Goal: Task Accomplishment & Management: Manage account settings

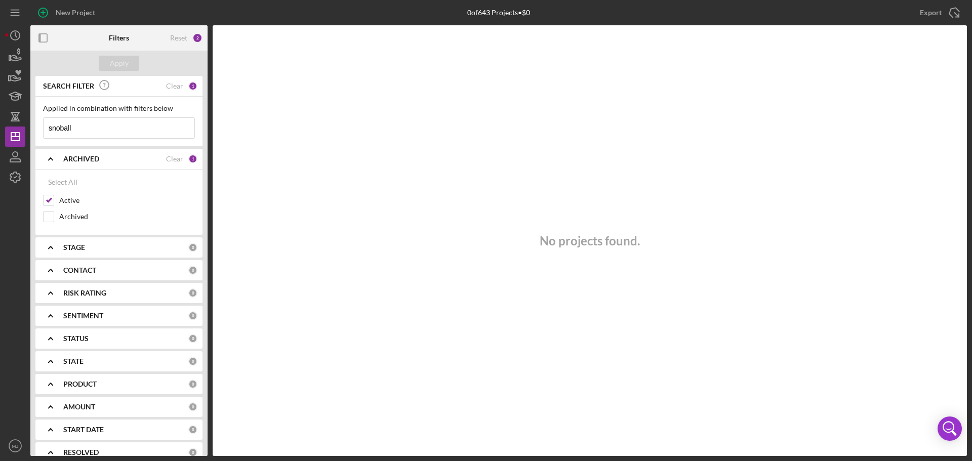
click at [155, 124] on input "snoball" at bounding box center [119, 128] width 151 height 20
drag, startPoint x: 126, startPoint y: 129, endPoint x: -100, endPoint y: 144, distance: 226.8
click at [0, 144] on html "New Project 0 of 643 Projects • $0 snoball Export Icon/Export Filters Reset 2 A…" at bounding box center [486, 230] width 972 height 461
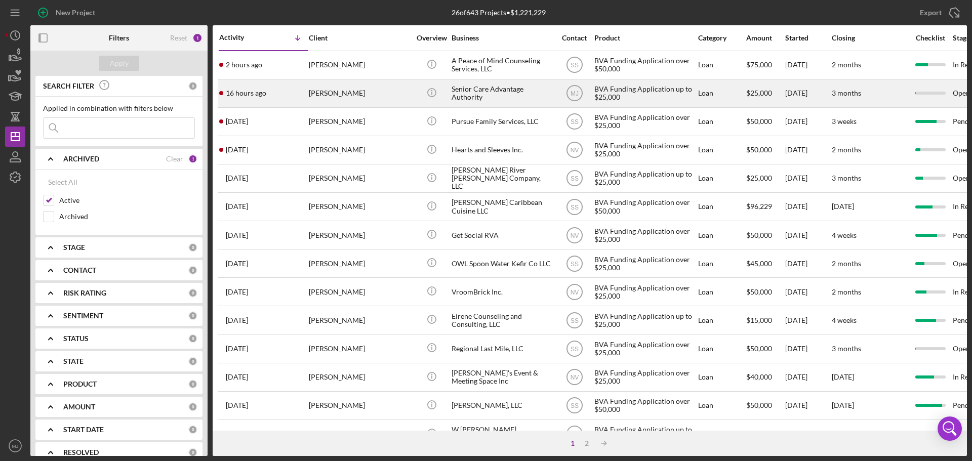
click at [474, 86] on div "Senior Care Advantage Authority" at bounding box center [502, 93] width 101 height 27
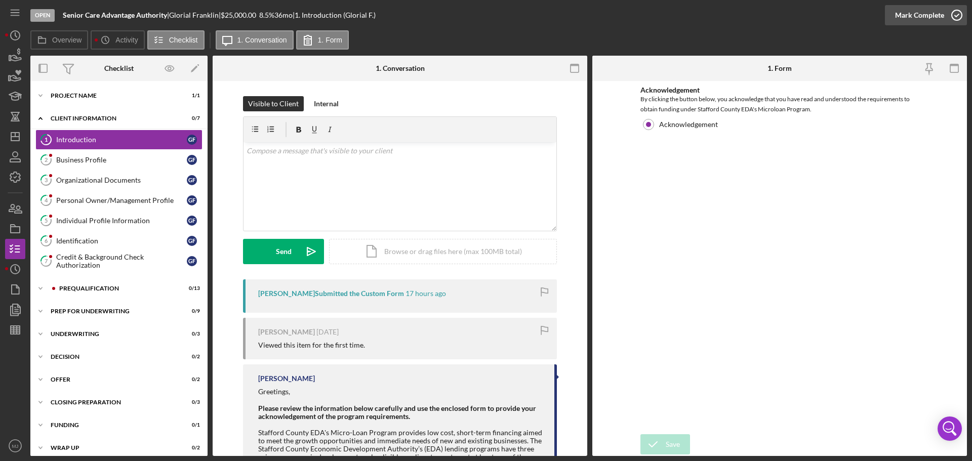
click at [924, 15] on div "Mark Complete" at bounding box center [919, 15] width 49 height 20
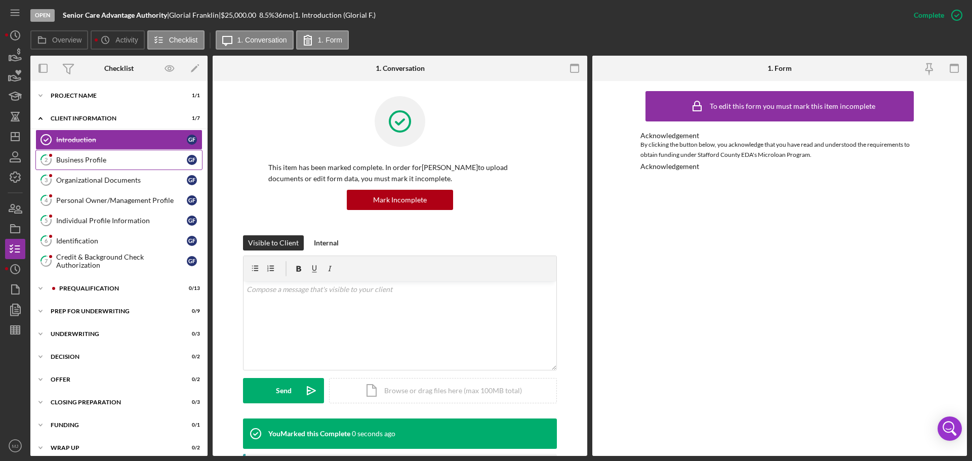
click at [68, 164] on div "Business Profile" at bounding box center [121, 160] width 131 height 8
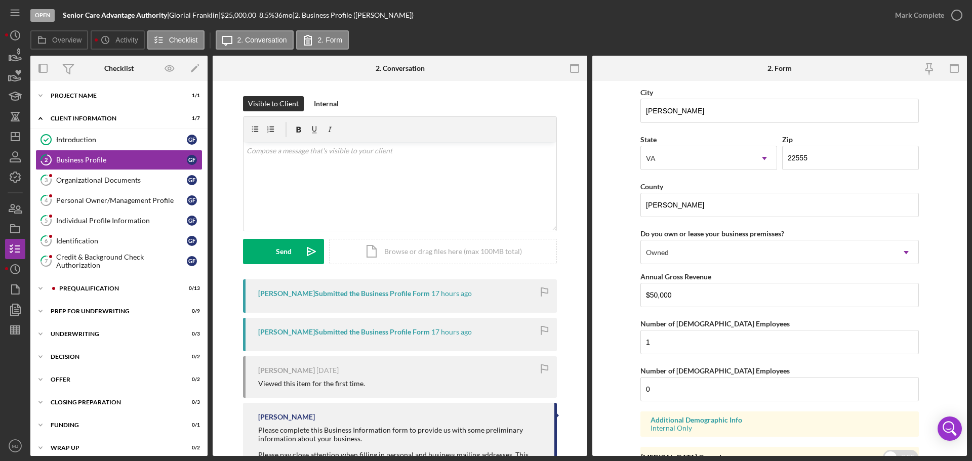
scroll to position [937, 0]
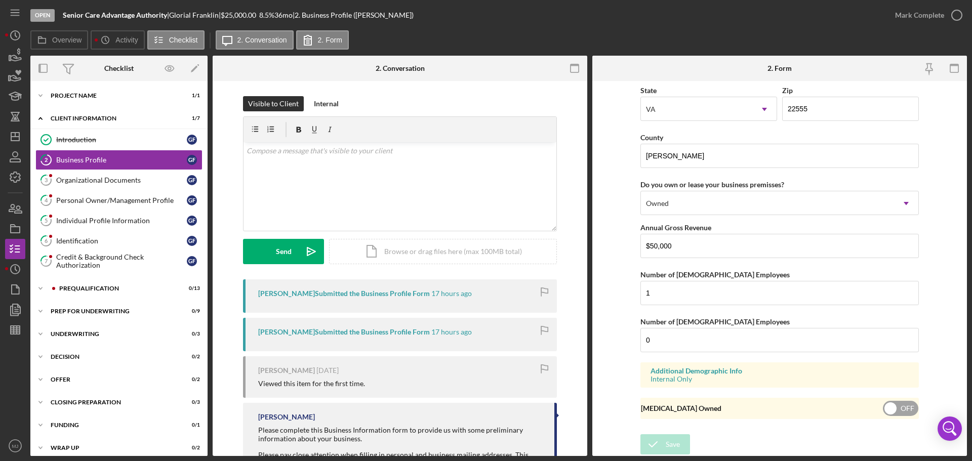
click at [904, 412] on input "checkbox" at bounding box center [900, 408] width 35 height 15
click at [899, 405] on input "checkbox" at bounding box center [900, 408] width 35 height 15
click at [889, 409] on input "checkbox" at bounding box center [900, 408] width 35 height 15
checkbox input "false"
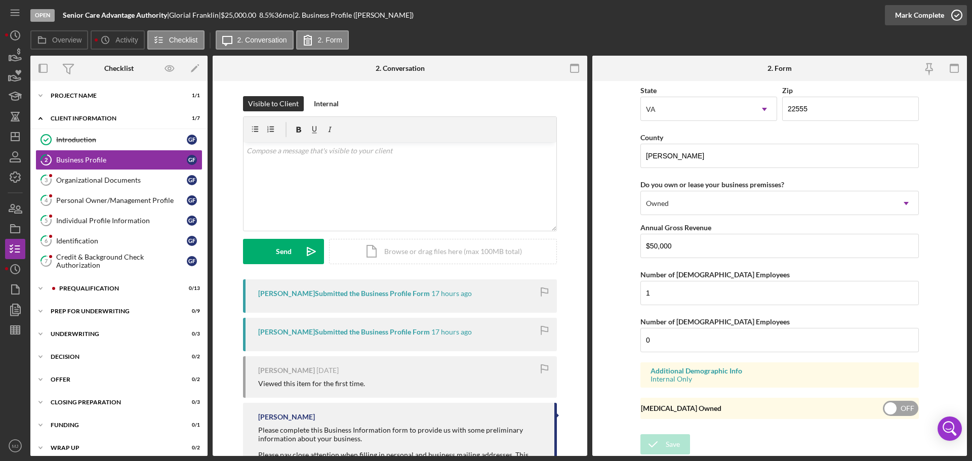
click at [924, 20] on div "Mark Complete" at bounding box center [919, 15] width 49 height 20
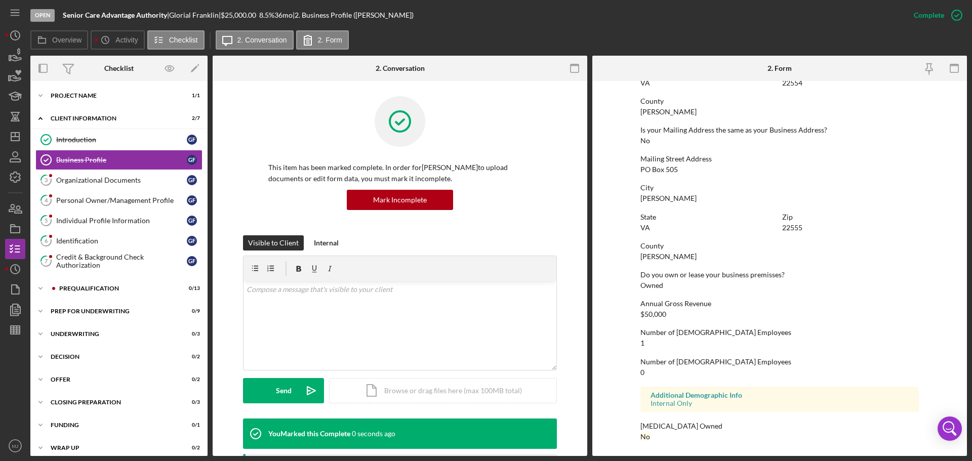
scroll to position [504, 0]
click at [60, 176] on div "Organizational Documents" at bounding box center [121, 180] width 131 height 8
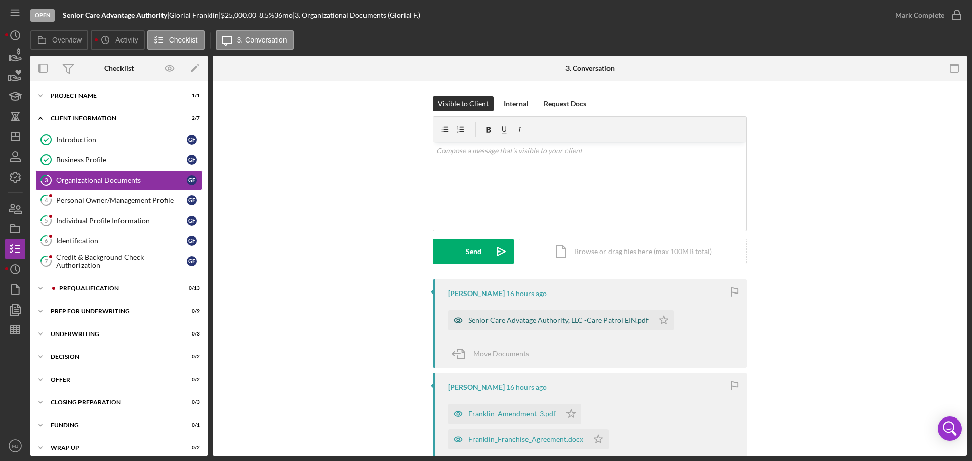
click at [588, 319] on div "Senior Care Advatage Authority, LLC -Care Patrol EIN.pdf" at bounding box center [558, 320] width 180 height 8
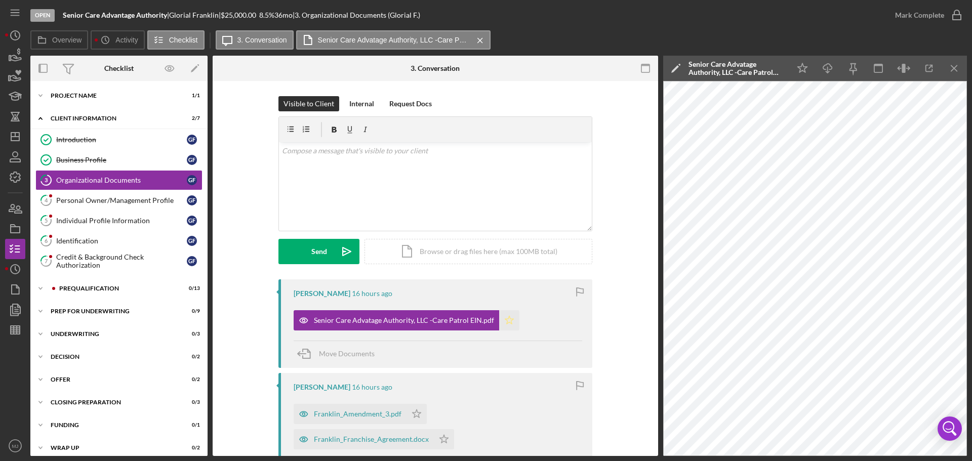
click at [502, 321] on icon "Icon/Star" at bounding box center [509, 320] width 20 height 20
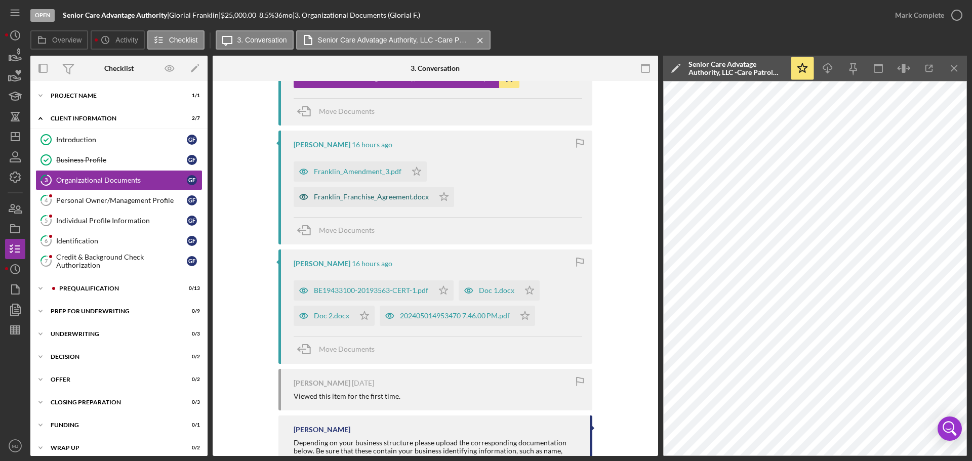
scroll to position [253, 0]
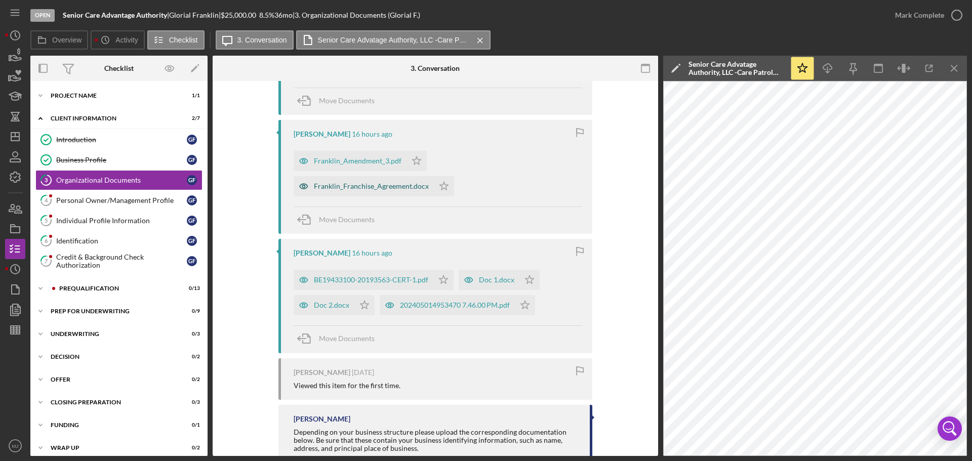
click at [367, 187] on div "Franklin_Franchise_Agreement.docx" at bounding box center [371, 186] width 115 height 8
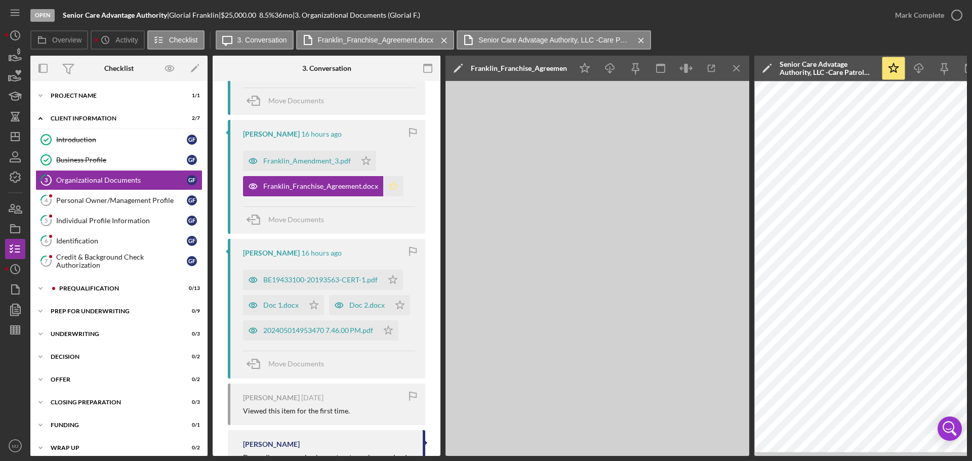
click at [393, 187] on polygon "button" at bounding box center [393, 186] width 9 height 8
click at [359, 157] on icon "Icon/Star" at bounding box center [366, 161] width 20 height 20
click at [317, 281] on div "BE19433100-20193563-CERT-1.pdf" at bounding box center [320, 280] width 114 height 8
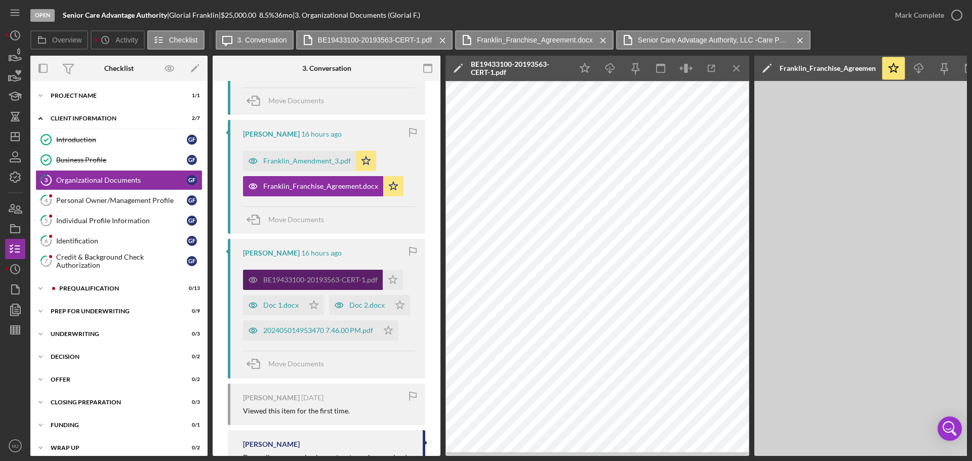
drag, startPoint x: 385, startPoint y: 279, endPoint x: 366, endPoint y: 287, distance: 20.0
click at [385, 279] on icon "Icon/Star" at bounding box center [393, 280] width 20 height 20
click at [288, 304] on div "Doc 1.docx" at bounding box center [280, 305] width 35 height 8
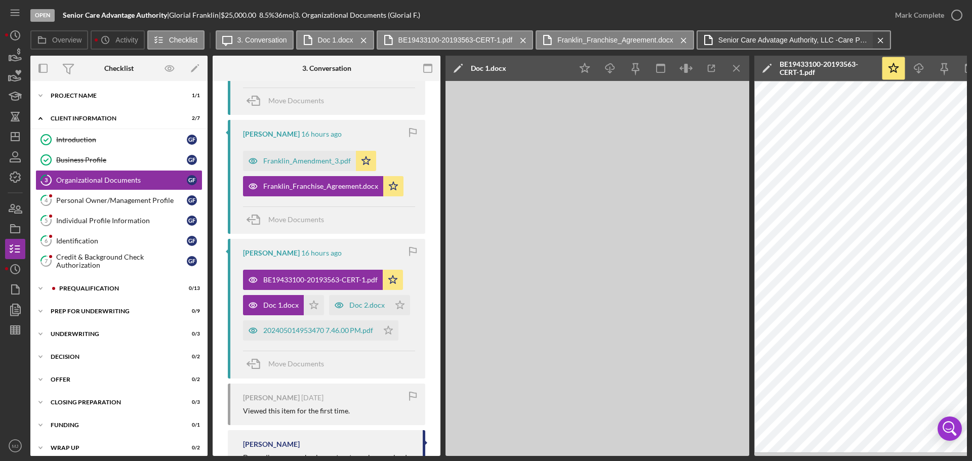
click at [882, 41] on icon "Icon/Menu Close" at bounding box center [881, 40] width 18 height 25
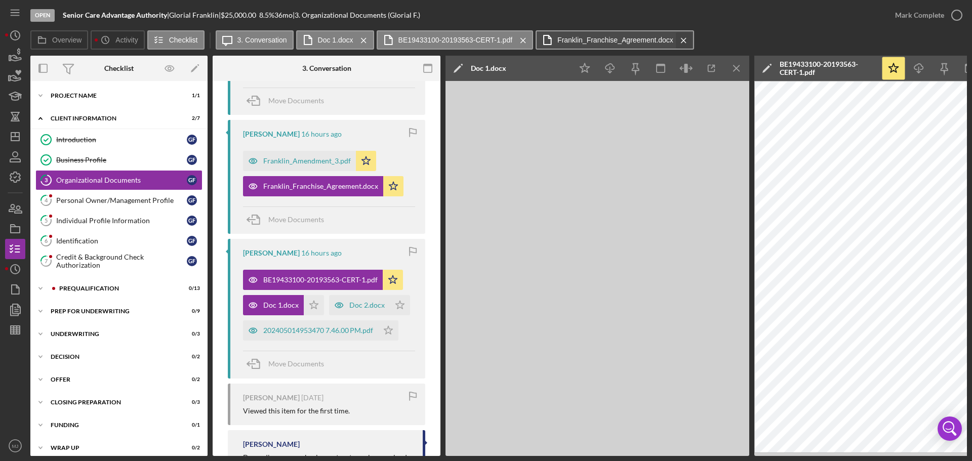
click at [682, 41] on icon "Icon/Menu Close" at bounding box center [684, 40] width 18 height 25
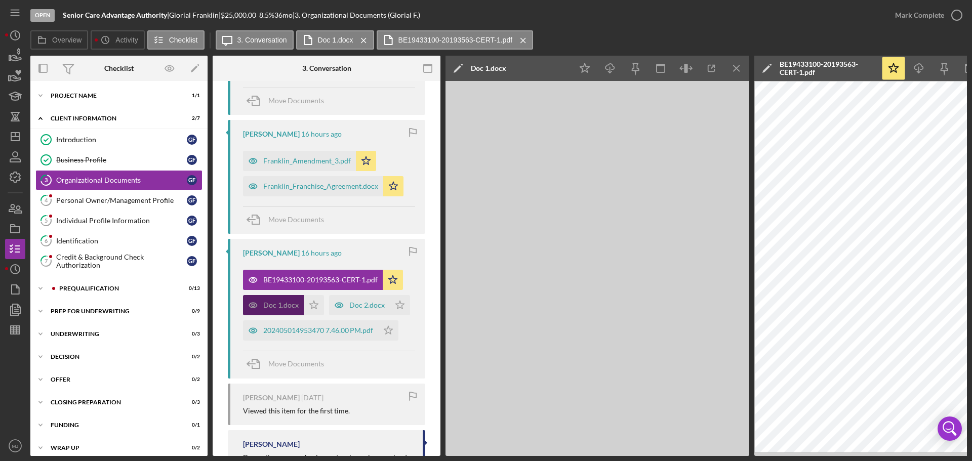
click at [275, 305] on div "Doc 1.docx" at bounding box center [280, 305] width 35 height 8
click at [313, 307] on icon "Icon/Star" at bounding box center [314, 305] width 20 height 20
click at [349, 309] on div "Doc 2.docx" at bounding box center [366, 305] width 35 height 8
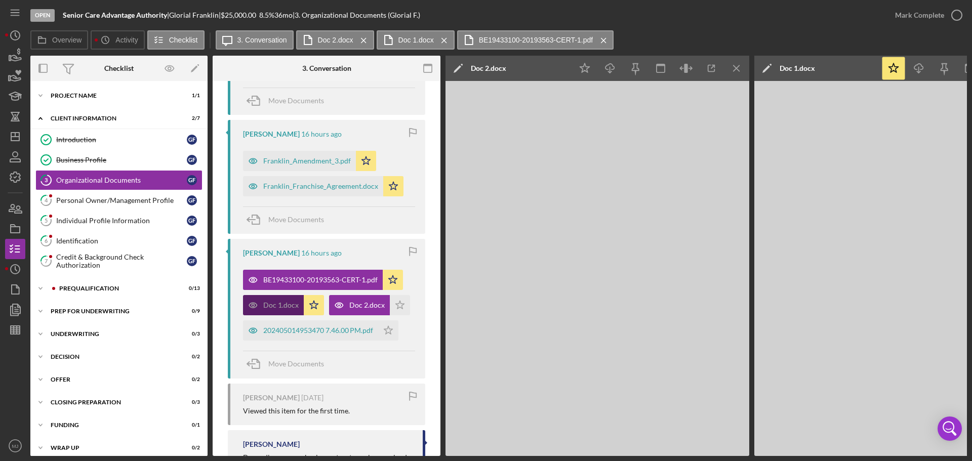
click at [268, 299] on div "Doc 1.docx" at bounding box center [273, 305] width 61 height 20
click at [329, 315] on div "Doc 2.docx" at bounding box center [359, 305] width 61 height 20
click at [349, 309] on div "Doc 2.docx" at bounding box center [366, 305] width 35 height 8
click at [743, 71] on icon "Icon/Menu Close" at bounding box center [736, 68] width 23 height 23
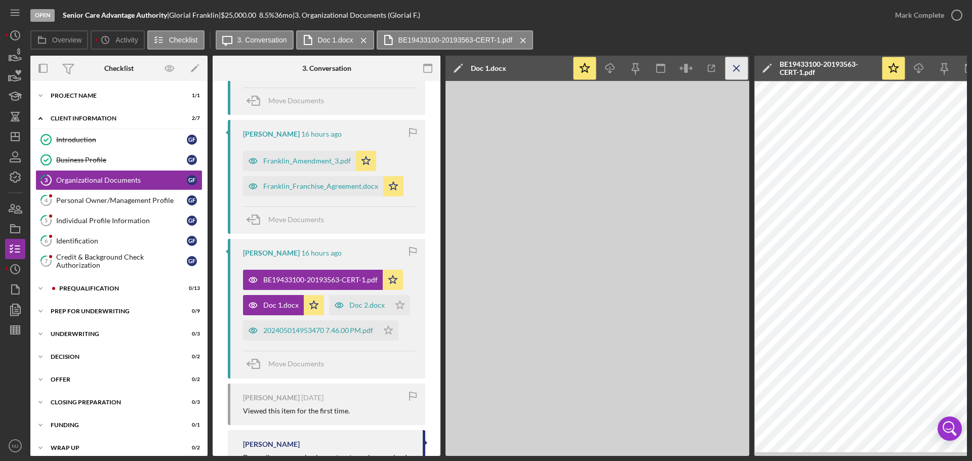
click at [735, 71] on icon "Icon/Menu Close" at bounding box center [736, 68] width 23 height 23
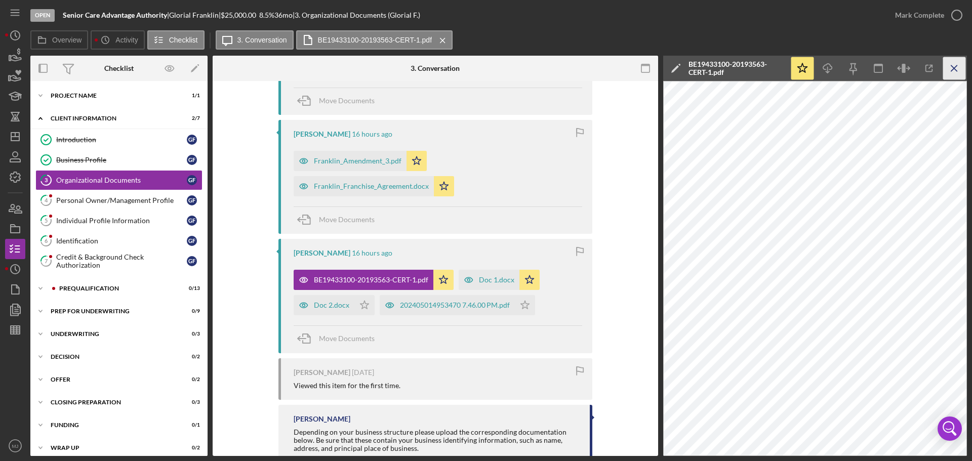
click at [953, 69] on line "button" at bounding box center [954, 68] width 6 height 6
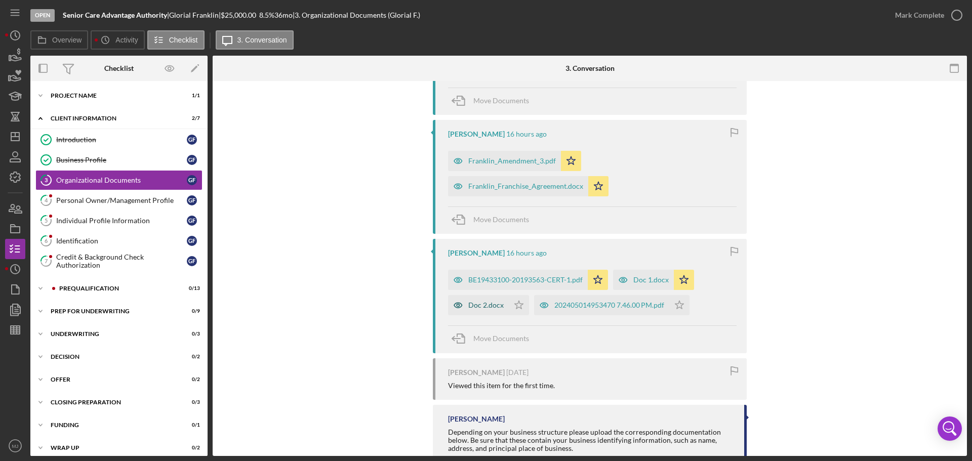
click at [498, 303] on div "Doc 2.docx" at bounding box center [485, 305] width 35 height 8
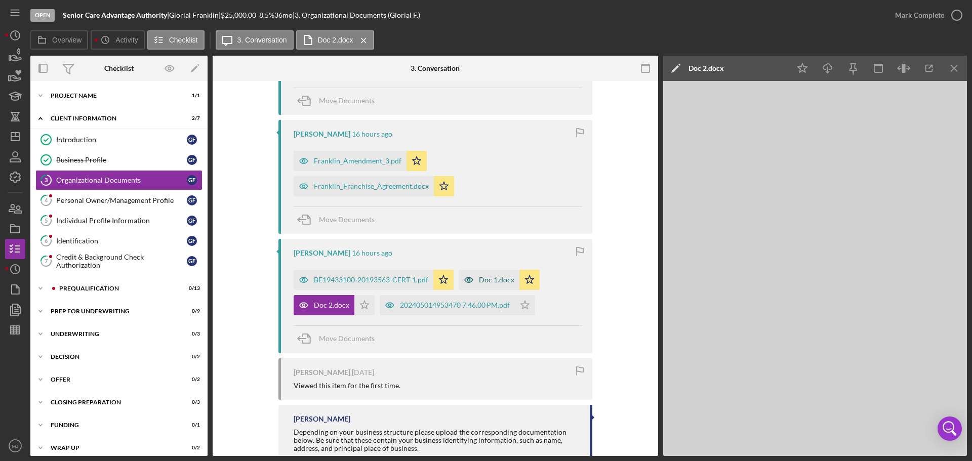
click at [496, 279] on div "Doc 1.docx" at bounding box center [496, 280] width 35 height 8
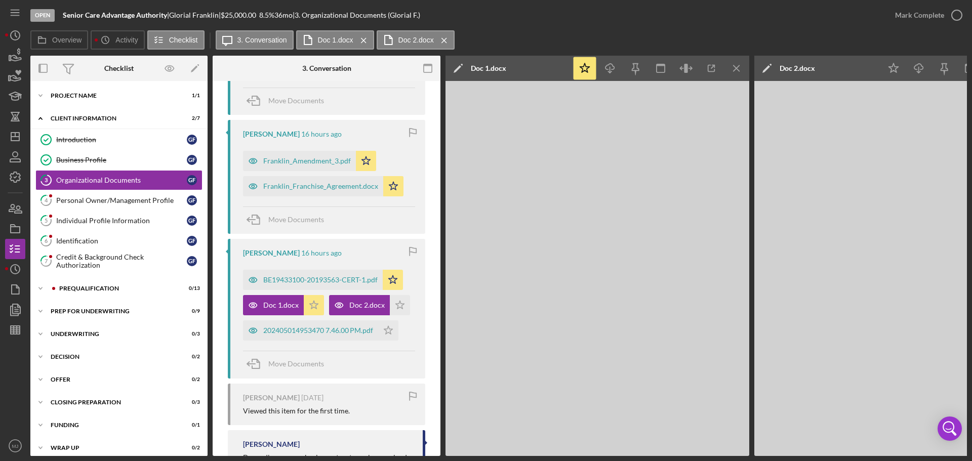
click at [317, 306] on icon "Icon/Star" at bounding box center [314, 305] width 20 height 20
click at [331, 341] on div "202405014953470 7.46.00 PM.pdf" at bounding box center [310, 330] width 135 height 20
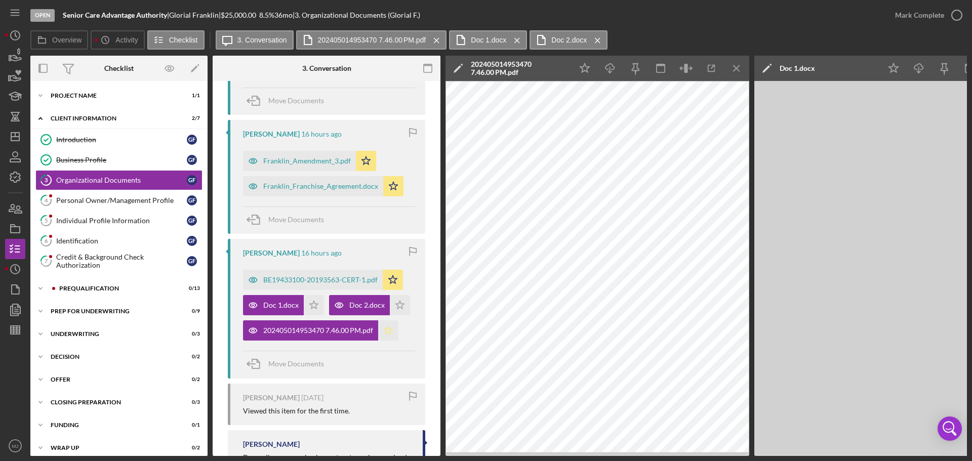
click at [389, 341] on icon "Icon/Star" at bounding box center [388, 330] width 20 height 20
click at [738, 66] on icon "Icon/Menu Close" at bounding box center [736, 68] width 23 height 23
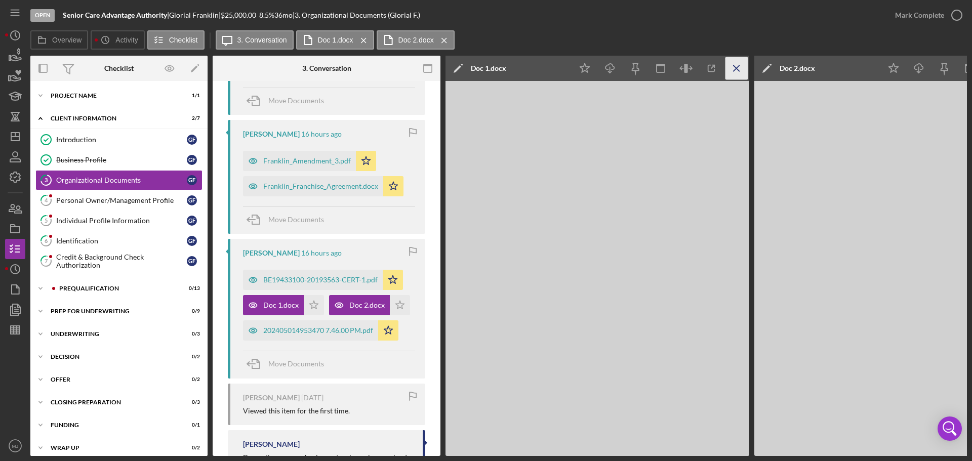
click at [741, 67] on icon "Icon/Menu Close" at bounding box center [736, 68] width 23 height 23
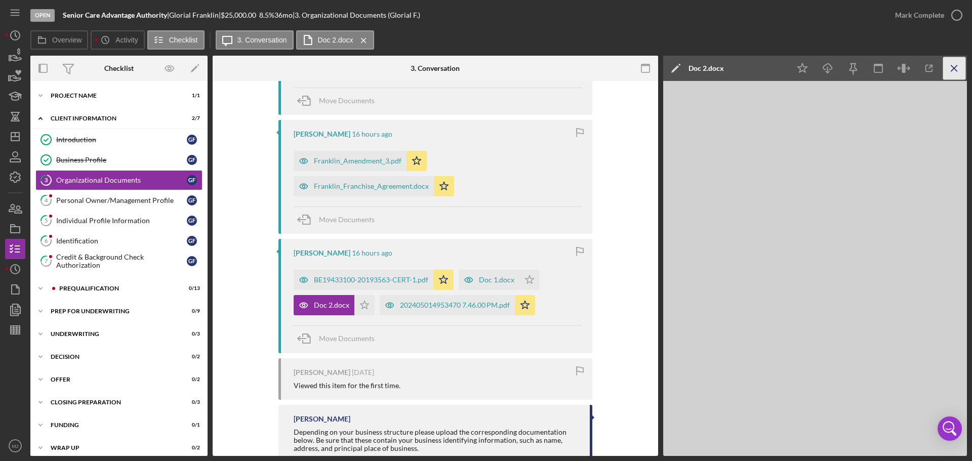
click at [960, 70] on icon "Icon/Menu Close" at bounding box center [954, 68] width 23 height 23
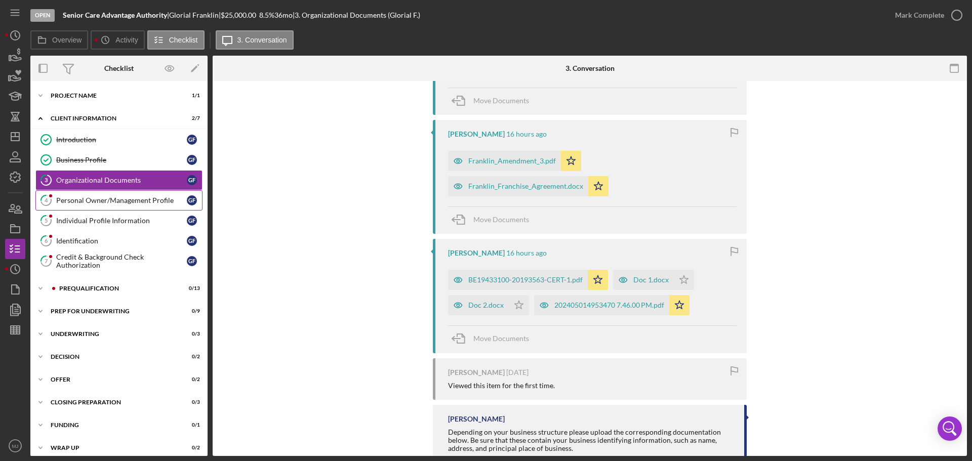
click at [65, 197] on div "Personal Owner/Management Profile" at bounding box center [121, 200] width 131 height 8
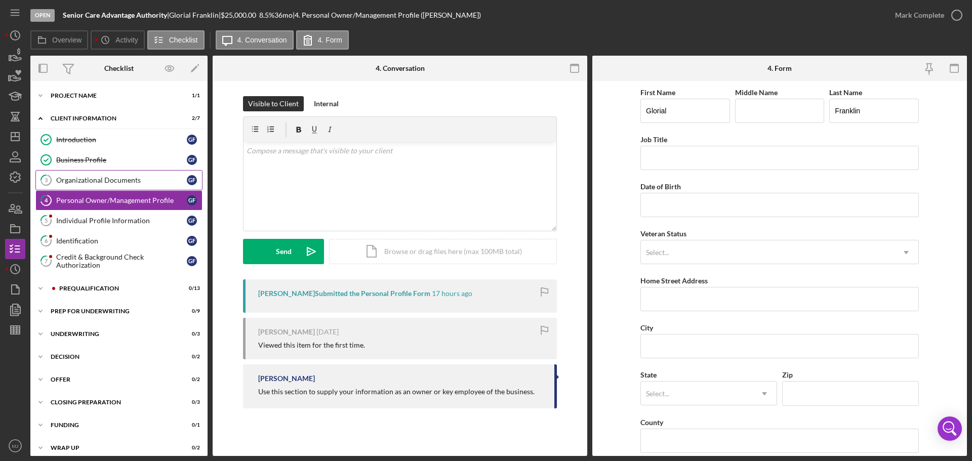
click at [125, 181] on div "Organizational Documents" at bounding box center [121, 180] width 131 height 8
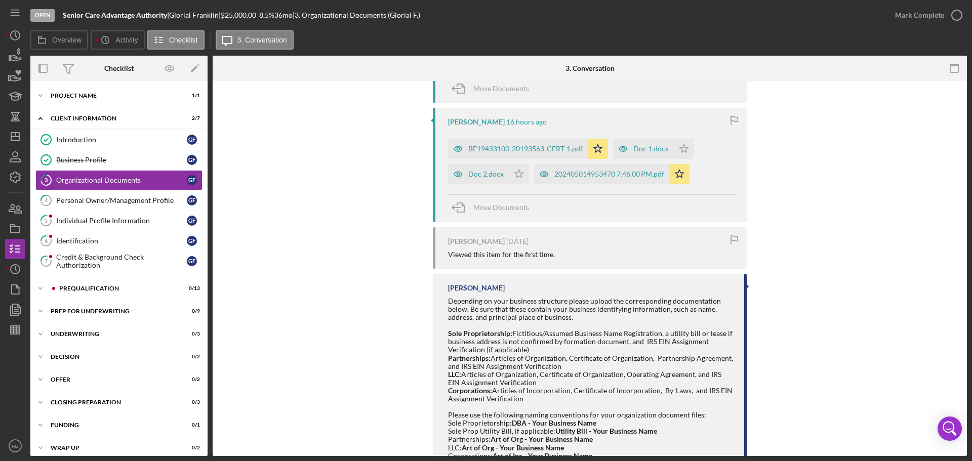
scroll to position [486, 0]
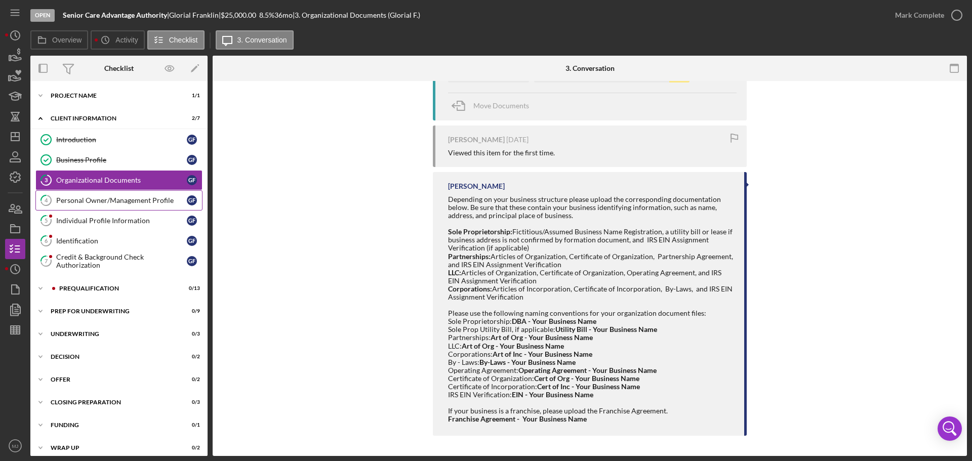
click at [133, 203] on div "Personal Owner/Management Profile" at bounding box center [121, 200] width 131 height 8
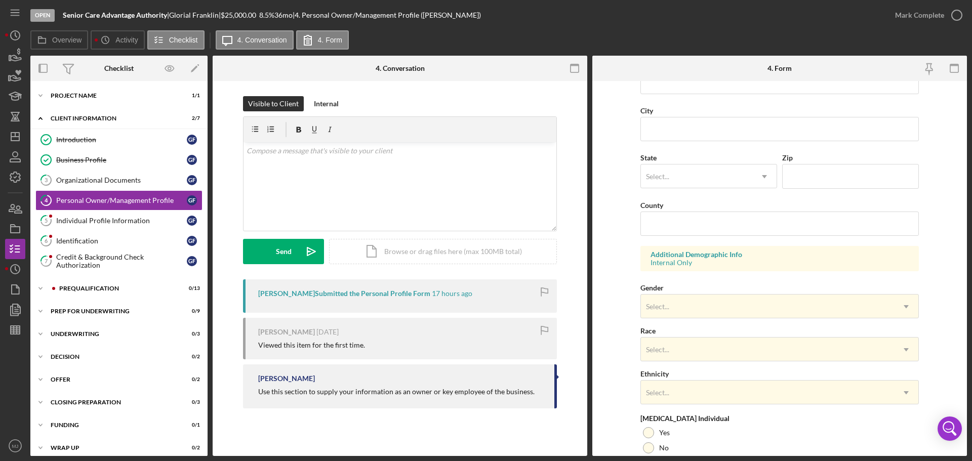
scroll to position [98, 0]
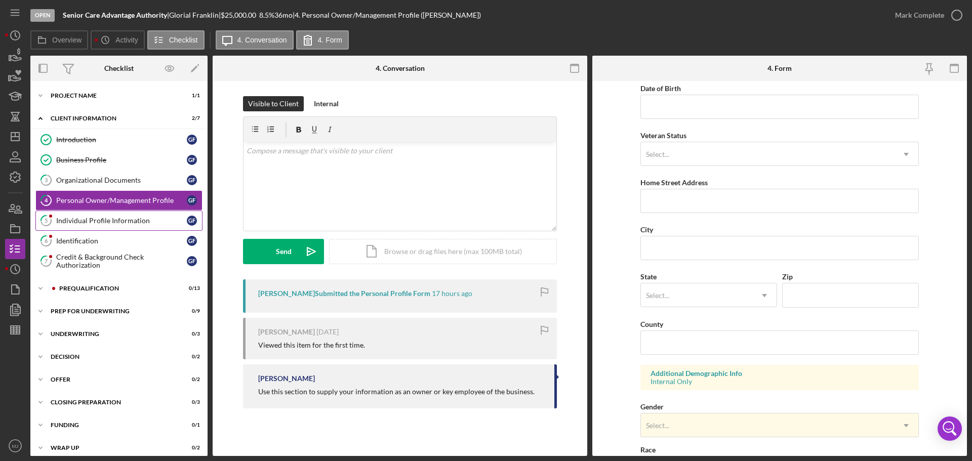
click at [53, 220] on icon "5" at bounding box center [45, 220] width 25 height 25
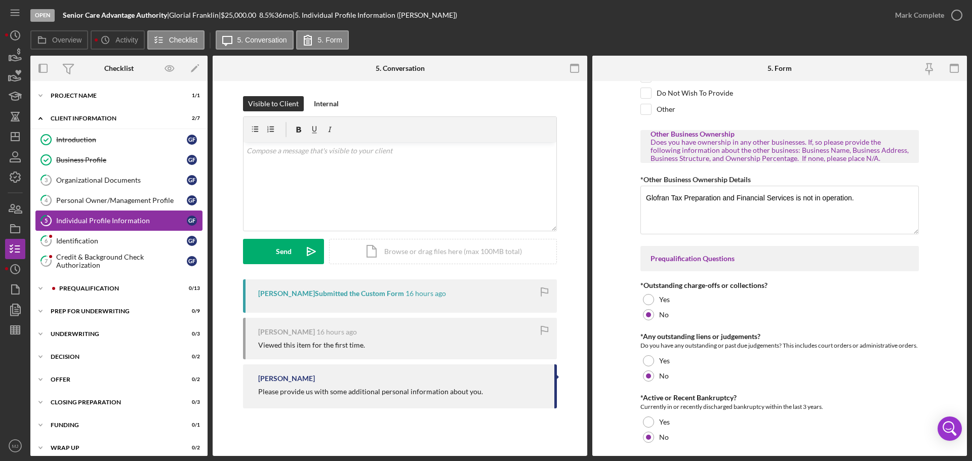
scroll to position [456, 0]
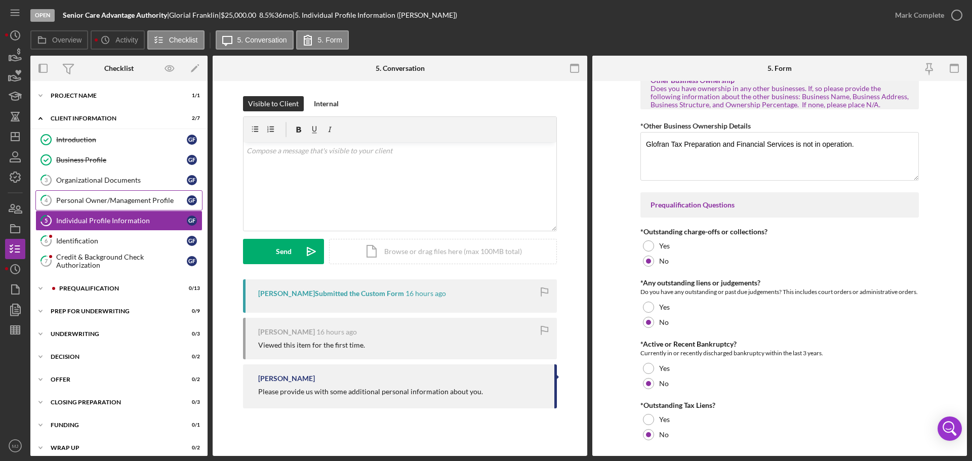
click at [94, 198] on div "Personal Owner/Management Profile" at bounding box center [121, 200] width 131 height 8
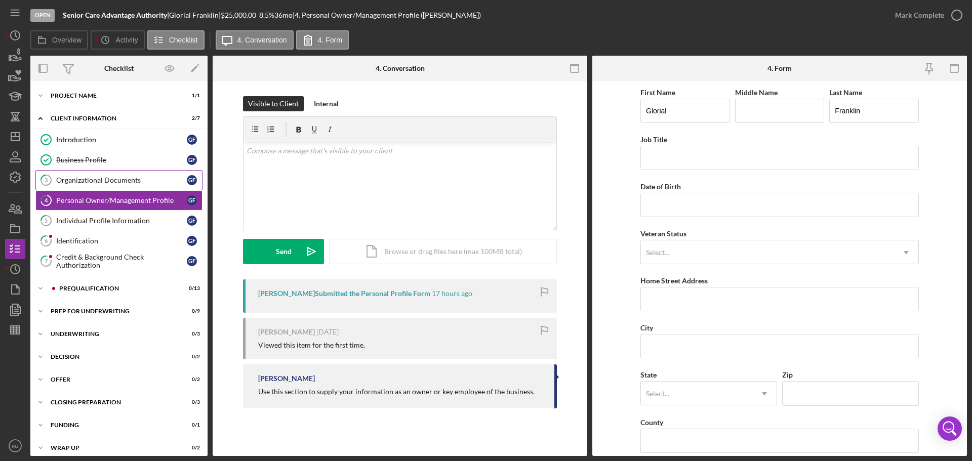
click at [110, 174] on link "3 Organizational Documents G F" at bounding box center [118, 180] width 167 height 20
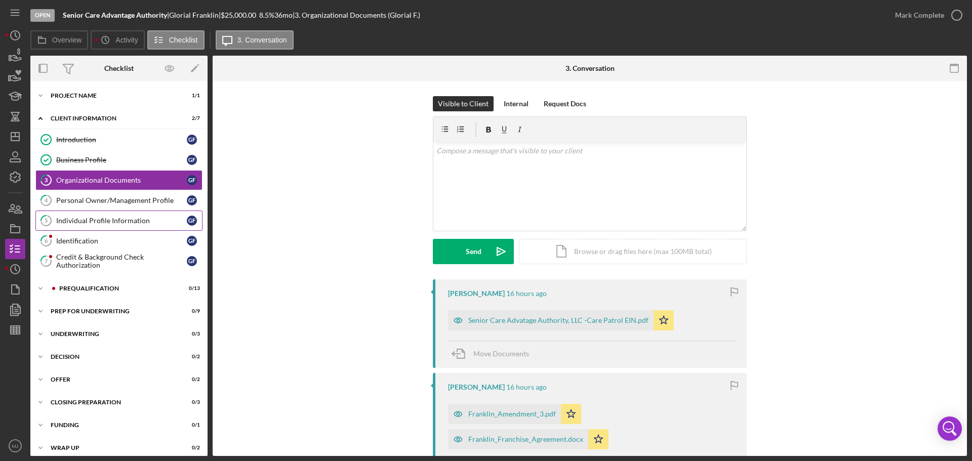
click at [87, 221] on div "Individual Profile Information" at bounding box center [121, 221] width 131 height 8
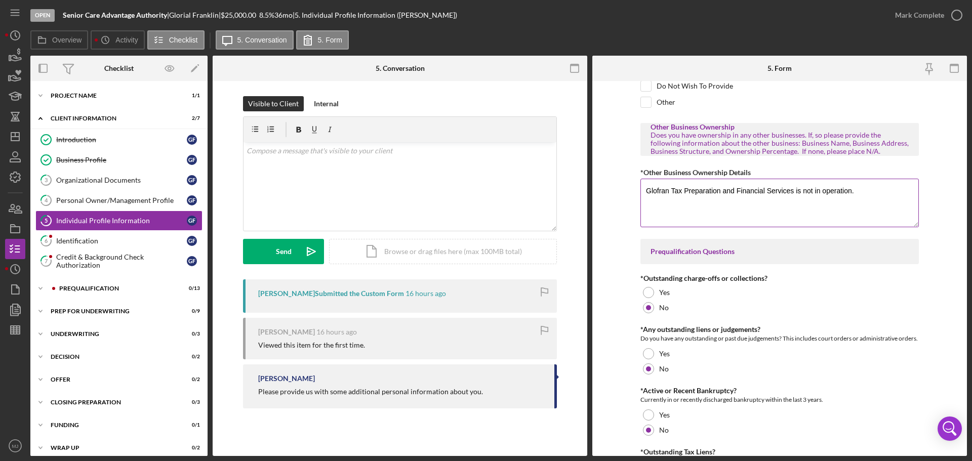
scroll to position [488, 0]
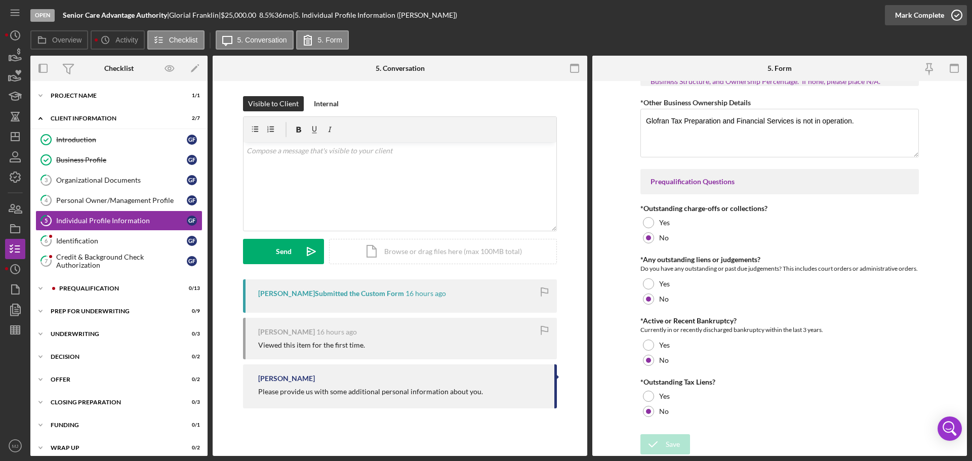
click at [924, 11] on div "Mark Complete" at bounding box center [919, 15] width 49 height 20
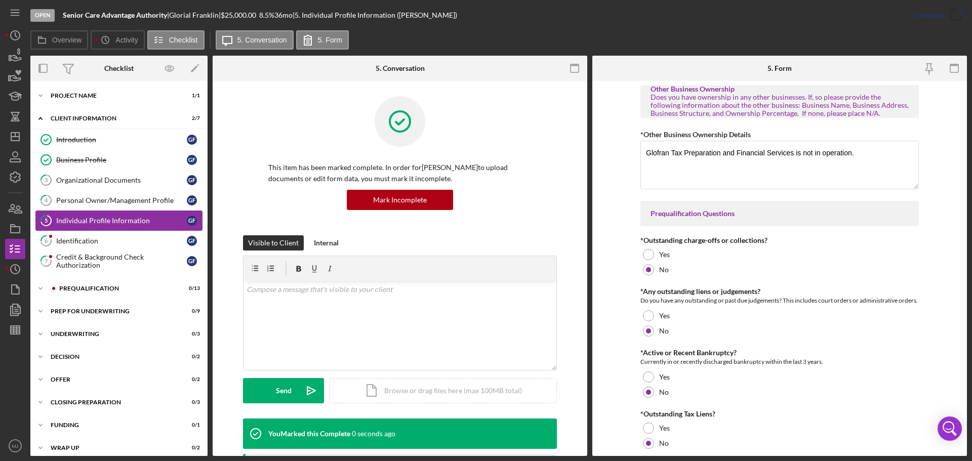
scroll to position [528, 0]
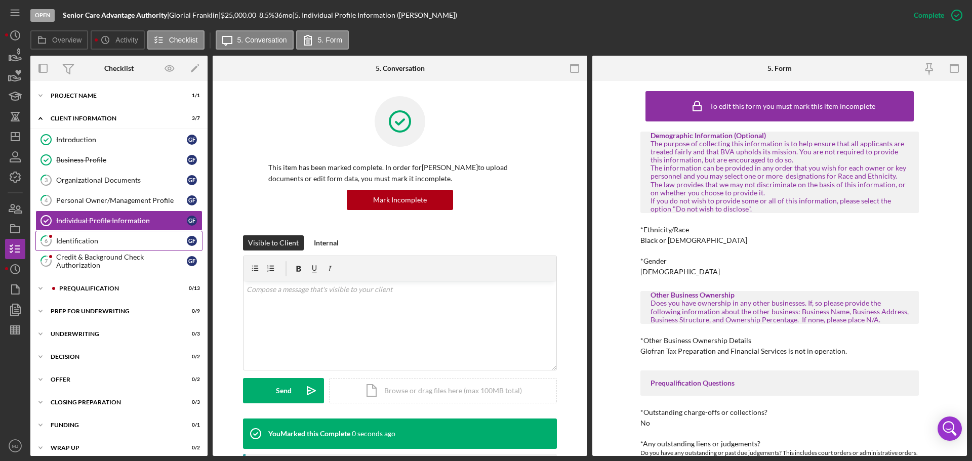
click at [117, 243] on div "Identification" at bounding box center [121, 241] width 131 height 8
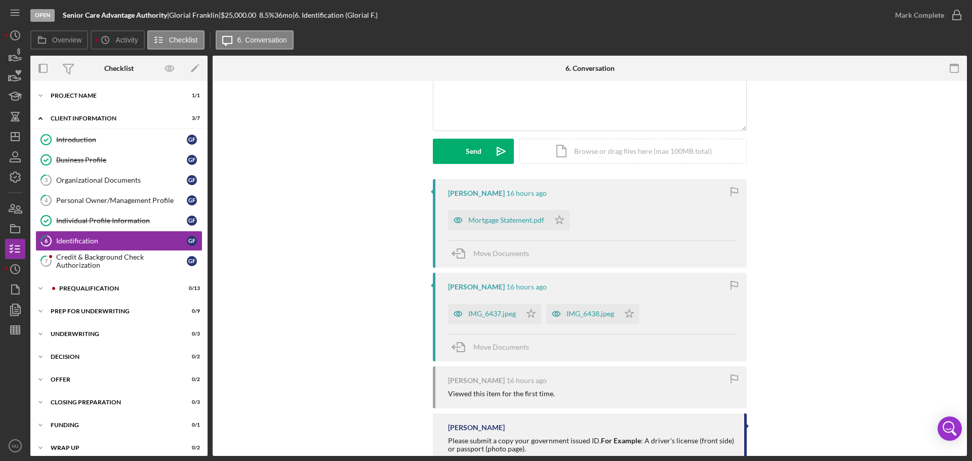
scroll to position [101, 0]
click at [487, 316] on div "IMG_6437.jpeg" at bounding box center [492, 313] width 48 height 8
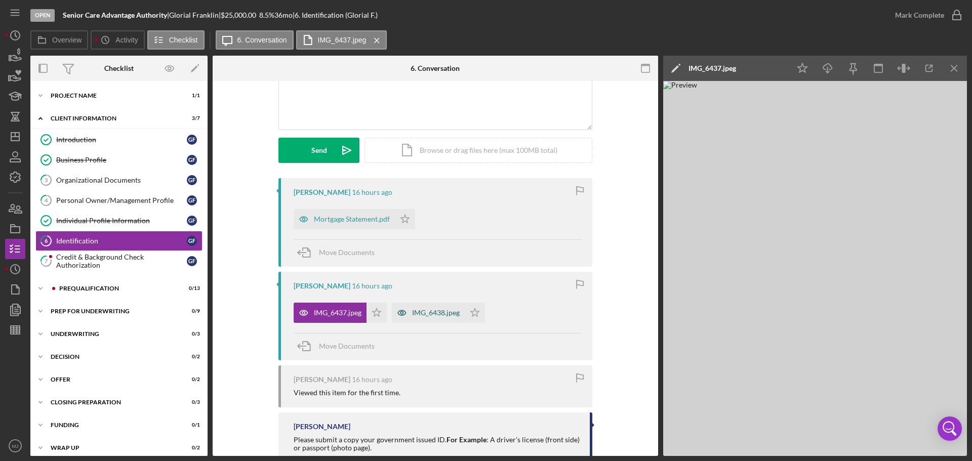
click at [421, 308] on div "IMG_6438.jpeg" at bounding box center [428, 313] width 73 height 20
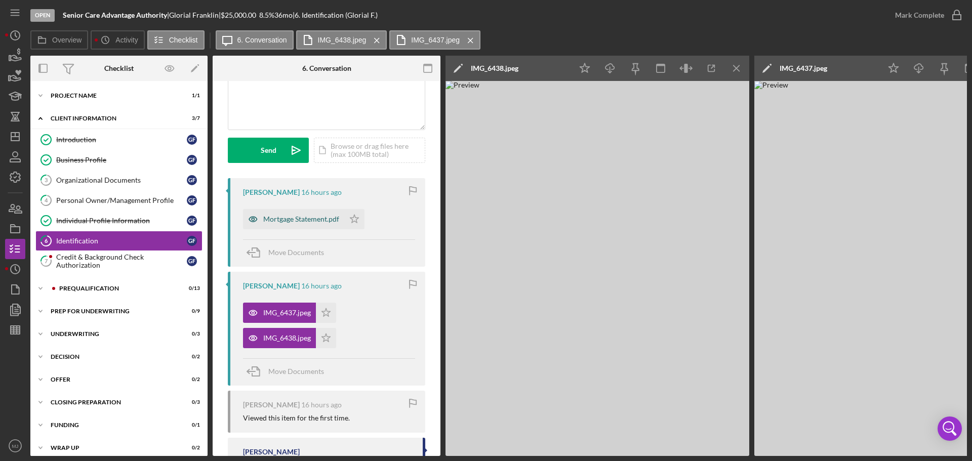
click at [275, 225] on div "Mortgage Statement.pdf" at bounding box center [293, 219] width 101 height 20
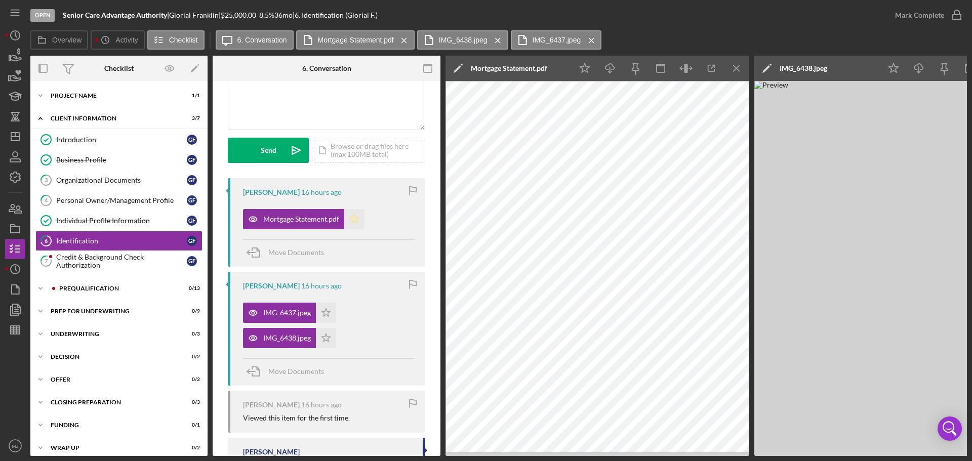
click at [362, 218] on icon "Icon/Star" at bounding box center [354, 219] width 20 height 20
click at [325, 314] on icon "Icon/Star" at bounding box center [326, 313] width 20 height 20
click at [321, 346] on icon "Icon/Star" at bounding box center [326, 338] width 20 height 20
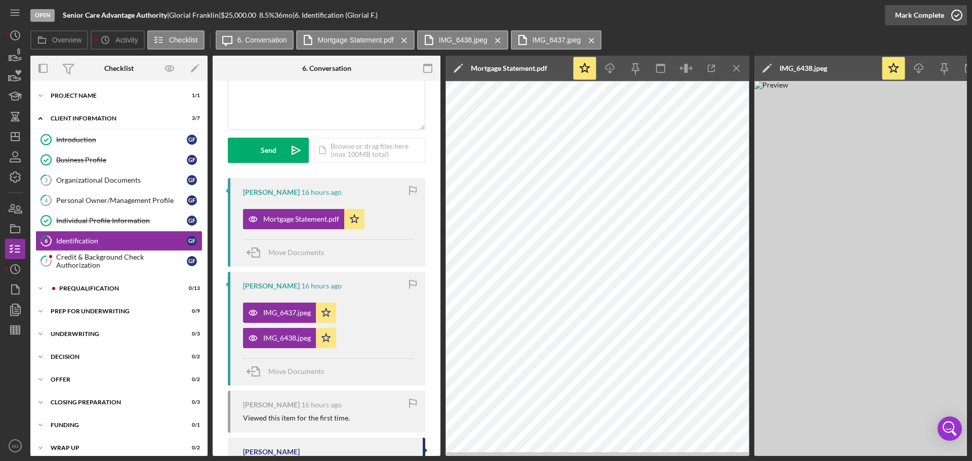
click at [923, 16] on div "Mark Complete" at bounding box center [919, 15] width 49 height 20
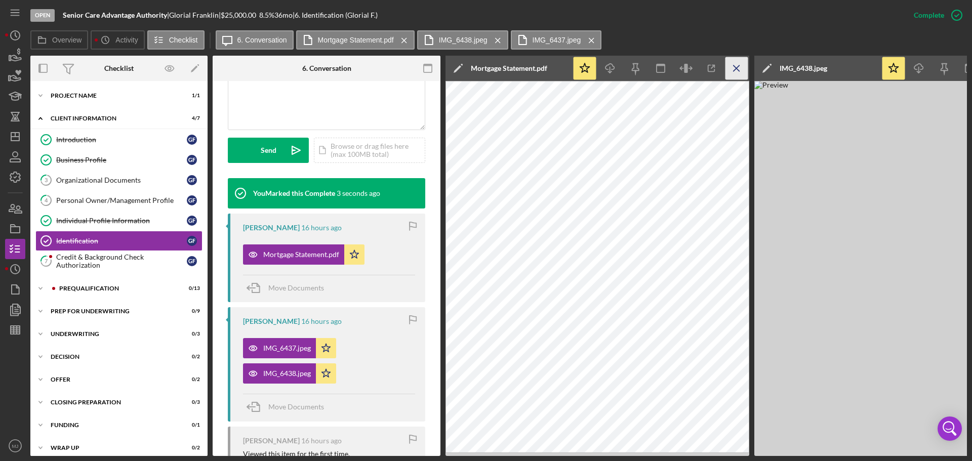
click at [741, 66] on icon "Icon/Menu Close" at bounding box center [736, 68] width 23 height 23
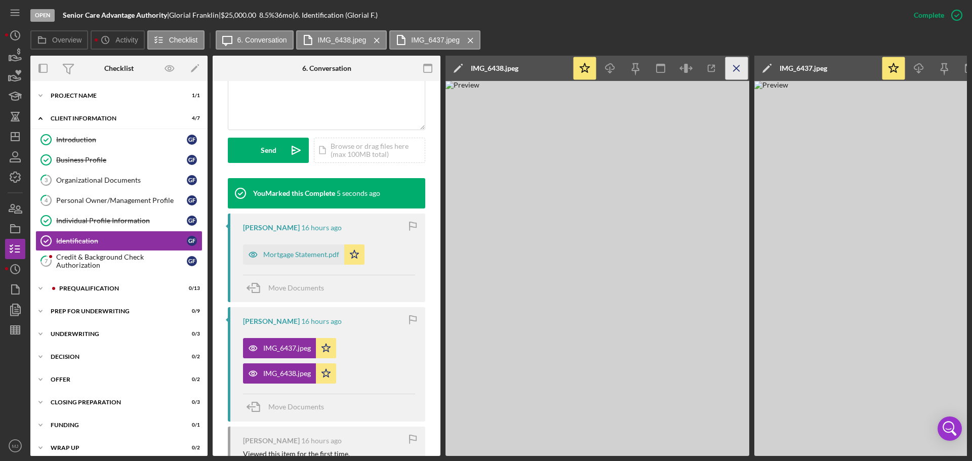
click at [743, 69] on icon "Icon/Menu Close" at bounding box center [736, 68] width 23 height 23
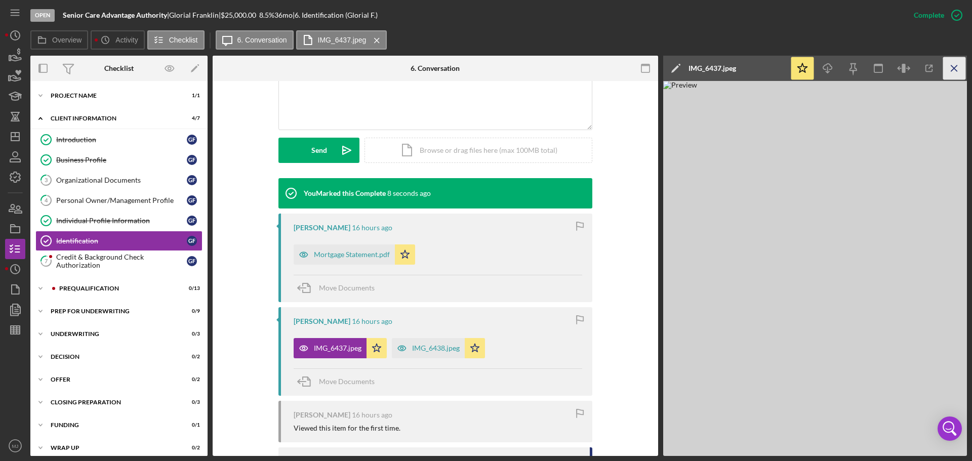
click at [959, 78] on icon "Icon/Menu Close" at bounding box center [954, 68] width 23 height 23
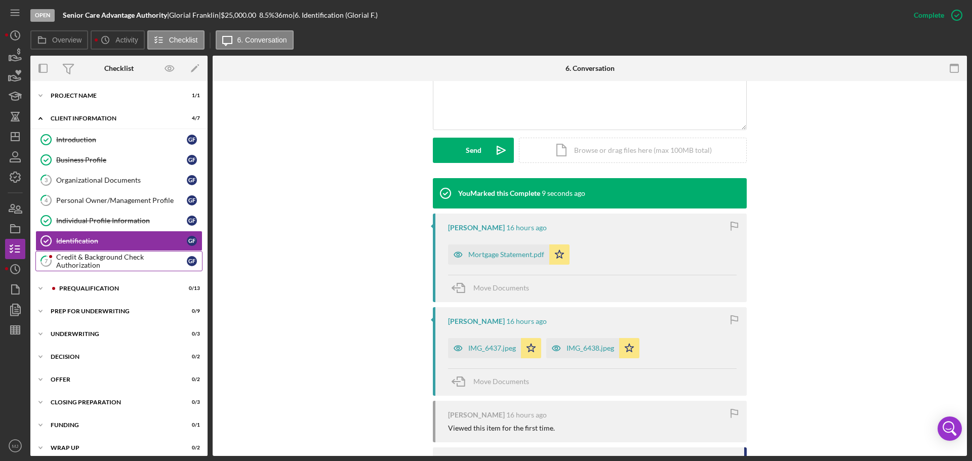
click at [106, 255] on div "Credit & Background Check Authorization" at bounding box center [121, 261] width 131 height 16
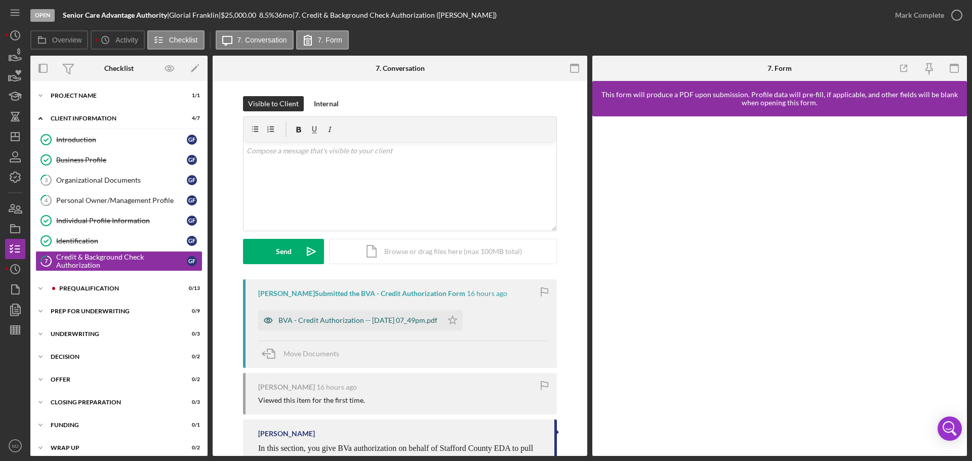
click at [371, 318] on div "BVA - Credit Authorization -- [DATE] 07_49pm.pdf" at bounding box center [357, 320] width 159 height 8
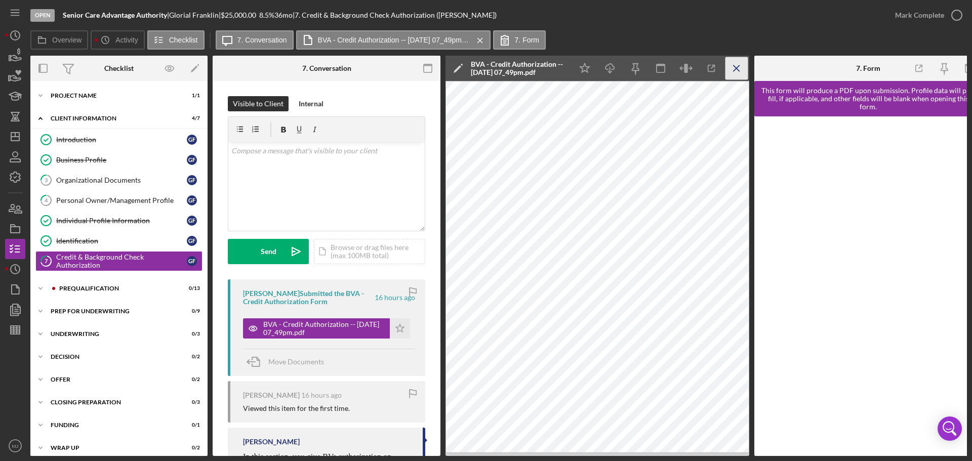
click at [733, 66] on icon "Icon/Menu Close" at bounding box center [736, 68] width 23 height 23
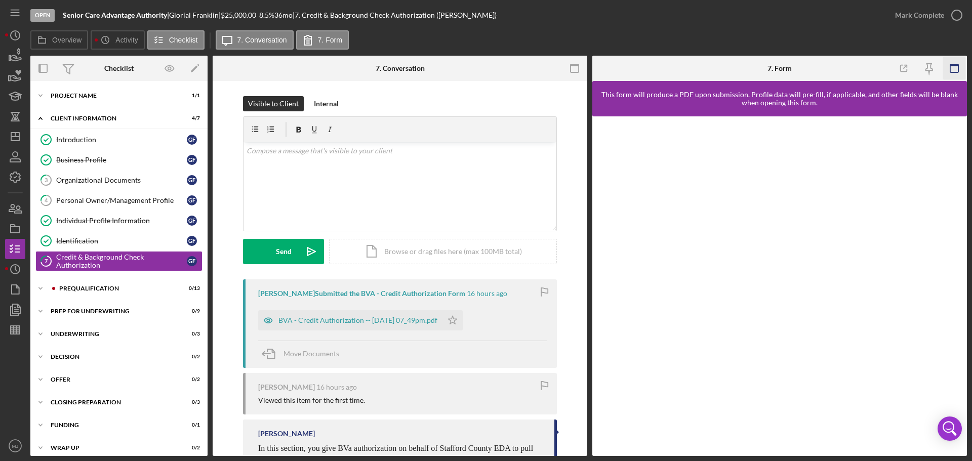
click at [957, 67] on icon "button" at bounding box center [954, 68] width 23 height 23
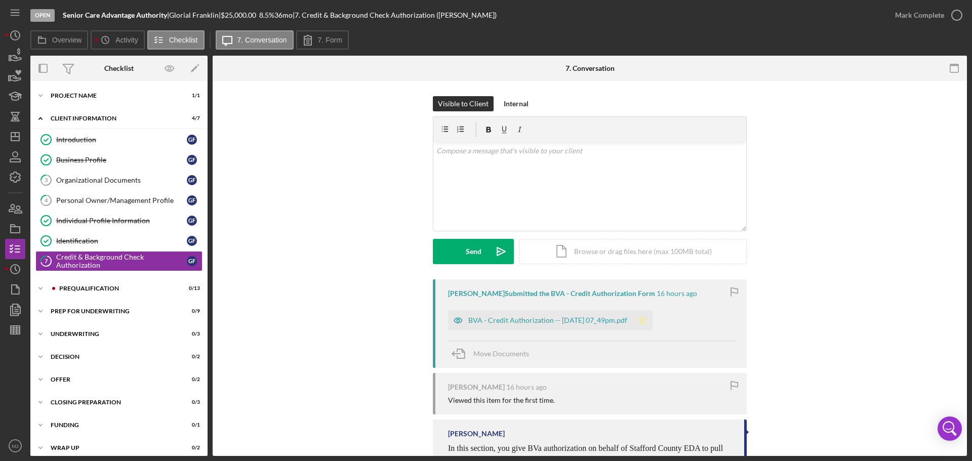
click at [650, 316] on icon "Icon/Star" at bounding box center [642, 320] width 20 height 20
click at [72, 173] on link "3 Organizational Documents G F" at bounding box center [118, 180] width 167 height 20
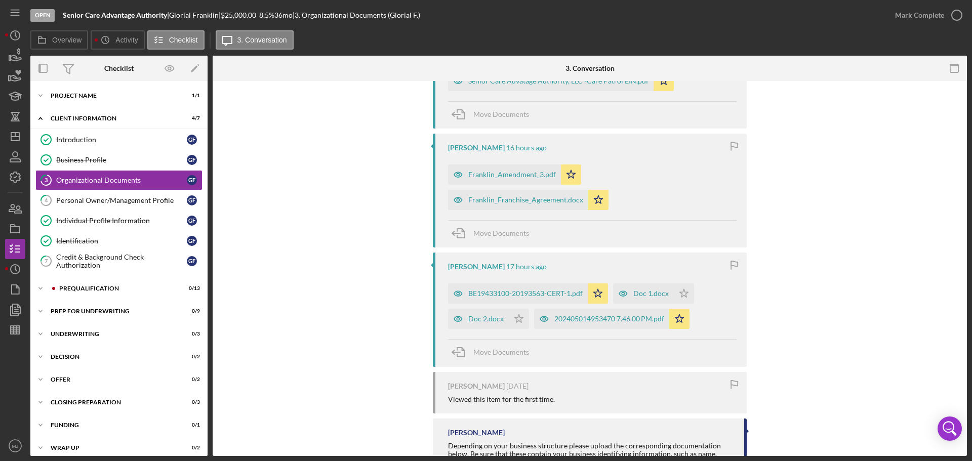
scroll to position [253, 0]
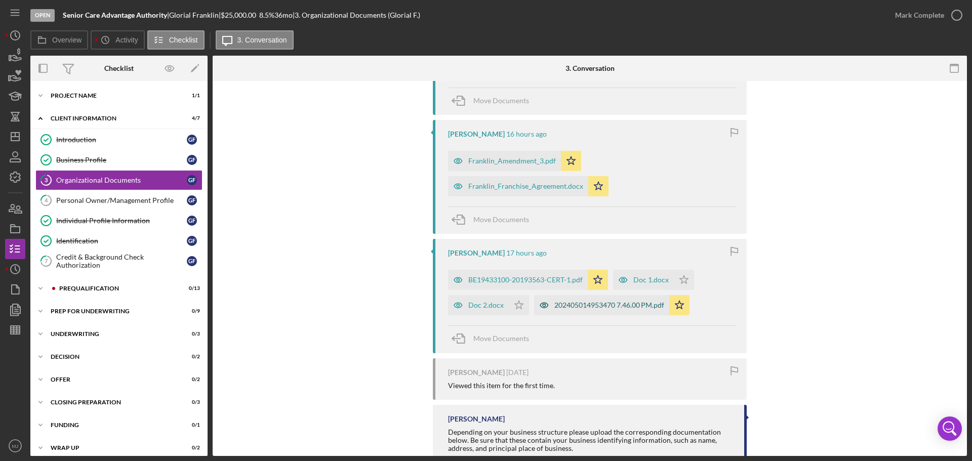
click at [561, 304] on div "202405014953470 7.46.00 PM.pdf" at bounding box center [609, 305] width 110 height 8
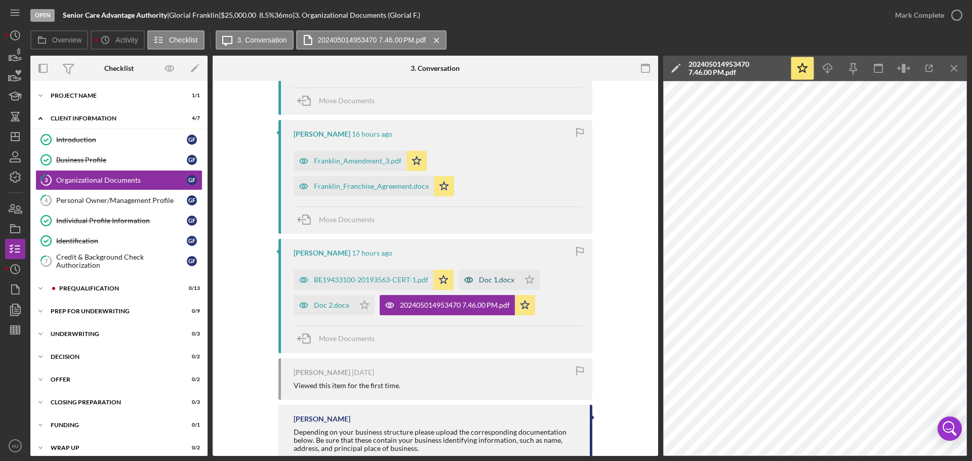
click at [492, 277] on div "Doc 1.docx" at bounding box center [496, 280] width 35 height 8
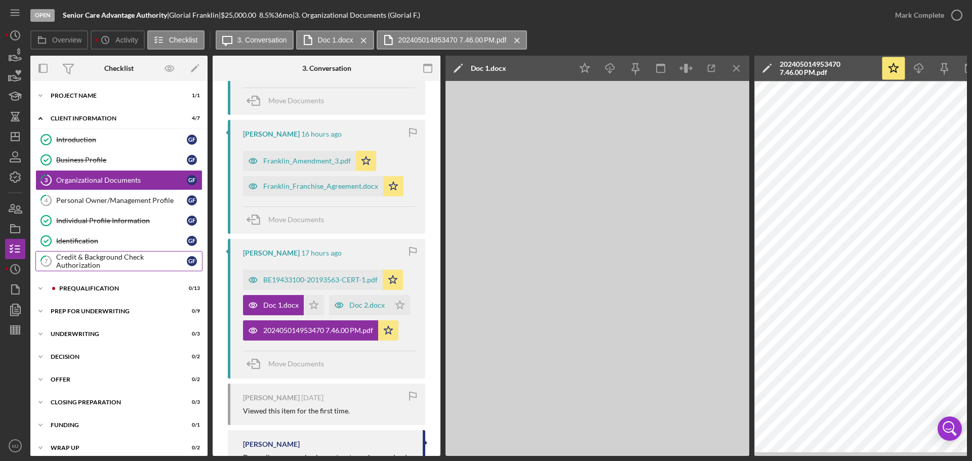
click at [101, 261] on div "Credit & Background Check Authorization" at bounding box center [121, 261] width 131 height 16
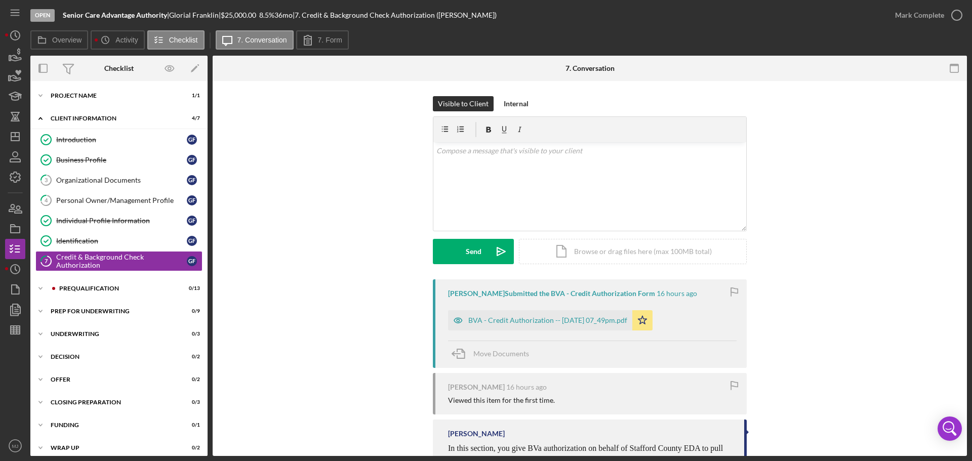
click at [555, 303] on div "[PERSON_NAME] Submitted the BVA - Credit Authorization Form 16 hours ago BVA - …" at bounding box center [590, 323] width 314 height 89
click at [555, 322] on div "BVA - Credit Authorization -- [DATE] 07_49pm.pdf" at bounding box center [547, 320] width 159 height 8
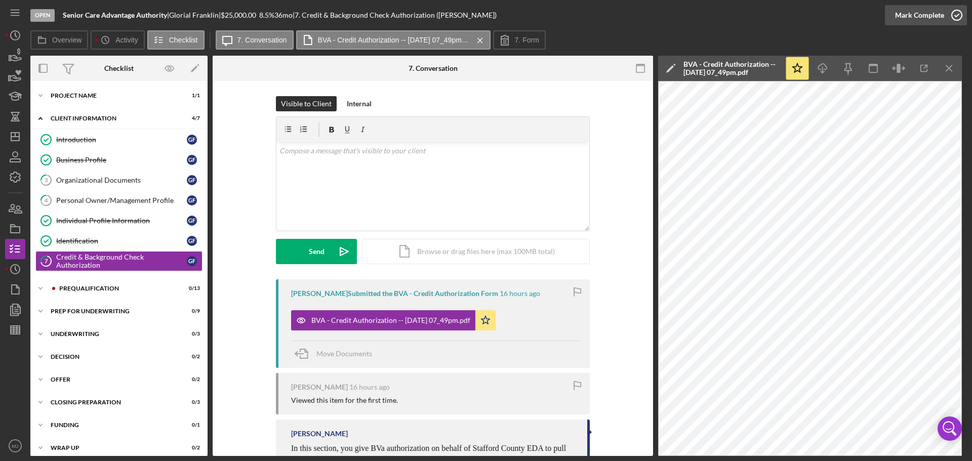
click at [920, 15] on div "Mark Complete" at bounding box center [919, 15] width 49 height 20
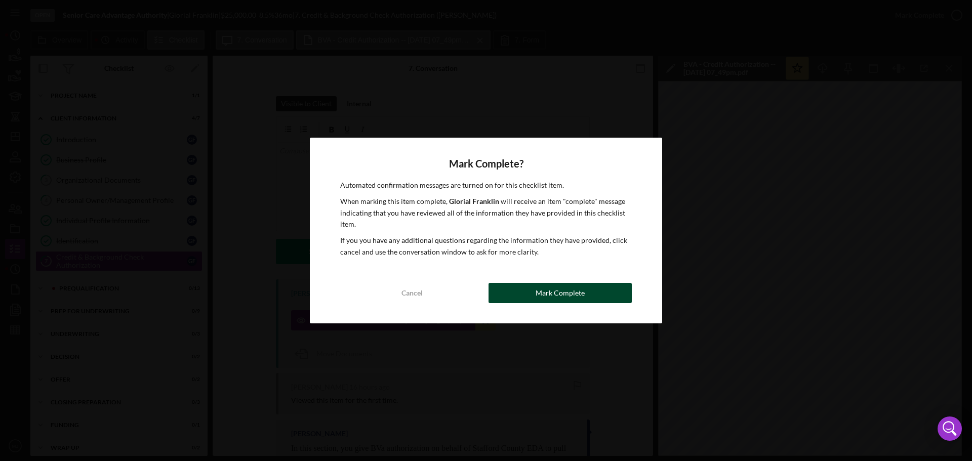
click at [548, 288] on div "Mark Complete" at bounding box center [560, 293] width 49 height 20
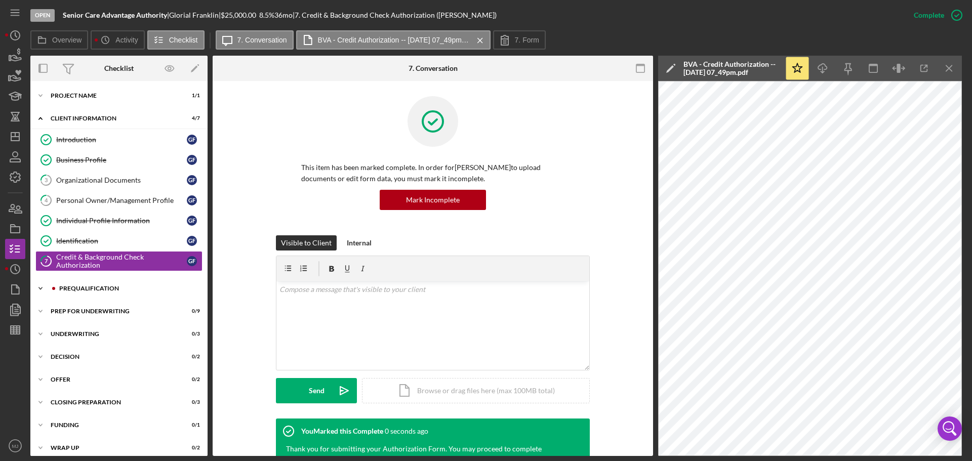
click at [87, 289] on div "Prequalification" at bounding box center [127, 289] width 136 height 6
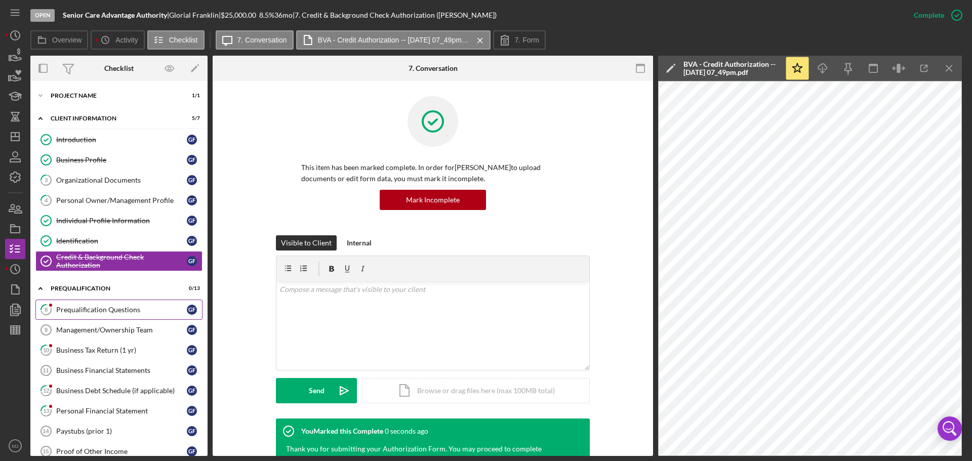
click at [91, 314] on link "8 Prequalification Questions G F" at bounding box center [118, 310] width 167 height 20
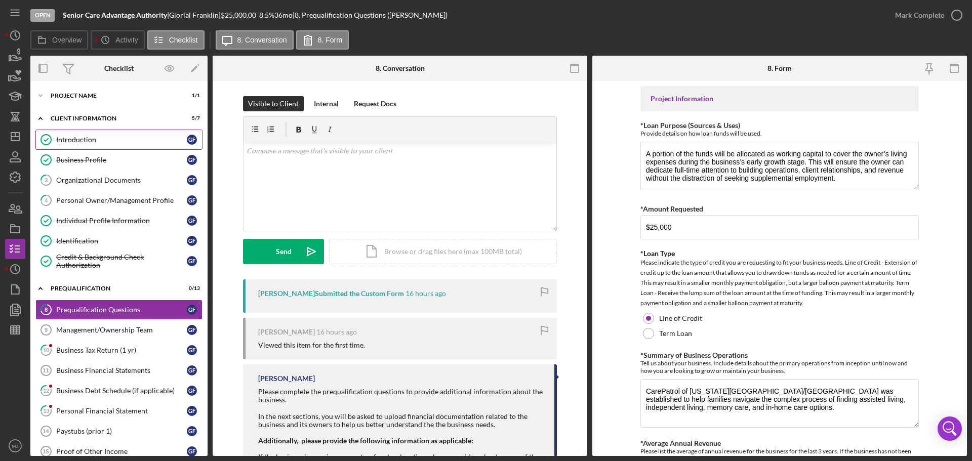
click at [84, 138] on div "Introduction" at bounding box center [121, 140] width 131 height 8
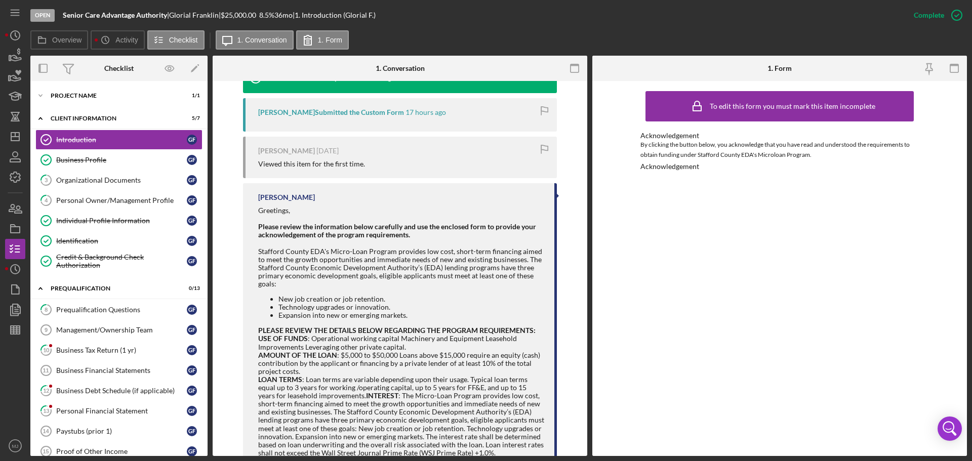
scroll to position [353, 0]
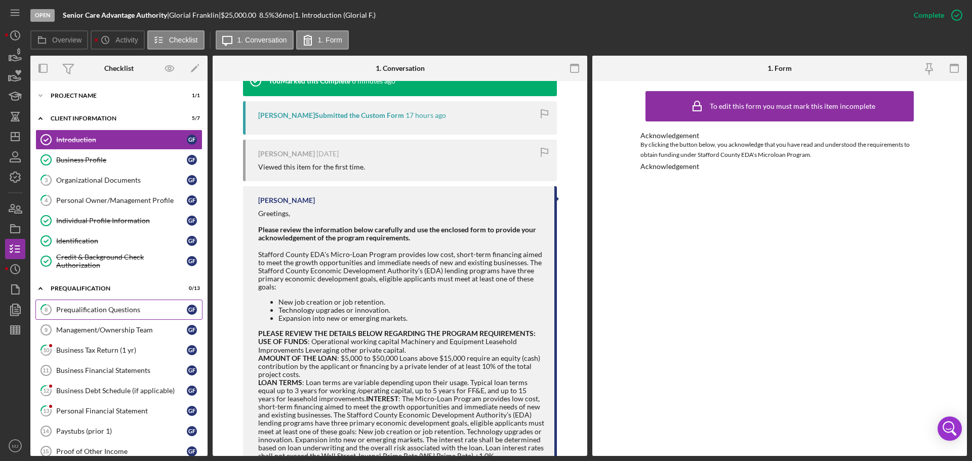
click at [102, 313] on div "Prequalification Questions" at bounding box center [121, 310] width 131 height 8
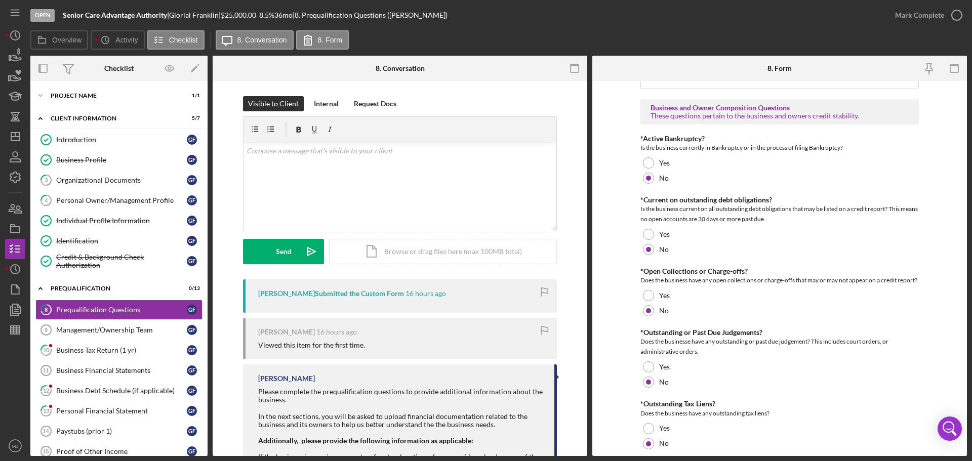
scroll to position [608, 0]
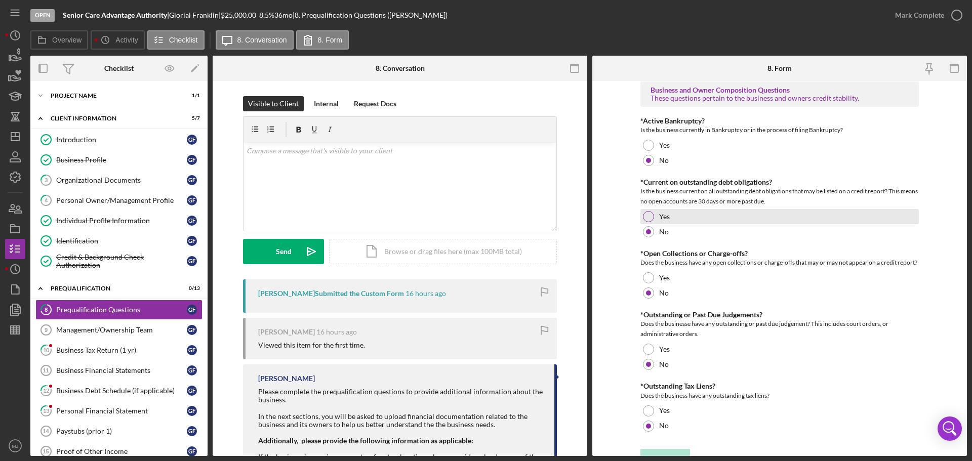
click at [649, 210] on div "Yes" at bounding box center [779, 216] width 278 height 15
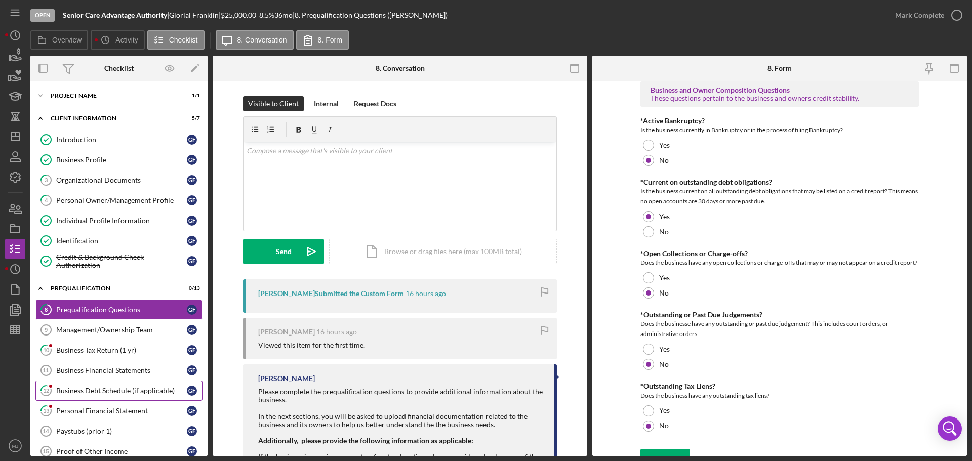
click at [116, 382] on link "12 Business Debt Schedule (if applicable) G F" at bounding box center [118, 391] width 167 height 20
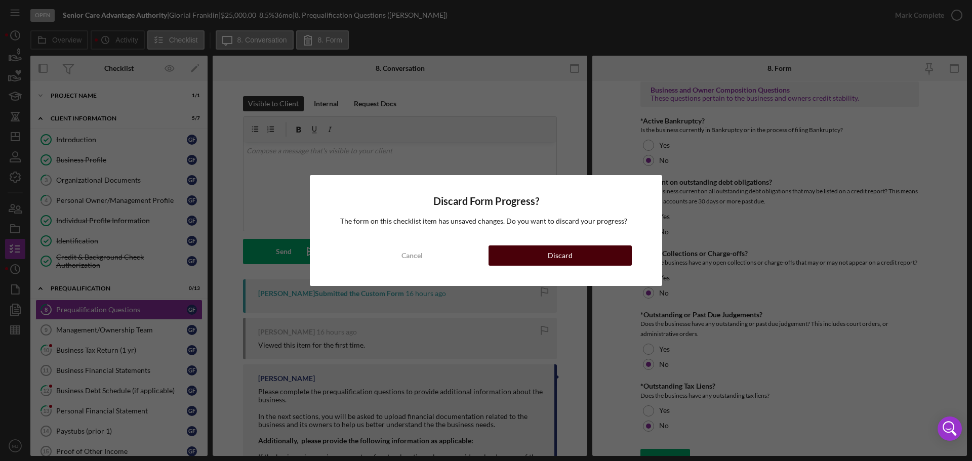
click at [527, 256] on button "Discard" at bounding box center [560, 256] width 143 height 20
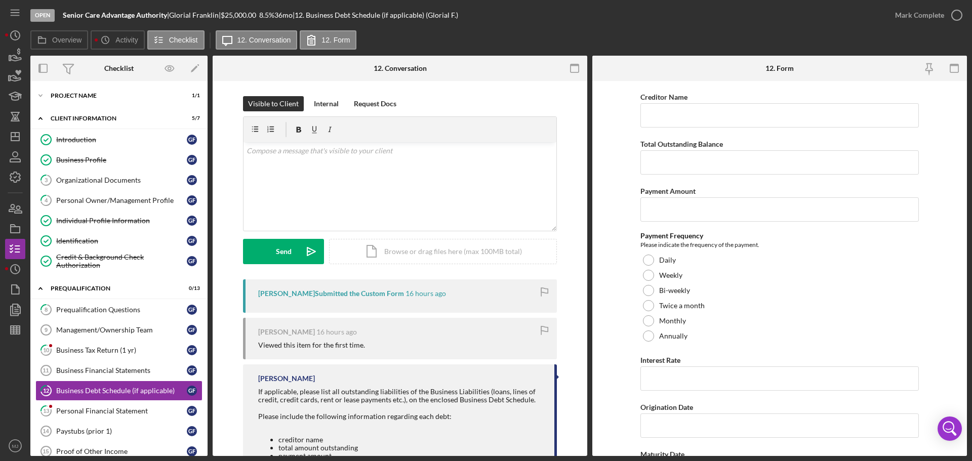
scroll to position [759, 0]
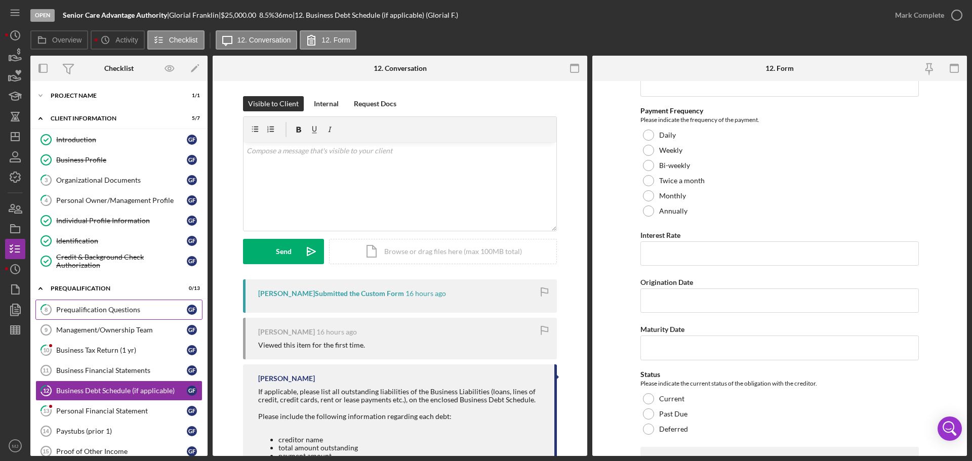
click at [97, 310] on div "Prequalification Questions" at bounding box center [121, 310] width 131 height 8
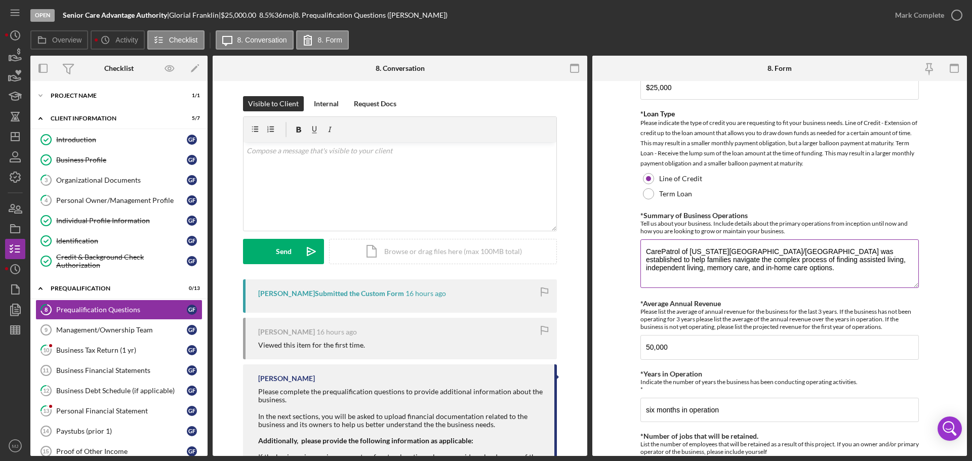
scroll to position [152, 0]
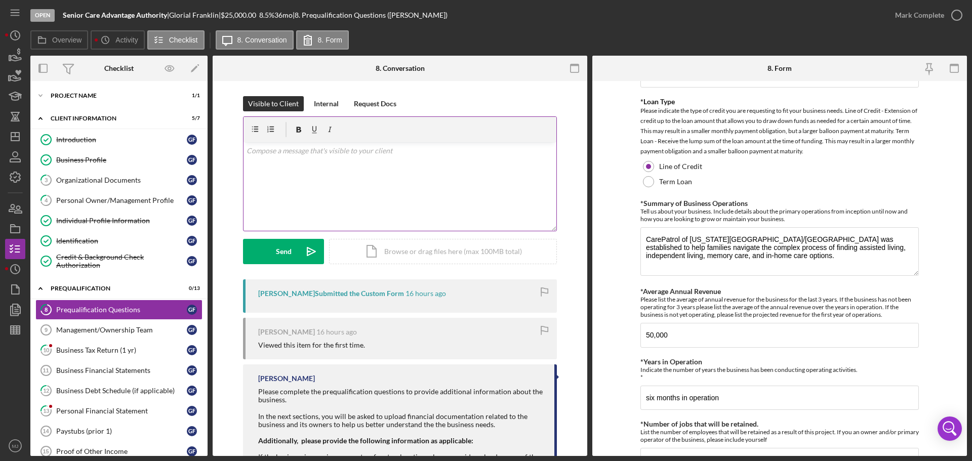
click at [408, 176] on div "v Color teal Color pink Remove color Add row above Add row below Add column bef…" at bounding box center [400, 186] width 313 height 89
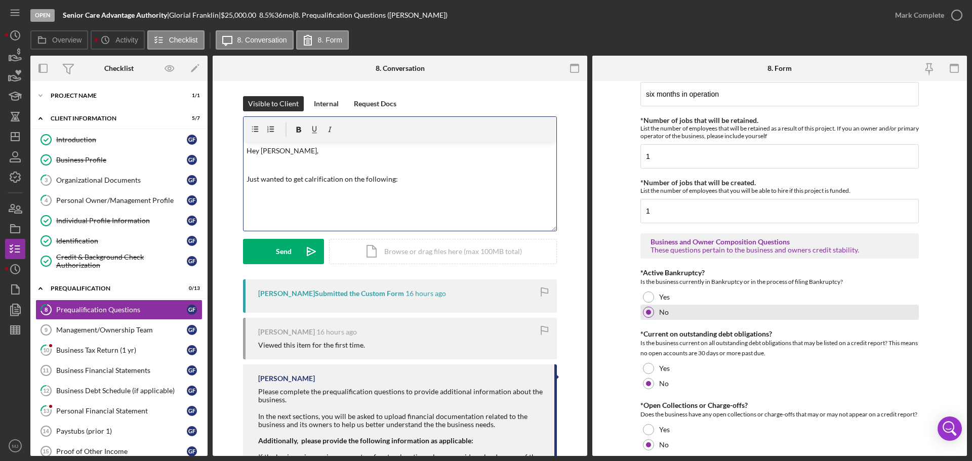
scroll to position [506, 0]
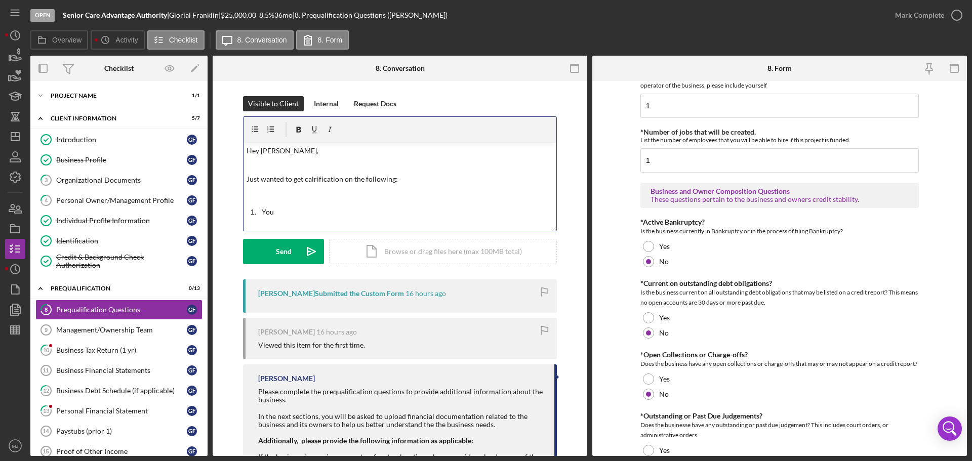
click at [328, 178] on p "Just wanted to get calrification on the following:" at bounding box center [400, 179] width 307 height 11
click at [313, 211] on p "You" at bounding box center [408, 212] width 292 height 11
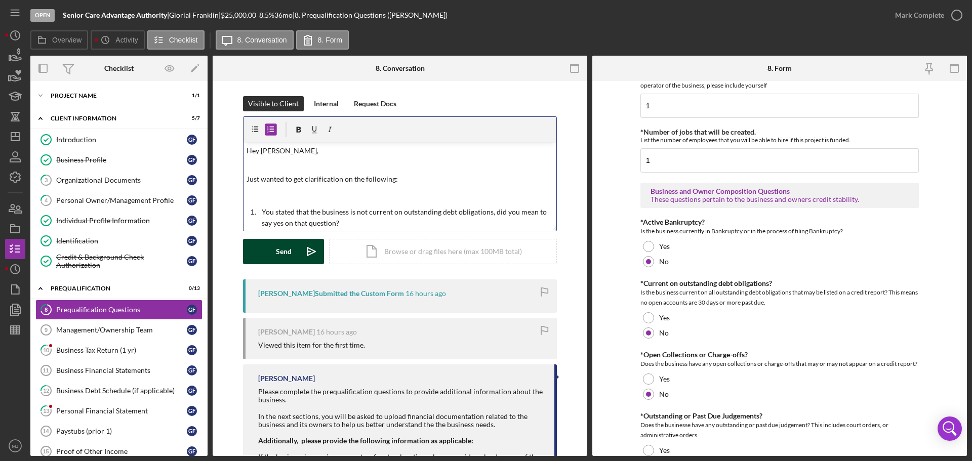
click at [276, 257] on div "Send" at bounding box center [284, 251] width 16 height 25
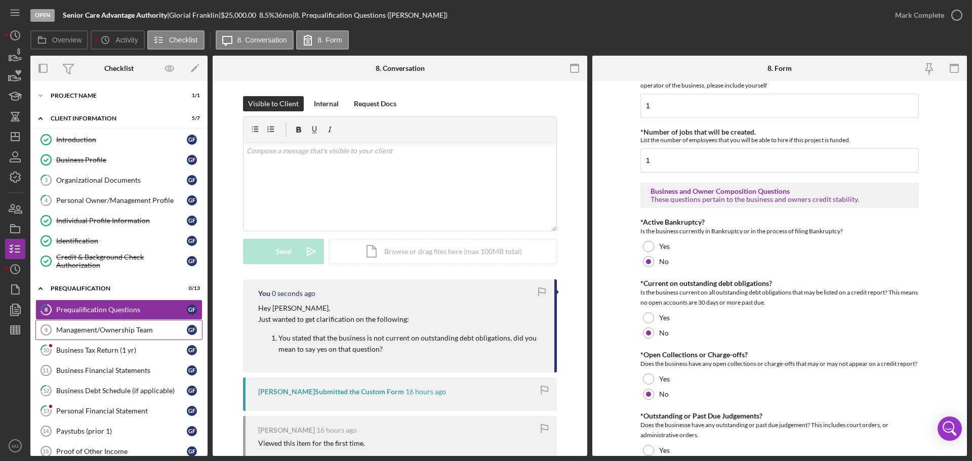
click at [100, 327] on div "Management/Ownership Team" at bounding box center [121, 330] width 131 height 8
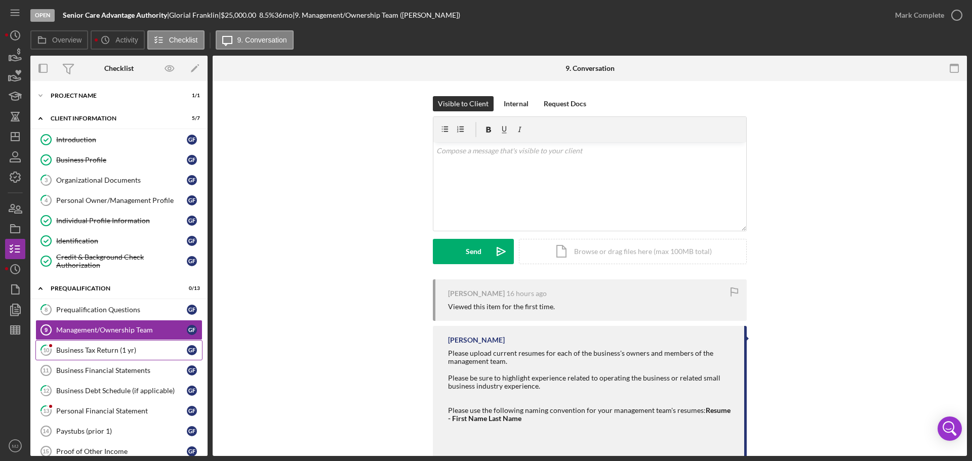
click at [100, 347] on div "Business Tax Return (1 yr)" at bounding box center [121, 350] width 131 height 8
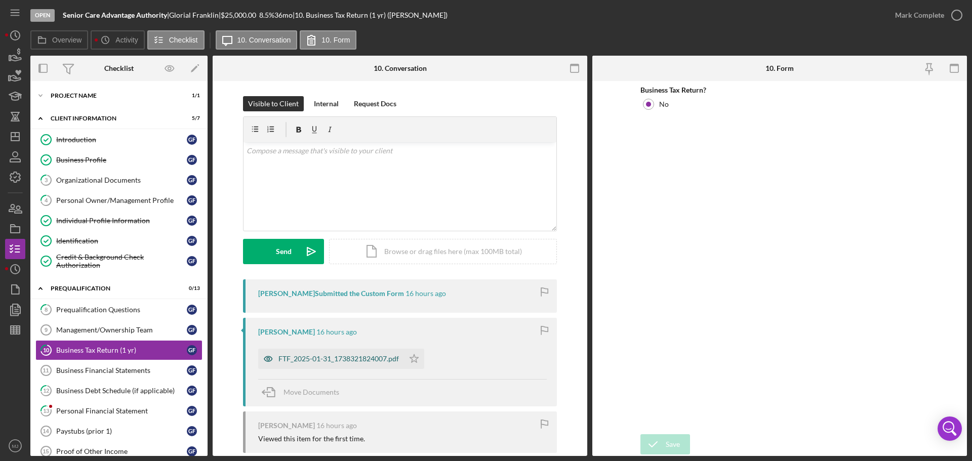
click at [320, 362] on div "FTF_2025-01-31_1738321824007.pdf" at bounding box center [338, 359] width 120 height 8
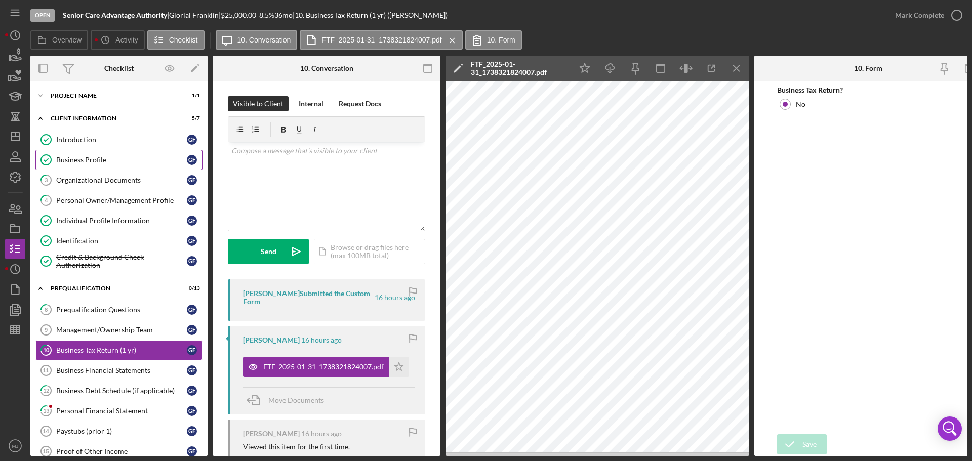
click at [83, 167] on link "Business Profile Business Profile G F" at bounding box center [118, 160] width 167 height 20
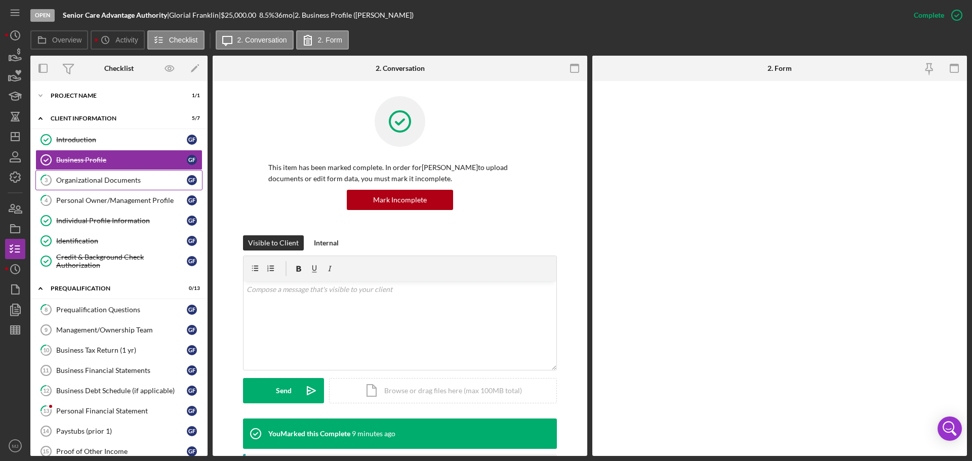
click at [84, 176] on div "Organizational Documents" at bounding box center [121, 180] width 131 height 8
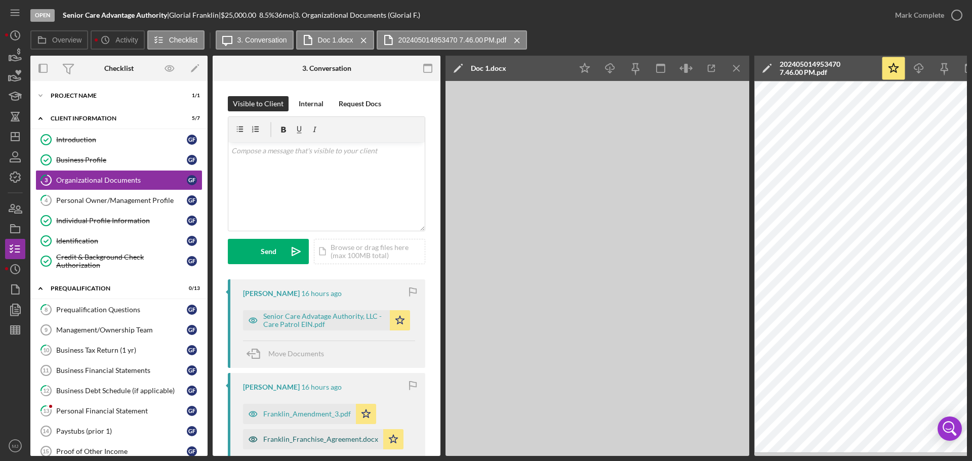
click at [318, 435] on div "Franklin_Franchise_Agreement.docx" at bounding box center [320, 439] width 115 height 8
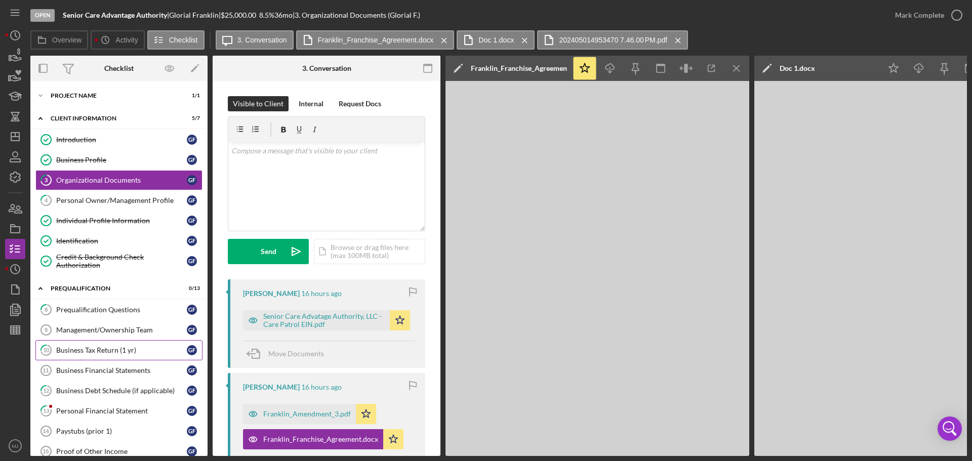
click at [94, 354] on div "Business Tax Return (1 yr)" at bounding box center [121, 350] width 131 height 8
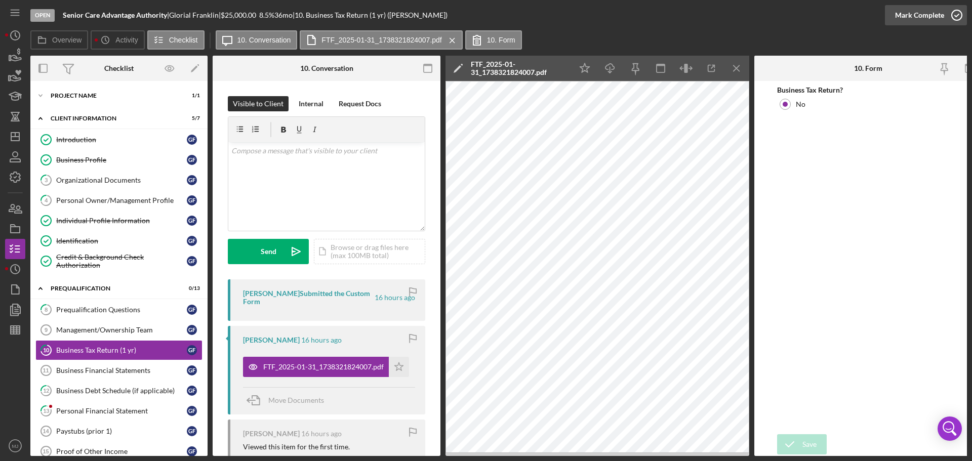
click at [914, 21] on div "Mark Complete" at bounding box center [919, 15] width 49 height 20
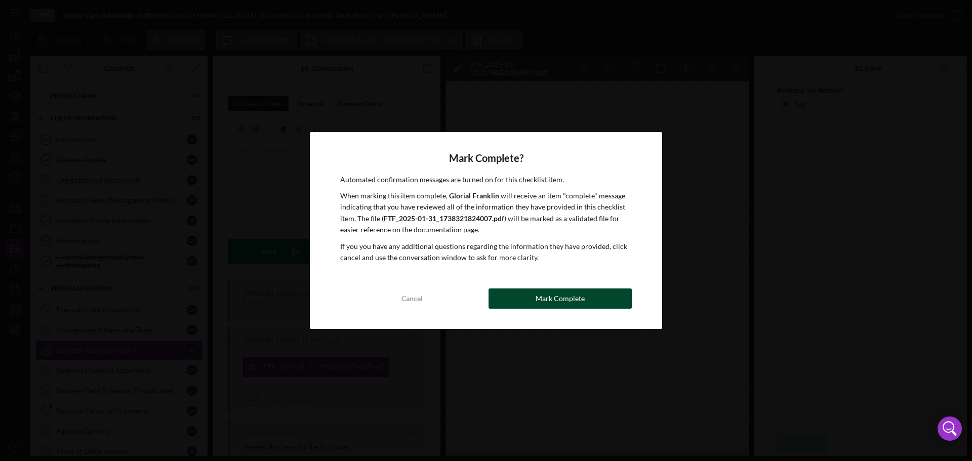
click at [593, 302] on button "Mark Complete" at bounding box center [560, 299] width 143 height 20
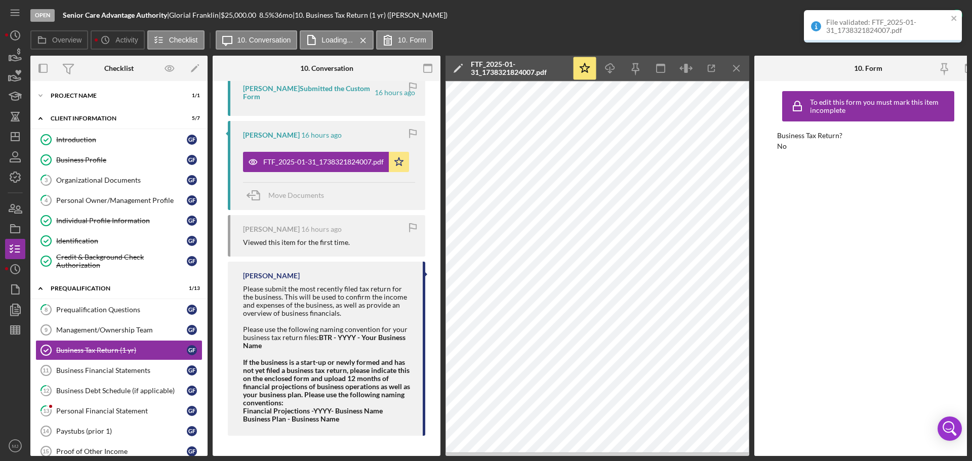
scroll to position [409, 0]
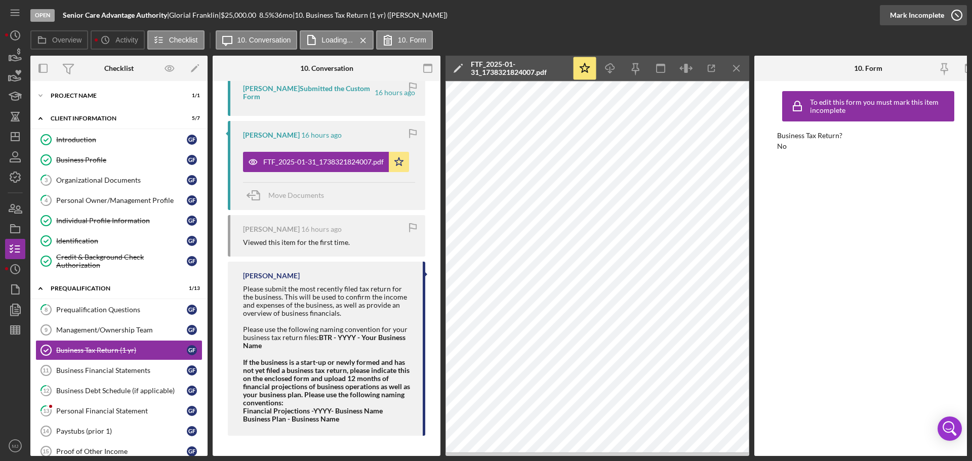
click at [933, 15] on div "Mark Incomplete" at bounding box center [917, 15] width 54 height 20
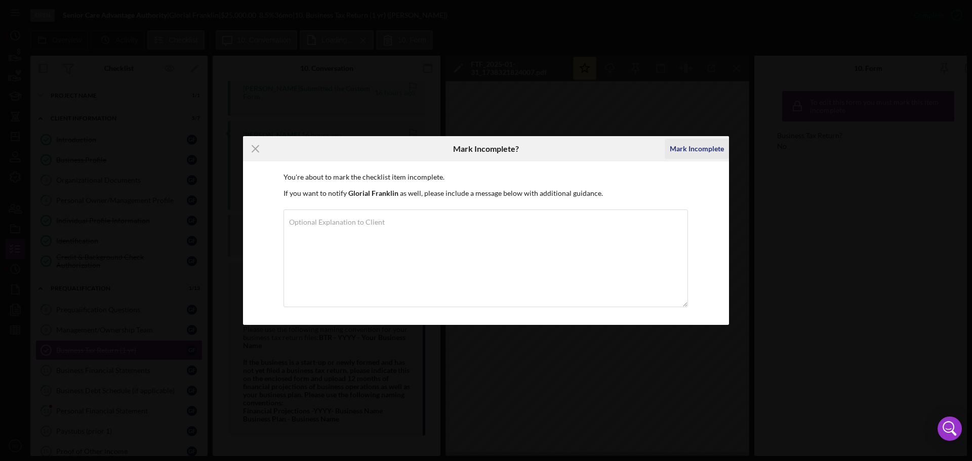
click at [680, 143] on div "Mark Incomplete" at bounding box center [697, 149] width 54 height 20
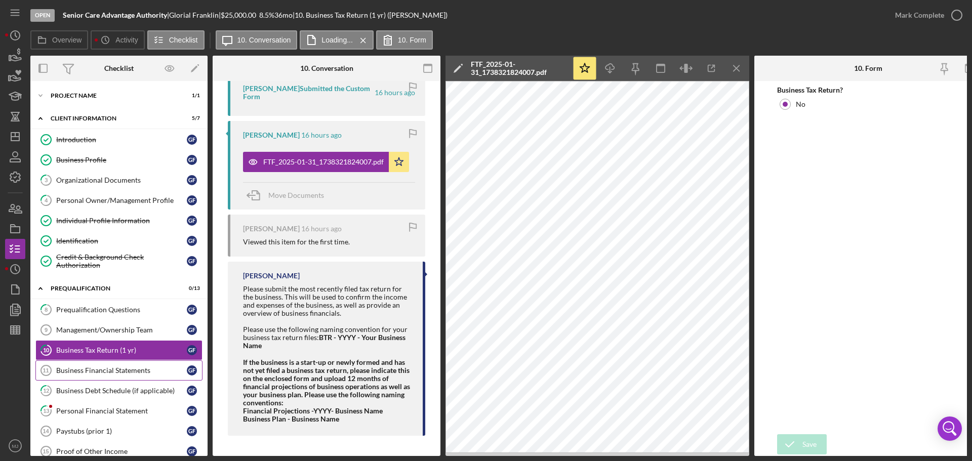
click at [71, 373] on div "Business Financial Statements" at bounding box center [121, 371] width 131 height 8
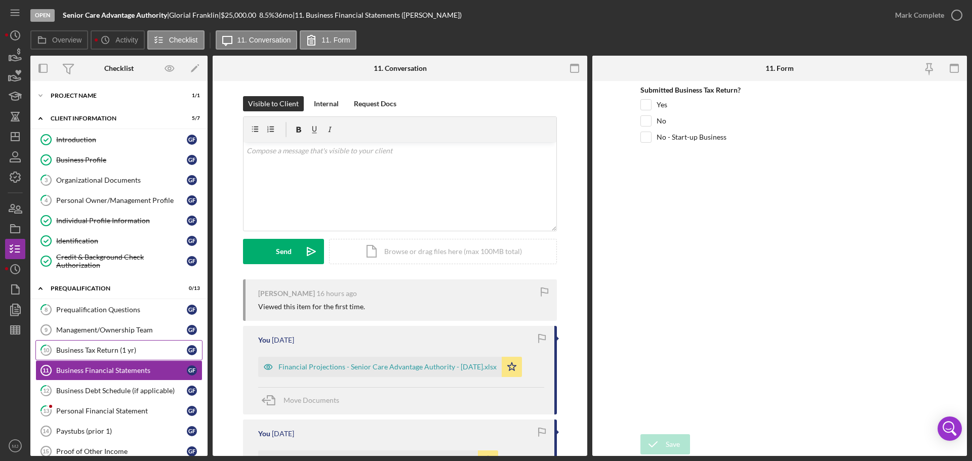
click at [83, 352] on div "Business Tax Return (1 yr)" at bounding box center [121, 350] width 131 height 8
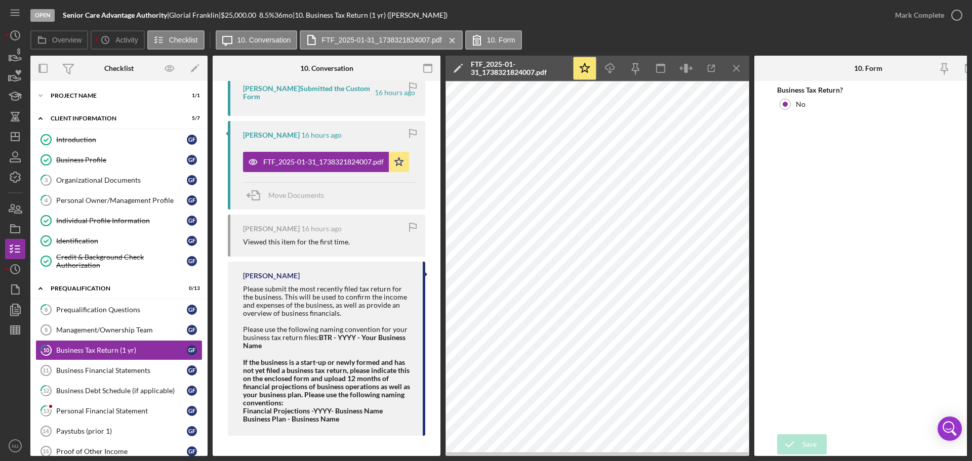
scroll to position [244, 0]
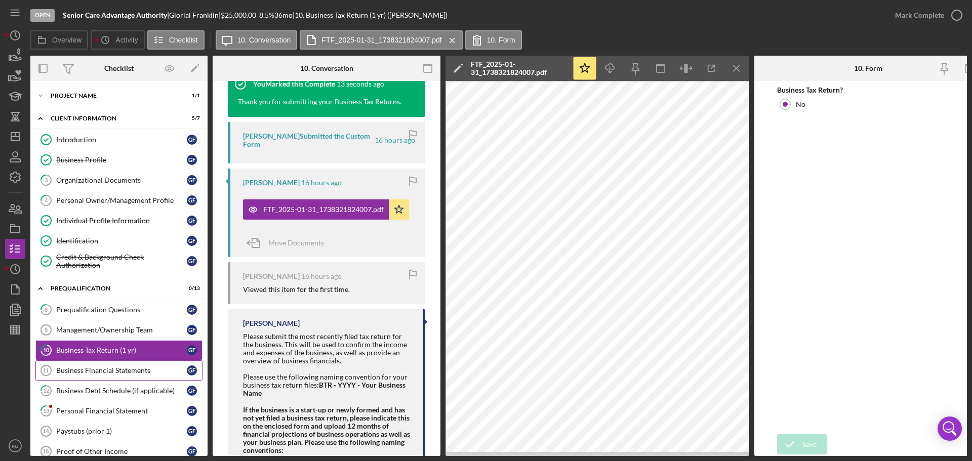
click at [109, 368] on div "Business Financial Statements" at bounding box center [121, 371] width 131 height 8
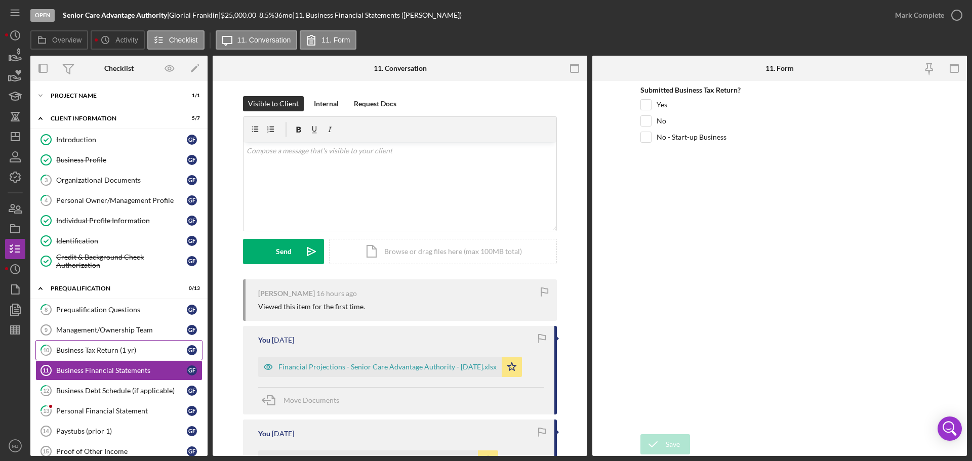
click at [107, 352] on div "Business Tax Return (1 yr)" at bounding box center [121, 350] width 131 height 8
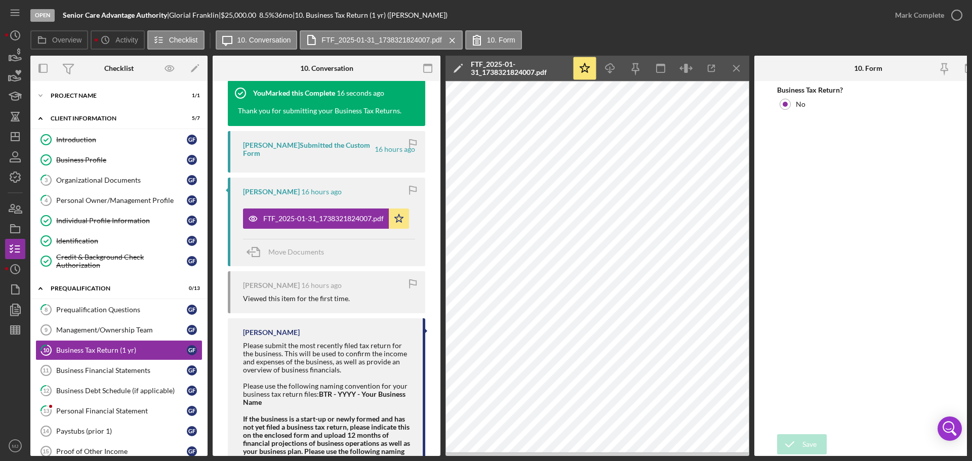
scroll to position [294, 0]
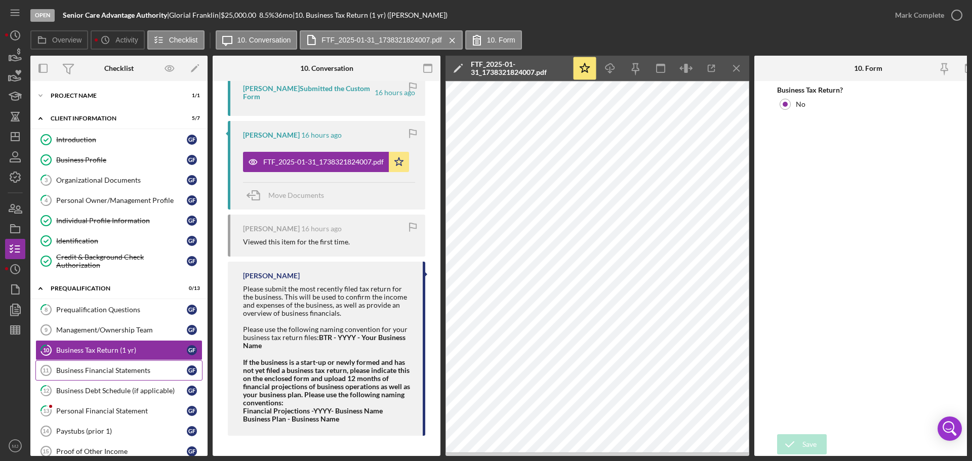
click at [124, 368] on div "Business Financial Statements" at bounding box center [121, 371] width 131 height 8
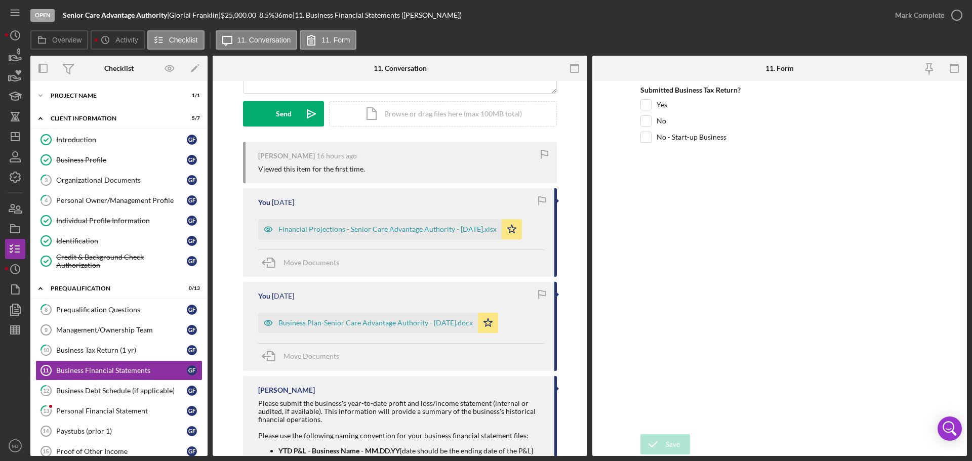
scroll to position [152, 0]
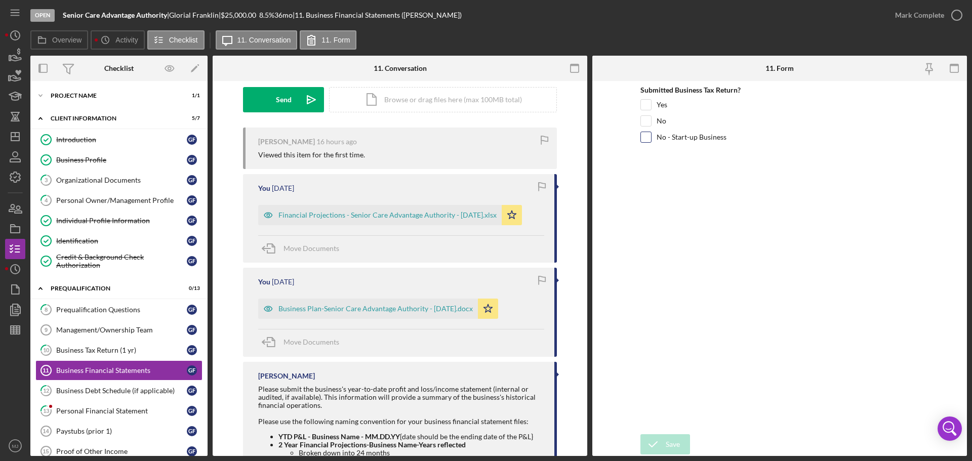
click at [645, 137] on input "No - Start-up Business" at bounding box center [646, 137] width 10 height 10
checkbox input "true"
click at [677, 449] on div "Save" at bounding box center [673, 444] width 14 height 20
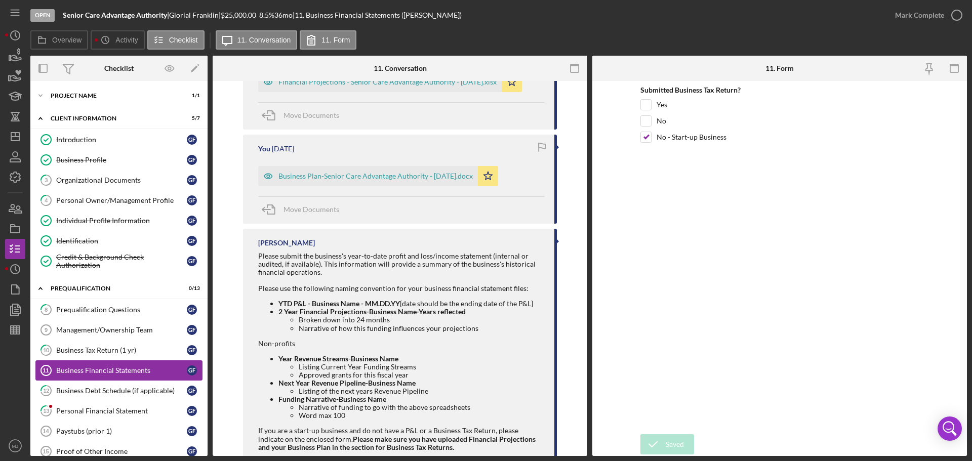
scroll to position [309, 0]
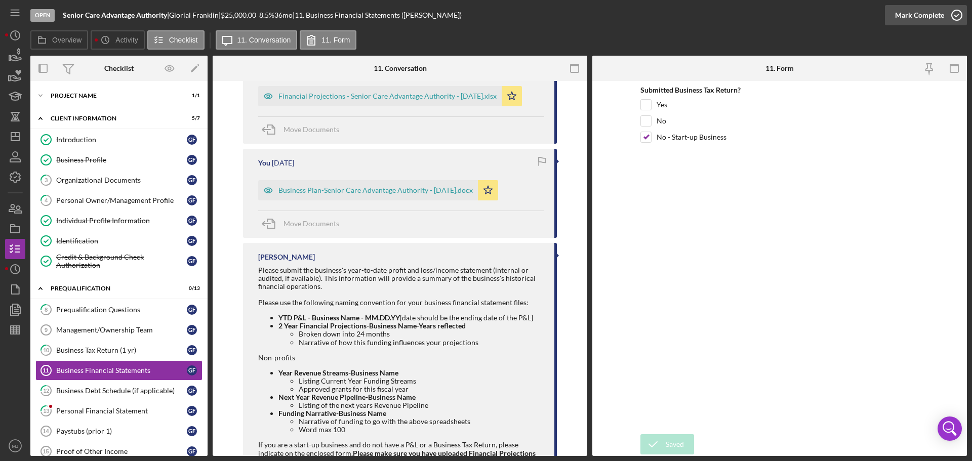
click at [923, 17] on div "Mark Complete" at bounding box center [919, 15] width 49 height 20
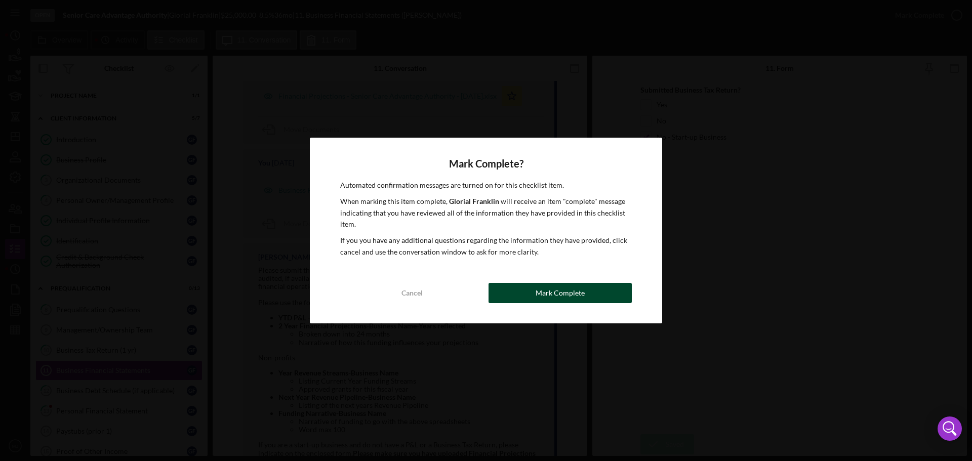
click at [583, 288] on div "Mark Complete" at bounding box center [560, 293] width 49 height 20
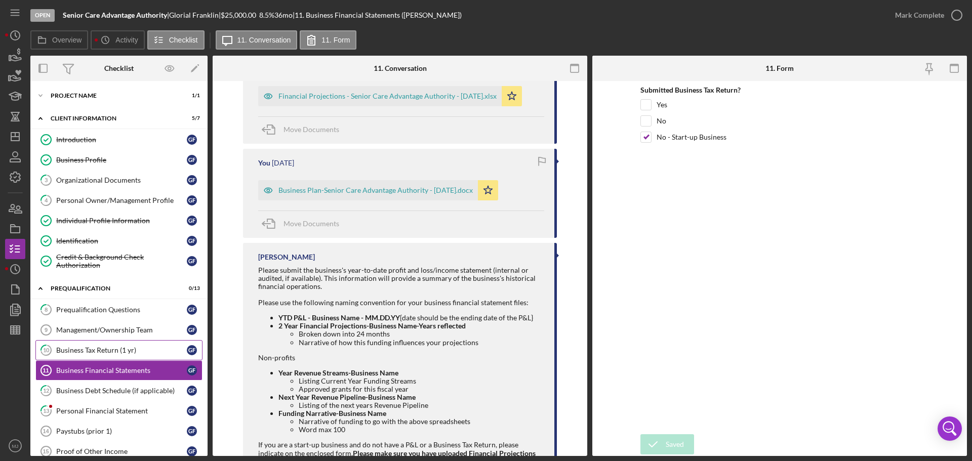
scroll to position [509, 0]
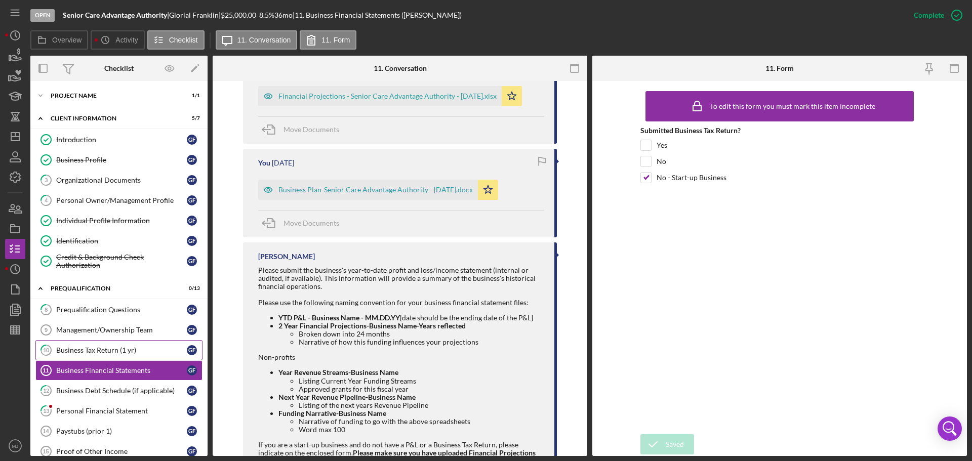
click at [116, 354] on div "Business Tax Return (1 yr)" at bounding box center [121, 350] width 131 height 8
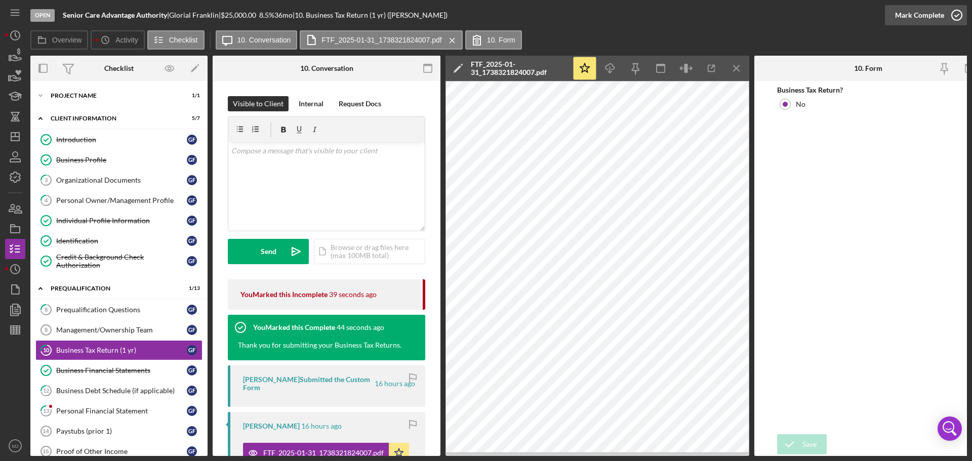
click at [915, 15] on div "Mark Complete" at bounding box center [919, 15] width 49 height 20
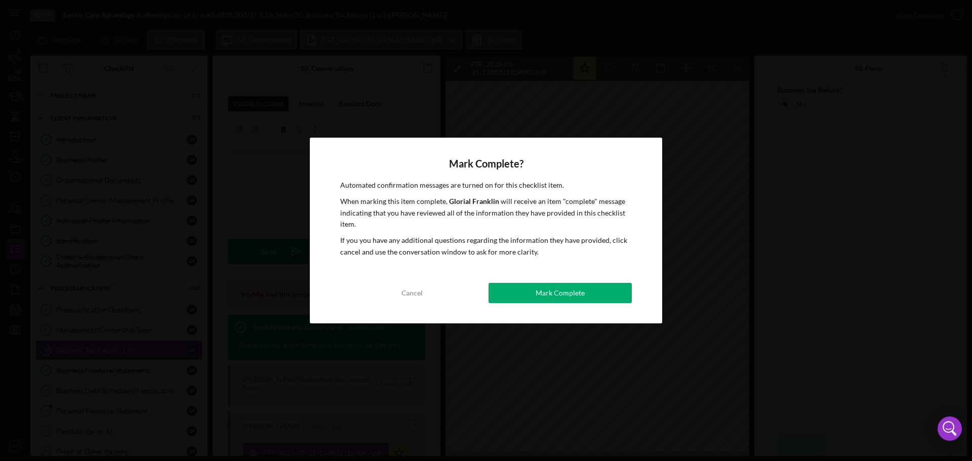
click at [595, 310] on div "Mark Complete? Automated confirmation messages are turned on for this checklist…" at bounding box center [486, 231] width 352 height 186
click at [591, 300] on button "Mark Complete" at bounding box center [560, 293] width 143 height 20
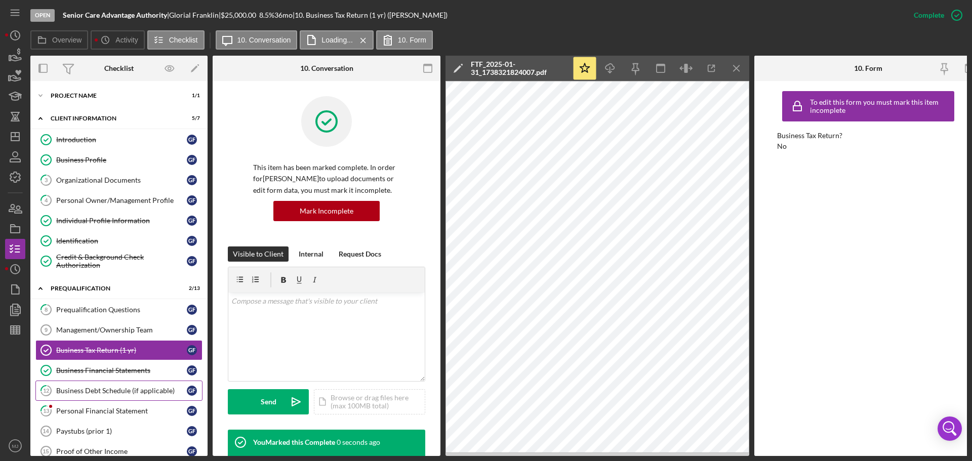
click at [119, 383] on link "12 Business Debt Schedule (if applicable) G F" at bounding box center [118, 391] width 167 height 20
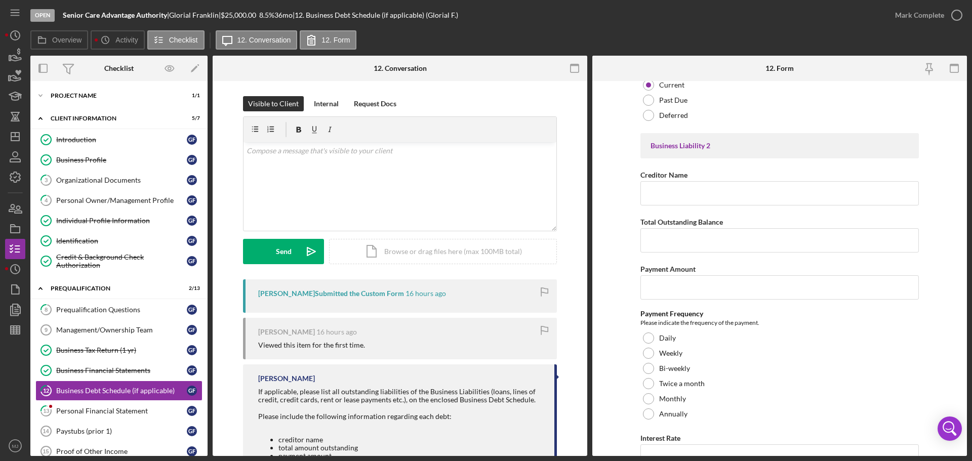
scroll to position [557, 0]
click at [906, 14] on div "Mark Complete" at bounding box center [919, 15] width 49 height 20
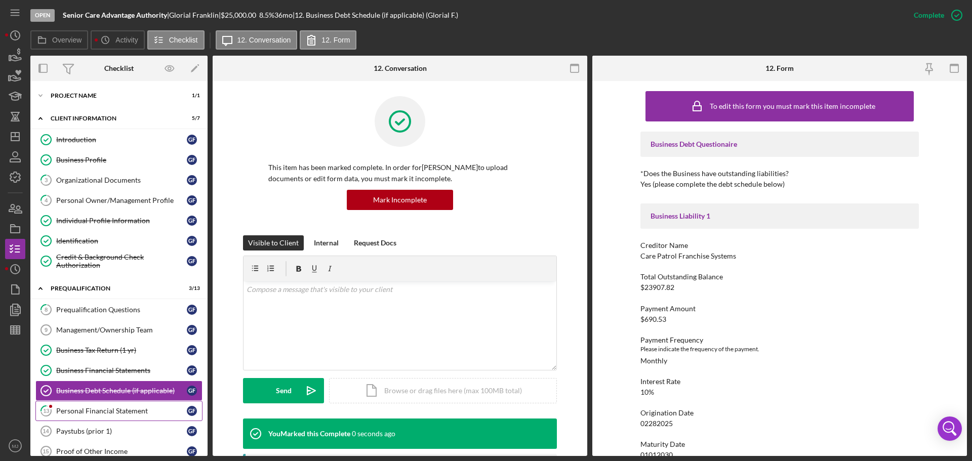
click at [123, 415] on div "Personal Financial Statement" at bounding box center [121, 411] width 131 height 8
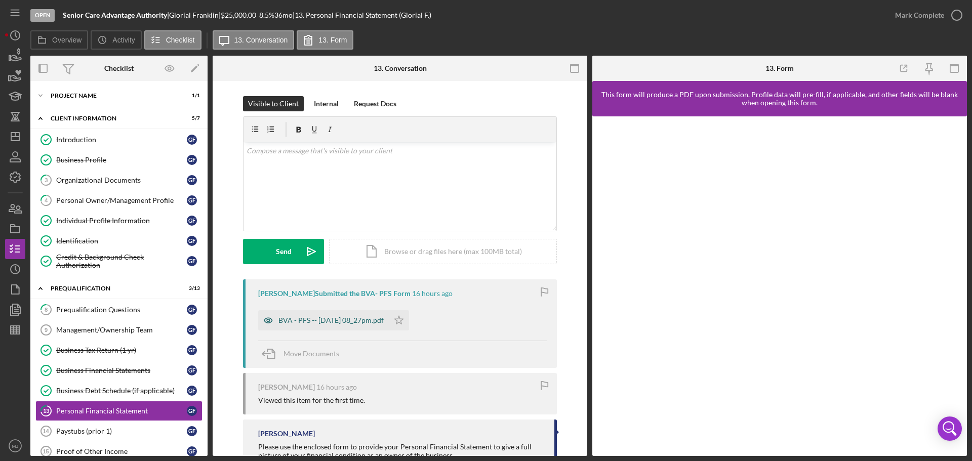
click at [352, 319] on div "BVA - PFS -- [DATE] 08_27pm.pdf" at bounding box center [330, 320] width 105 height 8
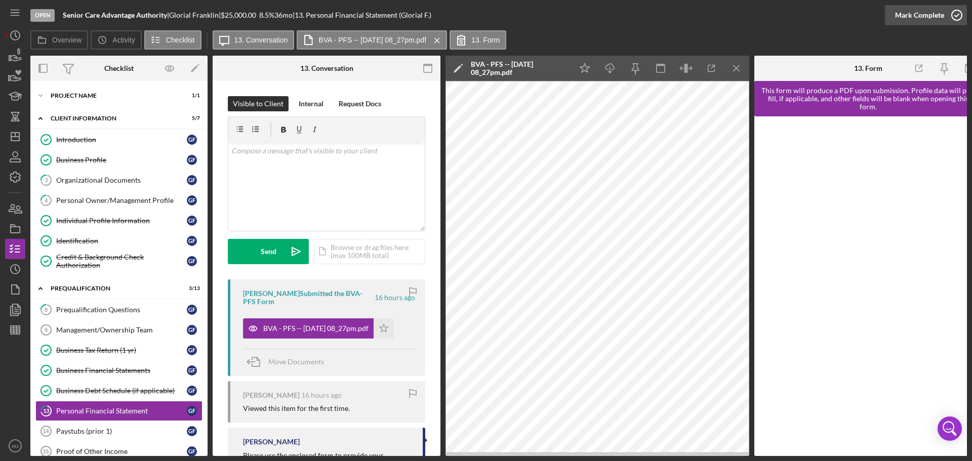
click at [918, 15] on div "Mark Complete" at bounding box center [919, 15] width 49 height 20
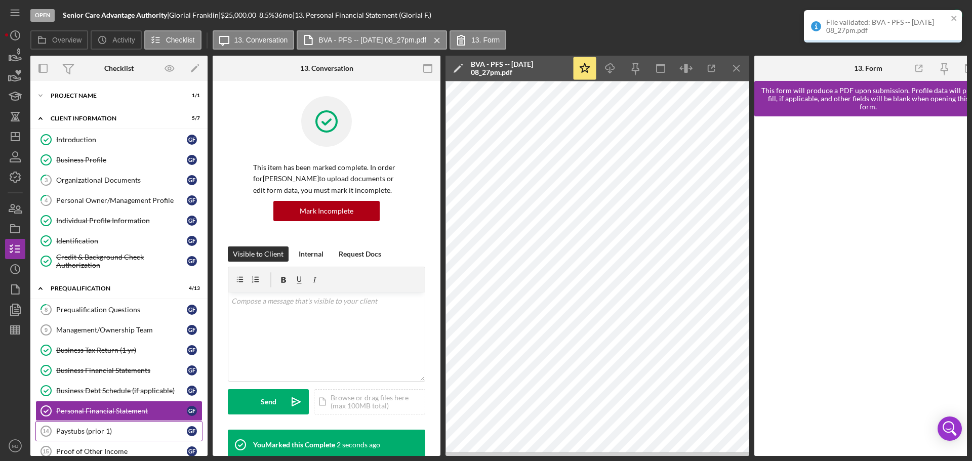
click at [87, 433] on div "Paystubs (prior 1)" at bounding box center [121, 431] width 131 height 8
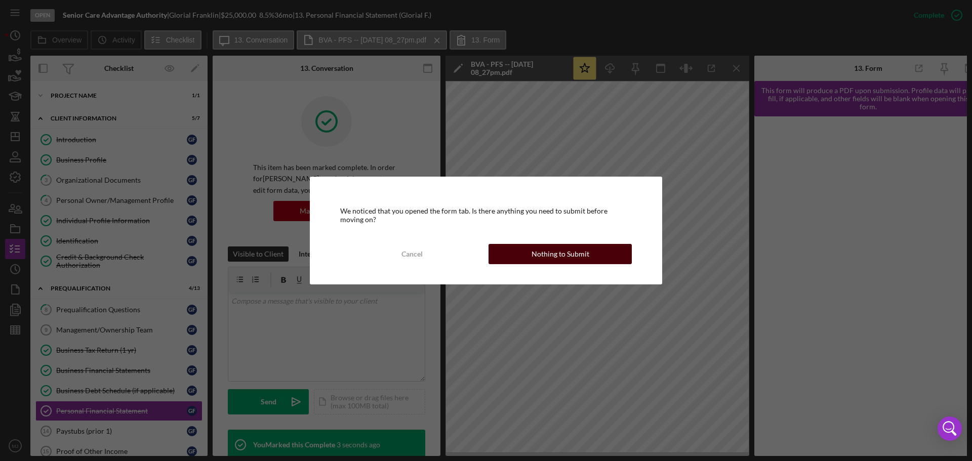
click at [551, 253] on div "Nothing to Submit" at bounding box center [561, 254] width 58 height 20
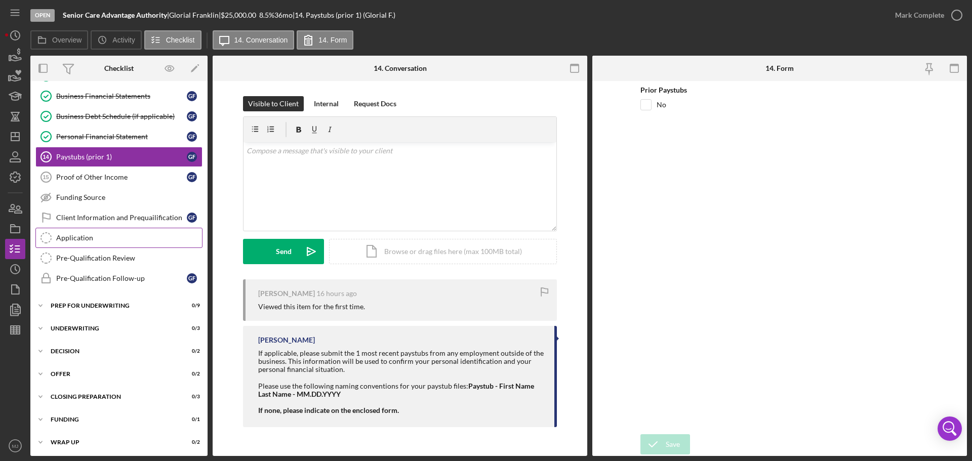
scroll to position [276, 0]
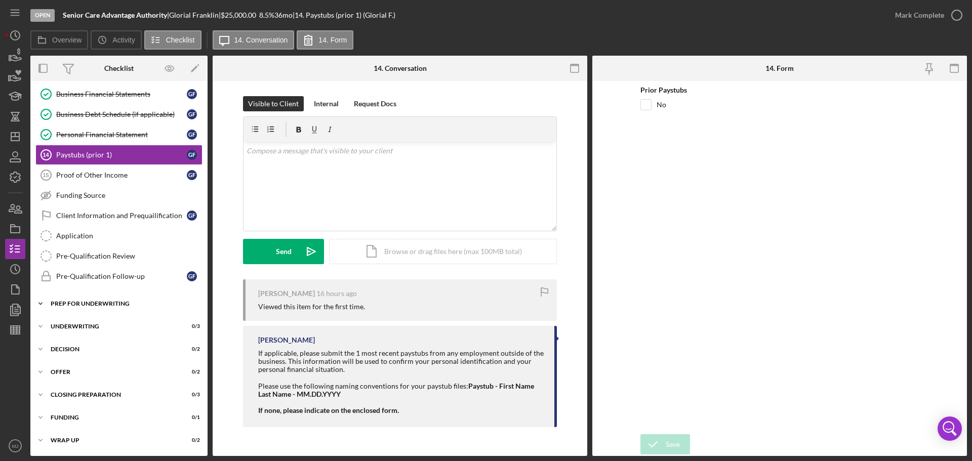
click at [112, 300] on div "Icon/Expander Prep for Underwriting 0 / 9" at bounding box center [118, 304] width 177 height 20
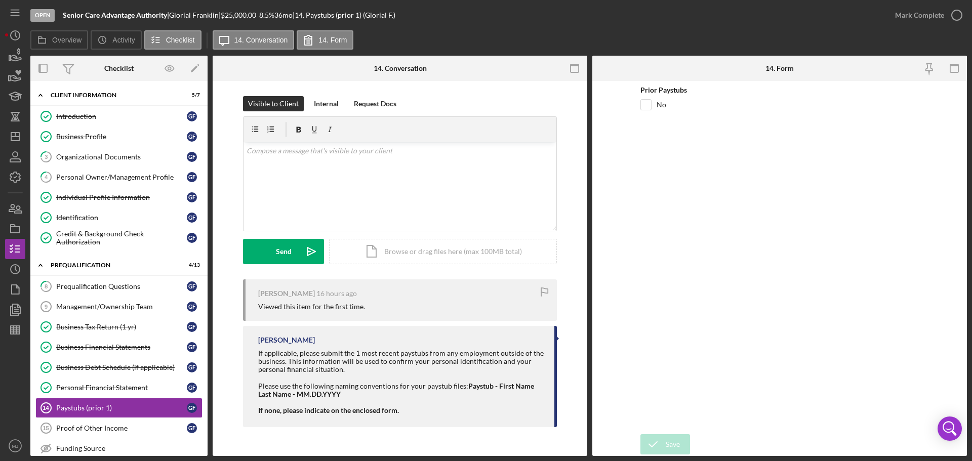
scroll to position [0, 0]
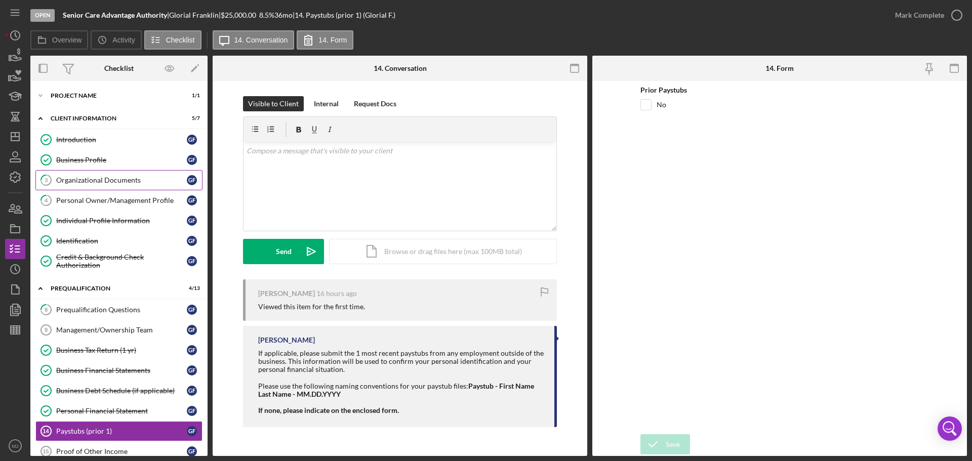
click at [113, 181] on div "Organizational Documents" at bounding box center [121, 180] width 131 height 8
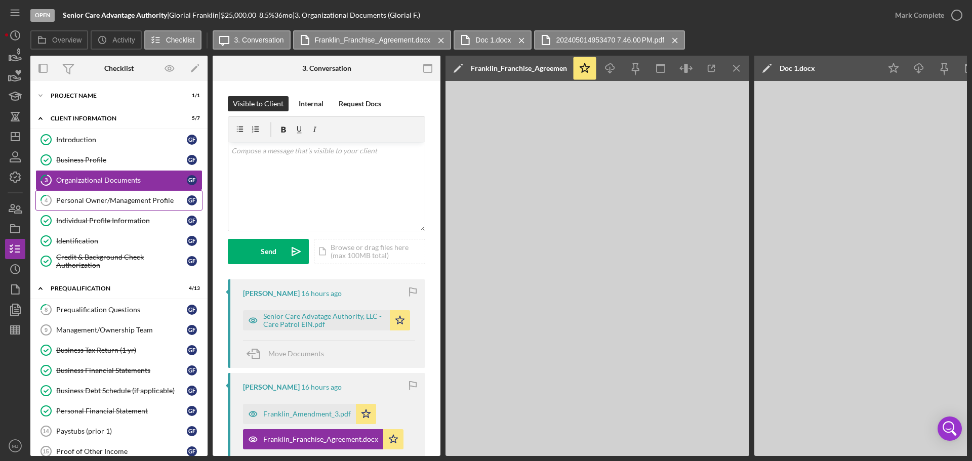
click at [118, 201] on div "Personal Owner/Management Profile" at bounding box center [121, 200] width 131 height 8
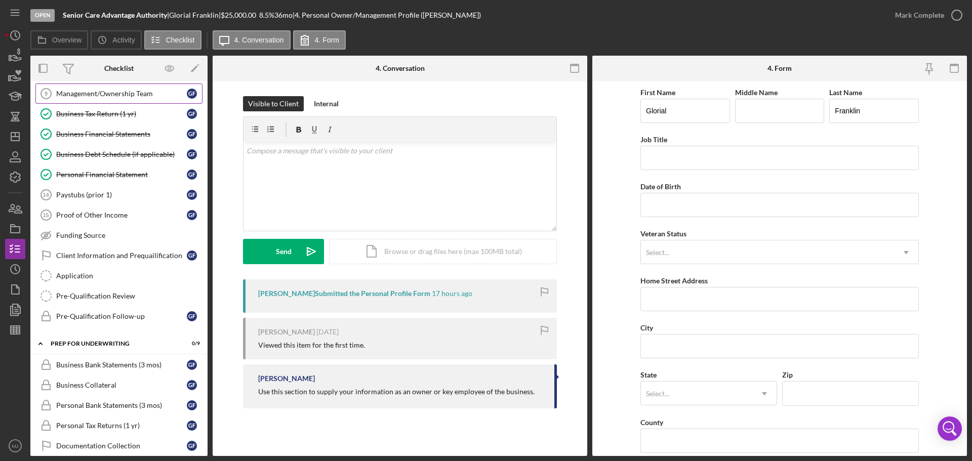
scroll to position [253, 0]
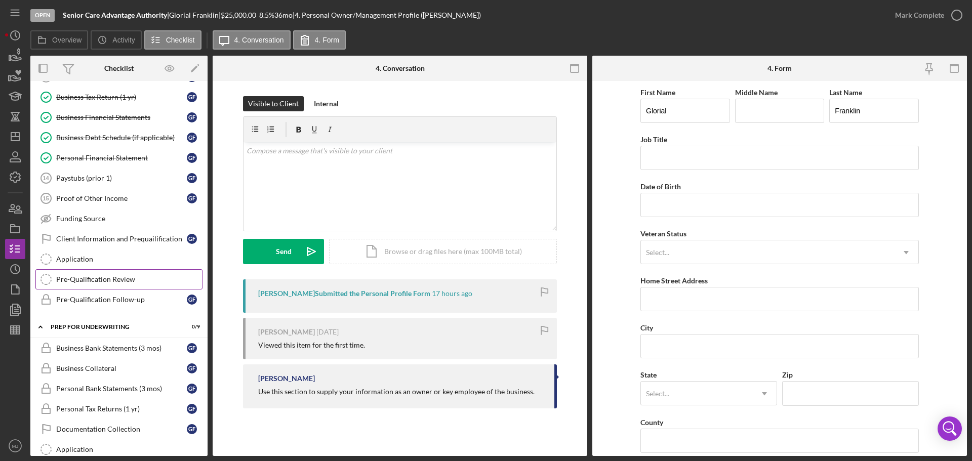
click at [102, 279] on div "Pre-Qualification Review" at bounding box center [129, 279] width 146 height 8
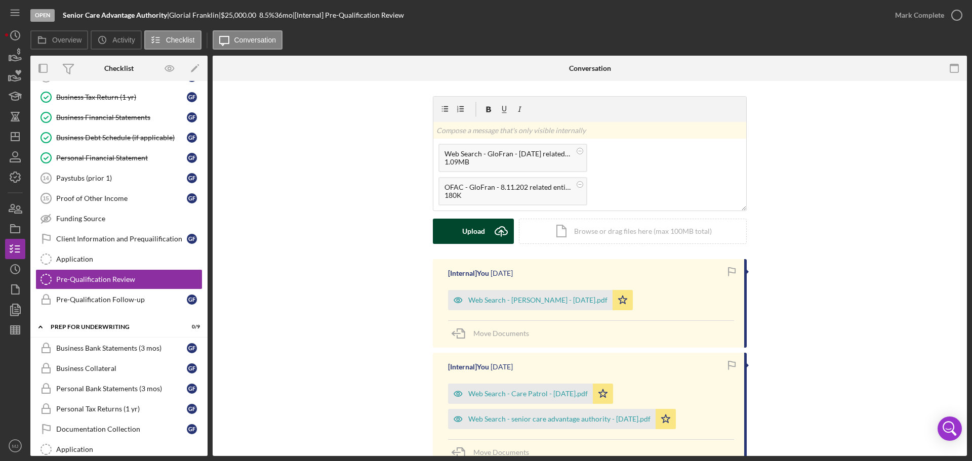
click at [476, 231] on div "Upload" at bounding box center [473, 231] width 23 height 25
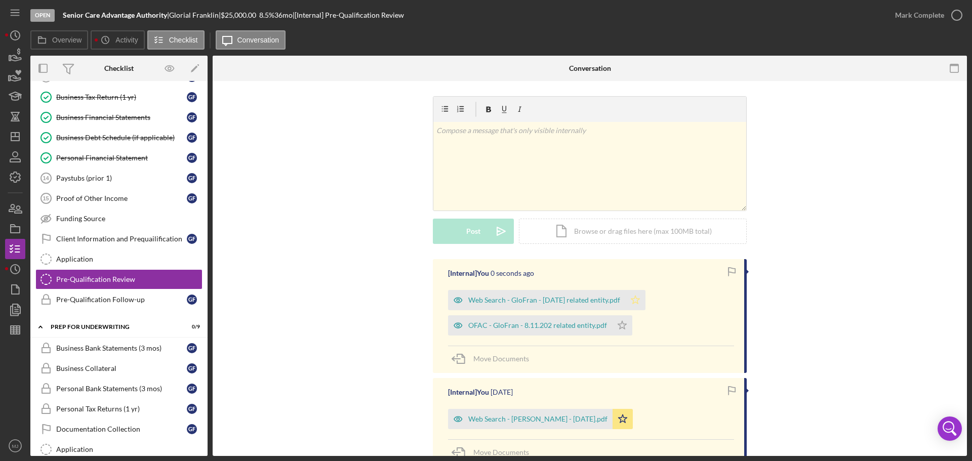
click at [644, 297] on icon "Icon/Star" at bounding box center [635, 300] width 20 height 20
click at [619, 331] on icon "Icon/Star" at bounding box center [622, 325] width 20 height 20
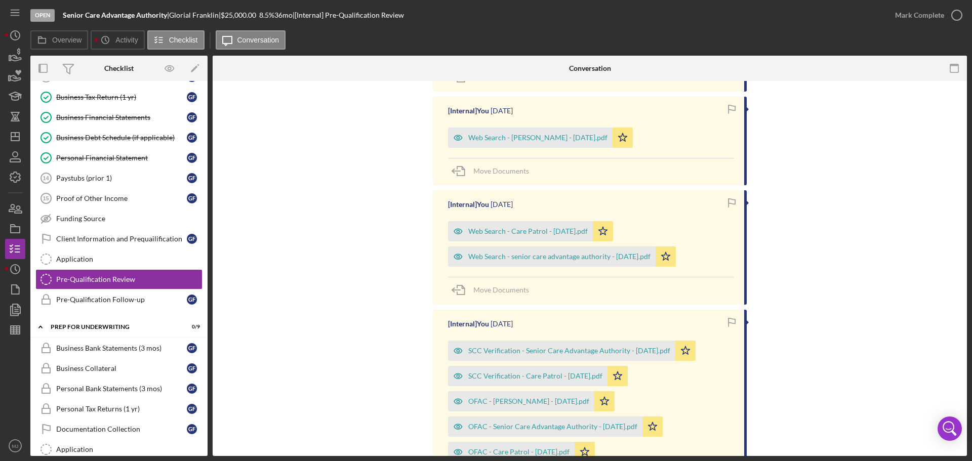
scroll to position [456, 0]
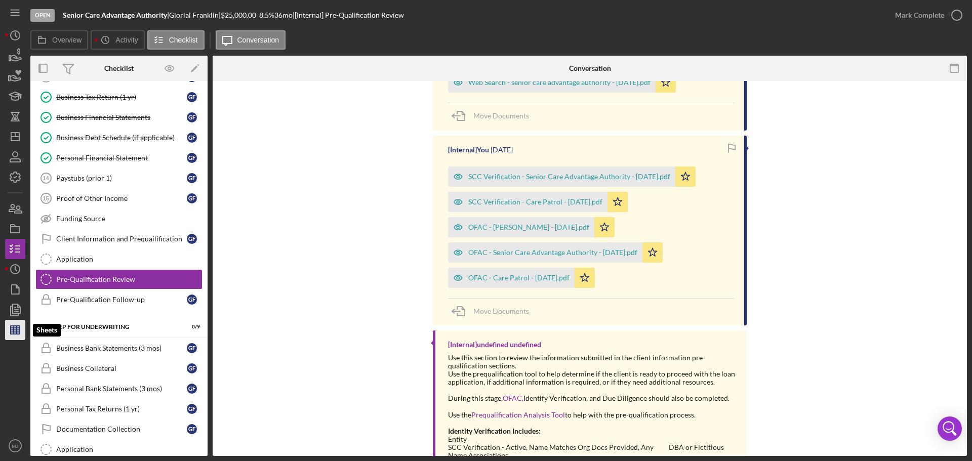
click at [13, 334] on polygon "button" at bounding box center [15, 330] width 9 height 8
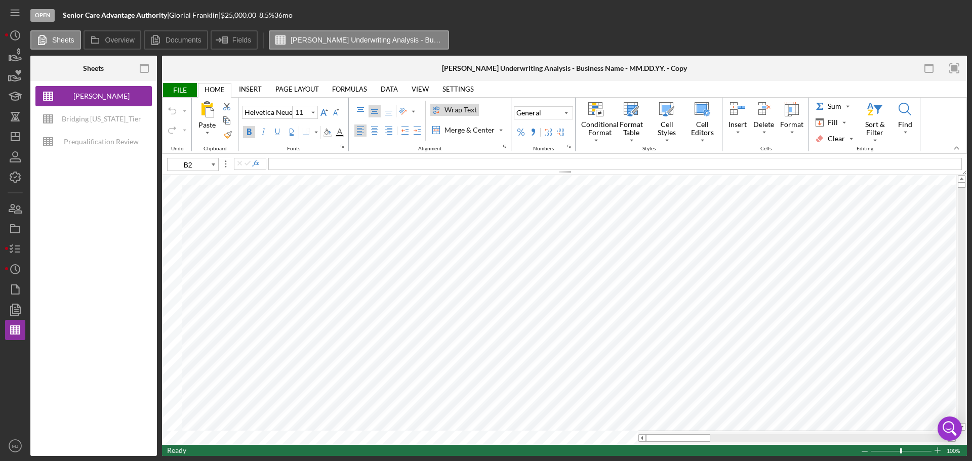
type input "A3"
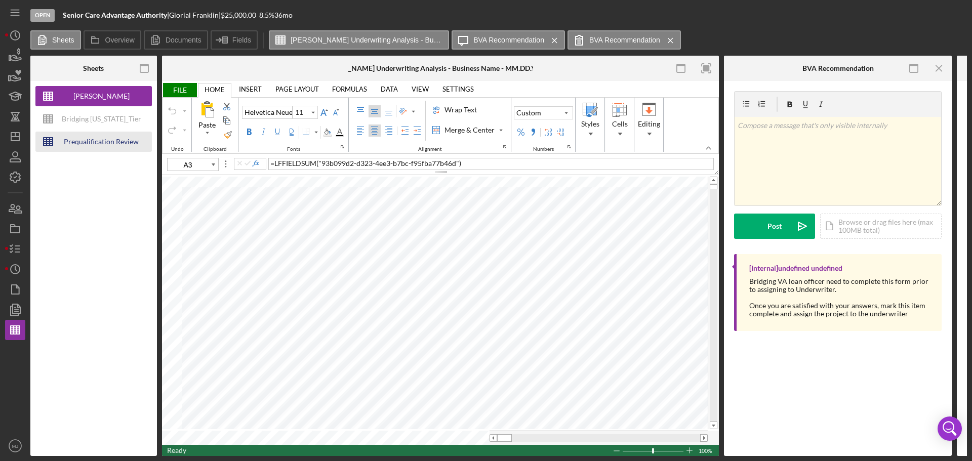
click at [85, 142] on div "Prequalification Review (TEMPLATE) – Entity Name – Date Completed (1)" at bounding box center [101, 142] width 81 height 20
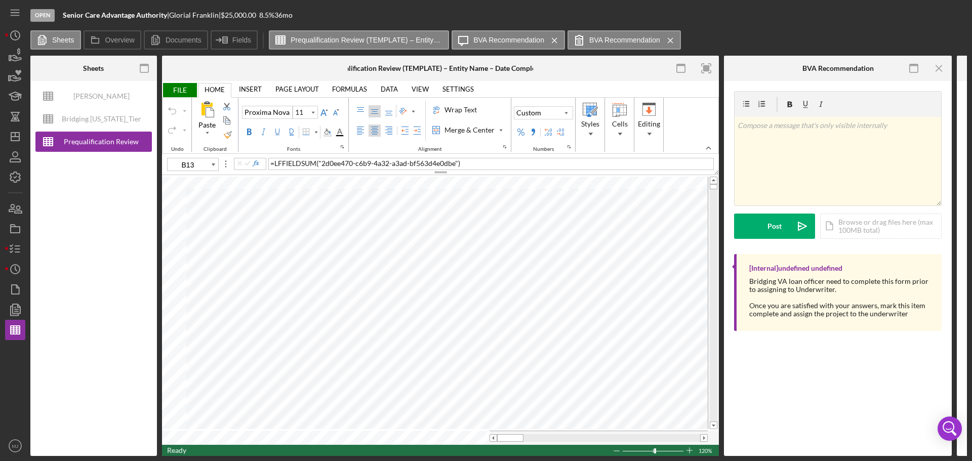
type input "B4"
type input "D4"
click at [539, 254] on input "image" at bounding box center [539, 254] width 9 height 9
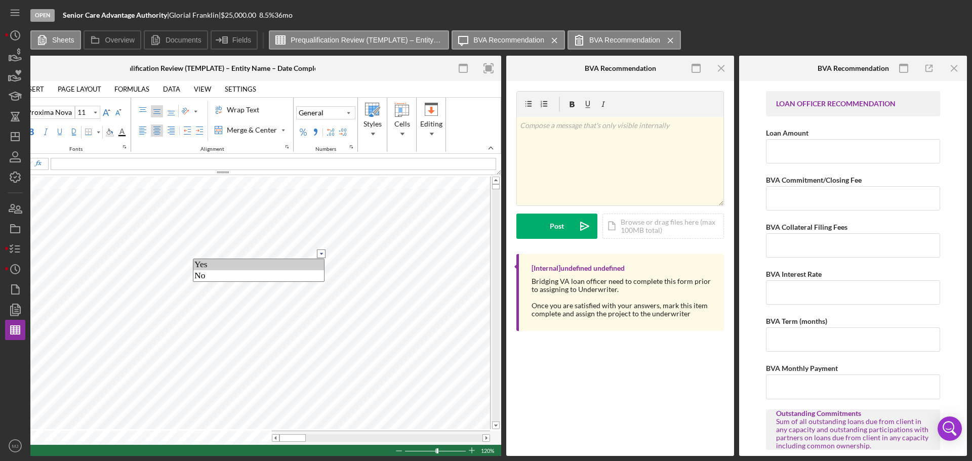
click at [298, 267] on option "Yes" at bounding box center [258, 264] width 131 height 11
click at [955, 70] on icon "Icon/Menu Close" at bounding box center [954, 68] width 23 height 23
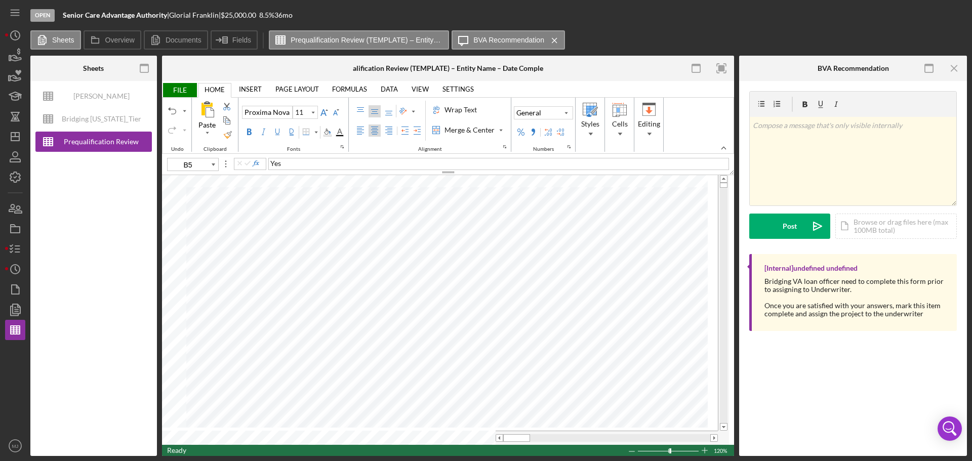
scroll to position [0, 0]
click at [957, 68] on icon "Icon/Menu Close" at bounding box center [954, 68] width 23 height 23
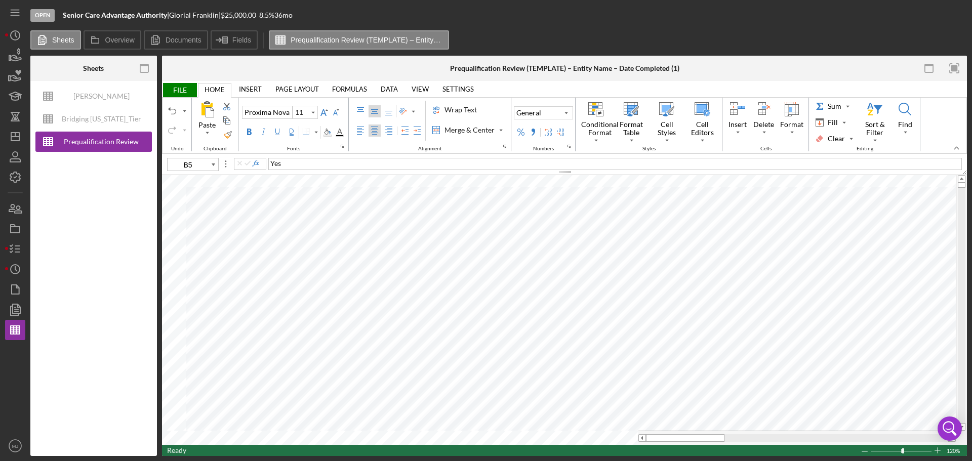
type input "D5"
click at [542, 264] on input "image" at bounding box center [539, 265] width 9 height 9
click at [462, 277] on option "Other" at bounding box center [476, 276] width 131 height 11
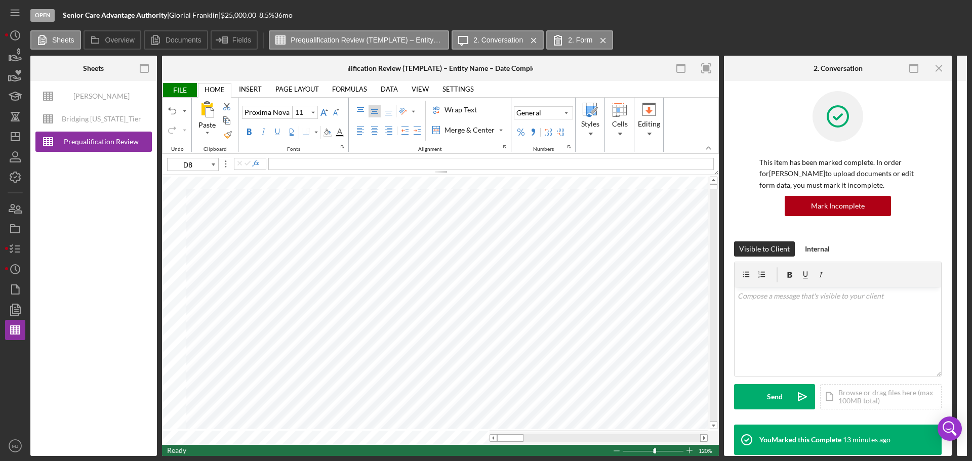
type input "B8"
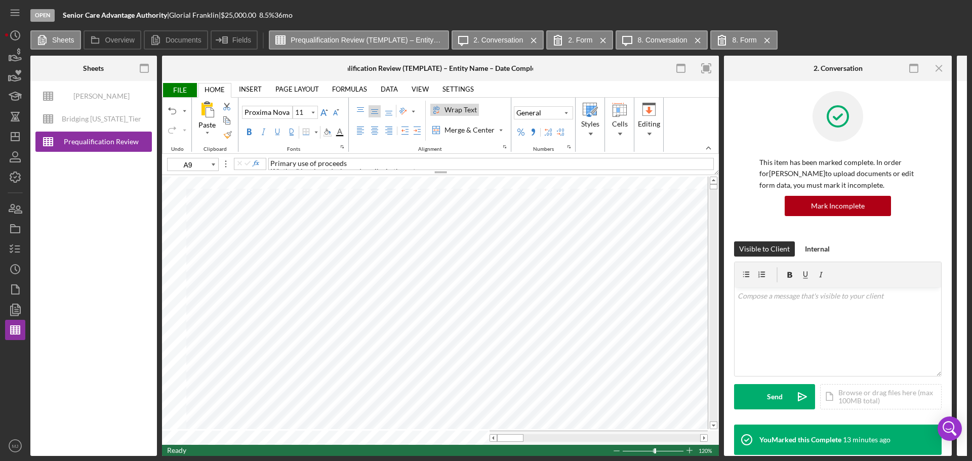
type input "B9"
click at [542, 309] on input "image" at bounding box center [539, 312] width 9 height 9
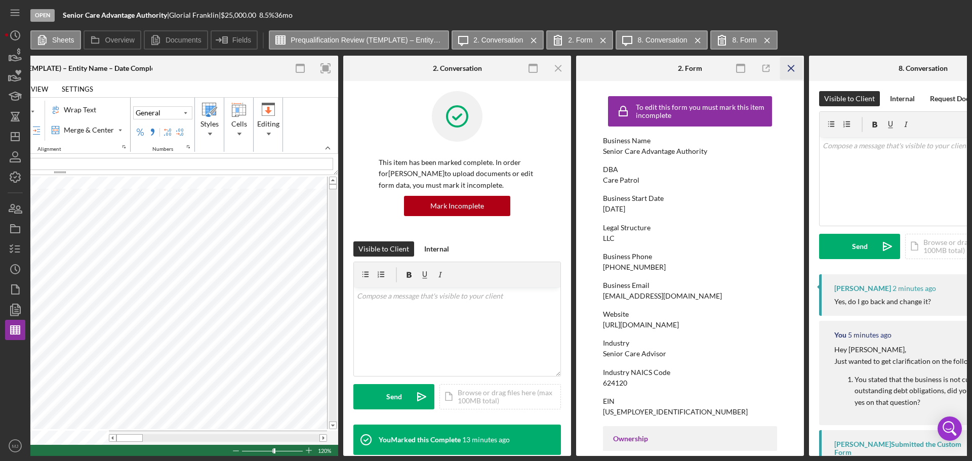
click at [791, 68] on line "button" at bounding box center [791, 68] width 6 height 6
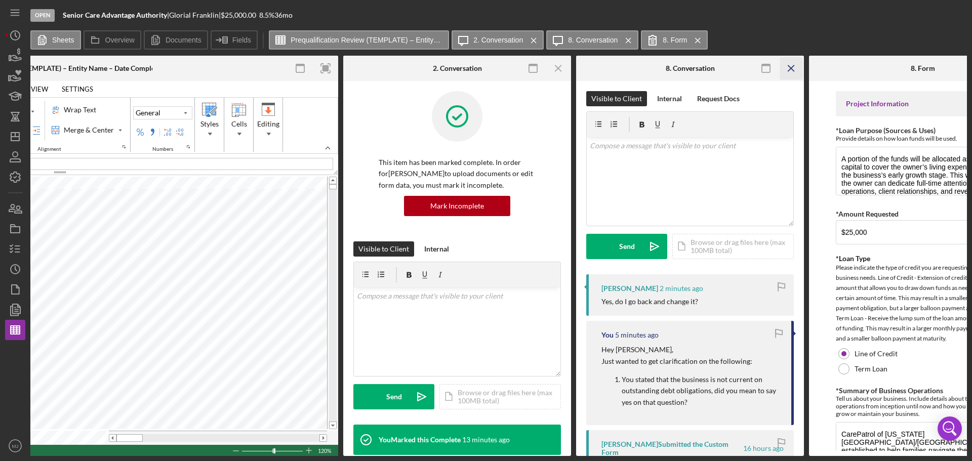
click at [791, 69] on icon "Icon/Menu Close" at bounding box center [791, 68] width 23 height 23
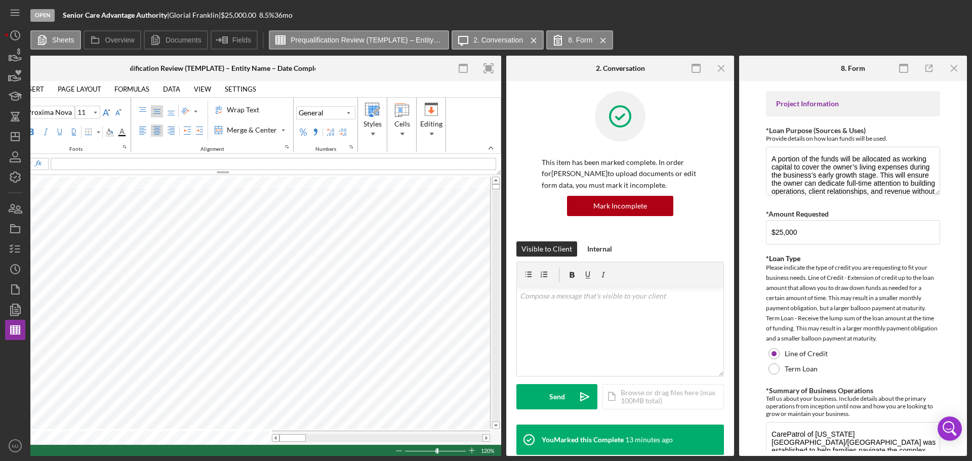
scroll to position [0, 218]
click at [960, 66] on icon "Icon/Menu Close" at bounding box center [954, 68] width 23 height 23
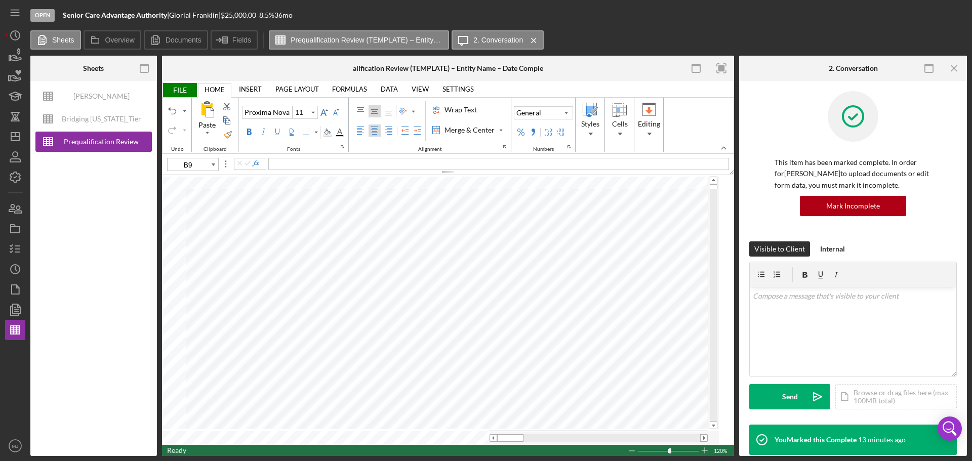
scroll to position [0, 0]
click at [540, 313] on input "image" at bounding box center [539, 312] width 9 height 9
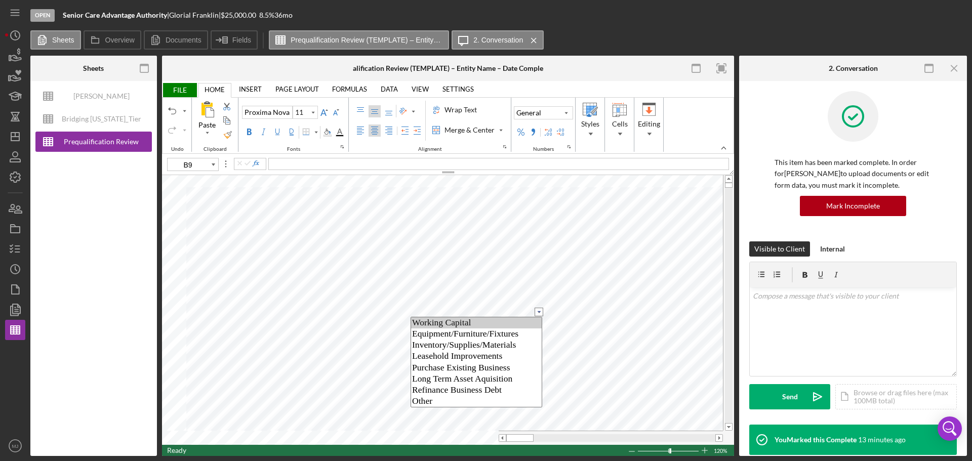
select select "Working Capital"
click at [473, 323] on option "Working Capital" at bounding box center [476, 322] width 131 height 11
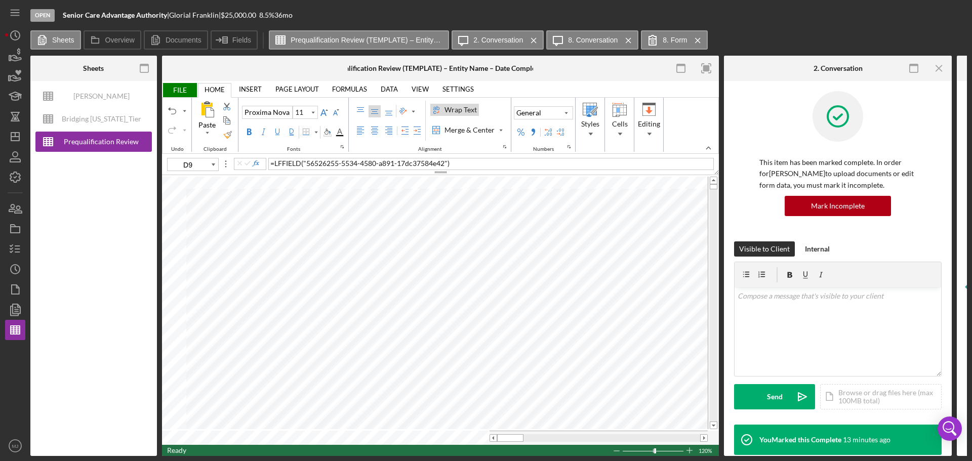
type input "B10"
click at [942, 72] on icon "Icon/Menu Close" at bounding box center [939, 68] width 23 height 23
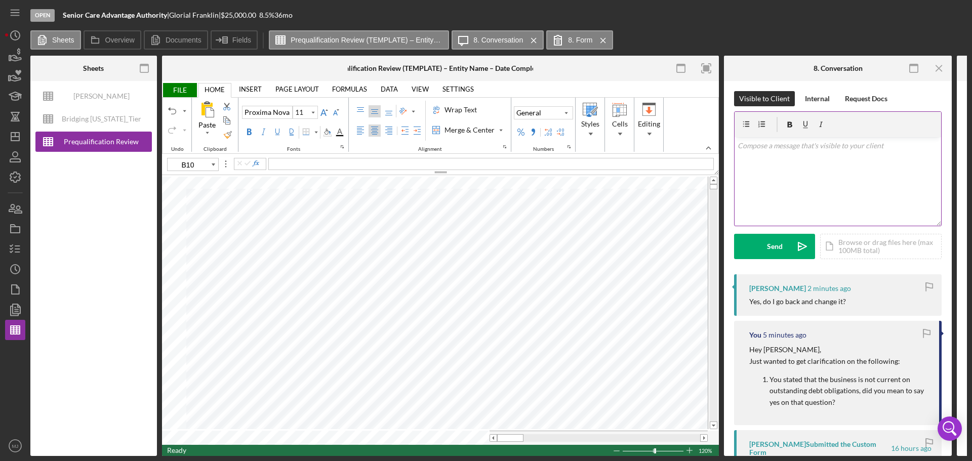
click at [822, 185] on div "v Color teal Color pink Remove color Add row above Add row below Add column bef…" at bounding box center [838, 181] width 207 height 89
click at [763, 148] on p "I can cahnge it for you" at bounding box center [838, 145] width 201 height 11
click at [772, 252] on div "Send" at bounding box center [775, 246] width 16 height 25
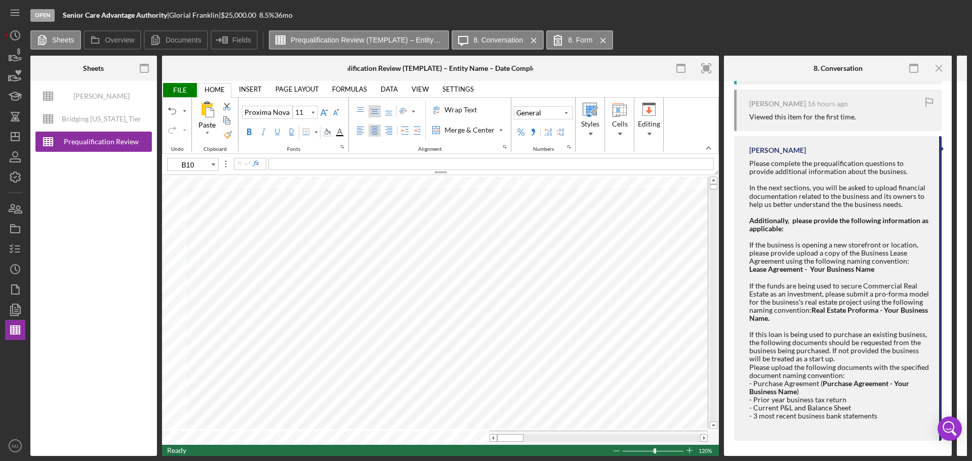
scroll to position [440, 0]
click at [574, 41] on label "8. Form" at bounding box center [580, 40] width 24 height 8
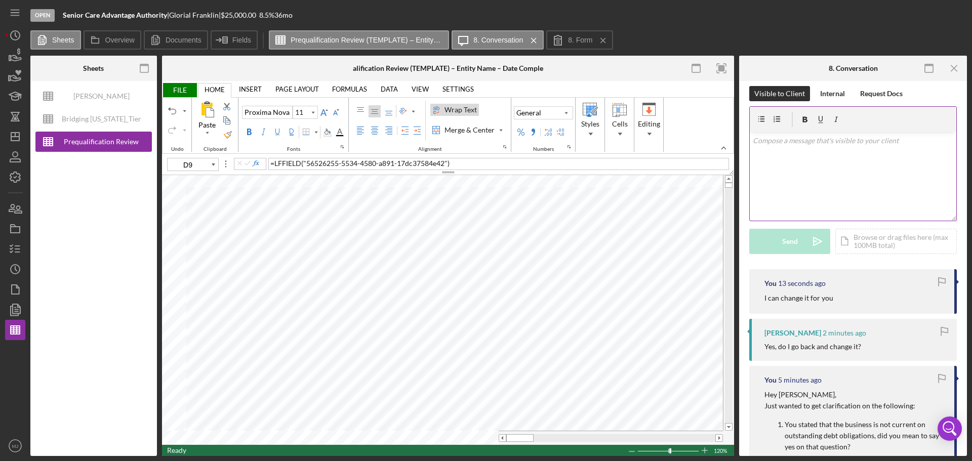
scroll to position [0, 0]
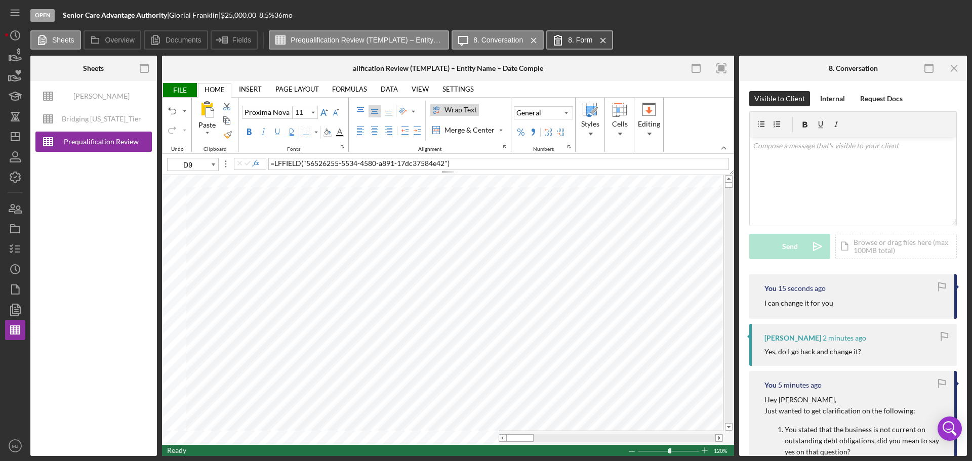
click at [564, 41] on icon at bounding box center [557, 39] width 25 height 25
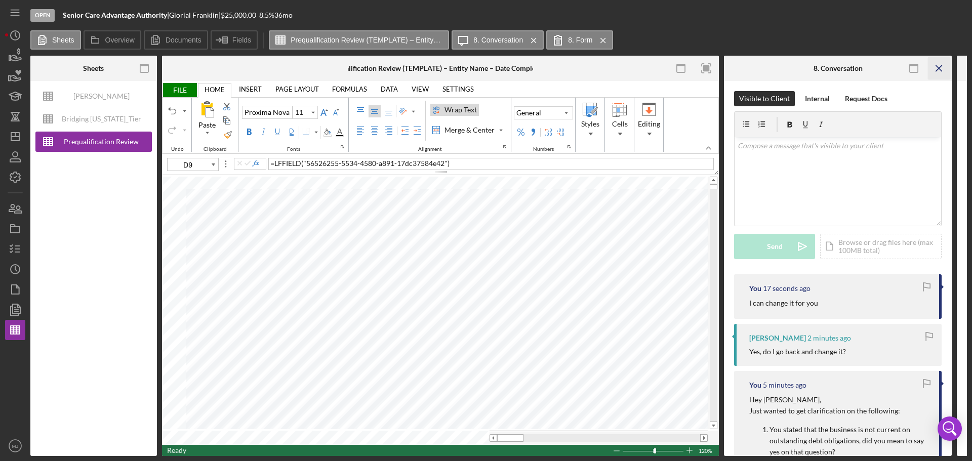
click at [940, 66] on icon "Icon/Menu Close" at bounding box center [939, 68] width 23 height 23
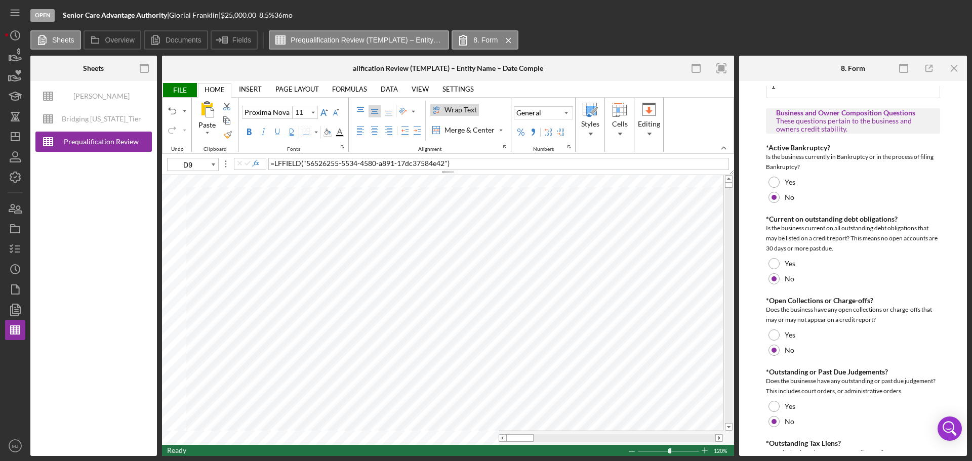
scroll to position [739, 0]
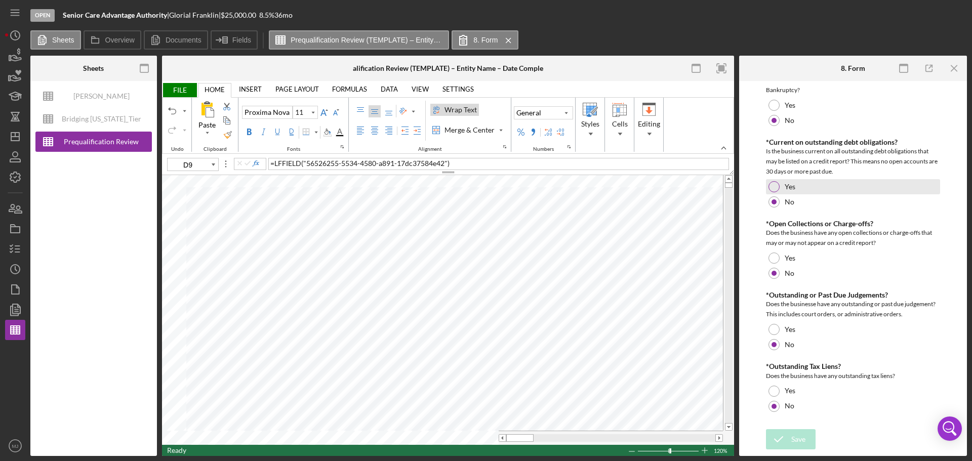
click at [779, 187] on div at bounding box center [774, 186] width 11 height 11
click at [794, 433] on div "Save" at bounding box center [798, 439] width 14 height 20
type input "B14"
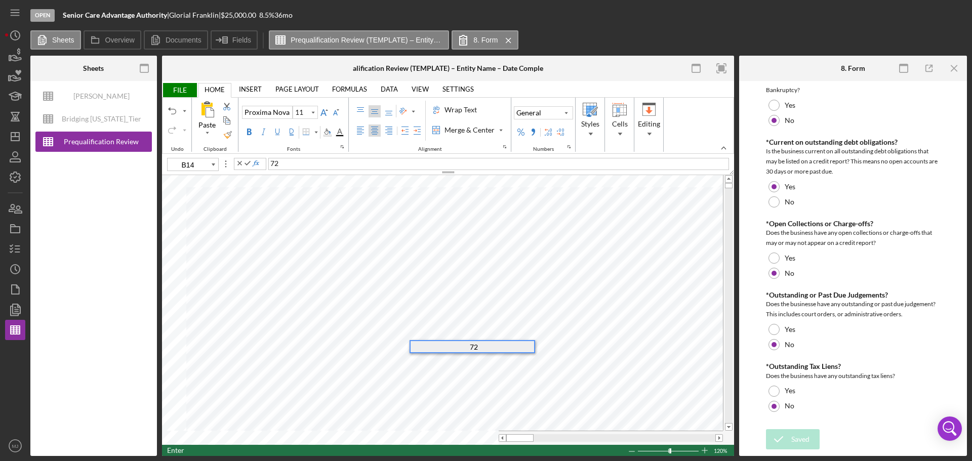
type input "B15"
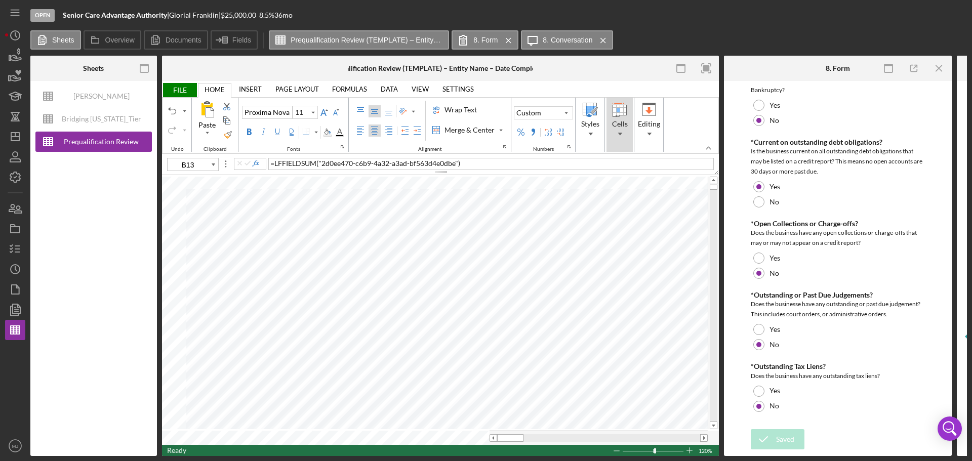
type input "B14"
type input "D13"
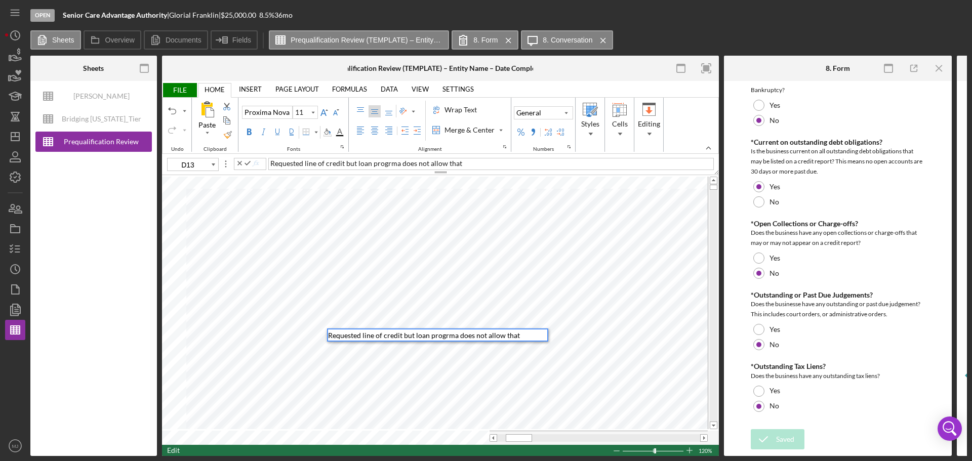
drag, startPoint x: 446, startPoint y: 334, endPoint x: 470, endPoint y: 340, distance: 25.2
click at [448, 335] on span "Requested line of credit but loan progrma does not allow that" at bounding box center [424, 335] width 192 height 9
drag, startPoint x: 458, startPoint y: 336, endPoint x: 436, endPoint y: 337, distance: 21.8
click at [436, 337] on span "Requested line of credit but loan progrma does not allow that" at bounding box center [424, 335] width 192 height 9
type input "D14"
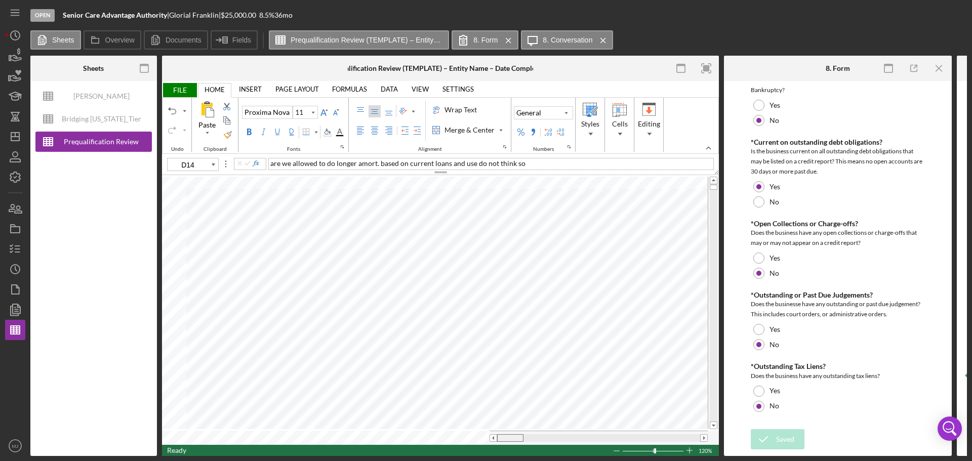
click at [485, 435] on tr at bounding box center [435, 438] width 546 height 14
type input "D16"
click at [16, 246] on line "button" at bounding box center [17, 246] width 5 height 0
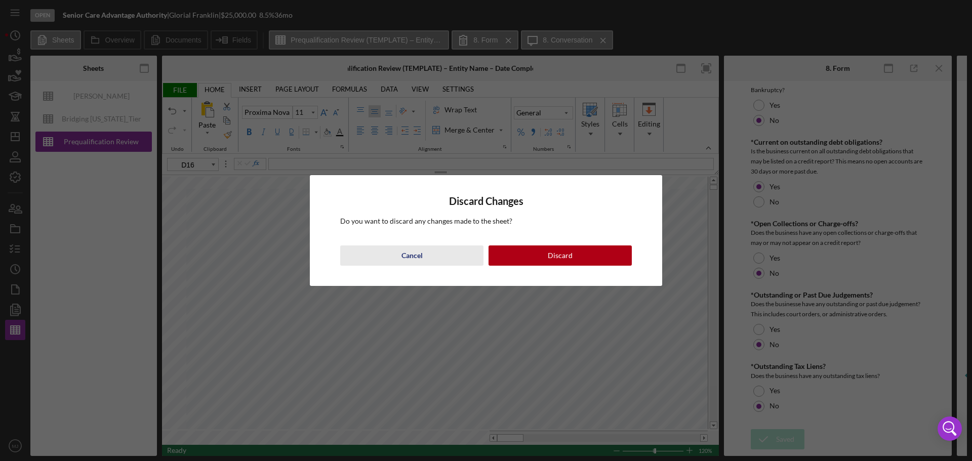
click at [448, 262] on button "Cancel" at bounding box center [411, 256] width 143 height 20
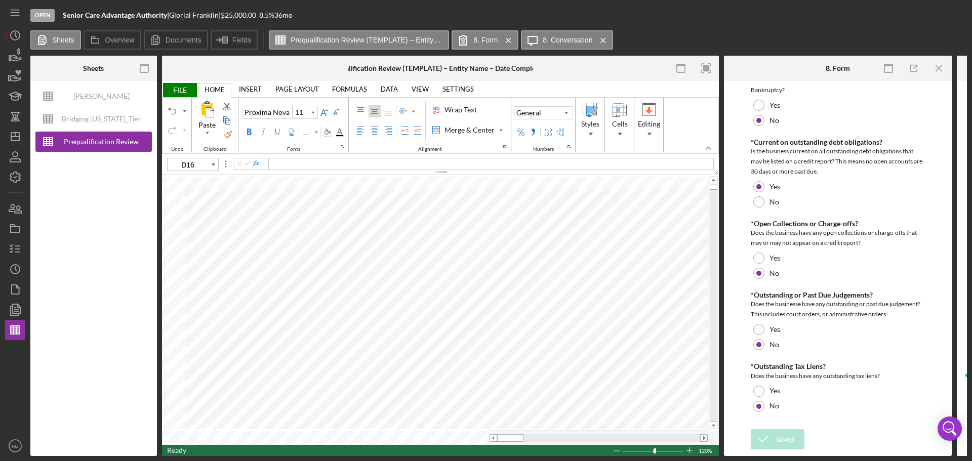
click at [178, 92] on span "FILE" at bounding box center [179, 90] width 35 height 14
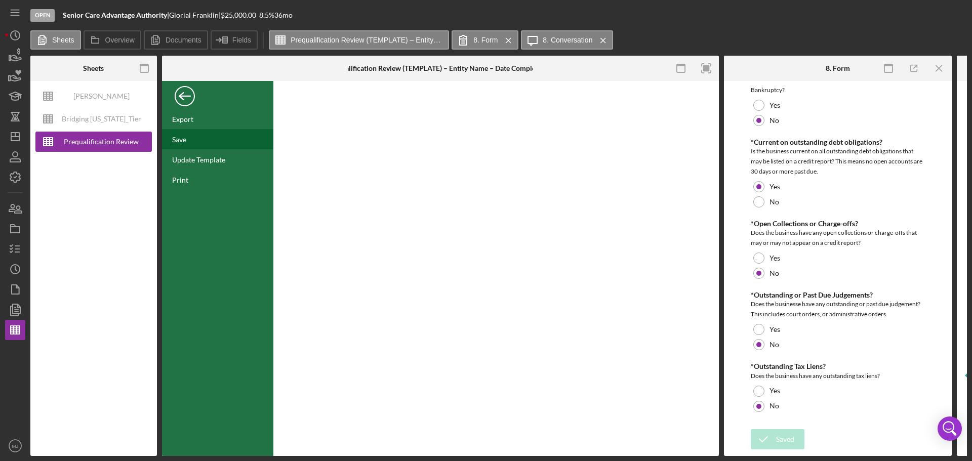
click at [183, 141] on div "Save" at bounding box center [179, 139] width 14 height 9
click at [191, 102] on div "Back" at bounding box center [185, 94] width 20 height 20
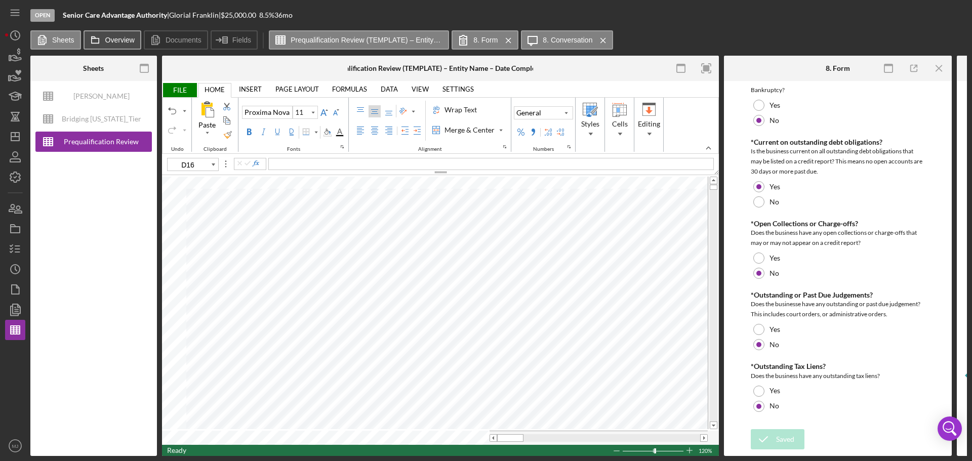
click at [116, 36] on label "Overview" at bounding box center [119, 40] width 29 height 8
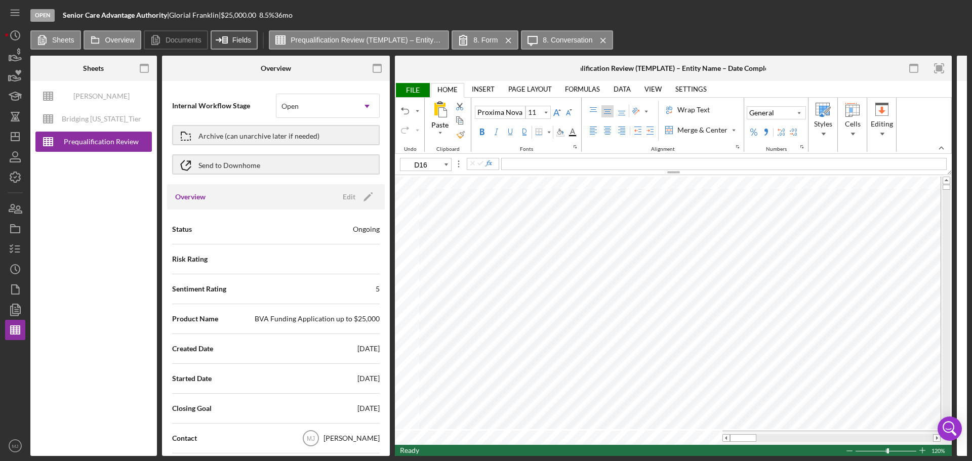
click at [251, 42] on button "Fields" at bounding box center [234, 39] width 47 height 19
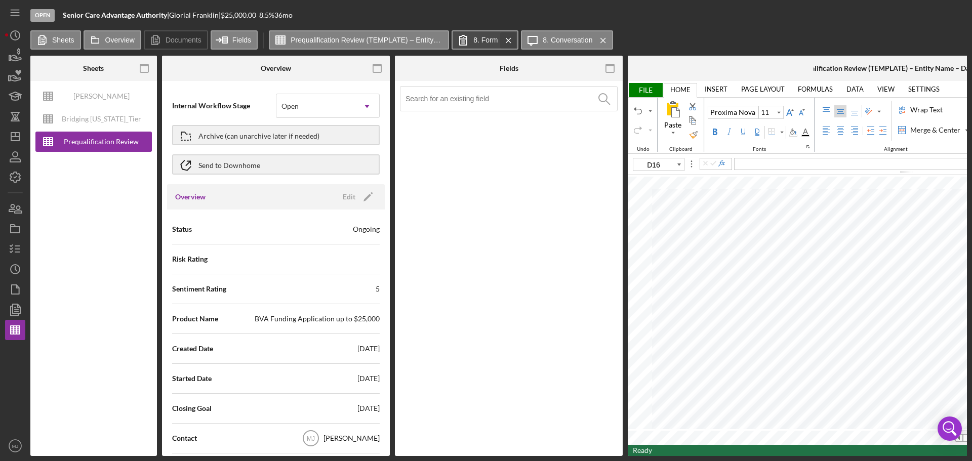
click at [505, 39] on icon "Icon/Menu Close" at bounding box center [509, 40] width 18 height 25
click at [535, 38] on icon "Icon/Menu Close" at bounding box center [534, 40] width 18 height 25
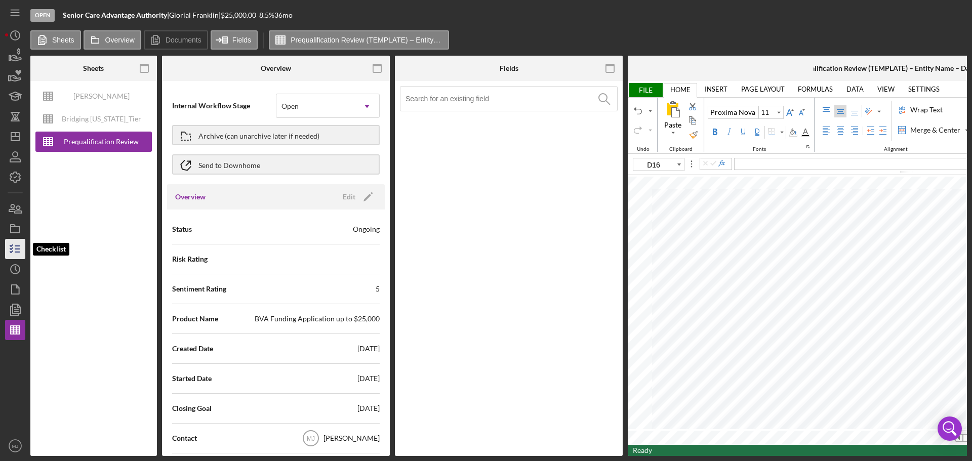
click at [23, 247] on icon "button" at bounding box center [15, 248] width 25 height 25
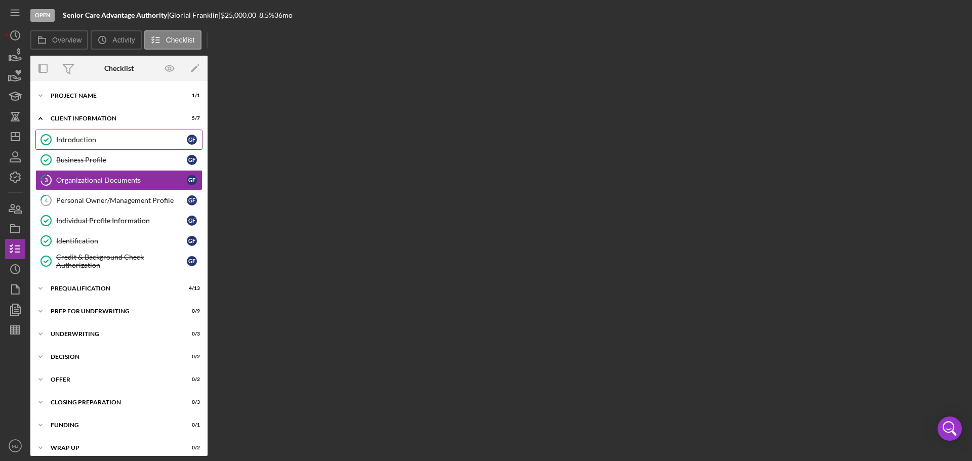
click at [76, 137] on div "Introduction" at bounding box center [121, 140] width 131 height 8
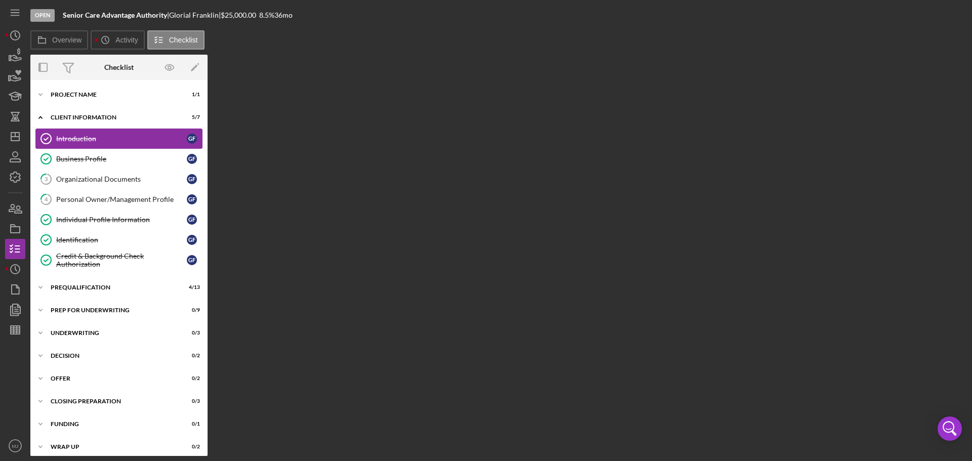
click at [96, 137] on div "Introduction" at bounding box center [121, 139] width 131 height 8
click at [83, 160] on div "Business Profile" at bounding box center [121, 159] width 131 height 8
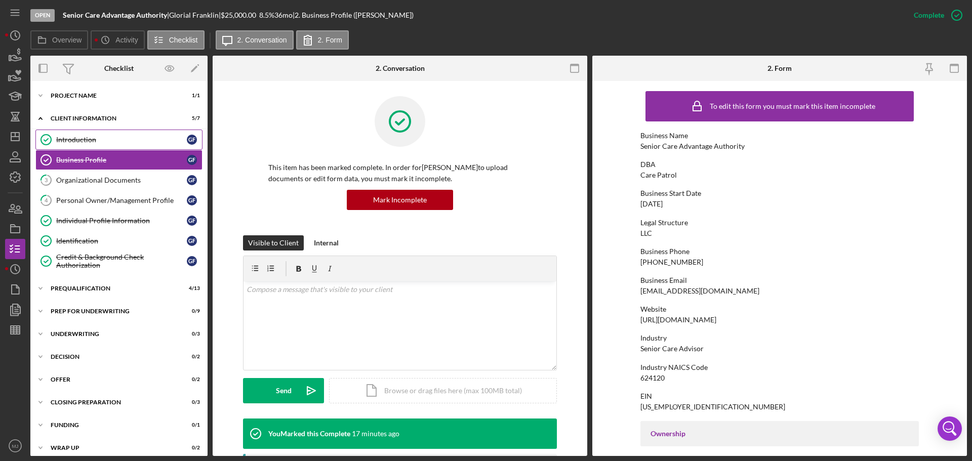
click at [75, 144] on div "Introduction" at bounding box center [121, 140] width 131 height 8
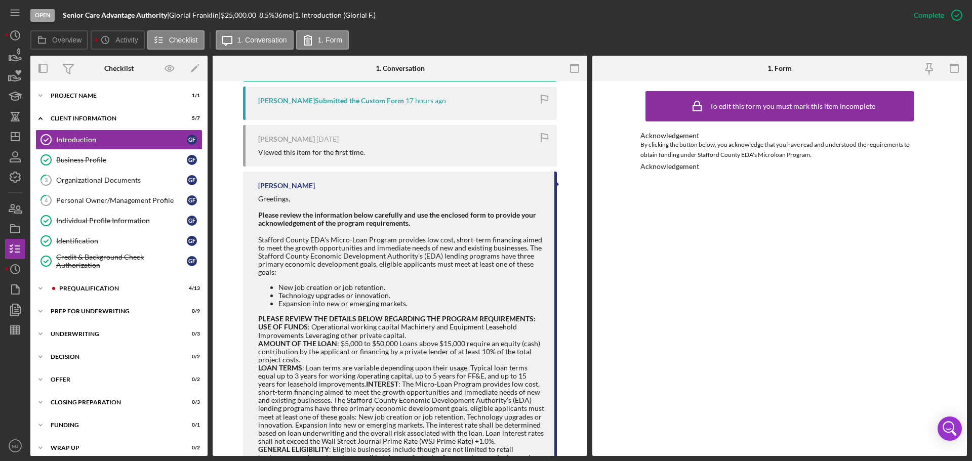
scroll to position [505, 0]
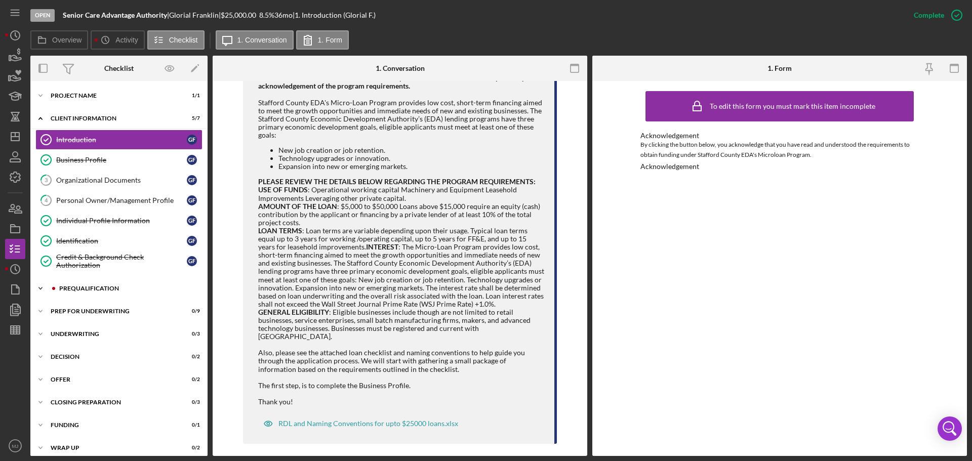
click at [96, 291] on div "Prequalification" at bounding box center [127, 289] width 136 height 6
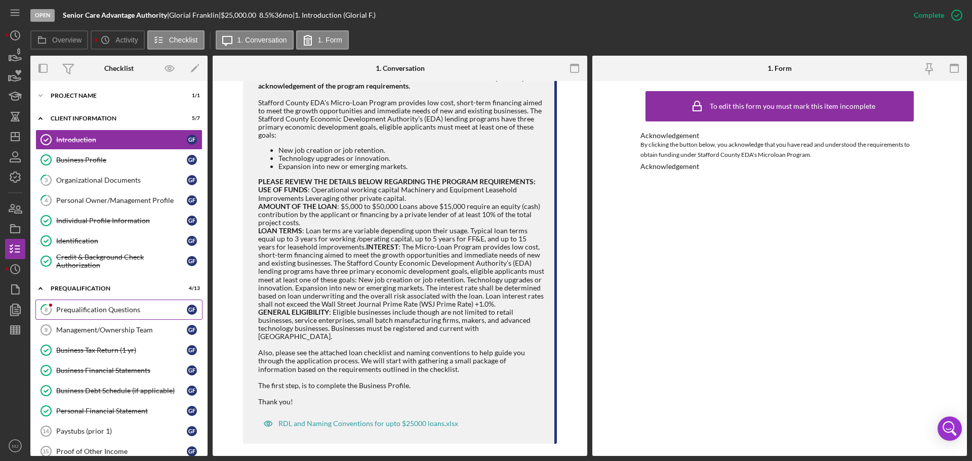
click at [105, 314] on link "8 Prequalification Questions G F" at bounding box center [118, 310] width 167 height 20
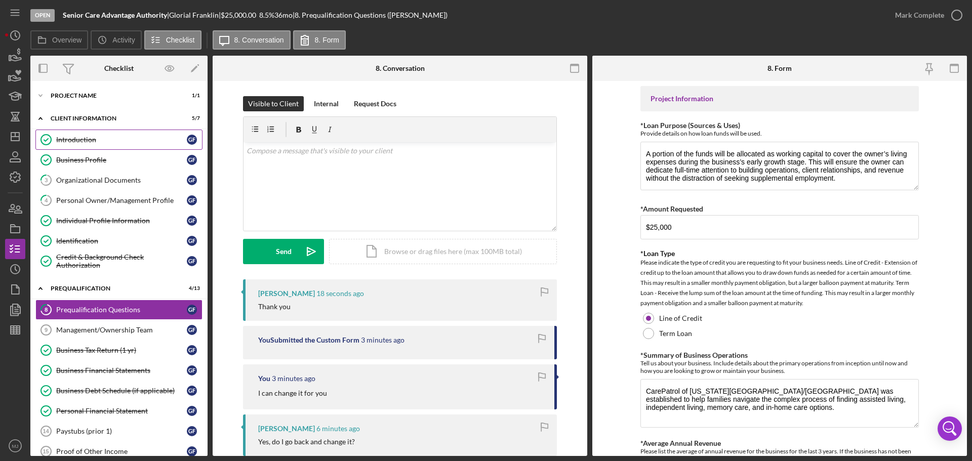
click at [75, 138] on div "Introduction" at bounding box center [121, 140] width 131 height 8
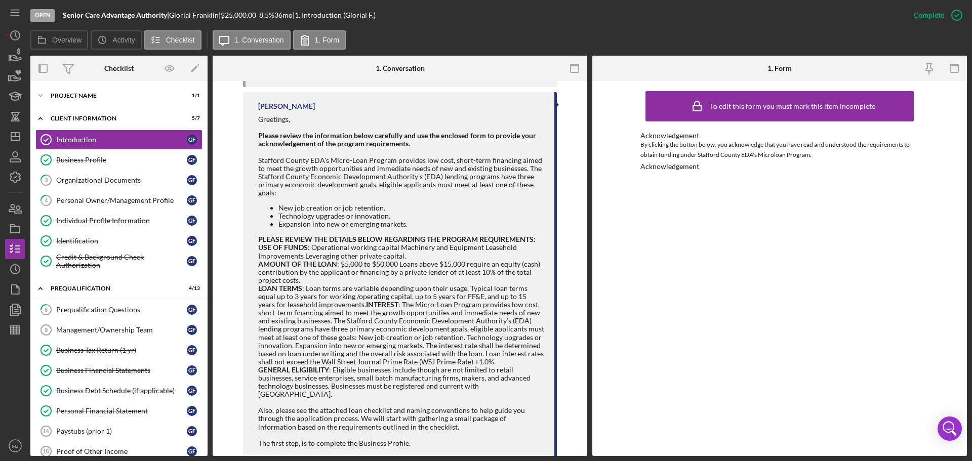
scroll to position [456, 0]
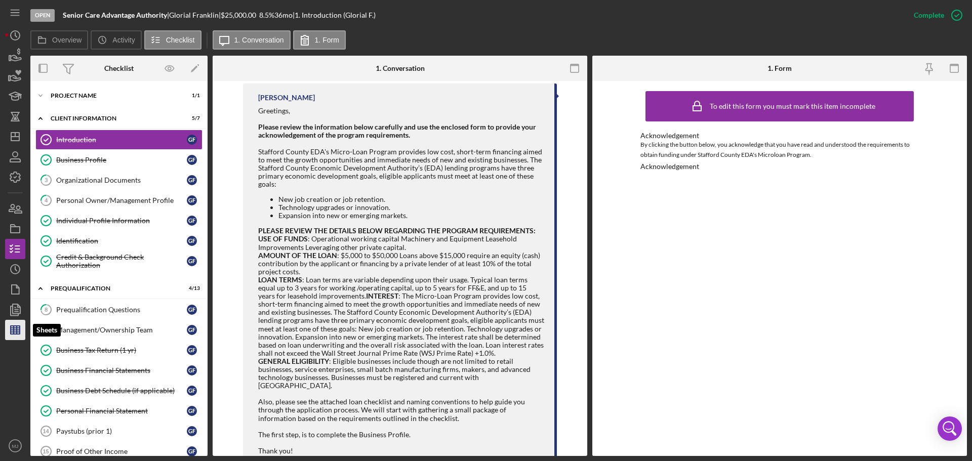
click at [13, 334] on polygon "button" at bounding box center [15, 330] width 9 height 8
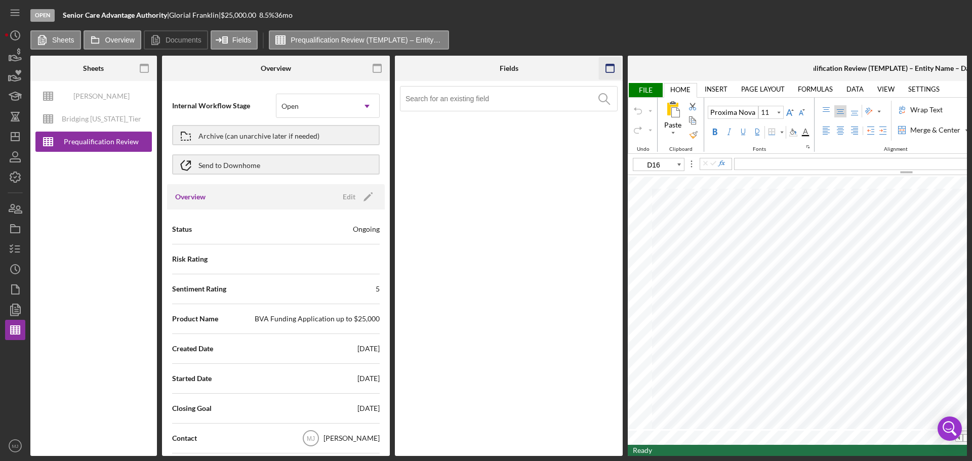
click at [376, 64] on rect "button" at bounding box center [377, 65] width 8 height 2
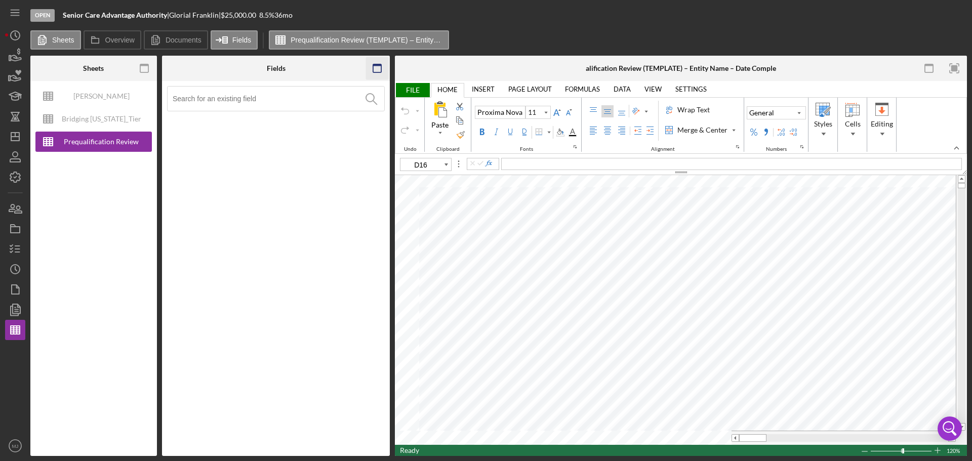
click at [378, 65] on rect "button" at bounding box center [377, 65] width 8 height 2
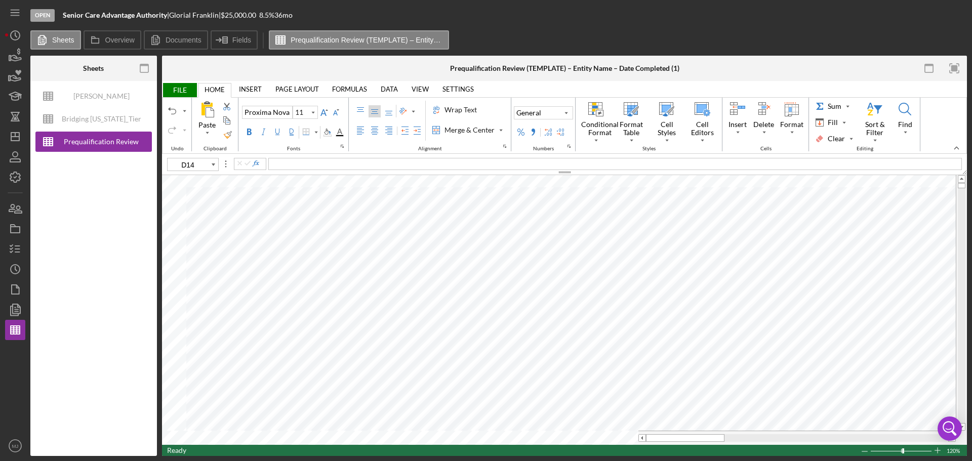
type input "B16"
type input "B23"
type input "B31"
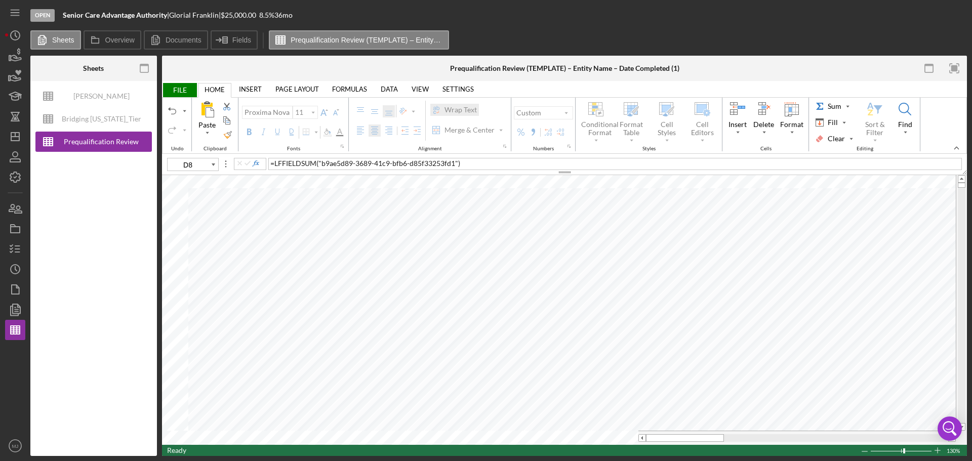
type input "E4"
click at [651, 230] on input "image" at bounding box center [648, 232] width 9 height 9
click at [597, 256] on option "No" at bounding box center [602, 256] width 98 height 12
type input "10"
type input "D4"
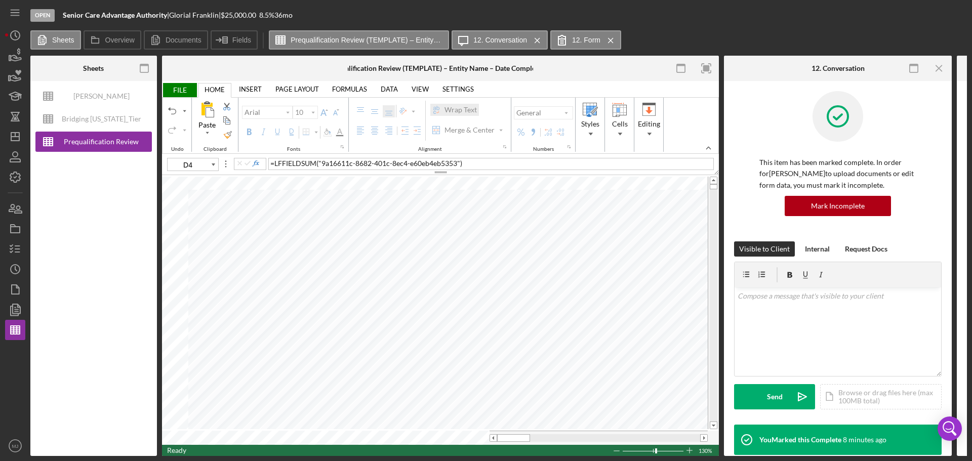
type input "11"
type input "C4"
type input "10"
type input "D4"
type input "11"
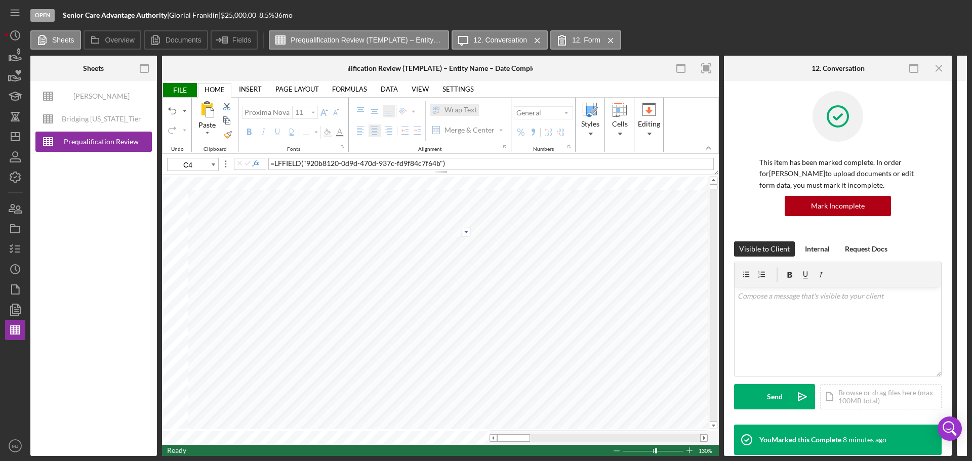
type input "B4"
type input "10"
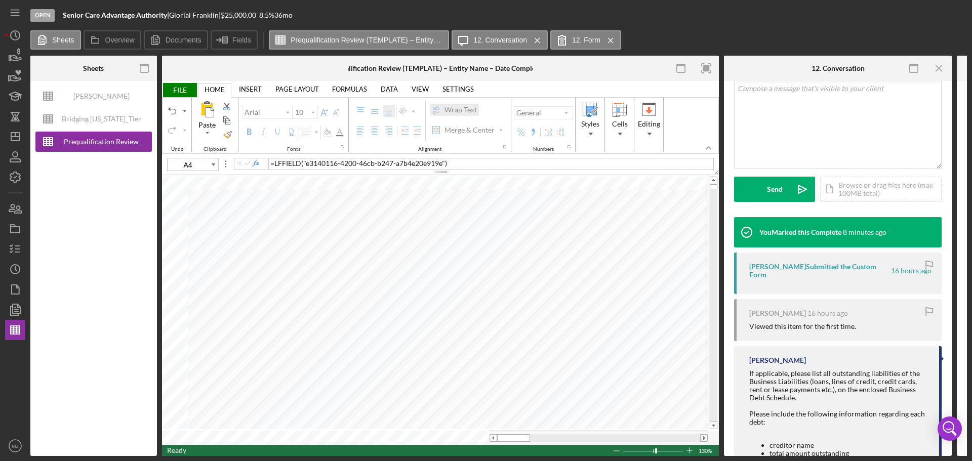
scroll to position [201, 0]
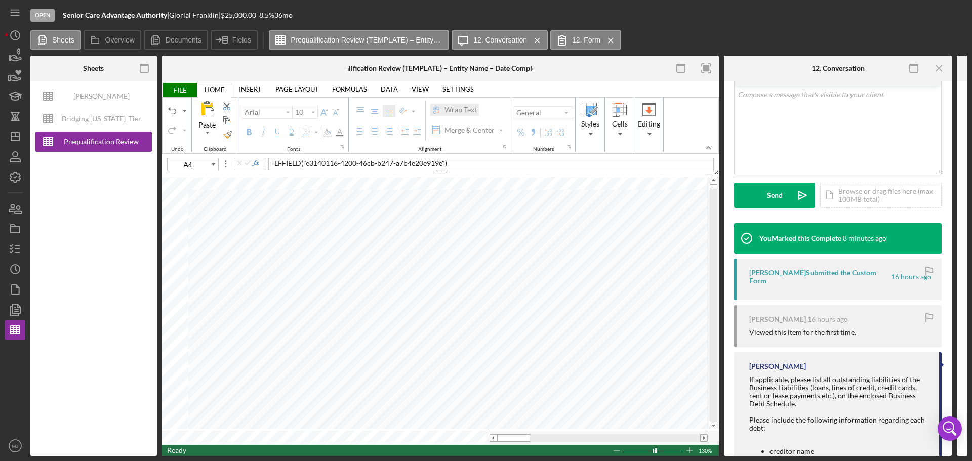
type input "D4"
type input "11"
type input "D5"
type input "10"
type input "D4"
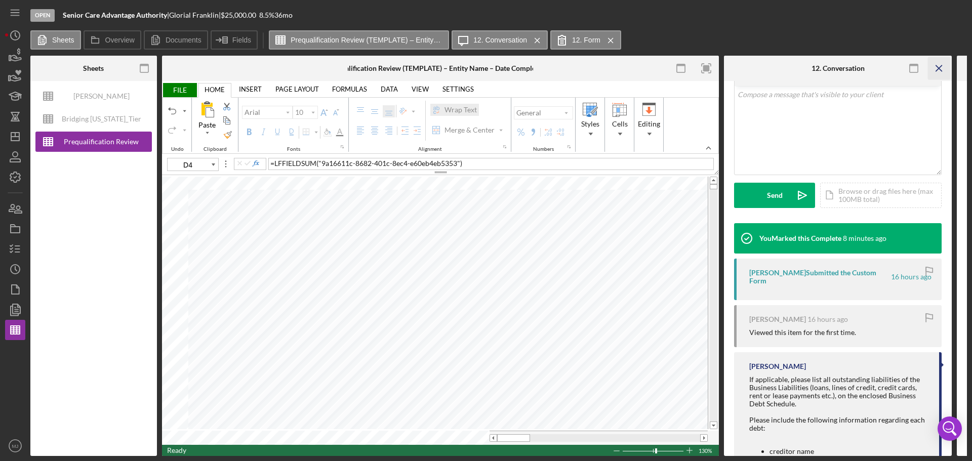
click at [943, 67] on icon "Icon/Menu Close" at bounding box center [939, 68] width 23 height 23
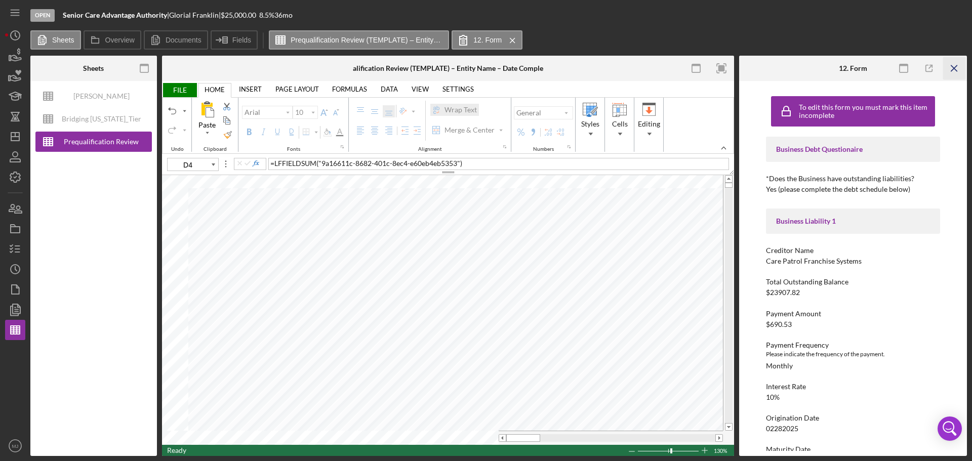
click at [952, 66] on line "button" at bounding box center [954, 68] width 6 height 6
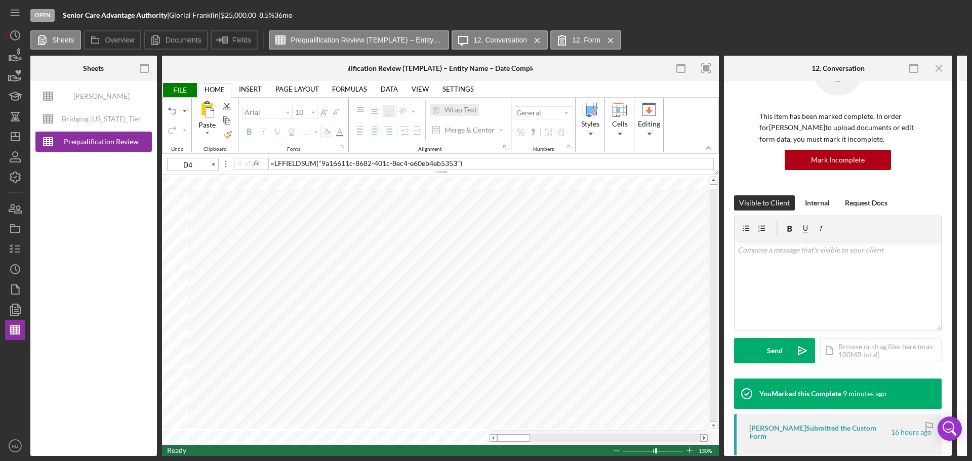
scroll to position [0, 0]
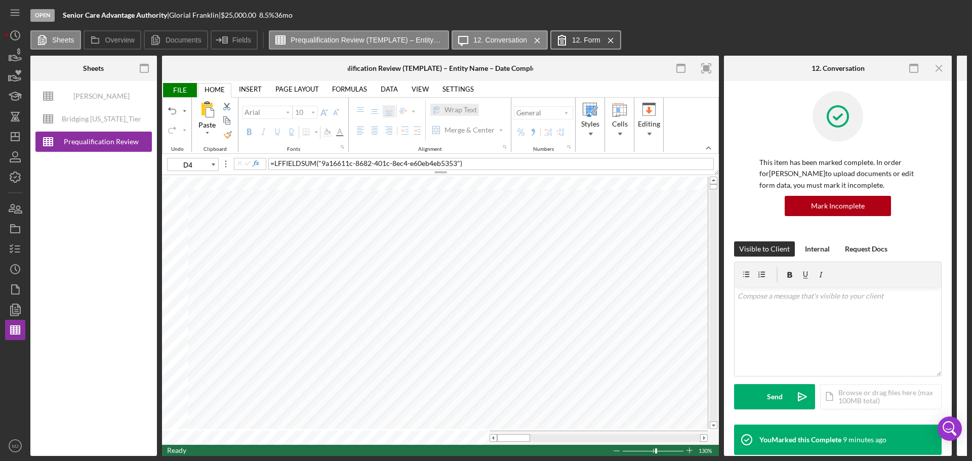
click at [585, 39] on label "12. Form" at bounding box center [586, 40] width 28 height 8
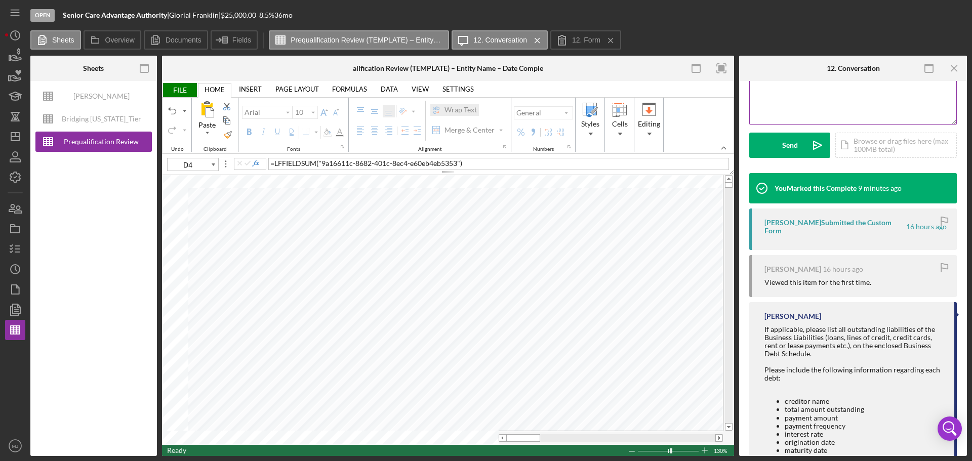
scroll to position [97, 0]
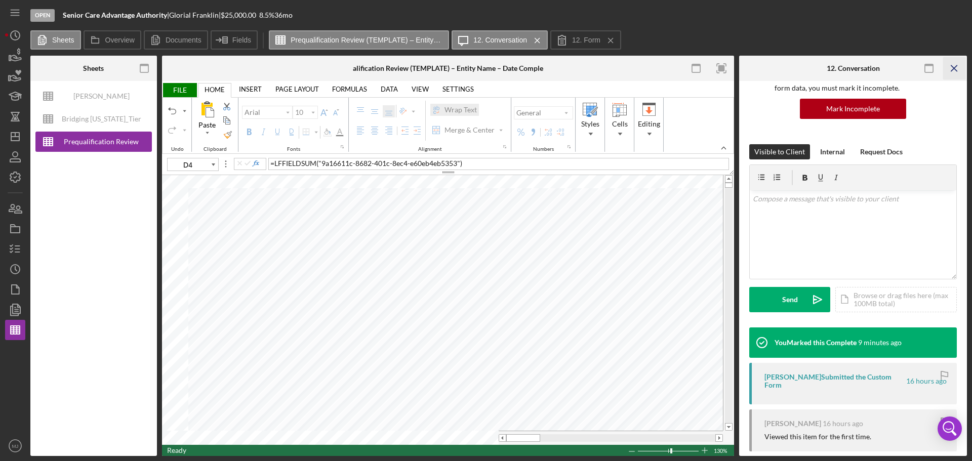
click at [959, 74] on icon "Icon/Menu Close" at bounding box center [954, 68] width 23 height 23
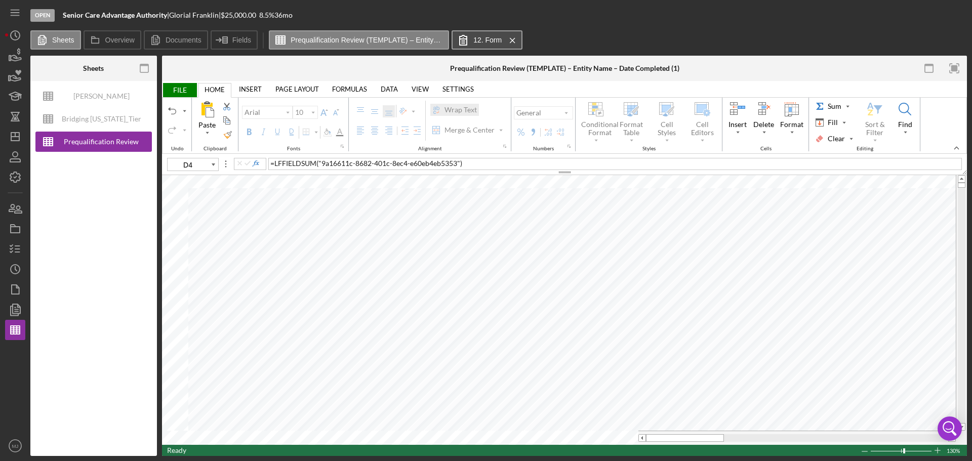
click at [476, 43] on label "12. Form" at bounding box center [487, 40] width 28 height 8
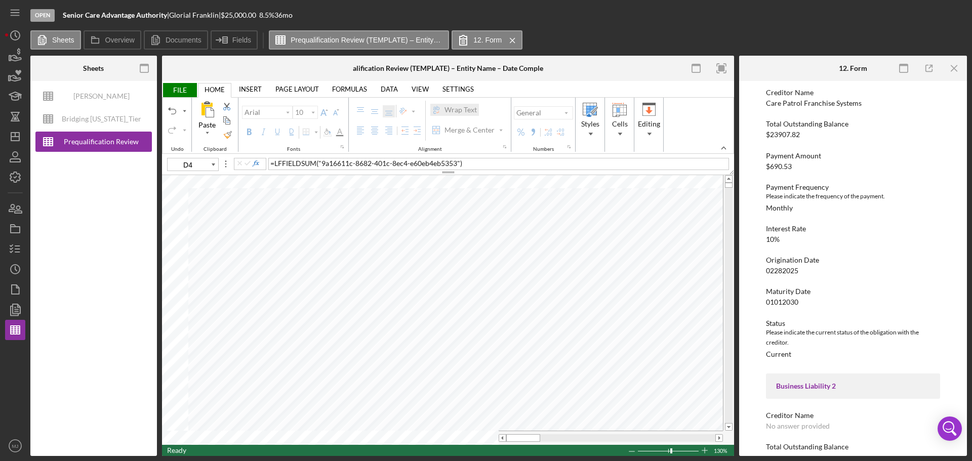
scroll to position [152, 0]
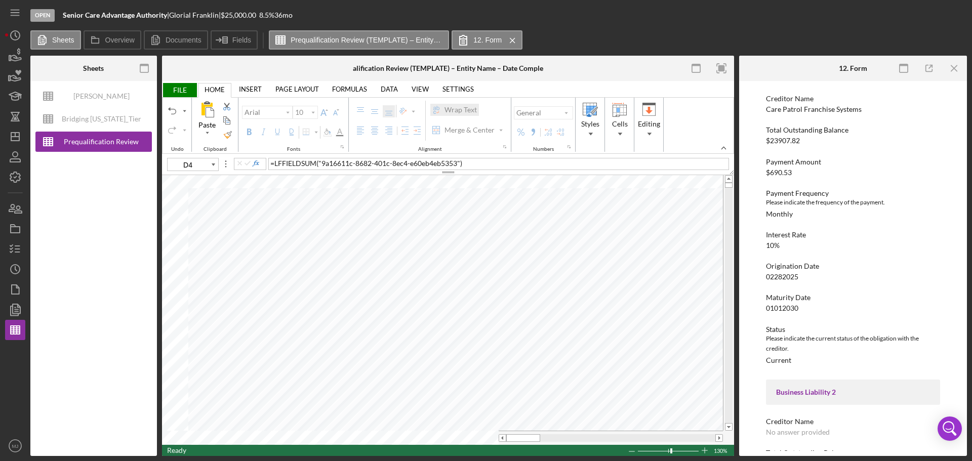
click at [249, 95] on link "INSERT" at bounding box center [250, 89] width 35 height 14
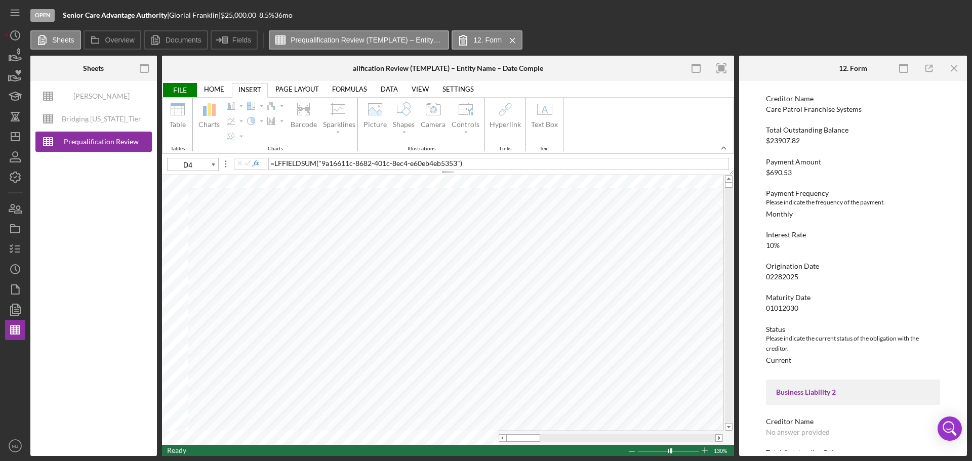
click at [215, 93] on link "HOME" at bounding box center [214, 89] width 32 height 14
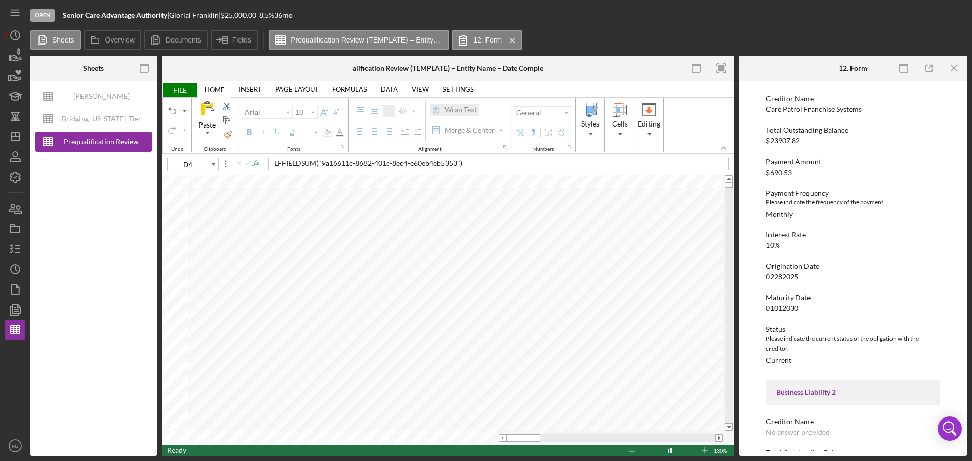
type input "11"
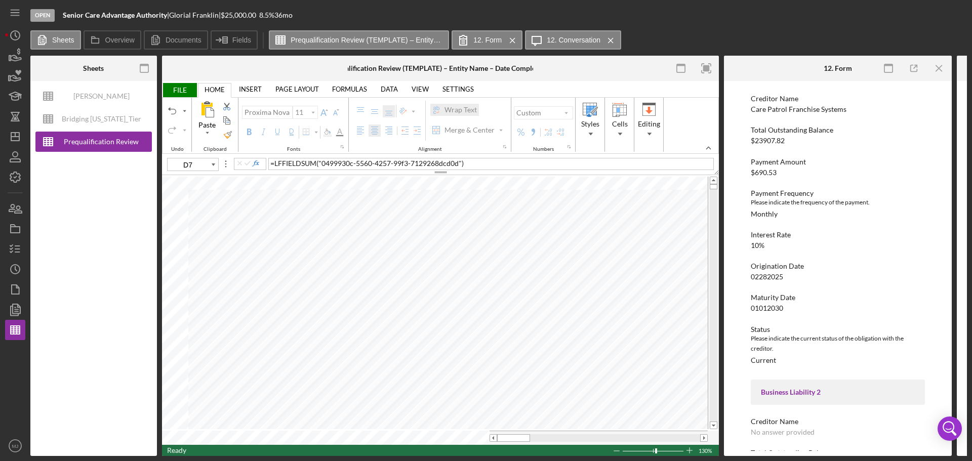
type input "D5"
type input "10"
type input "D4"
click at [384, 88] on link "DATA" at bounding box center [389, 89] width 29 height 14
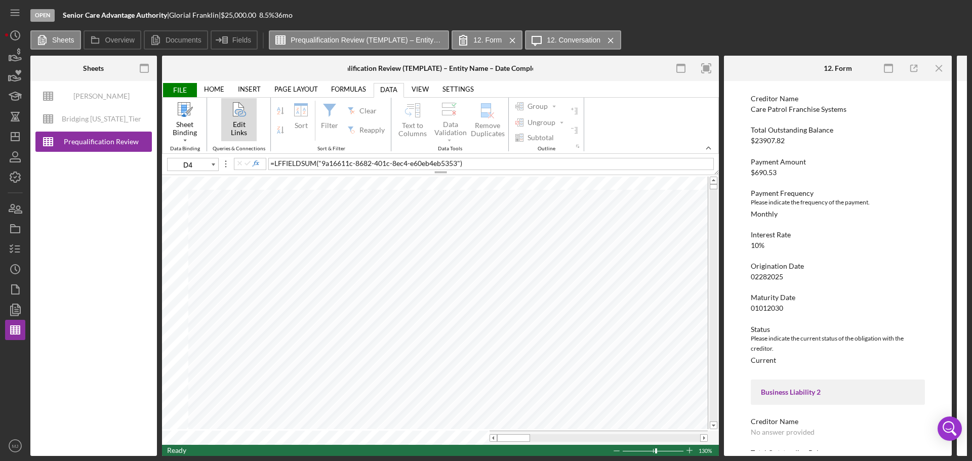
click at [233, 125] on div "Edit Links" at bounding box center [238, 128] width 33 height 18
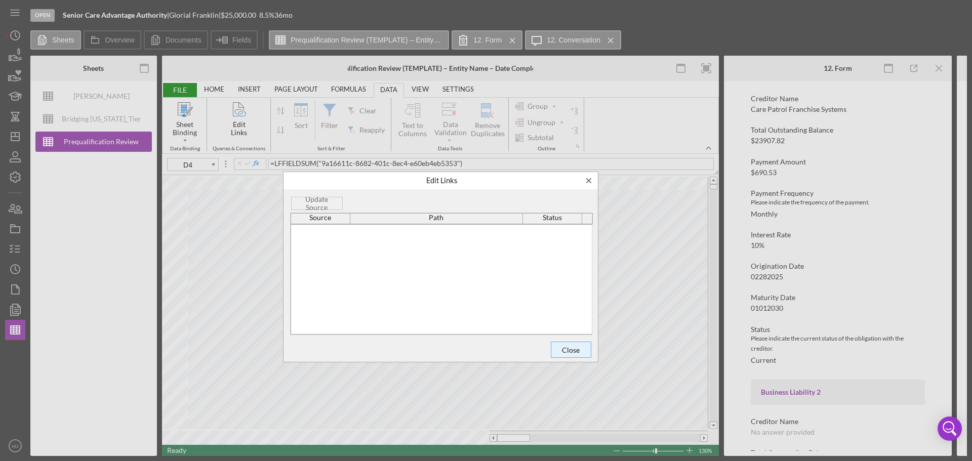
click at [569, 351] on span "Close" at bounding box center [570, 350] width 33 height 14
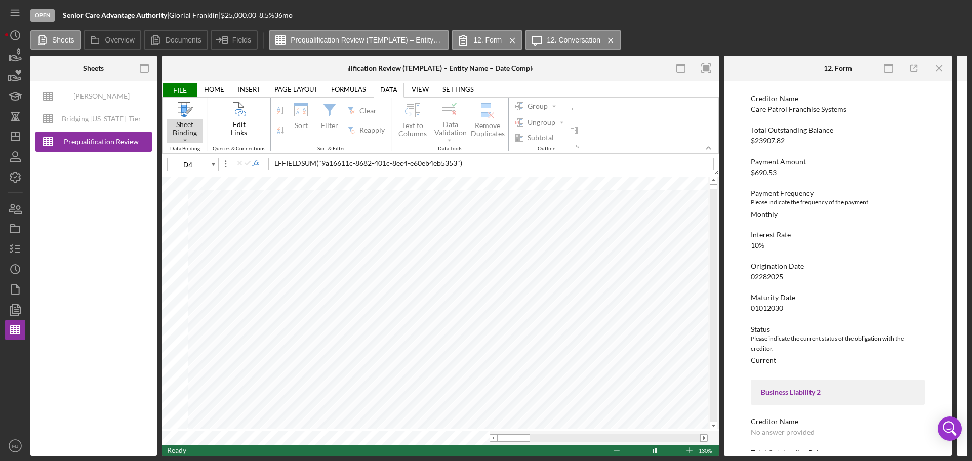
click at [183, 132] on div "Sheet Binding" at bounding box center [184, 128] width 35 height 18
click at [396, 148] on div "Data Tools" at bounding box center [450, 149] width 114 height 6
click at [448, 86] on link "SETTINGS" at bounding box center [458, 89] width 44 height 14
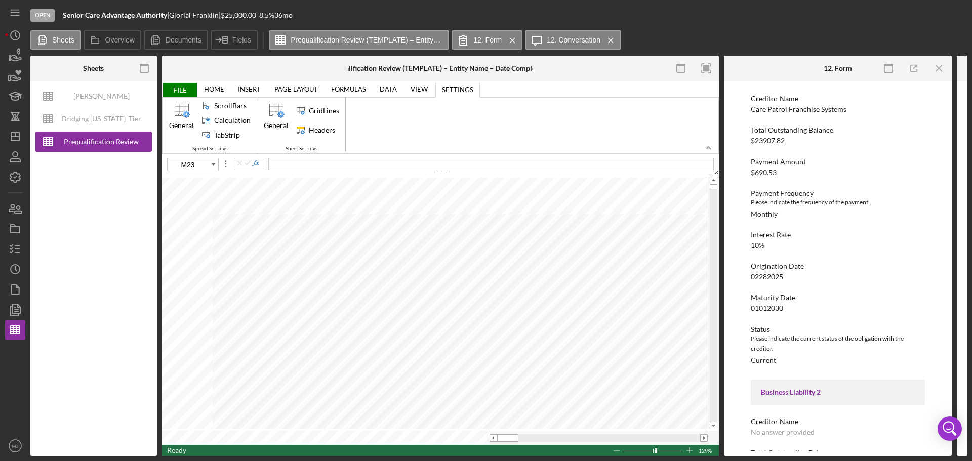
click at [225, 85] on link "HOME" at bounding box center [214, 89] width 32 height 14
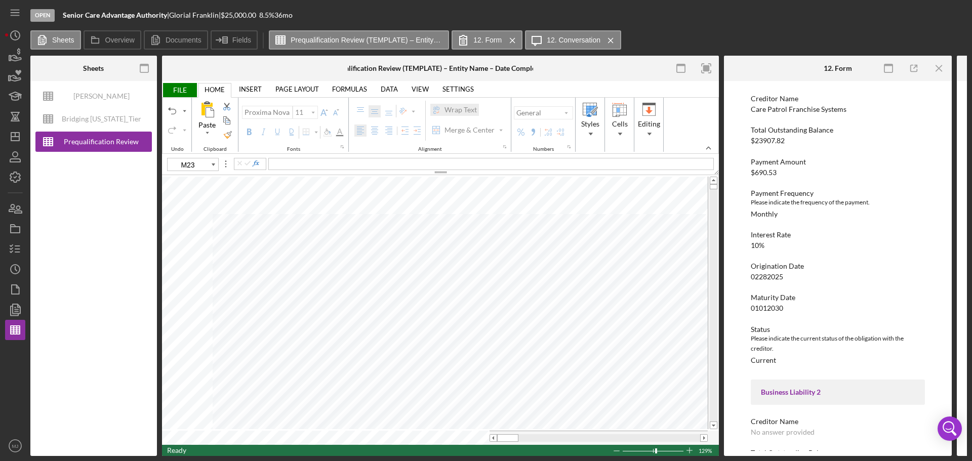
click at [224, 86] on link "HOME" at bounding box center [214, 90] width 32 height 14
type input "10"
click at [656, 126] on span "Editing" at bounding box center [649, 124] width 22 height 8
click at [397, 86] on link "DATA" at bounding box center [389, 89] width 29 height 14
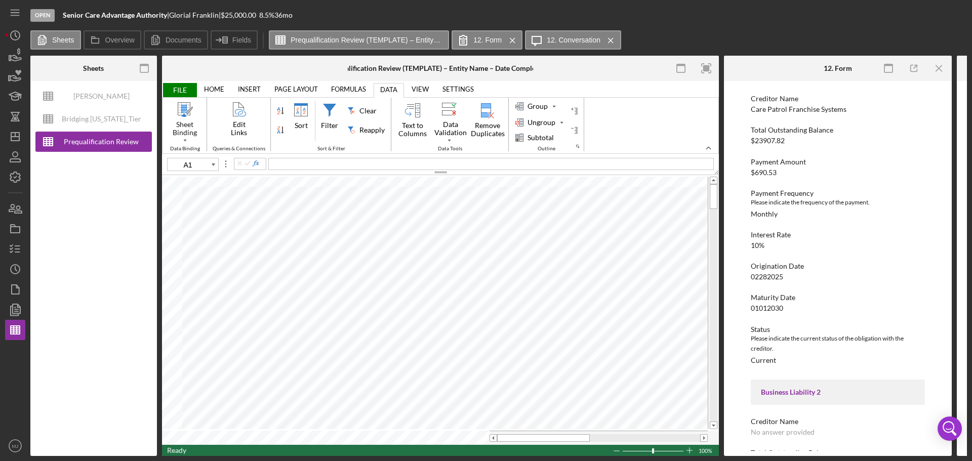
type input "G15"
click at [188, 90] on span "FILE" at bounding box center [179, 90] width 35 height 14
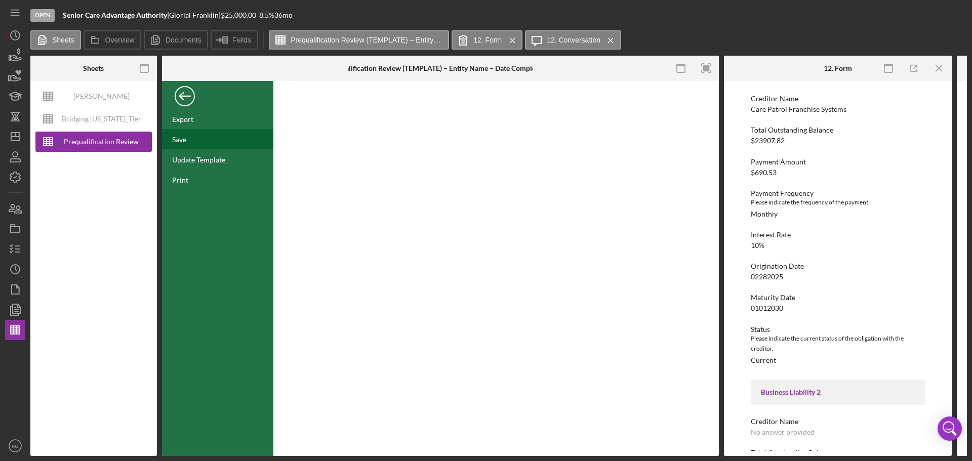
click at [184, 142] on div "Save" at bounding box center [179, 139] width 14 height 9
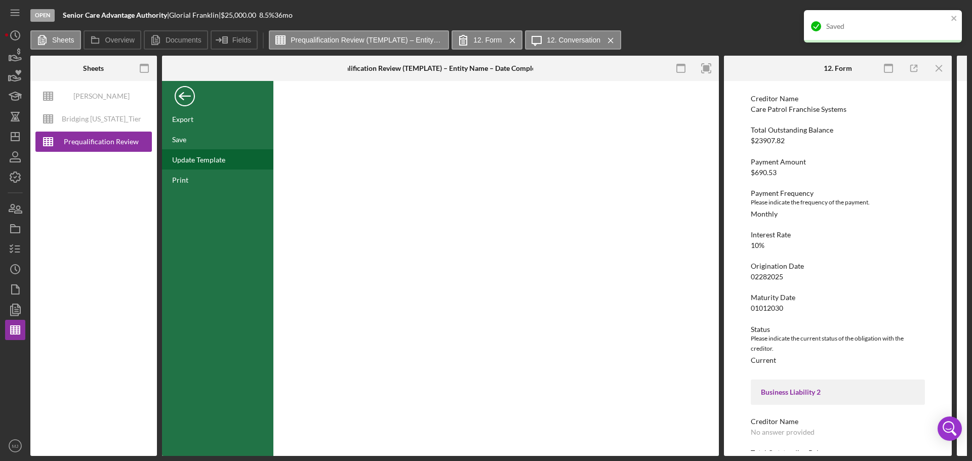
click at [202, 162] on div "Update Template" at bounding box center [198, 159] width 53 height 9
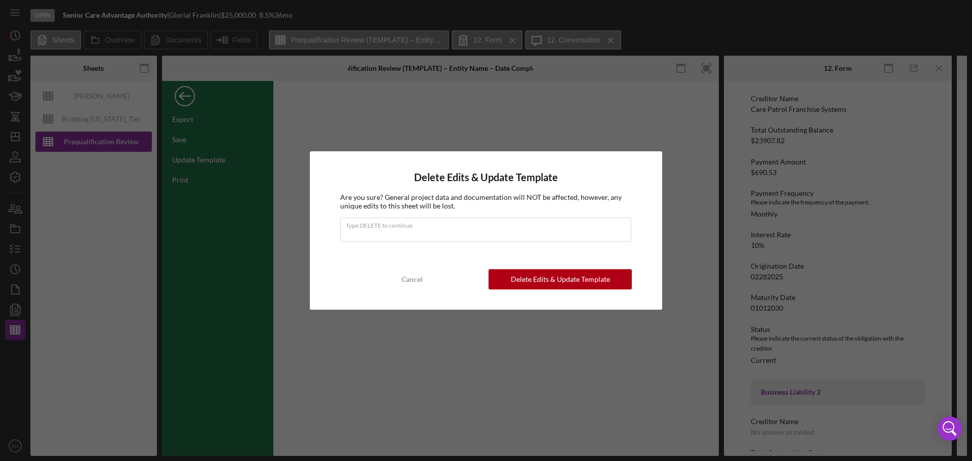
click at [416, 294] on div "Delete Edits & Update Template Are you sure? General project data and documenta…" at bounding box center [486, 230] width 352 height 158
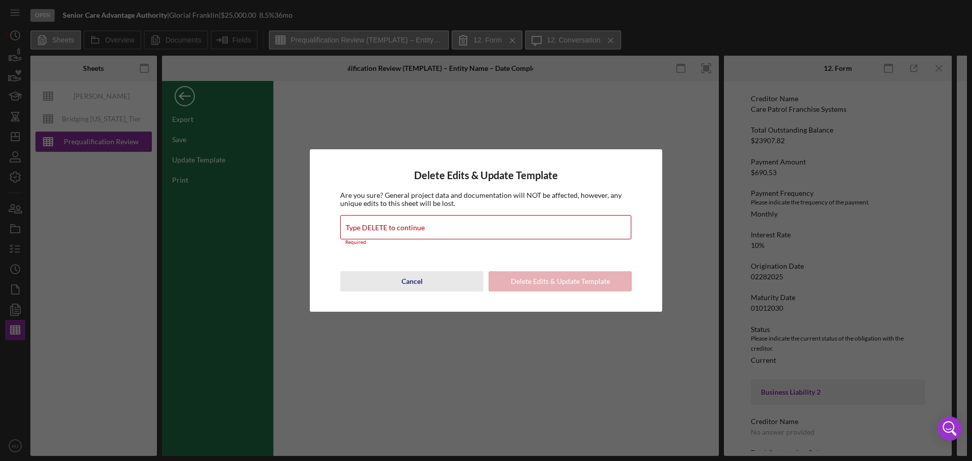
click at [420, 285] on div "Cancel" at bounding box center [411, 281] width 21 height 20
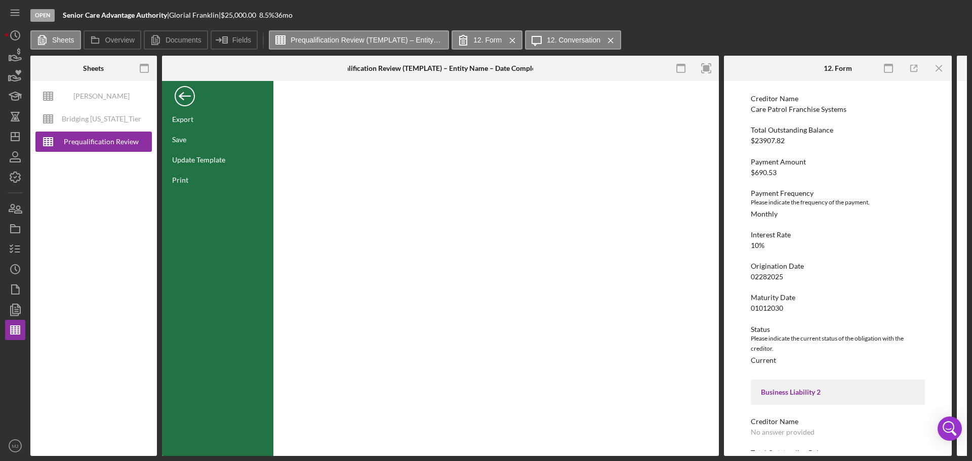
click at [187, 92] on div "Back" at bounding box center [185, 94] width 20 height 20
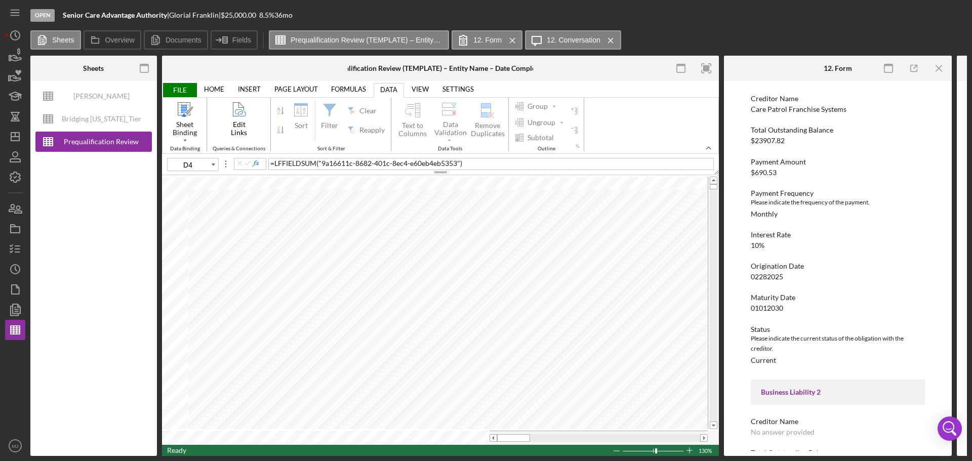
type input "E10"
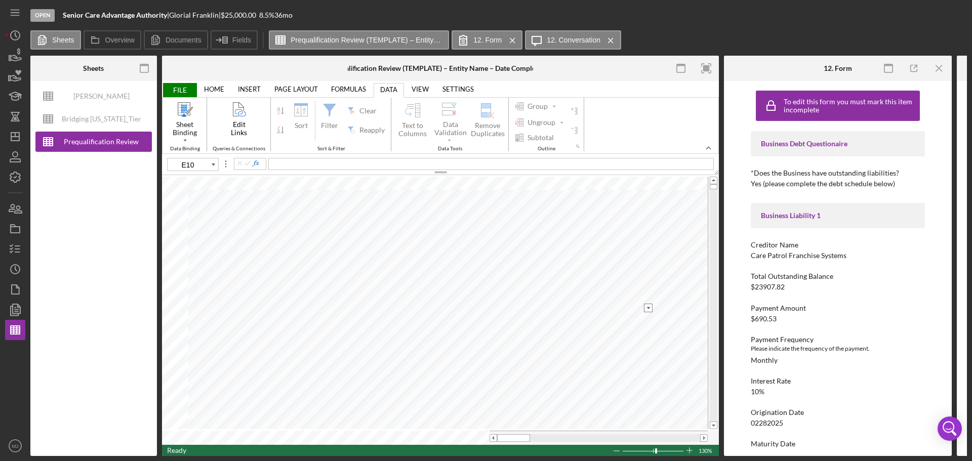
scroll to position [0, 0]
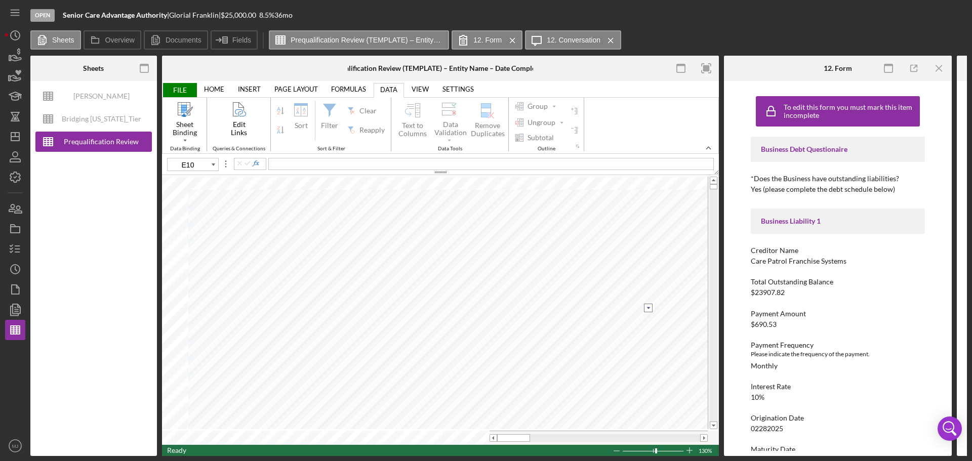
click at [214, 86] on link "HOME" at bounding box center [214, 89] width 32 height 14
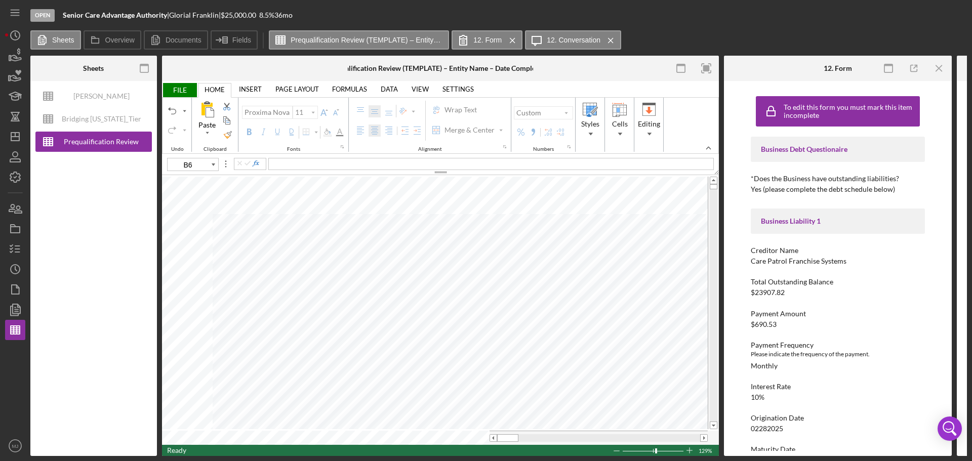
type input "B9"
click at [11, 247] on polyline "button" at bounding box center [11, 246] width 3 height 2
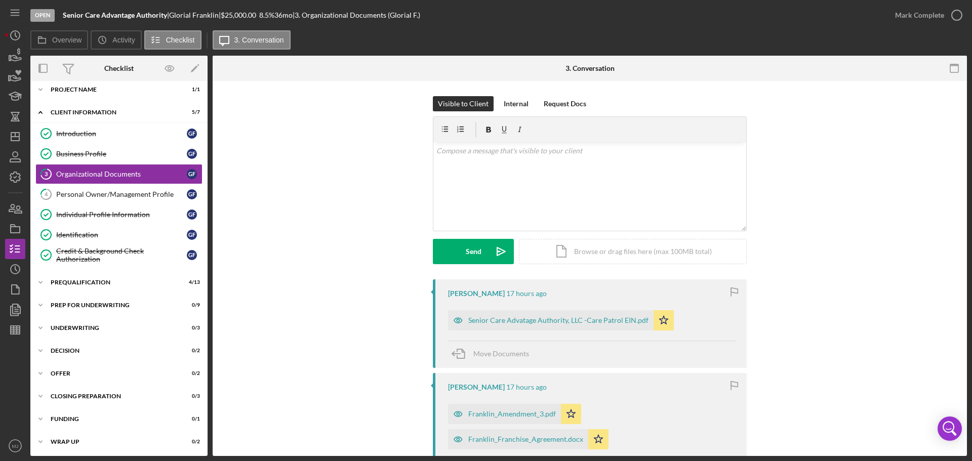
scroll to position [8, 0]
click at [78, 287] on div "Icon/Expander Prequalification 4 / 13" at bounding box center [118, 281] width 177 height 20
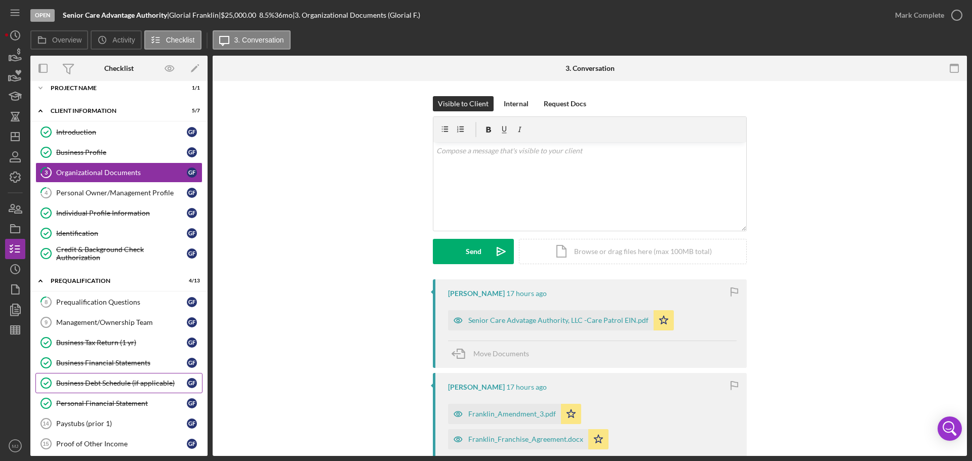
click at [102, 388] on link "Business Debt Schedule (if applicable) Business Debt Schedule (if applicable) G…" at bounding box center [118, 383] width 167 height 20
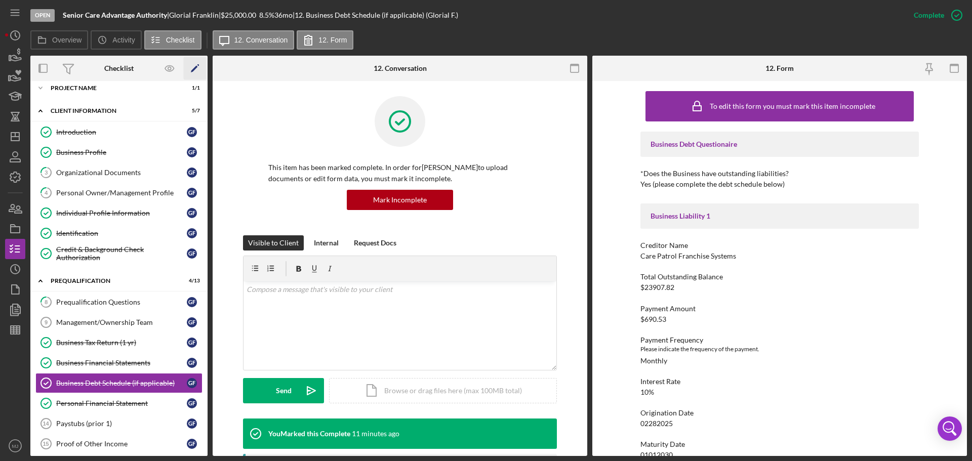
click at [199, 70] on icon "Icon/Edit" at bounding box center [195, 68] width 23 height 23
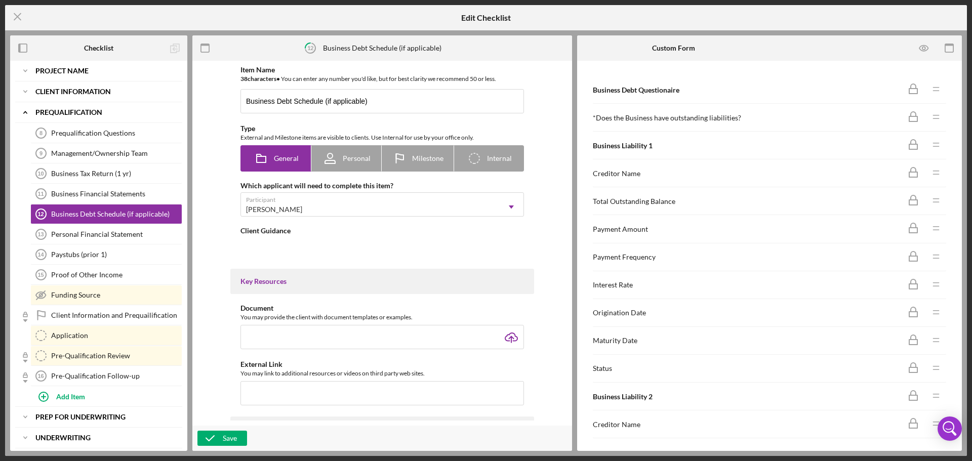
type textarea "<div>If applicable, please list all outstanding liabilities of the Business Lia…"
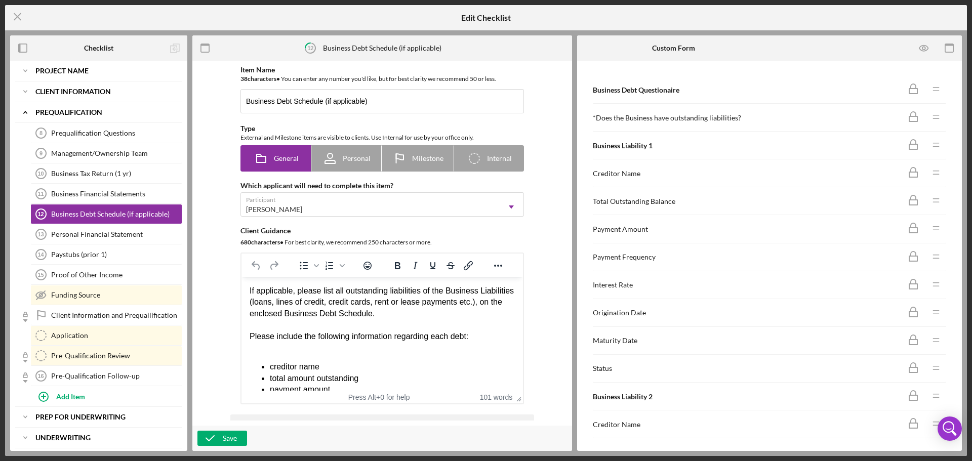
click at [635, 226] on div "Payment Amount" at bounding box center [747, 229] width 308 height 8
click at [30, 16] on icon "Icon/Menu Close" at bounding box center [17, 16] width 25 height 25
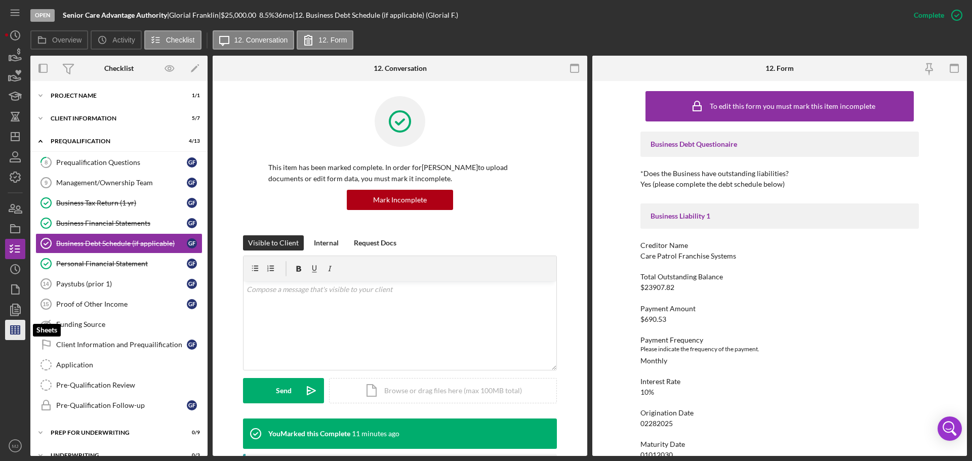
click at [9, 333] on icon "button" at bounding box center [15, 329] width 25 height 25
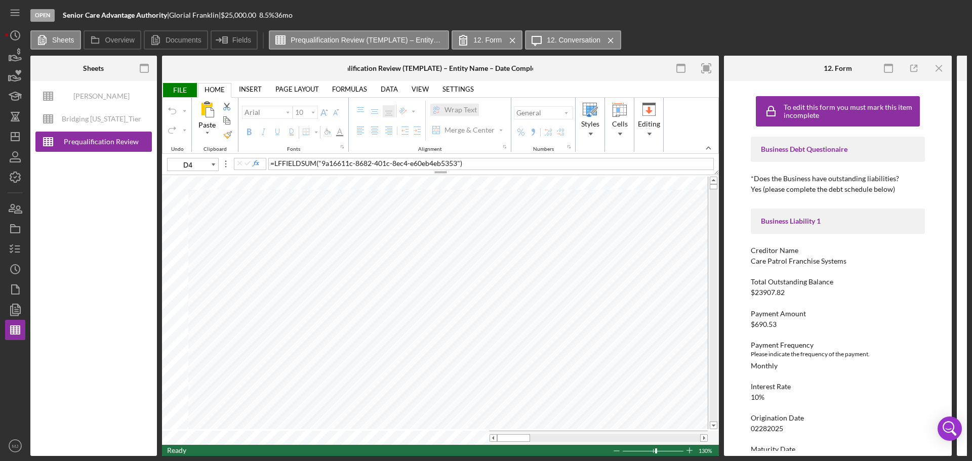
click at [188, 90] on span "FILE" at bounding box center [179, 90] width 35 height 14
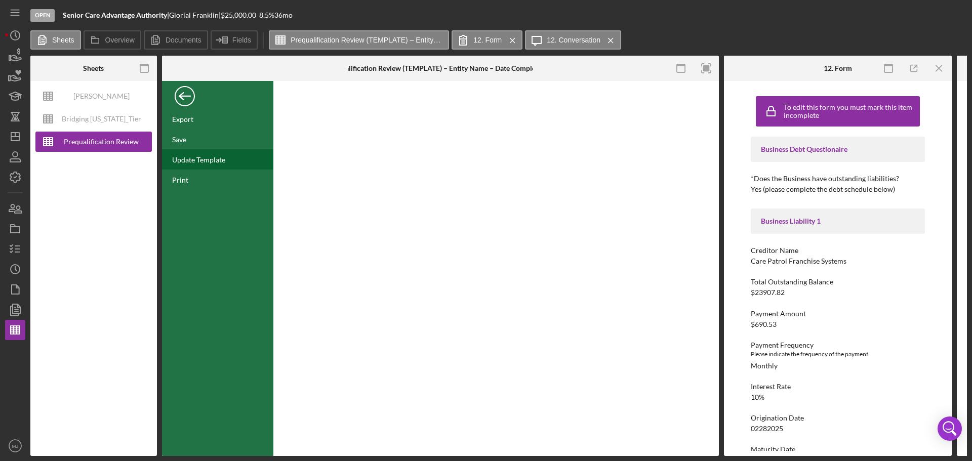
click at [196, 160] on div "Update Template" at bounding box center [198, 159] width 53 height 9
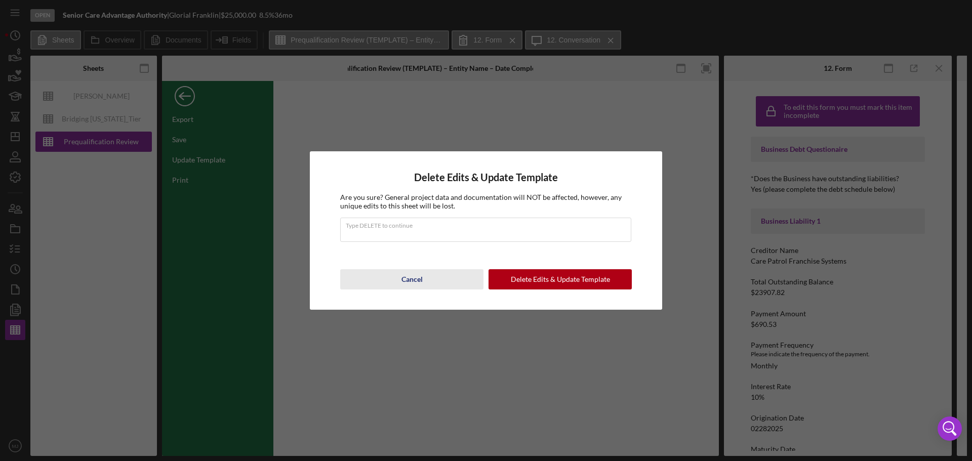
click at [427, 287] on button "Cancel" at bounding box center [411, 279] width 143 height 20
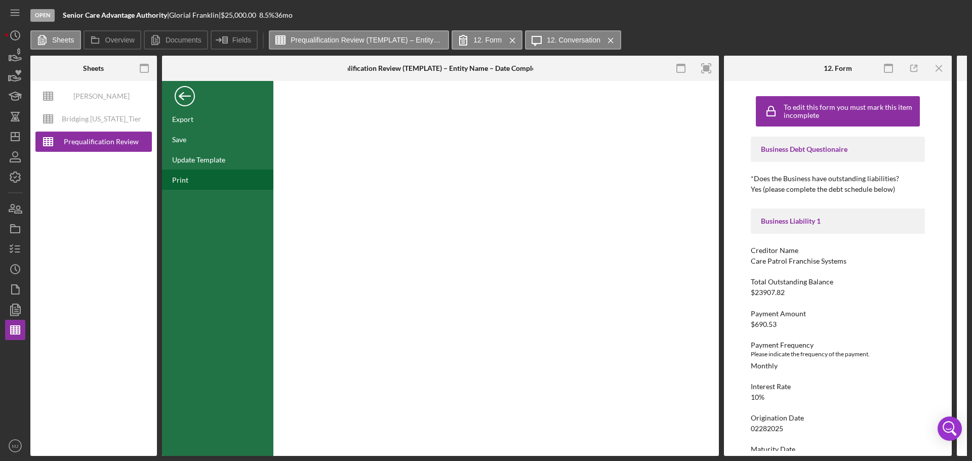
click at [184, 186] on div "Print" at bounding box center [217, 180] width 111 height 20
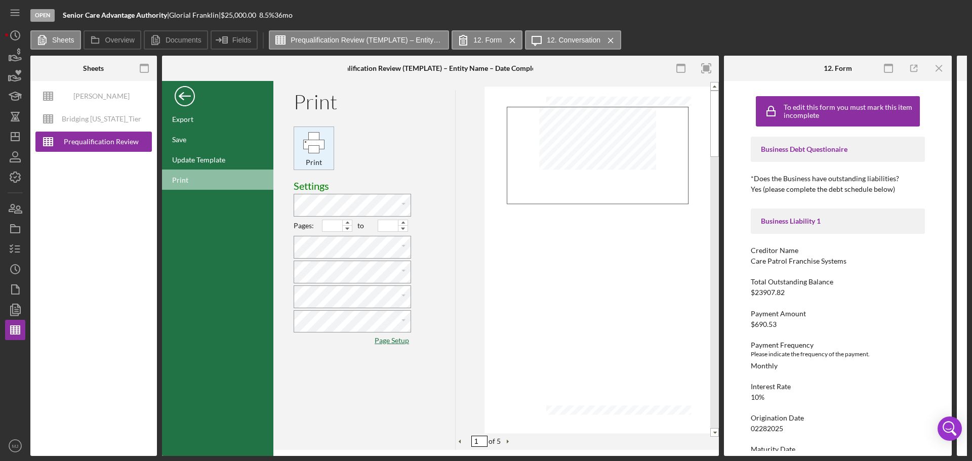
click at [325, 154] on div "Print" at bounding box center [313, 142] width 23 height 23
click at [193, 95] on div "Back" at bounding box center [185, 94] width 20 height 20
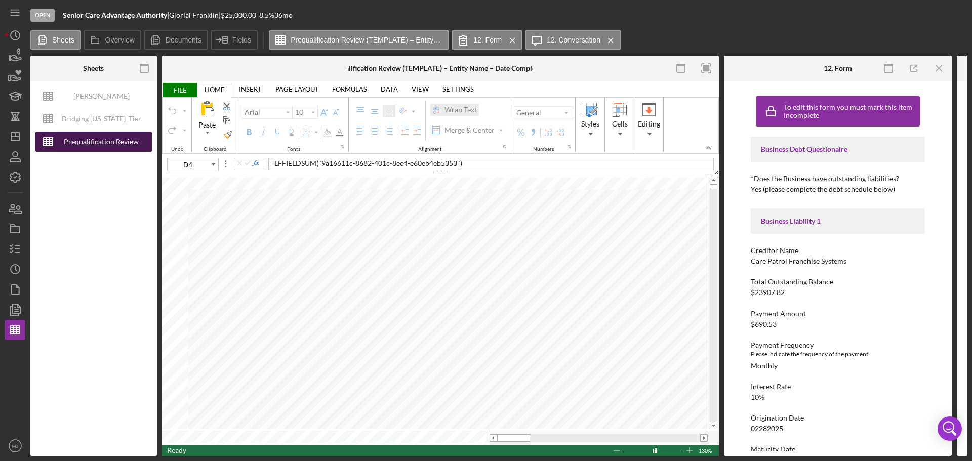
drag, startPoint x: 97, startPoint y: 142, endPoint x: 84, endPoint y: 141, distance: 12.7
click at [84, 141] on div "Prequalification Review (TEMPLATE) – Entity Name – Date Completed (1)" at bounding box center [101, 142] width 81 height 20
click at [231, 86] on li "HOME" at bounding box center [214, 90] width 33 height 15
click at [195, 93] on span "FILE" at bounding box center [179, 90] width 35 height 14
click at [0, 0] on div "Print Print Settings Paste Cut Copy AutoFill Pages: to Paste Cut Copy AutoFill …" at bounding box center [0, 0] width 0 height 0
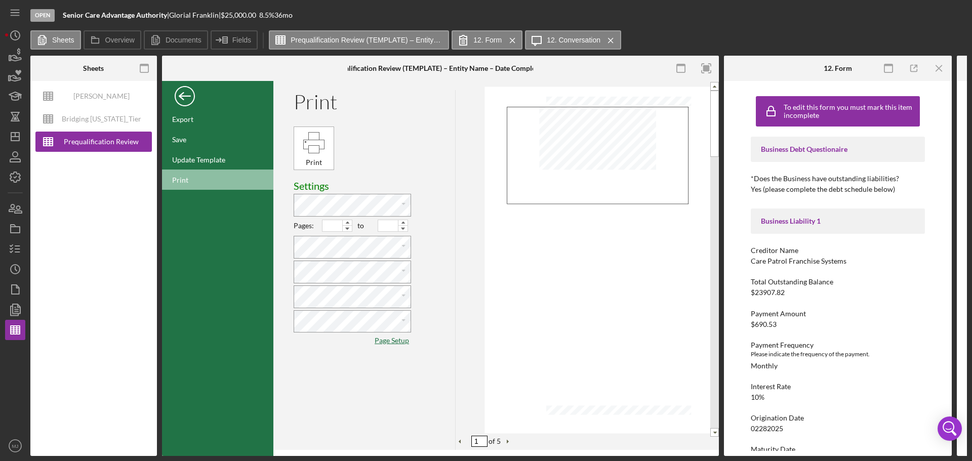
click at [183, 96] on div "Back" at bounding box center [185, 94] width 20 height 20
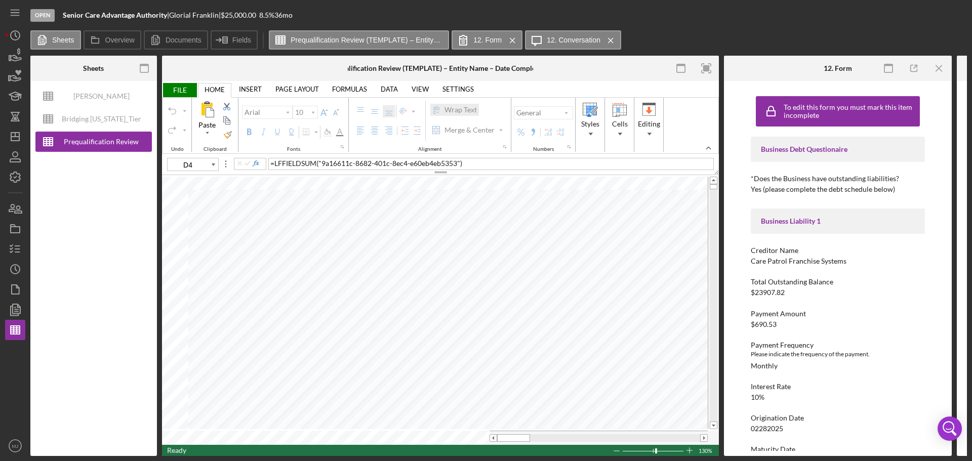
click at [356, 89] on link "FORMULAS" at bounding box center [349, 89] width 47 height 14
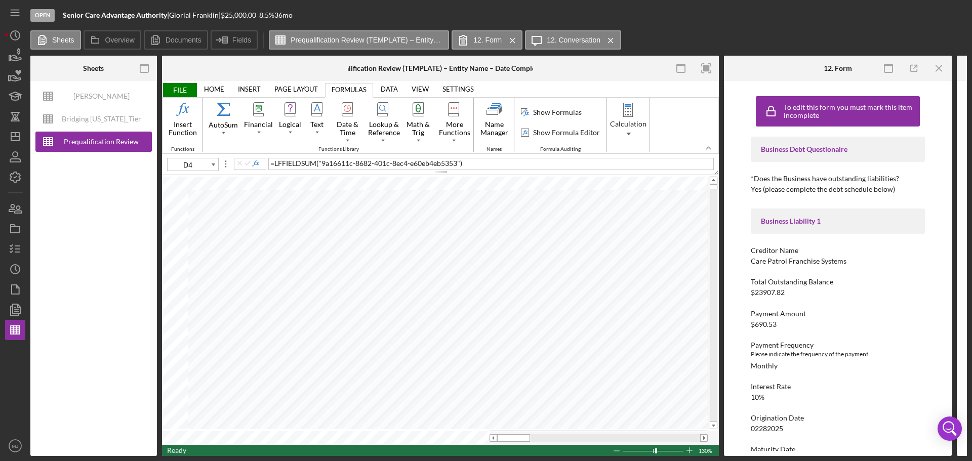
click at [389, 87] on link "DATA" at bounding box center [389, 89] width 29 height 14
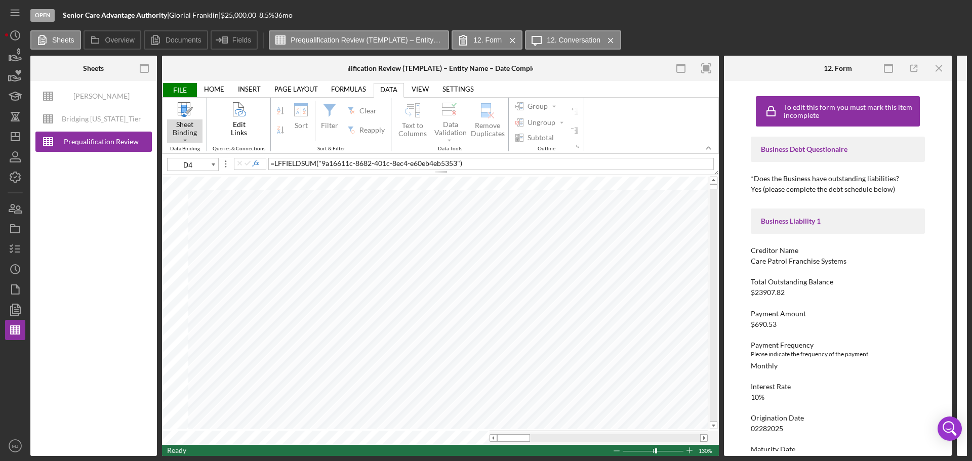
click at [201, 141] on div "Sheet Binding" at bounding box center [184, 130] width 35 height 23
click at [192, 90] on span "FILE" at bounding box center [179, 90] width 35 height 14
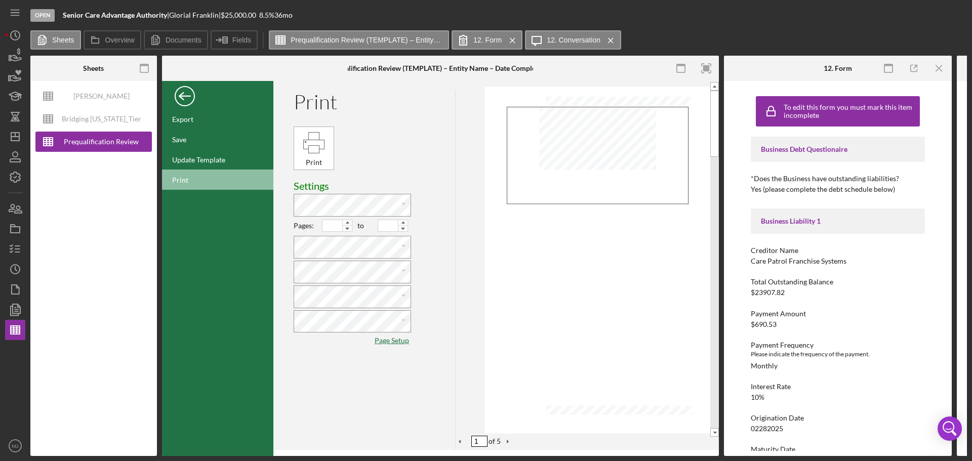
click at [175, 96] on div "Back" at bounding box center [185, 94] width 20 height 20
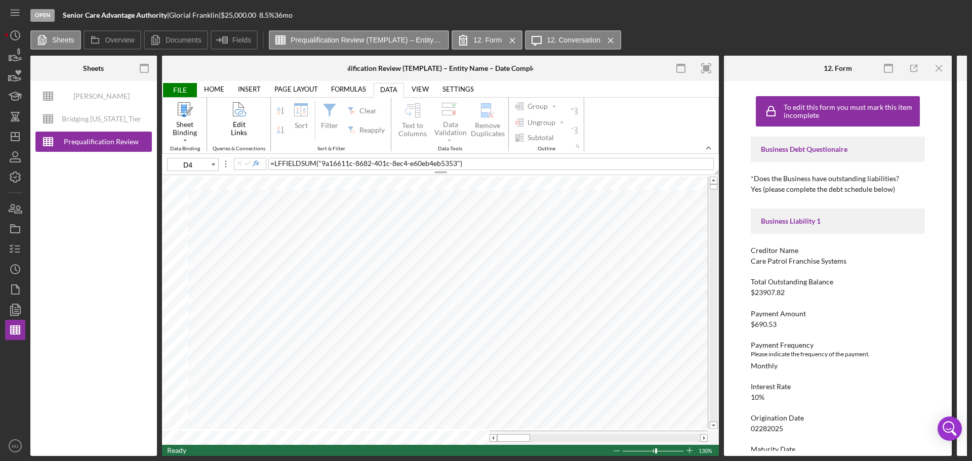
click at [487, 127] on div "Remove Duplicates" at bounding box center [487, 121] width 37 height 44
type input "C4"
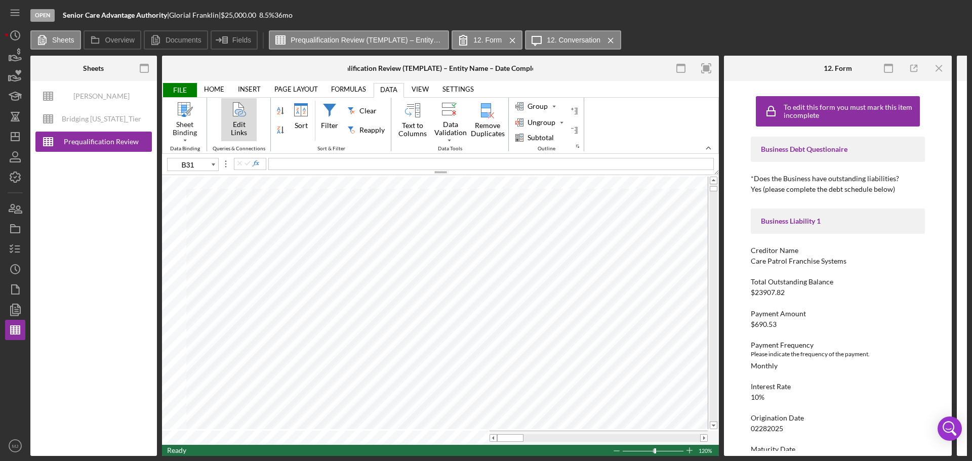
click at [236, 119] on button "Edit Links" at bounding box center [238, 119] width 35 height 43
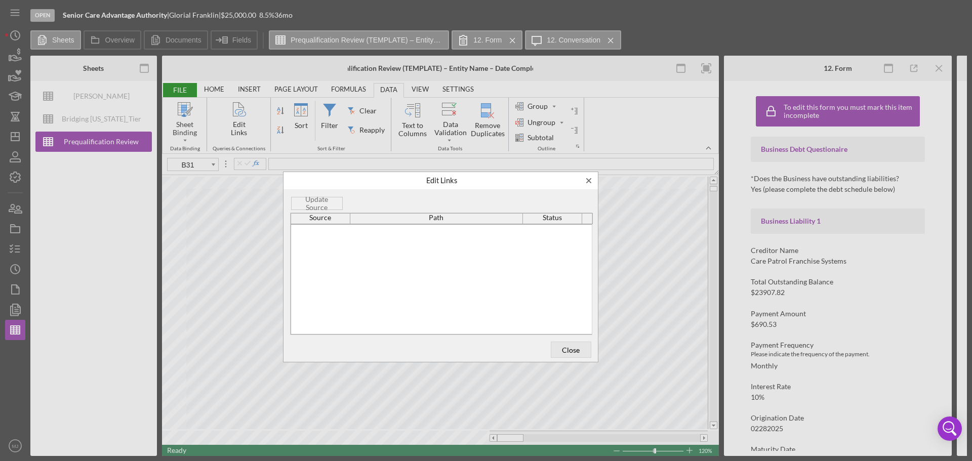
click at [335, 206] on div "Update Source" at bounding box center [440, 203] width 301 height 18
click at [575, 349] on span "Close" at bounding box center [570, 350] width 33 height 14
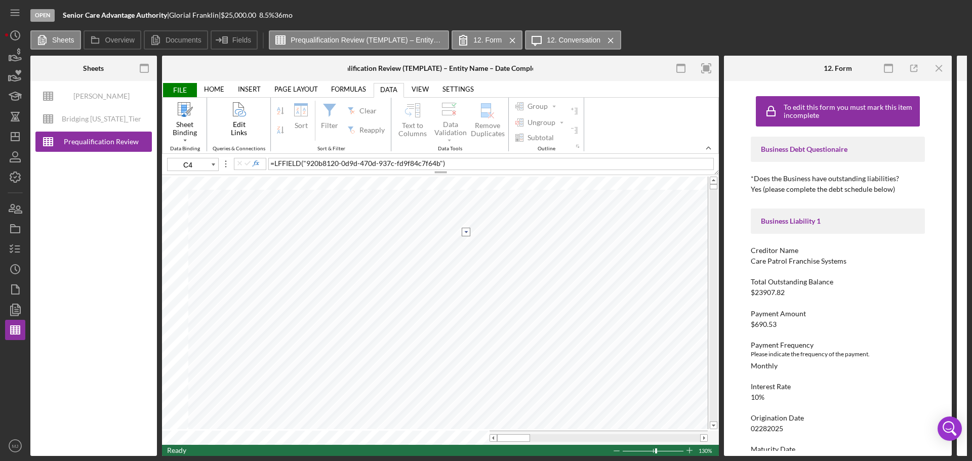
type input "D4"
click at [227, 114] on button "Edit Links" at bounding box center [238, 119] width 35 height 43
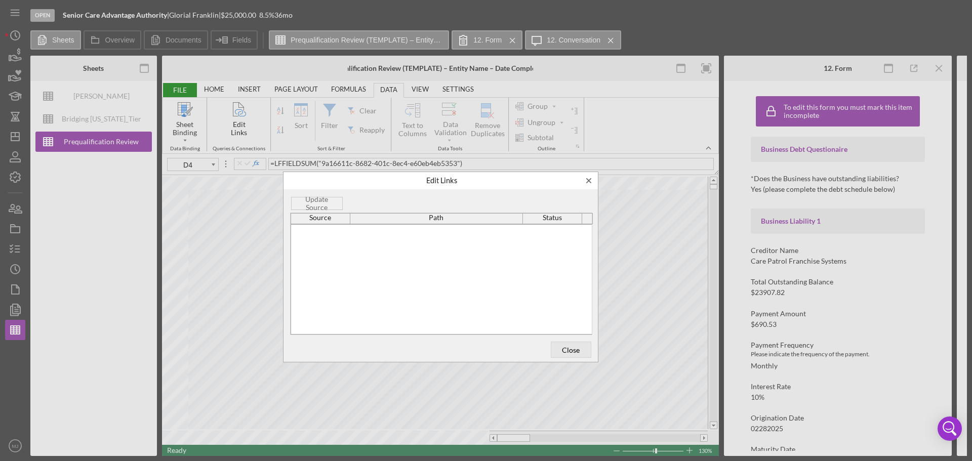
click at [329, 202] on div "Update Source" at bounding box center [440, 203] width 301 height 18
click at [326, 229] on div "Edit Links" at bounding box center [442, 279] width 302 height 110
click at [551, 347] on button "Close" at bounding box center [571, 350] width 41 height 16
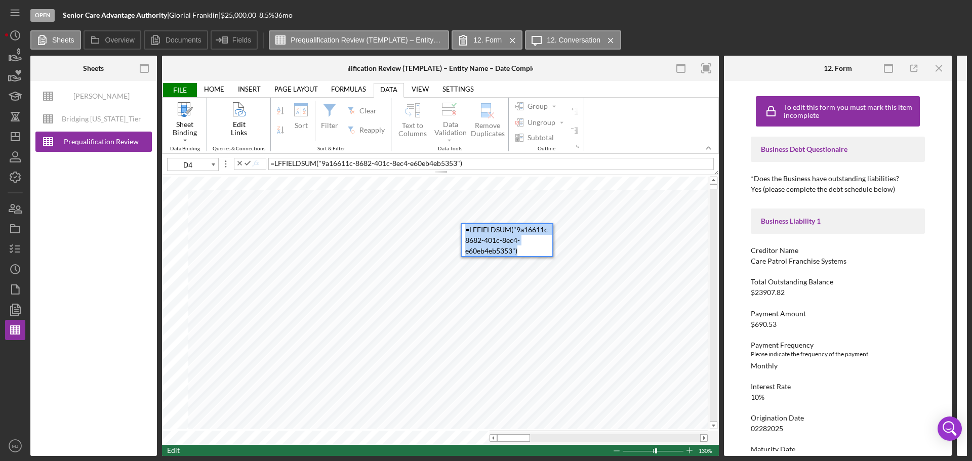
click at [447, 226] on div "Paste Cut Copy AutoFill = LFFIELDSUM ( "9a16611c-8682-401c-8ec4-e60eb4eb5353" )…" at bounding box center [440, 310] width 557 height 270
type input "D4"
click at [617, 231] on div "Paste Cut Copy AutoFill 690.53 690.53" at bounding box center [440, 310] width 557 height 270
click at [210, 96] on link "HOME" at bounding box center [214, 89] width 32 height 14
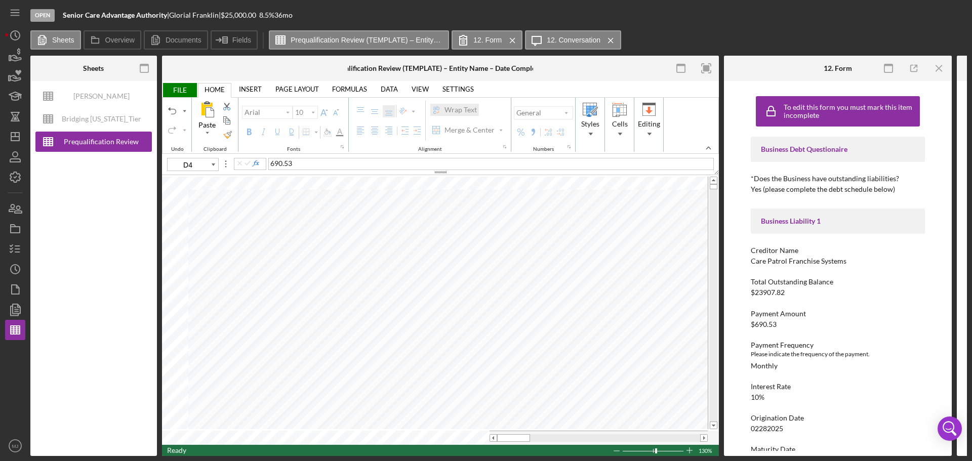
type input "11"
type input "D13"
type input "10"
type input "D4"
click at [588, 131] on span "Styles" at bounding box center [590, 133] width 18 height 7
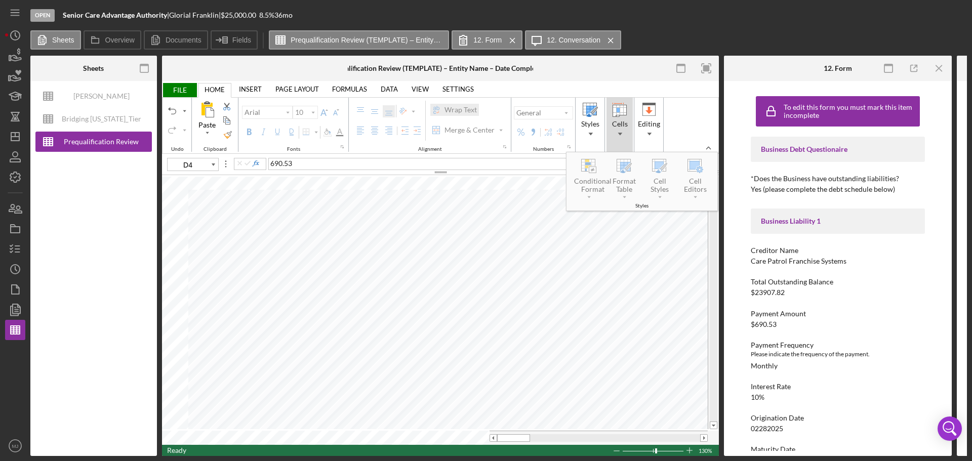
click at [611, 134] on span "Cells" at bounding box center [620, 133] width 18 height 7
type input "11"
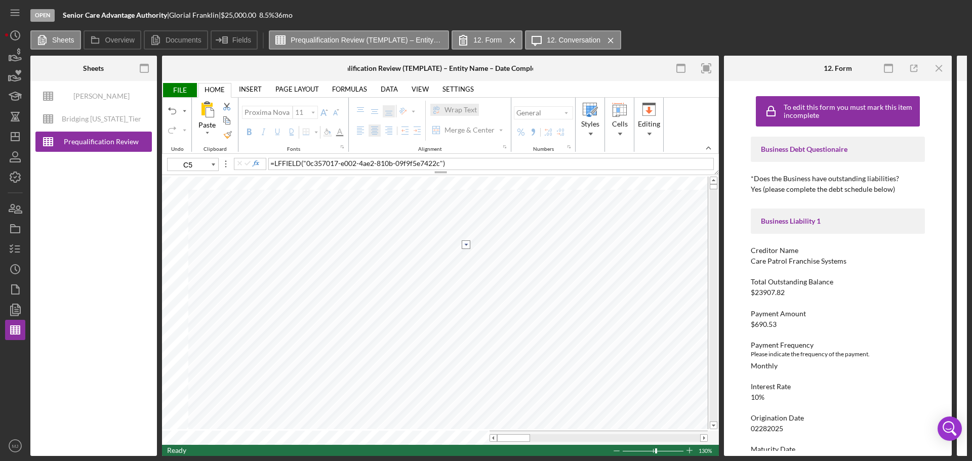
type input "C4"
type input "10"
type input "D4"
click at [518, 228] on div "690.53" at bounding box center [508, 230] width 87 height 12
type input "D5"
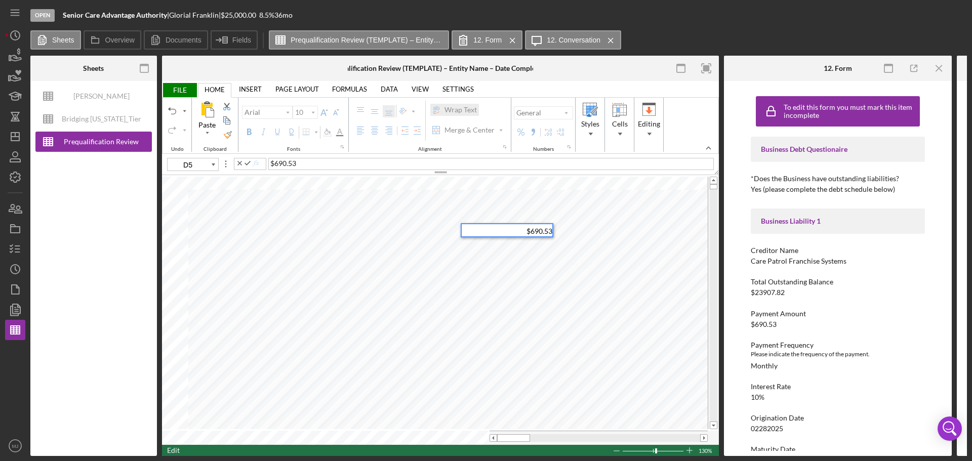
type input "11"
type input "E5"
type input "10"
click at [253, 83] on link "INSERT" at bounding box center [250, 89] width 35 height 14
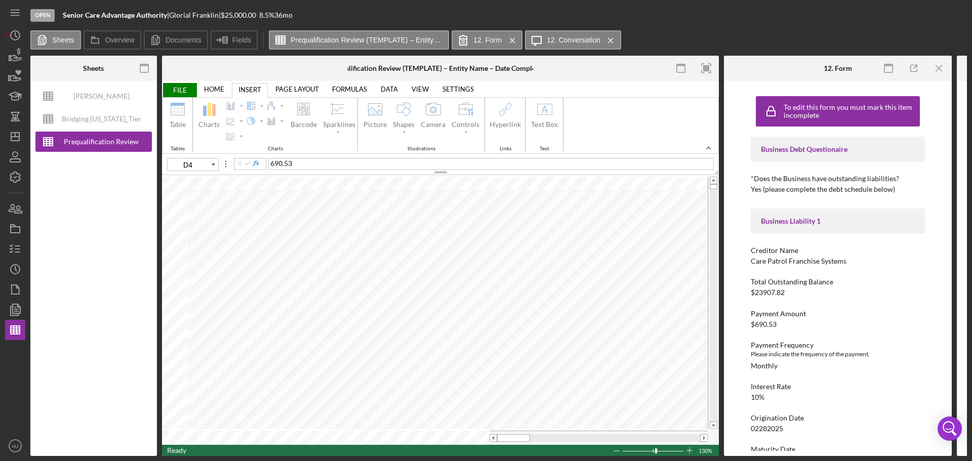
click at [220, 93] on link "HOME" at bounding box center [214, 89] width 32 height 14
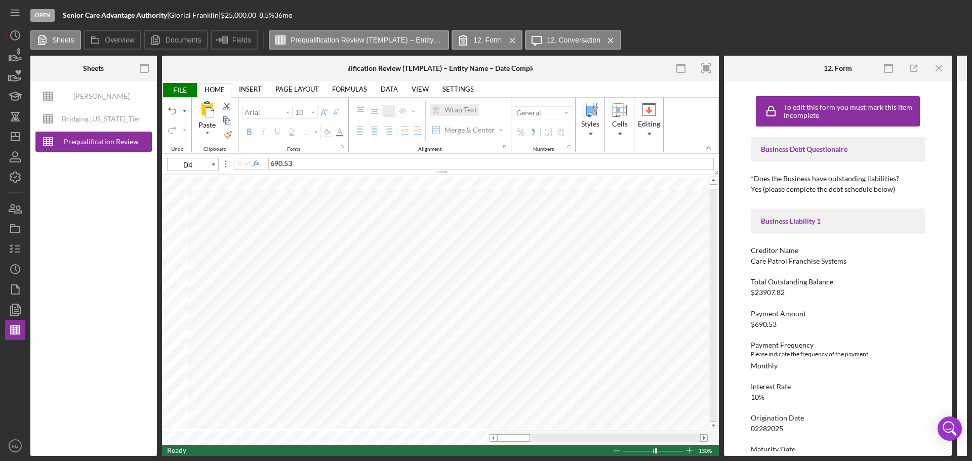
click at [348, 92] on link "FORMULAS" at bounding box center [349, 89] width 47 height 14
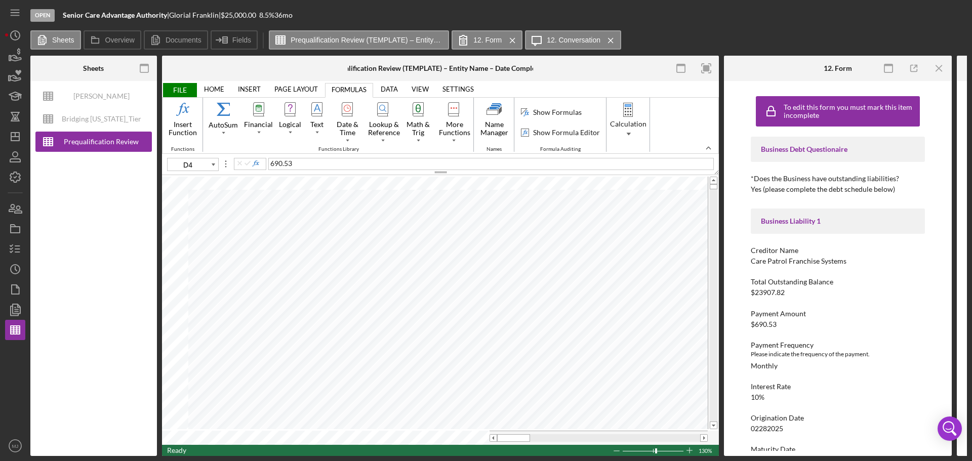
click at [416, 89] on link "VIEW" at bounding box center [420, 89] width 29 height 14
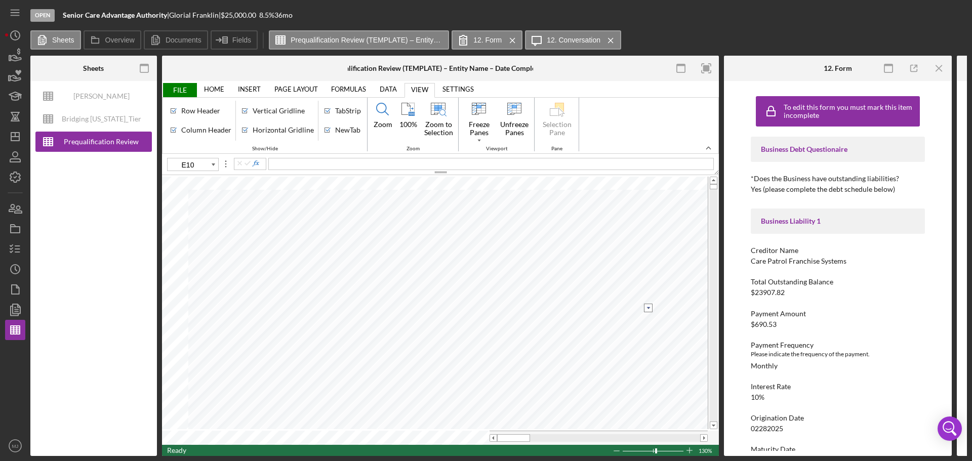
type input "E13"
click at [182, 85] on span "FILE" at bounding box center [179, 90] width 35 height 14
click at [0, 0] on div "Back" at bounding box center [0, 0] width 0 height 0
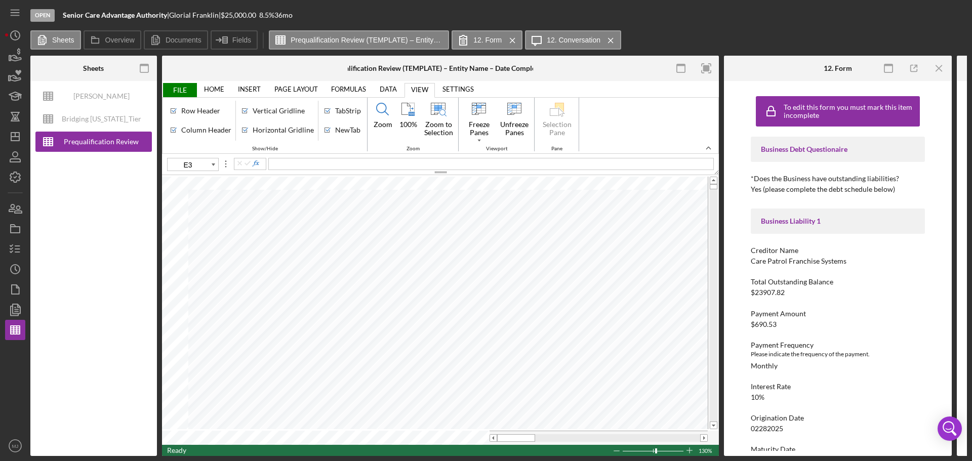
click at [0, 0] on div "Back" at bounding box center [0, 0] width 0 height 0
click at [943, 69] on icon "Icon/Menu Close" at bounding box center [939, 68] width 23 height 23
click at [718, 67] on icon "button" at bounding box center [706, 68] width 23 height 23
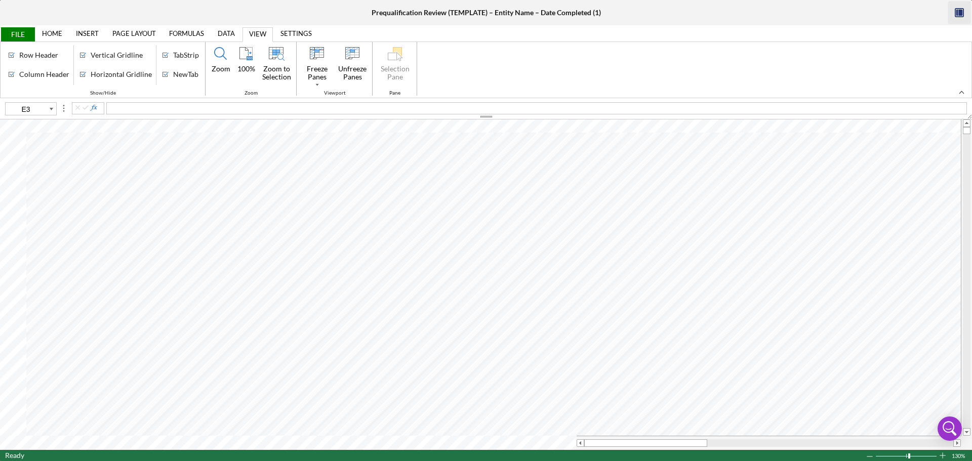
click at [962, 9] on icon "button" at bounding box center [959, 13] width 23 height 23
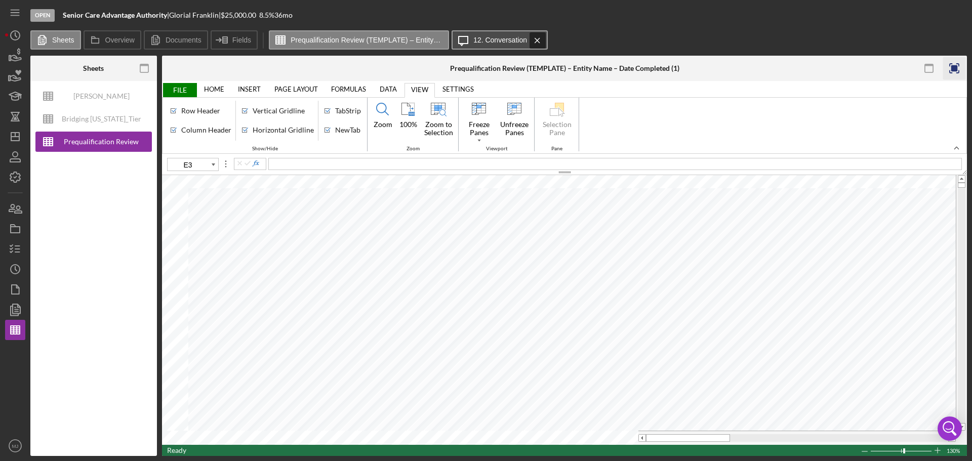
click at [532, 39] on icon "Icon/Menu Close" at bounding box center [538, 40] width 18 height 25
click at [227, 46] on icon at bounding box center [222, 39] width 25 height 25
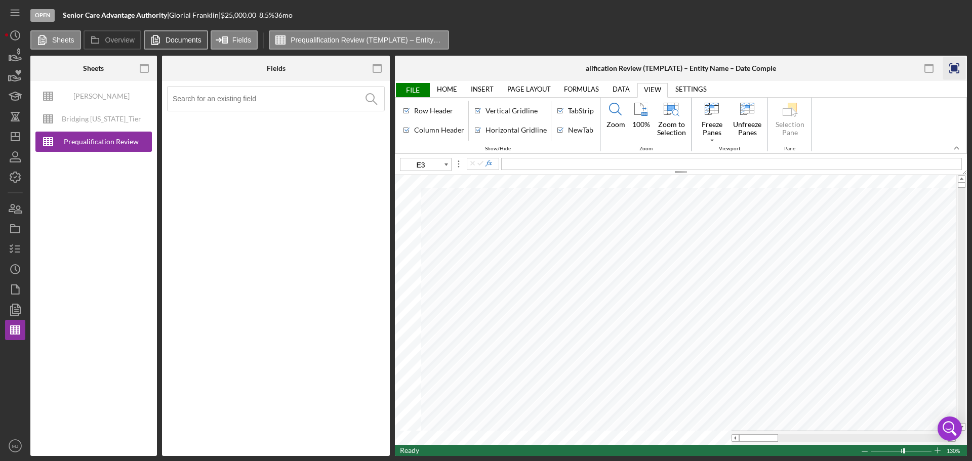
click at [160, 43] on icon at bounding box center [155, 40] width 20 height 20
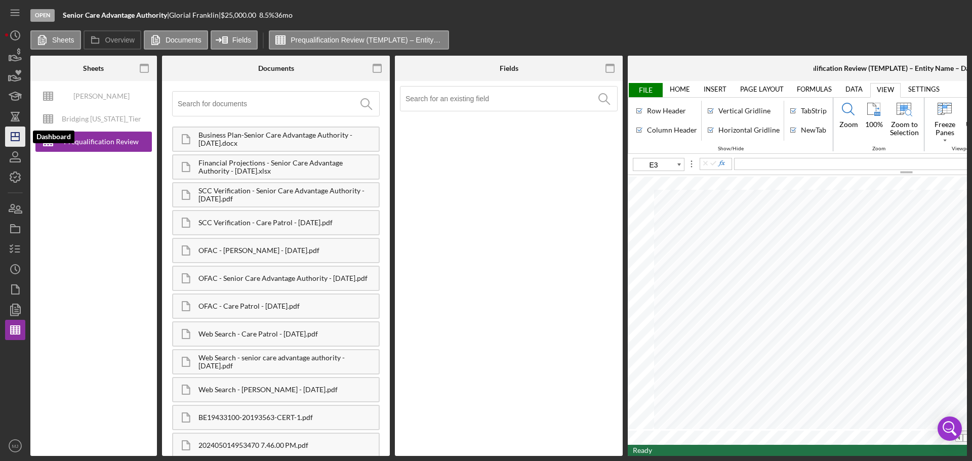
click at [15, 141] on polygon "button" at bounding box center [15, 137] width 8 height 8
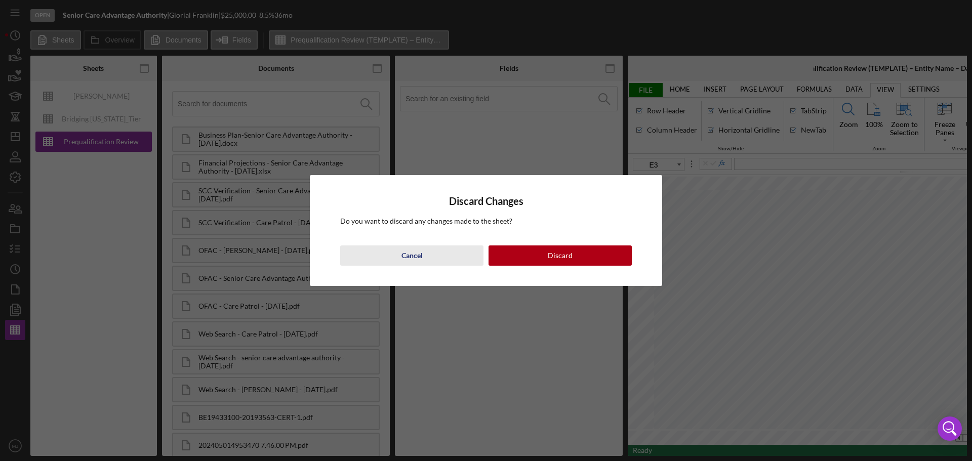
click at [390, 260] on button "Cancel" at bounding box center [411, 256] width 143 height 20
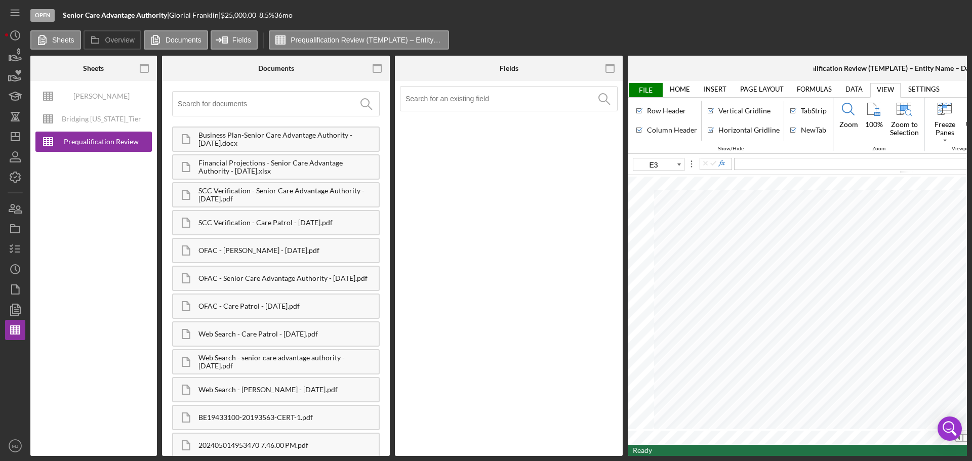
click at [634, 92] on span "FILE" at bounding box center [645, 90] width 35 height 14
click at [0, 0] on div "Back" at bounding box center [0, 0] width 0 height 0
click at [655, 91] on span "FILE" at bounding box center [645, 90] width 35 height 14
click at [0, 0] on div "Back" at bounding box center [0, 0] width 0 height 0
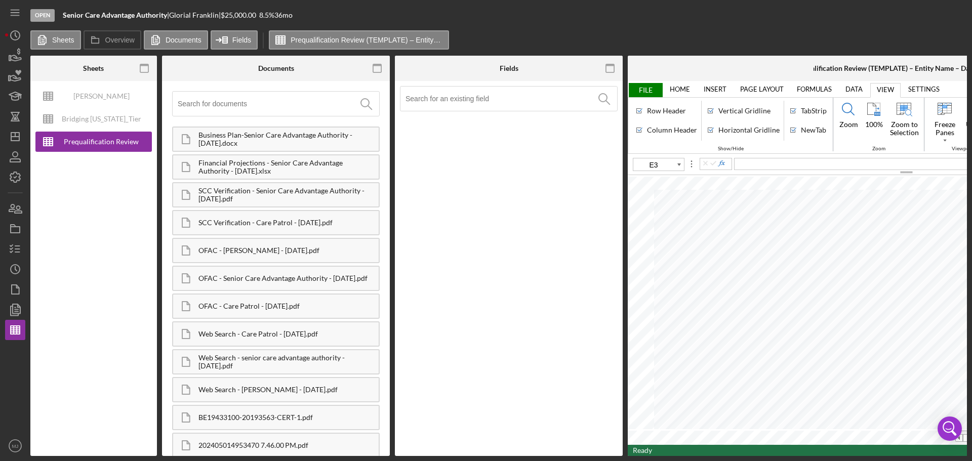
click at [640, 90] on span "FILE" at bounding box center [645, 90] width 35 height 14
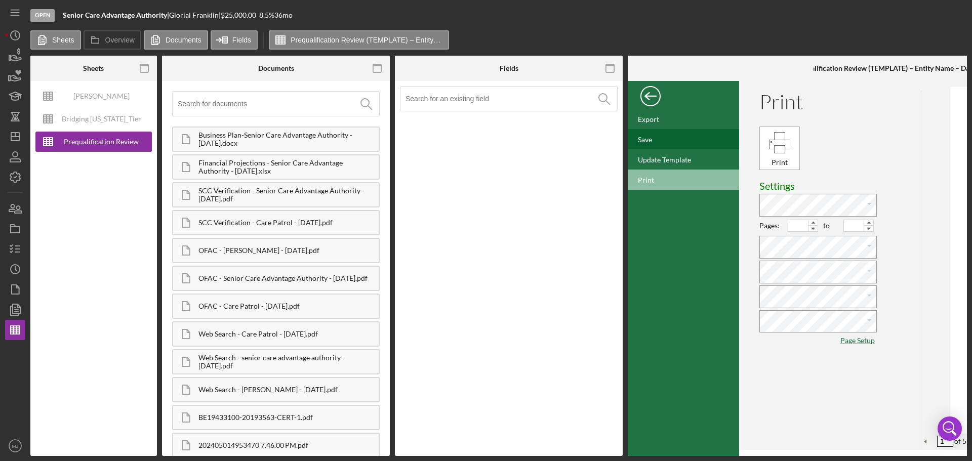
click at [663, 136] on div "Save" at bounding box center [683, 139] width 111 height 20
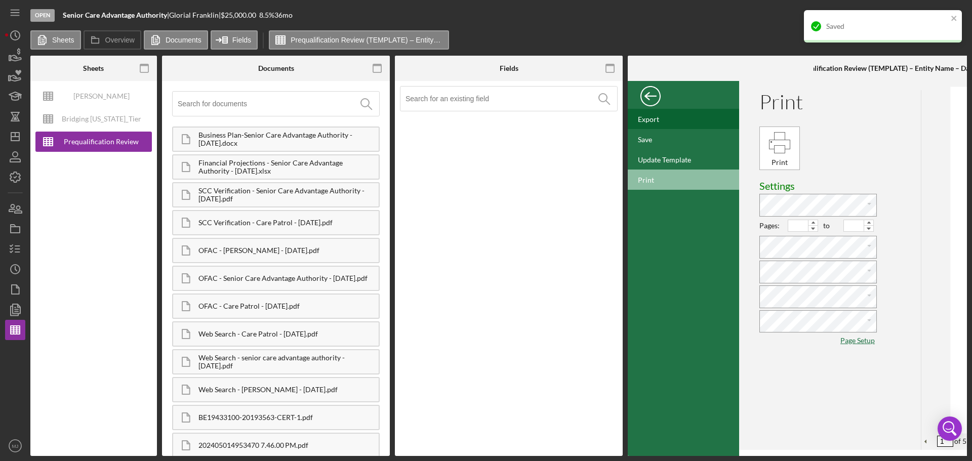
click at [659, 120] on div "Export" at bounding box center [648, 119] width 21 height 9
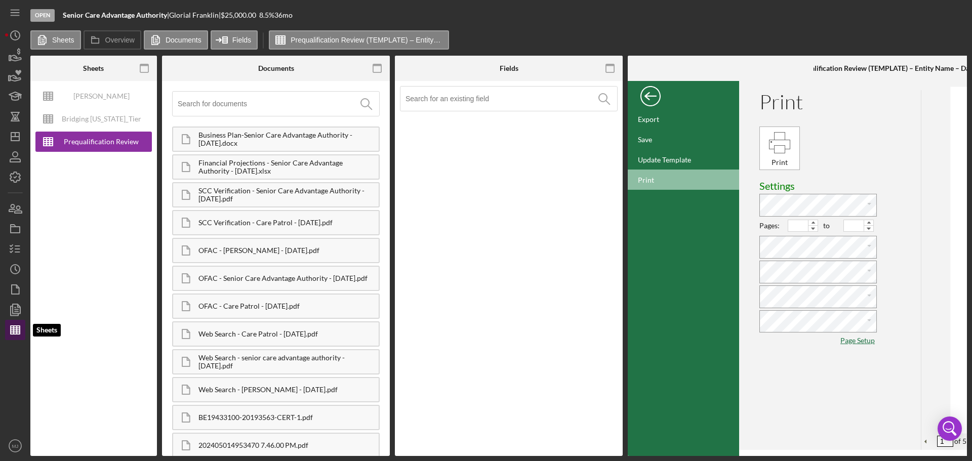
click at [15, 328] on line "button" at bounding box center [15, 328] width 9 height 0
click at [16, 310] on icon "button" at bounding box center [15, 309] width 25 height 25
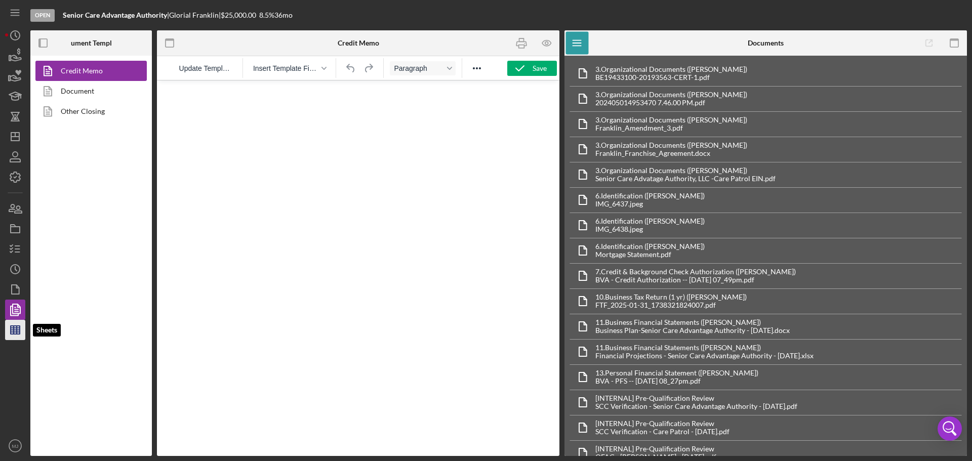
click at [20, 337] on icon "button" at bounding box center [15, 329] width 25 height 25
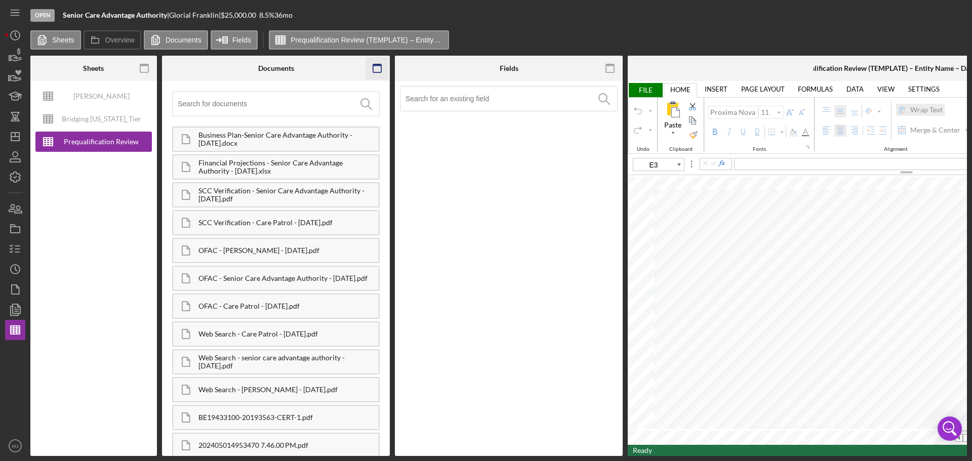
click at [374, 72] on icon "button" at bounding box center [377, 68] width 23 height 23
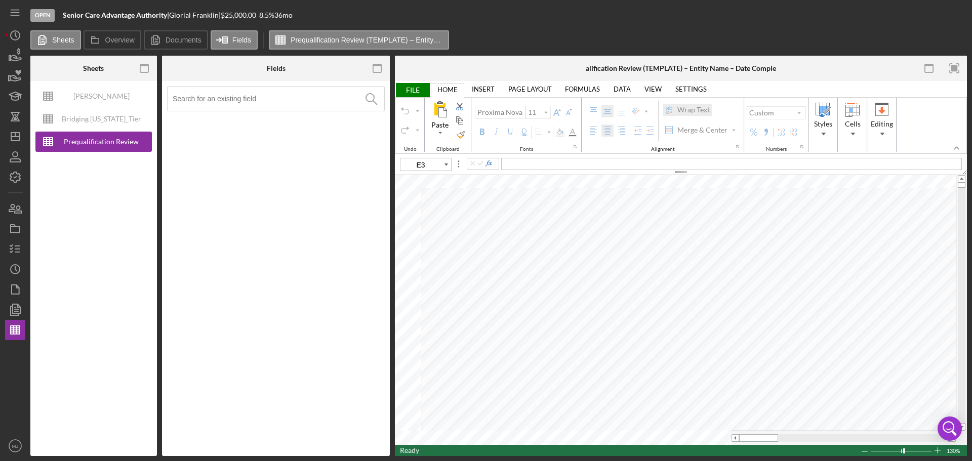
click at [374, 72] on icon "button" at bounding box center [377, 68] width 23 height 23
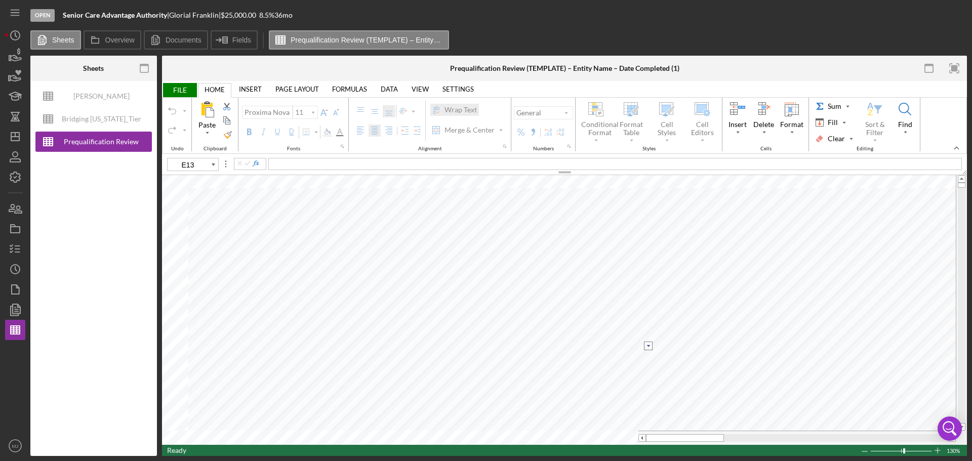
type input "C4"
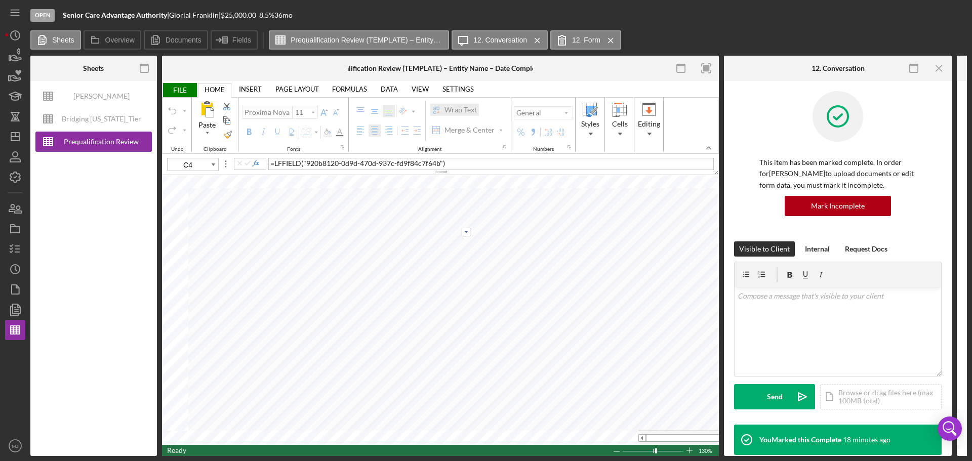
select select "Monthly"
click at [464, 228] on input "image" at bounding box center [466, 232] width 9 height 9
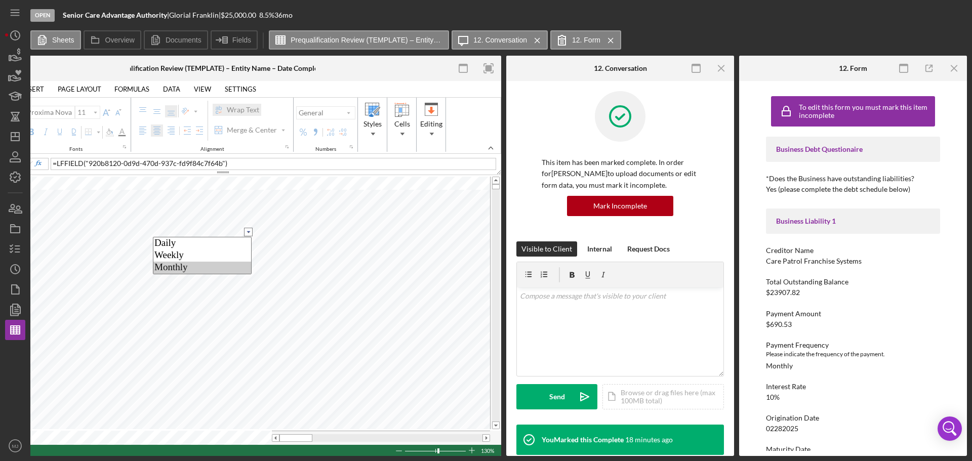
click at [171, 269] on option "Monthly" at bounding box center [202, 268] width 98 height 12
click at [251, 231] on input "image" at bounding box center [248, 232] width 9 height 9
click at [195, 250] on option "Weekly" at bounding box center [202, 256] width 98 height 12
click at [247, 228] on input "image" at bounding box center [248, 232] width 9 height 9
click at [202, 264] on option "Monthly" at bounding box center [202, 268] width 98 height 12
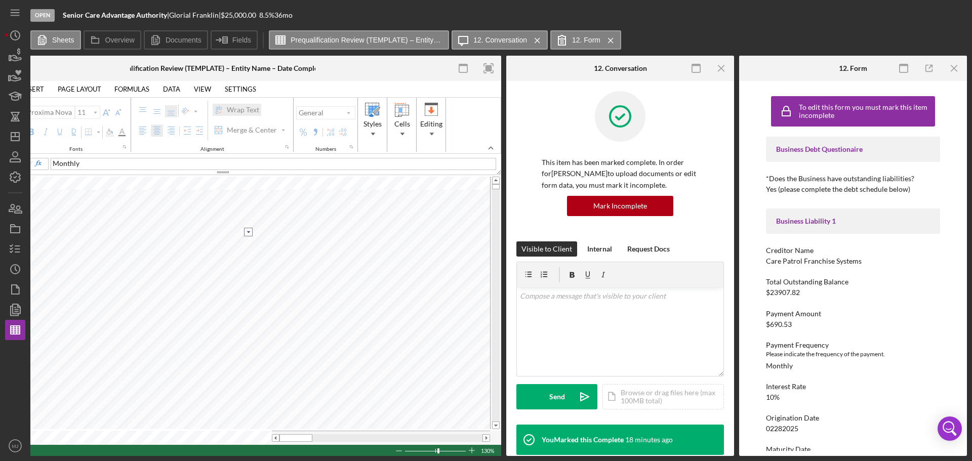
click at [250, 230] on input "image" at bounding box center [248, 232] width 9 height 9
click at [201, 253] on option "Weekly" at bounding box center [202, 256] width 98 height 12
click at [251, 232] on input "image" at bounding box center [248, 232] width 9 height 9
click at [219, 242] on option "Daily" at bounding box center [202, 243] width 98 height 12
type input "10"
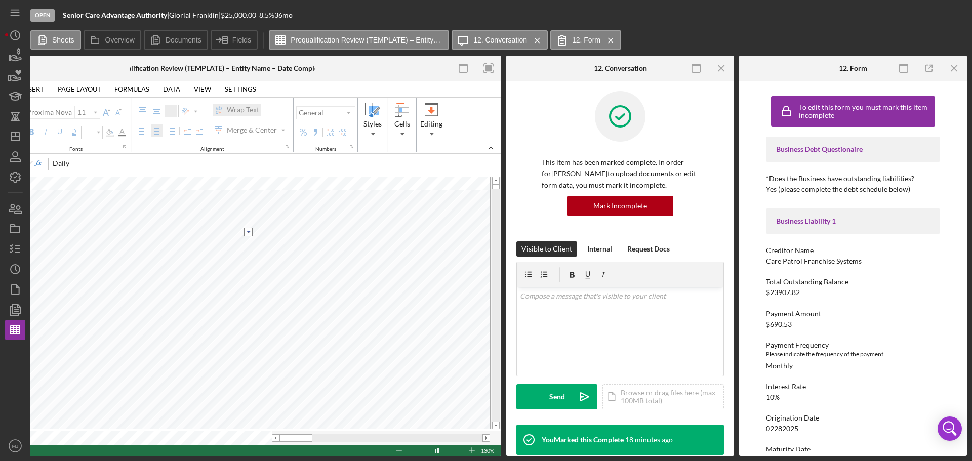
type input "D4"
click at [250, 34] on button "Fields" at bounding box center [234, 39] width 47 height 19
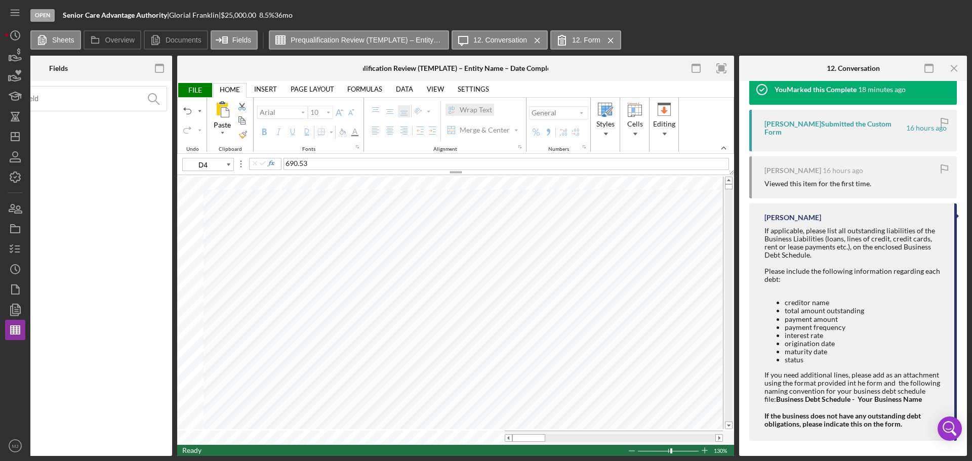
scroll to position [353, 0]
click at [573, 38] on label "12. Form" at bounding box center [586, 40] width 28 height 8
click at [952, 69] on icon "Icon/Menu Close" at bounding box center [954, 68] width 23 height 23
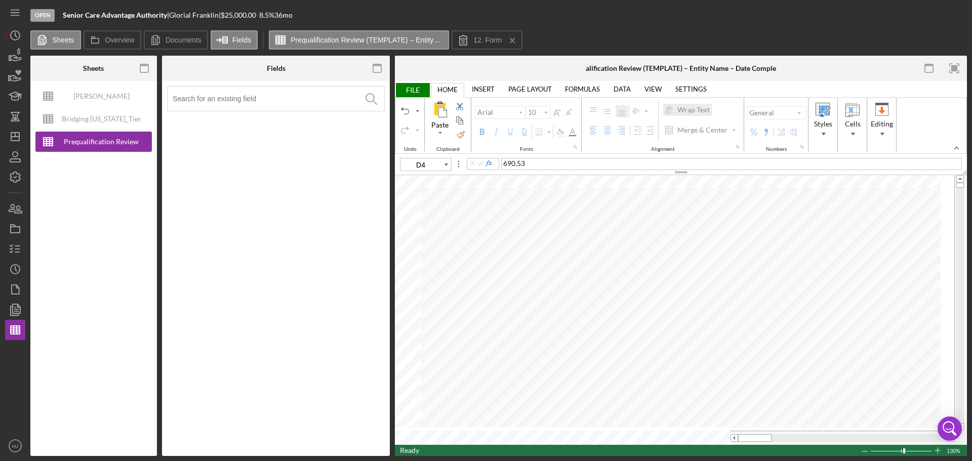
scroll to position [0, 0]
click at [277, 100] on input at bounding box center [279, 99] width 212 height 24
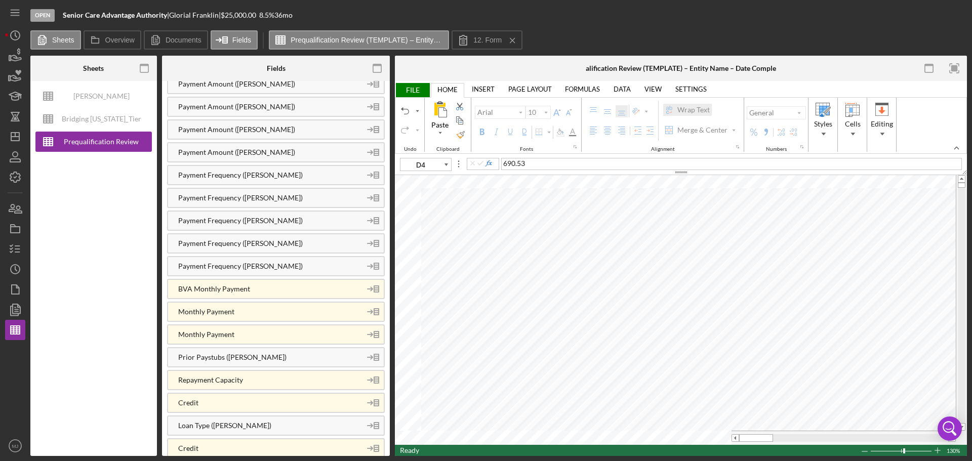
scroll to position [410, 0]
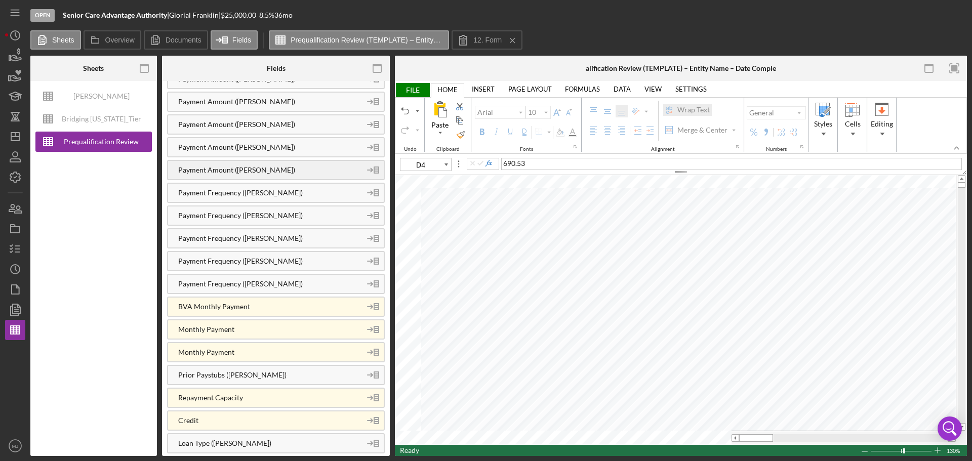
type input "pay"
click at [242, 169] on div "Payment Amount ([PERSON_NAME])" at bounding box center [264, 170] width 193 height 8
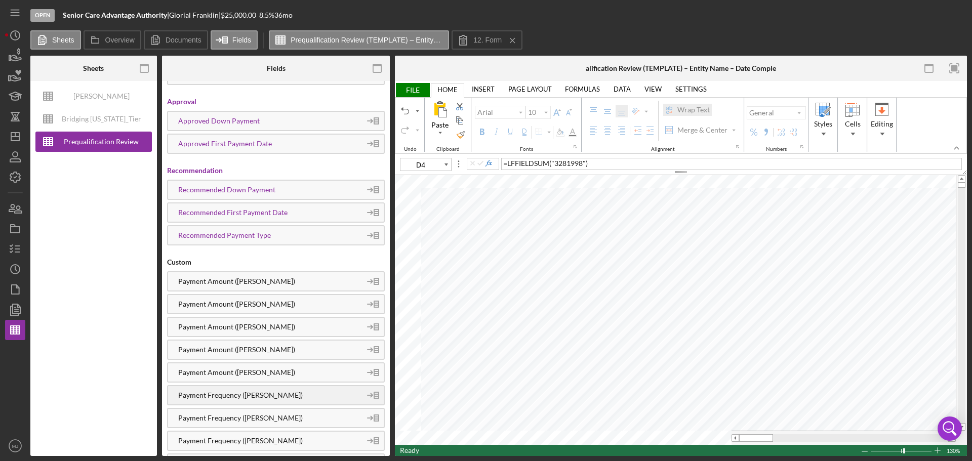
scroll to position [461, 0]
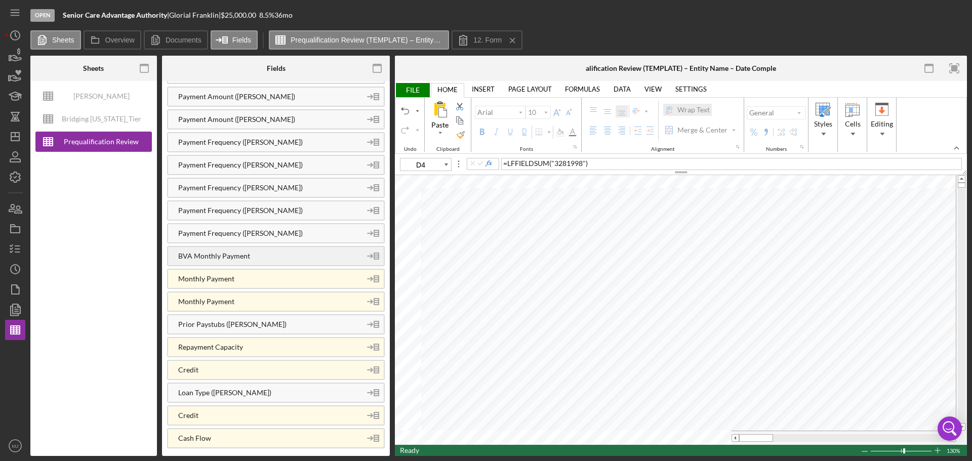
type input "11"
type input "C4"
click at [230, 209] on div "Payment Frequency ([PERSON_NAME])" at bounding box center [264, 211] width 193 height 8
click at [698, 233] on input "image" at bounding box center [699, 232] width 9 height 9
click at [638, 266] on option "Monthly" at bounding box center [653, 268] width 98 height 12
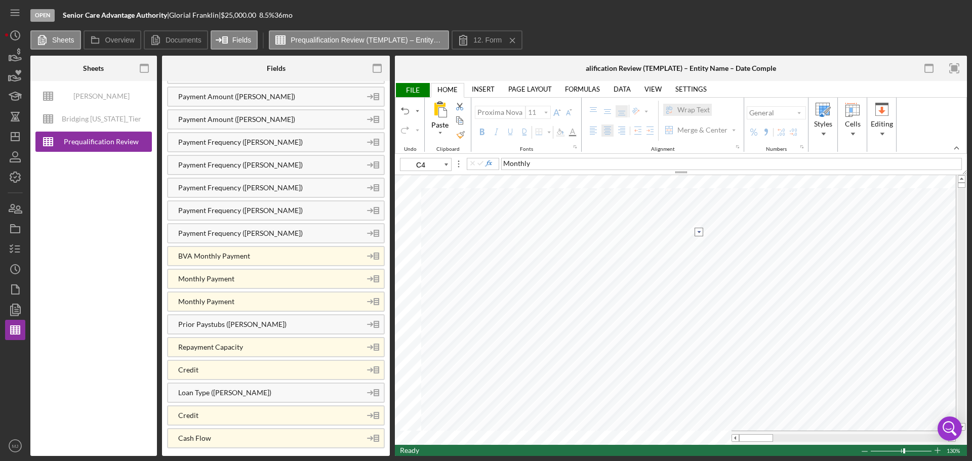
type input "10"
type input "D4"
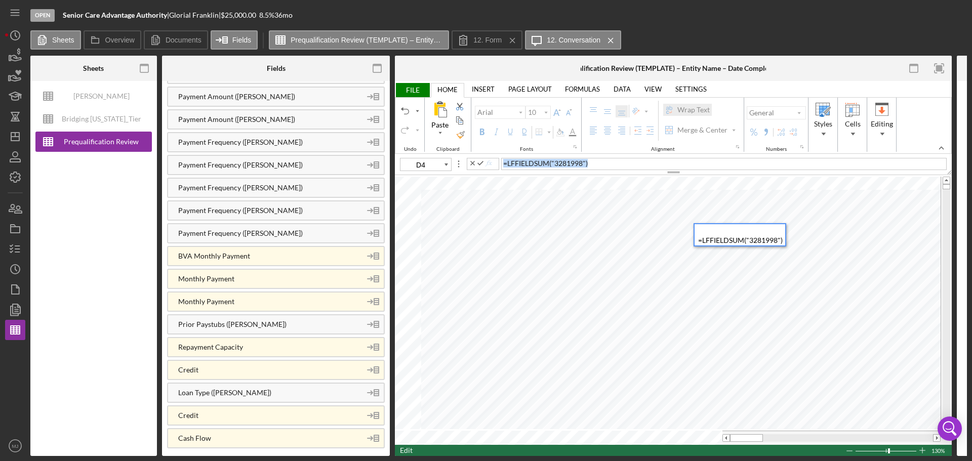
drag, startPoint x: 611, startPoint y: 166, endPoint x: 479, endPoint y: 173, distance: 131.8
click at [479, 173] on div "D4 = LFFIELDSUM ( "3281998" )" at bounding box center [673, 166] width 557 height 18
type input "11"
type input "B11"
type input "10"
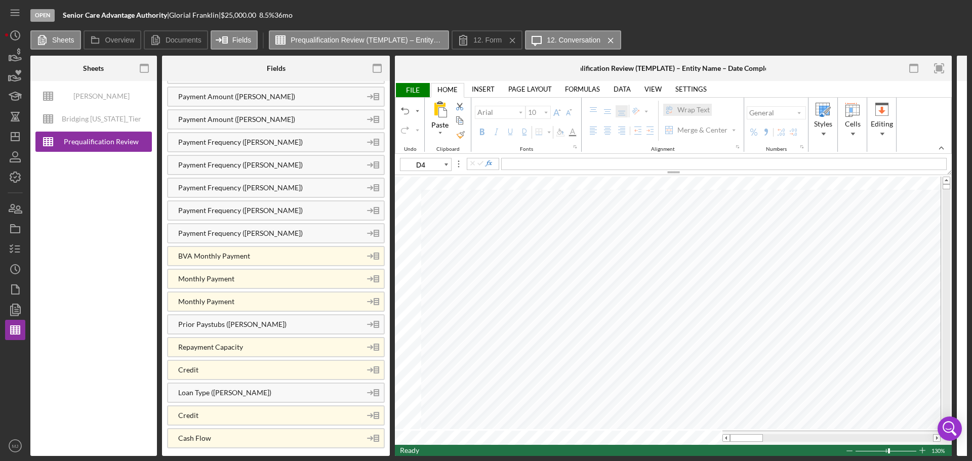
type input "A4"
click at [471, 44] on icon at bounding box center [463, 39] width 25 height 25
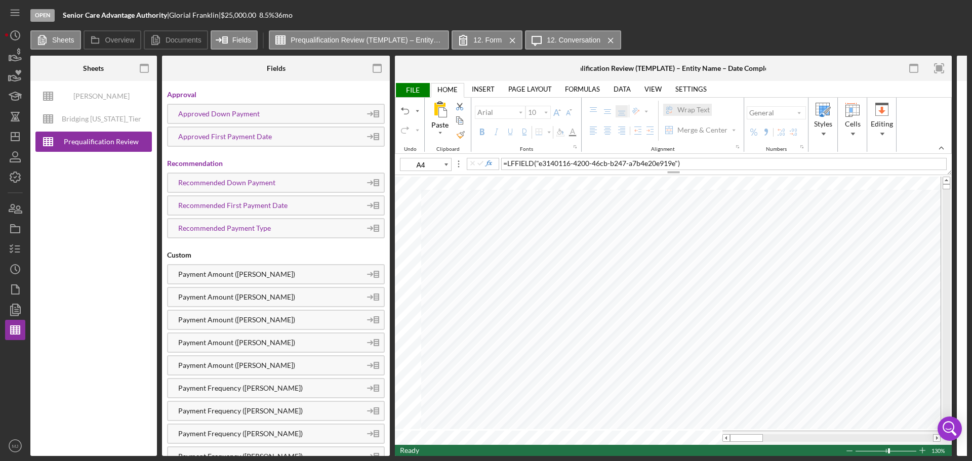
scroll to position [208, 0]
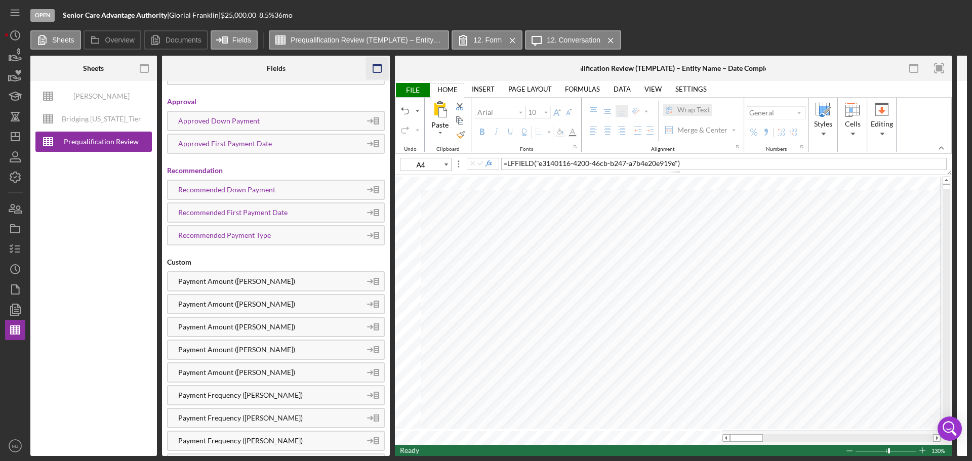
click at [373, 70] on rect "button" at bounding box center [377, 68] width 8 height 8
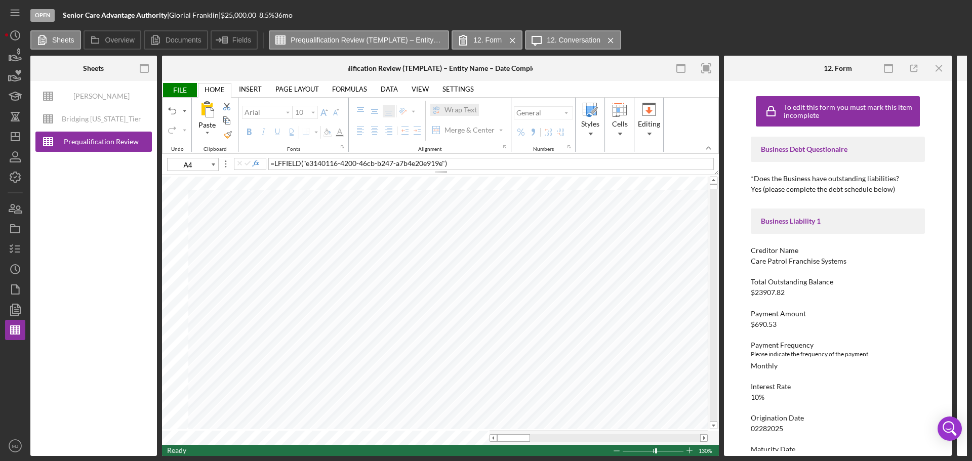
click at [940, 67] on line "button" at bounding box center [939, 68] width 6 height 6
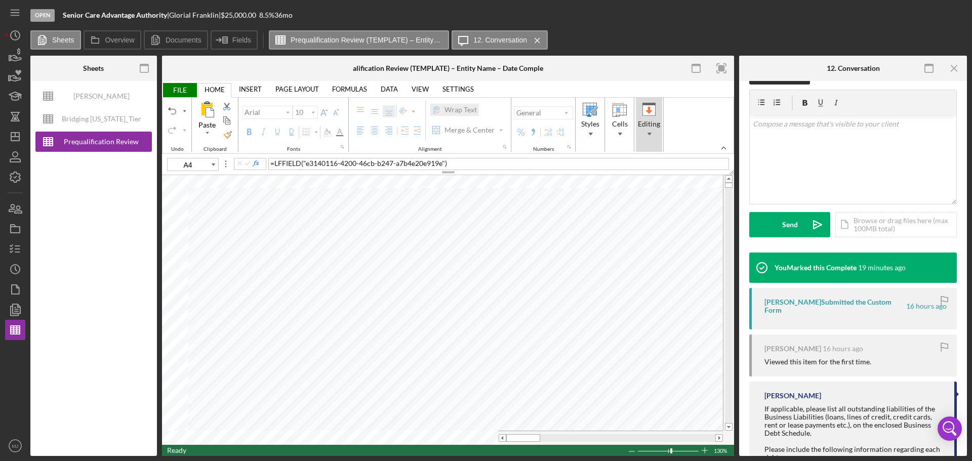
scroll to position [47, 0]
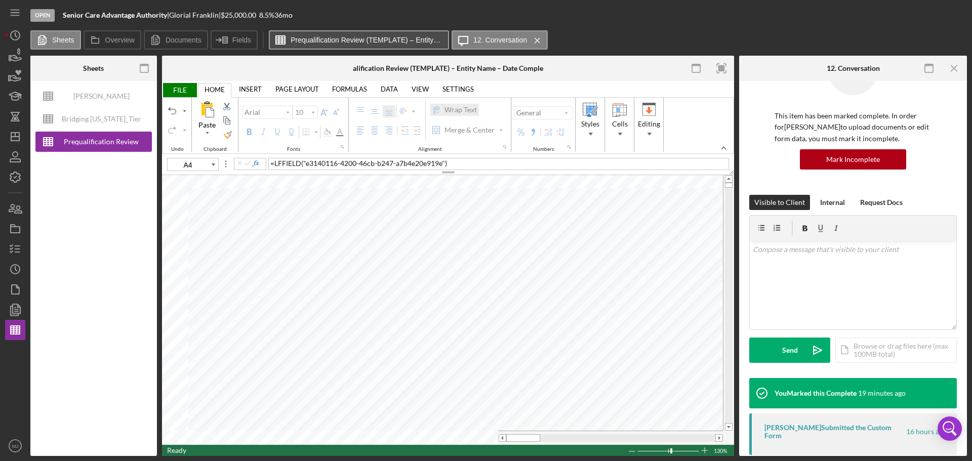
click at [348, 43] on label "Prequalification Review (TEMPLATE) – Entity Name – Date Completed (1)" at bounding box center [367, 40] width 152 height 8
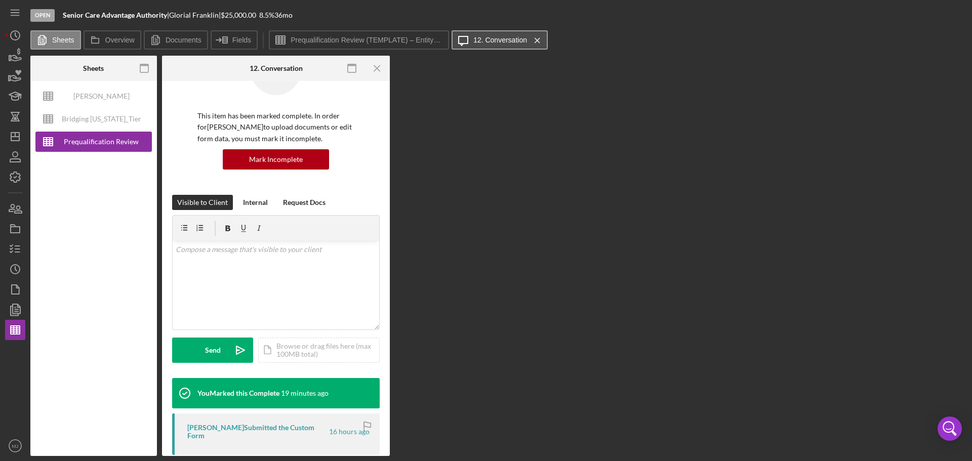
click at [497, 34] on button "Icon/Message 12. Conversation Icon/Menu Close" at bounding box center [500, 39] width 96 height 19
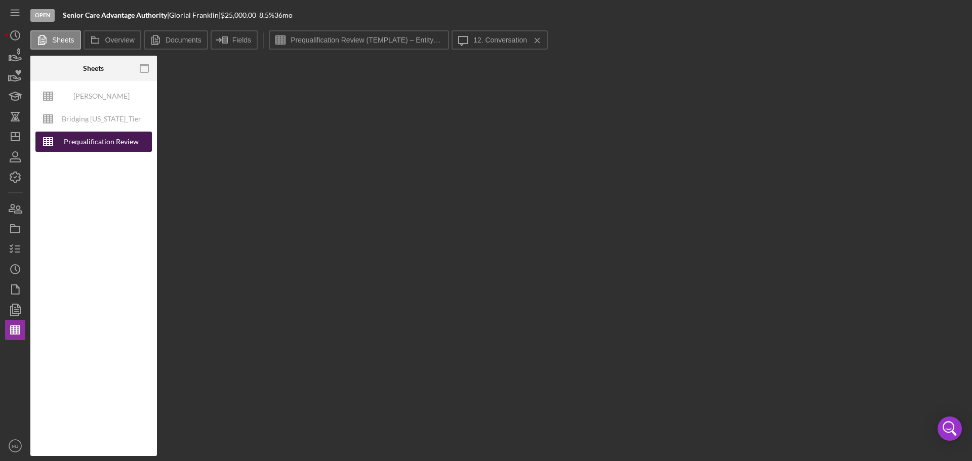
click at [92, 144] on div "Prequalification Review (TEMPLATE) – Entity Name – Date Completed (1)" at bounding box center [101, 142] width 81 height 20
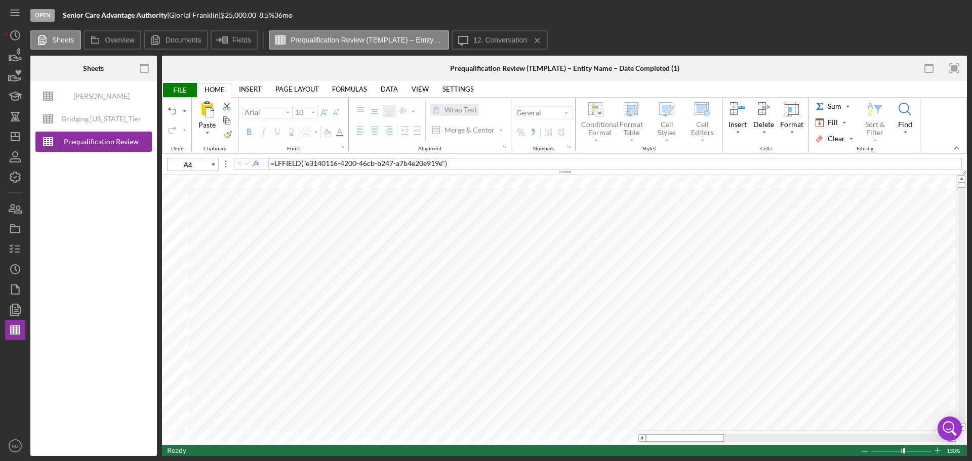
type input "11"
type input "D5"
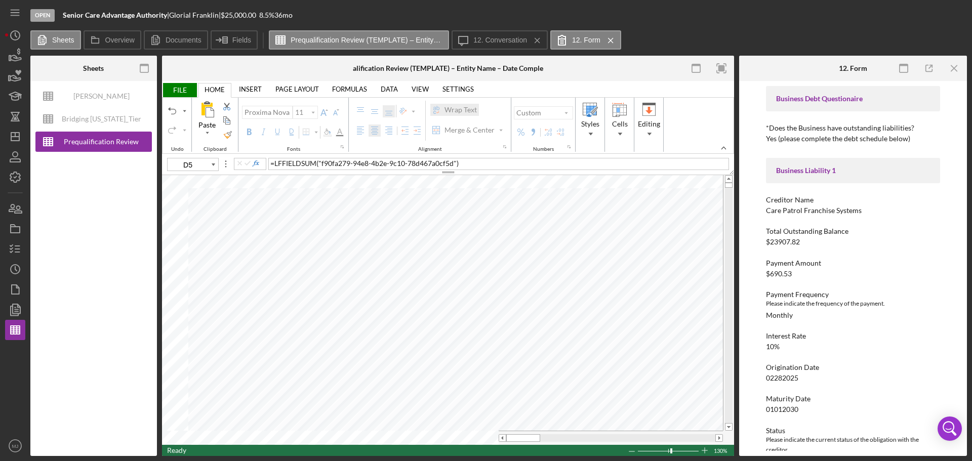
scroll to position [0, 0]
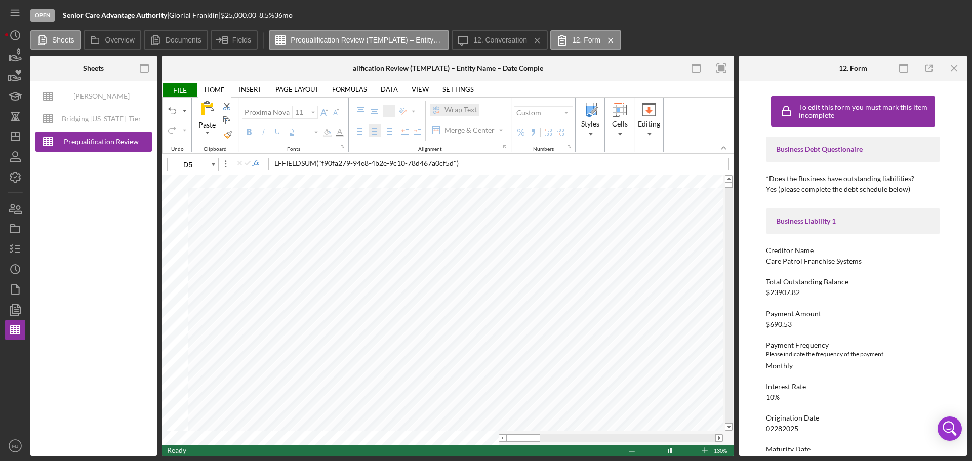
type input "10"
type input "A4"
type input "11"
type input "C4"
type input "10"
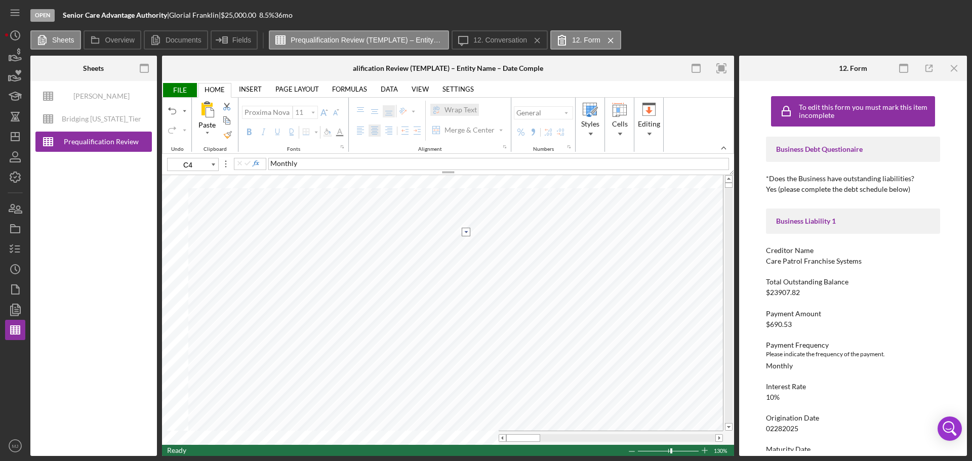
type input "D4"
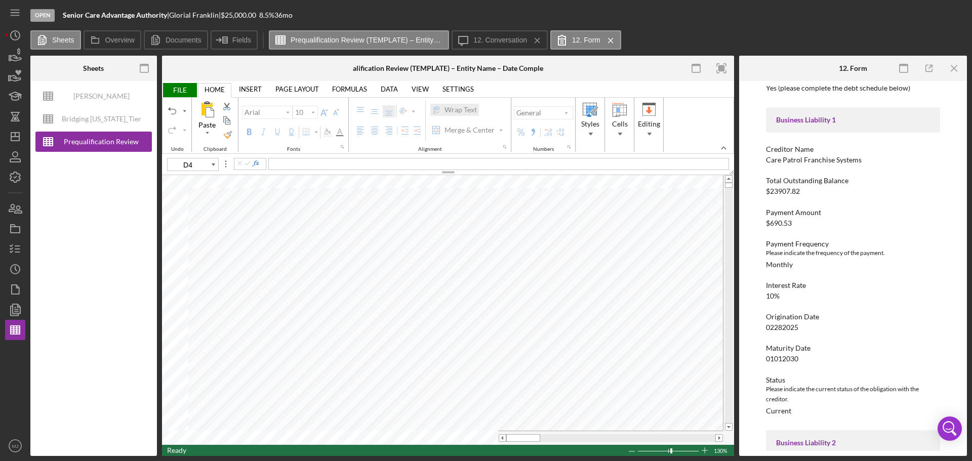
scroll to position [51, 0]
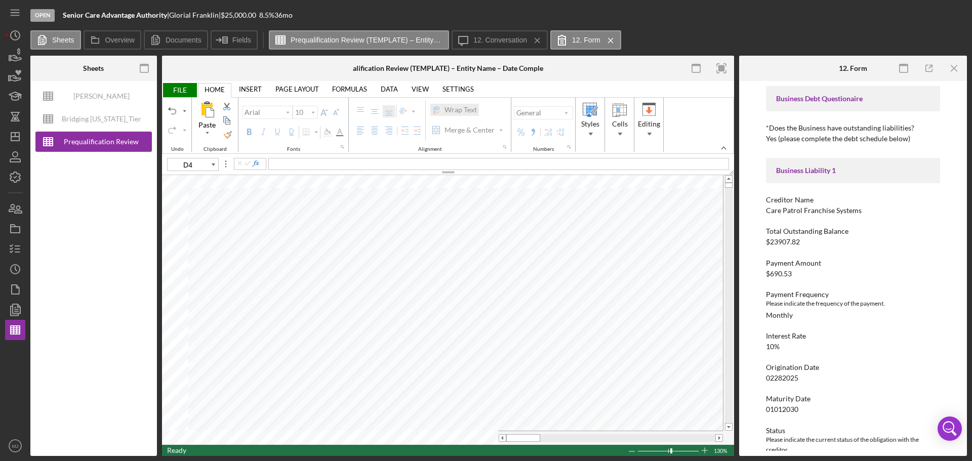
drag, startPoint x: 775, startPoint y: 286, endPoint x: 787, endPoint y: 272, distance: 17.6
drag, startPoint x: 792, startPoint y: 275, endPoint x: 769, endPoint y: 273, distance: 23.4
click at [769, 273] on div "$690.53" at bounding box center [779, 274] width 26 height 8
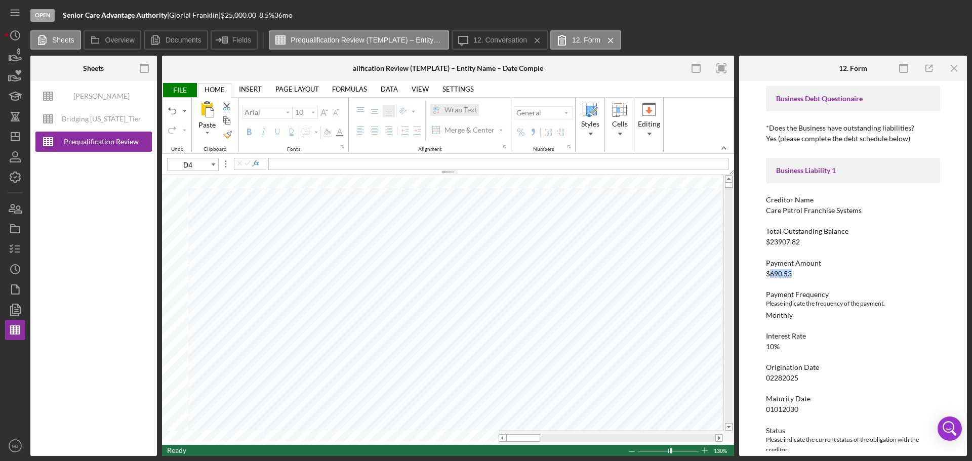
click at [787, 274] on div "$690.53" at bounding box center [779, 274] width 26 height 8
copy div "690.53"
drag, startPoint x: 477, startPoint y: 229, endPoint x: 496, endPoint y: 237, distance: 20.4
click at [480, 231] on span "690.53" at bounding box center [476, 231] width 22 height 9
type input "11"
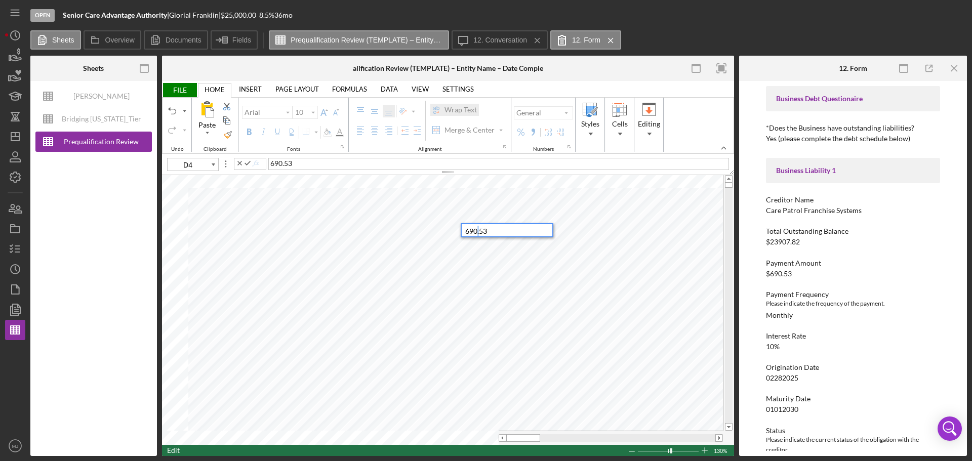
type input "D11"
type input "10"
type input "D4"
click at [531, 233] on span "690.53" at bounding box center [542, 231] width 22 height 9
type input "D5"
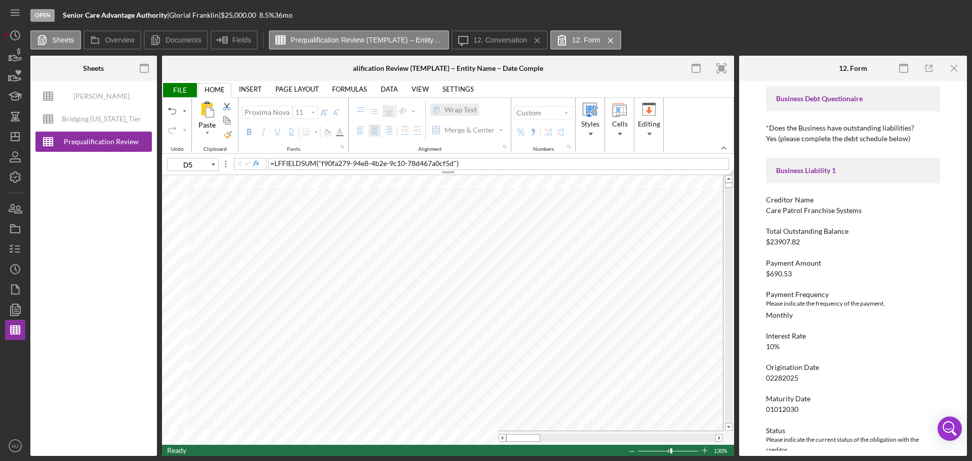
type input "10"
type input "D4"
type input "11"
type input "B4"
type input "10"
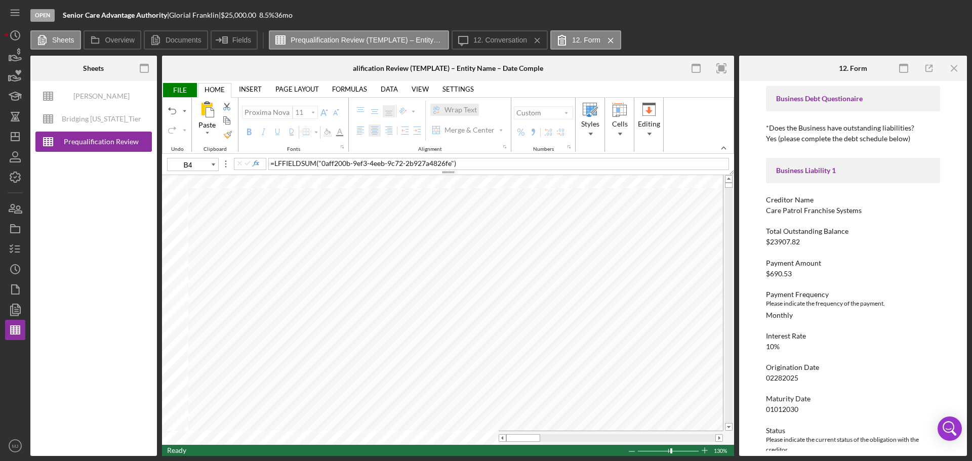
type input "D4"
type input "11"
type input "C4"
select select "Monthly"
click at [466, 230] on input "image" at bounding box center [466, 232] width 9 height 9
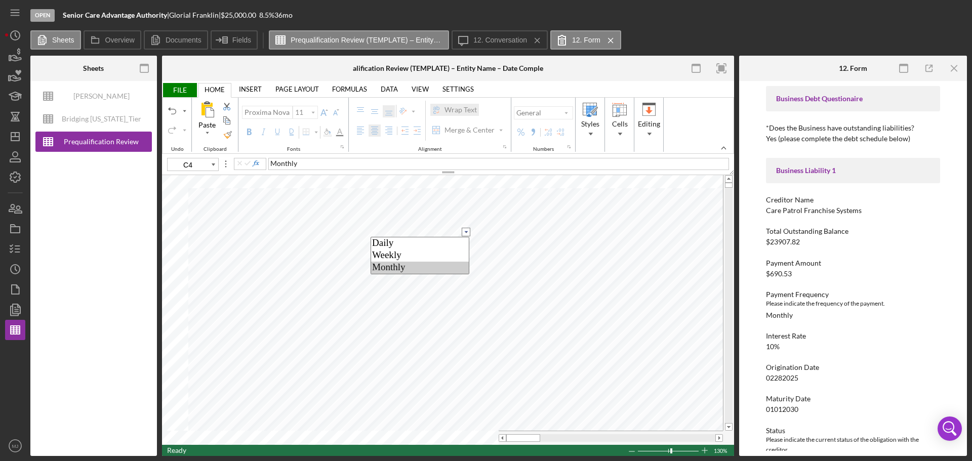
click at [421, 245] on option "Daily" at bounding box center [420, 243] width 98 height 12
click at [469, 230] on input "image" at bounding box center [466, 232] width 9 height 9
click at [410, 260] on option "Weekly" at bounding box center [420, 256] width 98 height 12
select select "Weekly"
click at [467, 232] on input "image" at bounding box center [466, 232] width 9 height 9
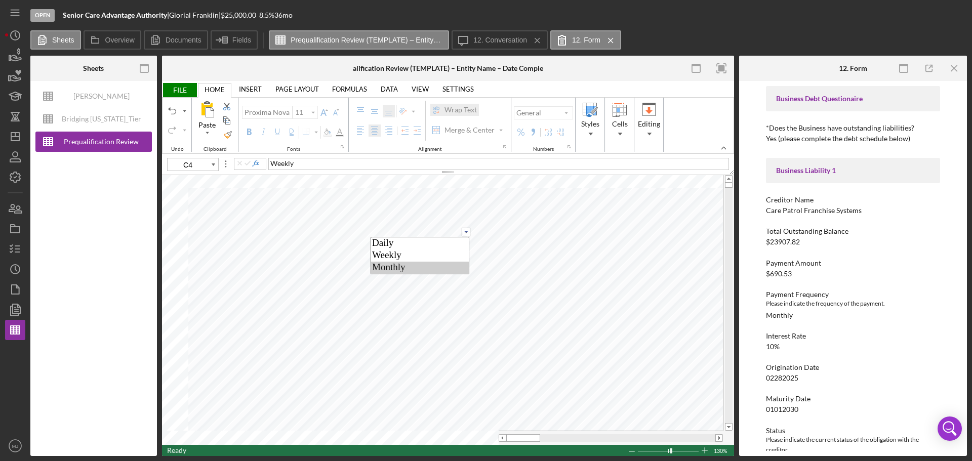
click at [431, 264] on option "Monthly" at bounding box center [420, 268] width 98 height 12
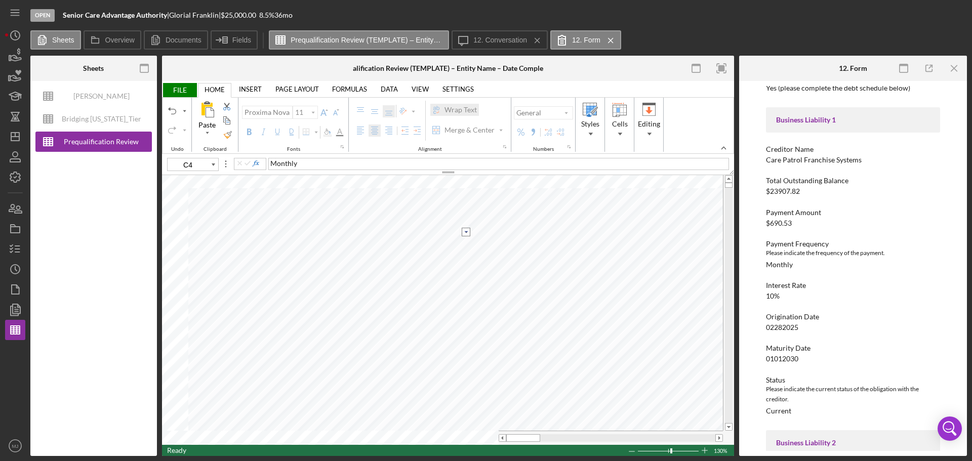
scroll to position [0, 0]
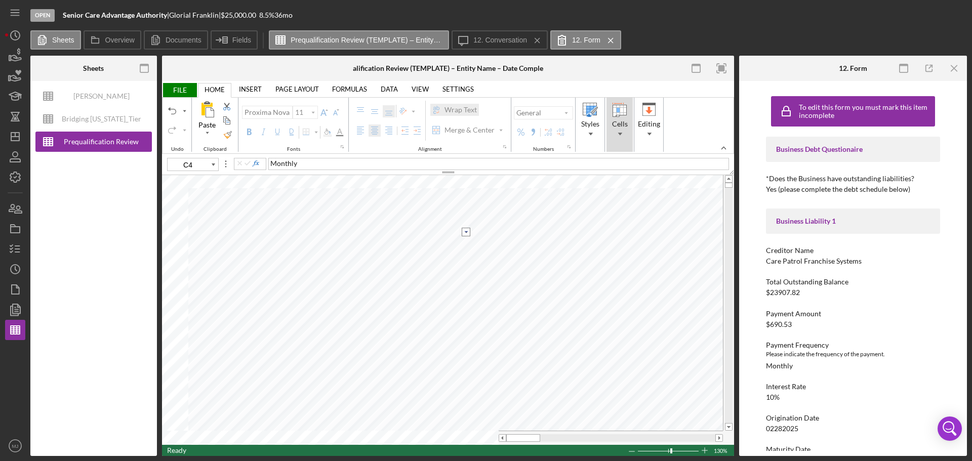
click at [624, 138] on div "Cells" at bounding box center [619, 125] width 26 height 54
click at [653, 135] on span "Editing" at bounding box center [649, 133] width 18 height 7
click at [684, 175] on div at bounding box center [448, 173] width 572 height 6
click at [654, 134] on span "Editing" at bounding box center [649, 133] width 18 height 7
click at [629, 148] on div "Cells" at bounding box center [619, 125] width 26 height 54
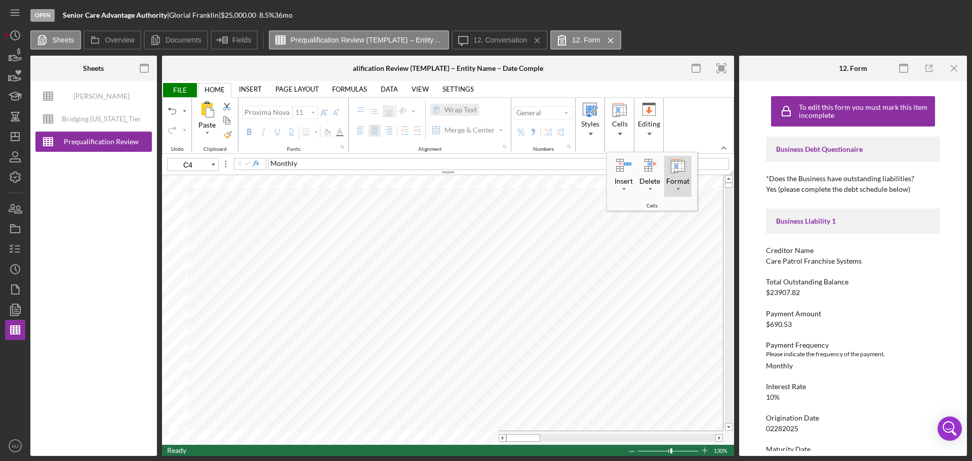
click at [677, 188] on div "Format" at bounding box center [677, 188] width 5 height 5
click at [658, 370] on div "Unprotect Sheet..." at bounding box center [682, 367] width 66 height 14
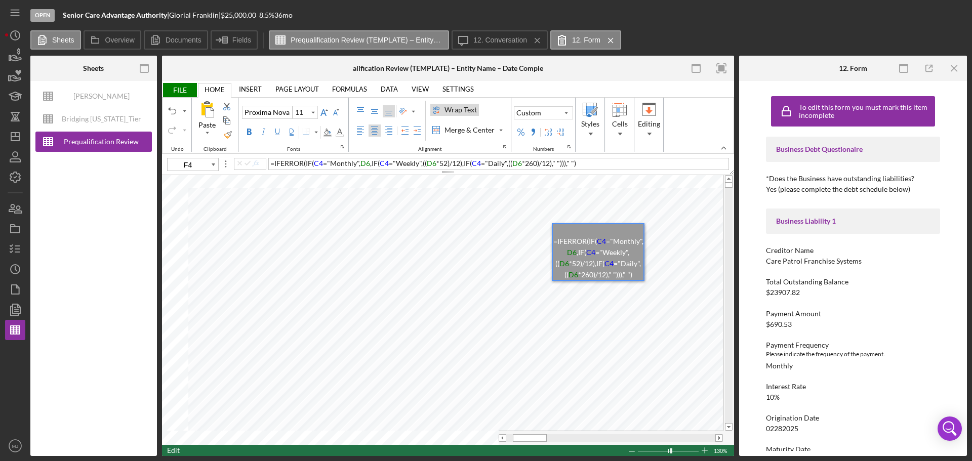
drag, startPoint x: 369, startPoint y: 164, endPoint x: 417, endPoint y: 169, distance: 48.4
click at [369, 164] on span "D6" at bounding box center [365, 163] width 10 height 9
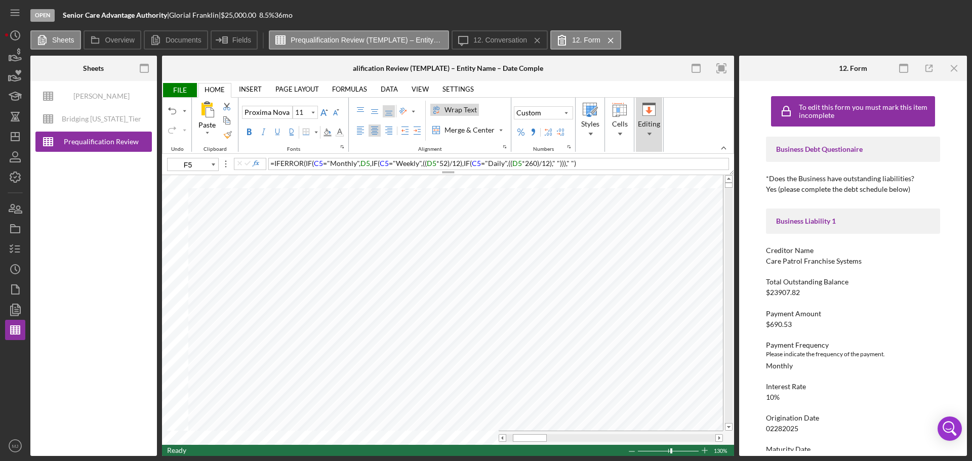
click at [652, 130] on span "Editing" at bounding box center [649, 133] width 18 height 7
click at [627, 135] on span "Cells" at bounding box center [620, 133] width 18 height 7
click at [682, 184] on div "Format" at bounding box center [677, 181] width 27 height 10
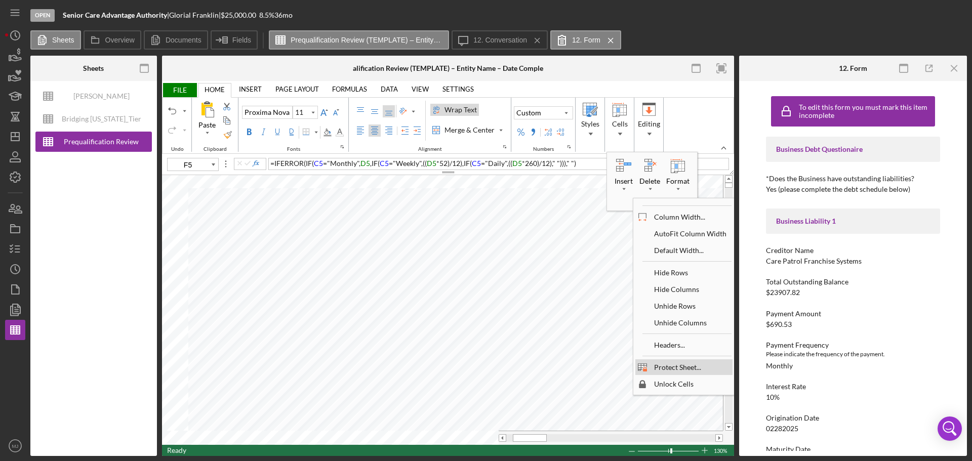
click at [668, 368] on div "Protect Sheet..." at bounding box center [677, 367] width 57 height 14
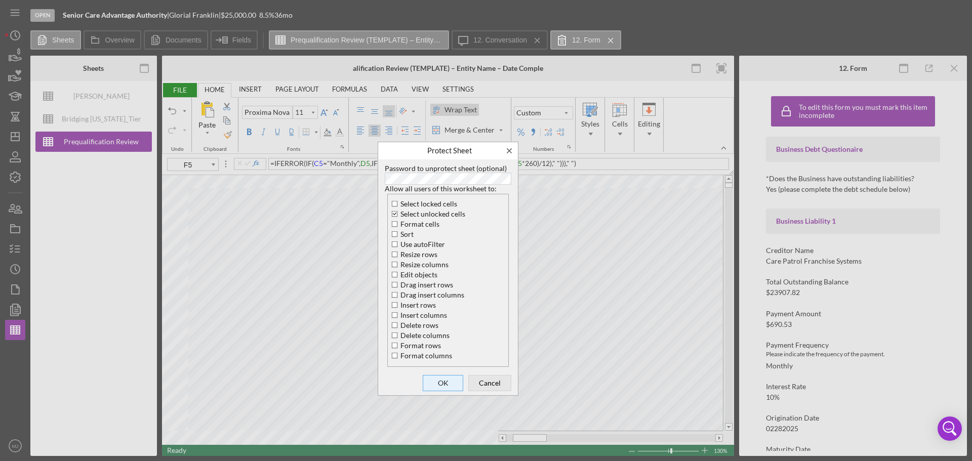
click at [441, 379] on span "OK" at bounding box center [442, 383] width 33 height 14
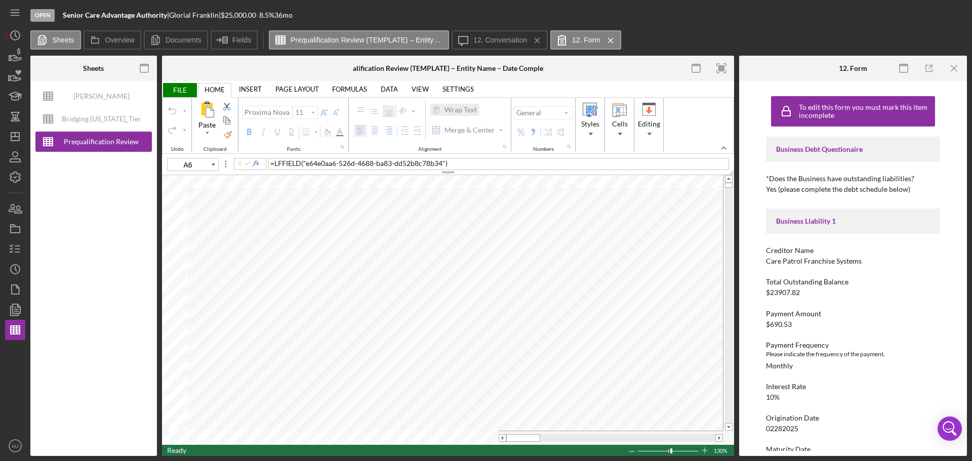
type input "E4"
type input "10"
type input "D4"
type input "11"
type input "B4"
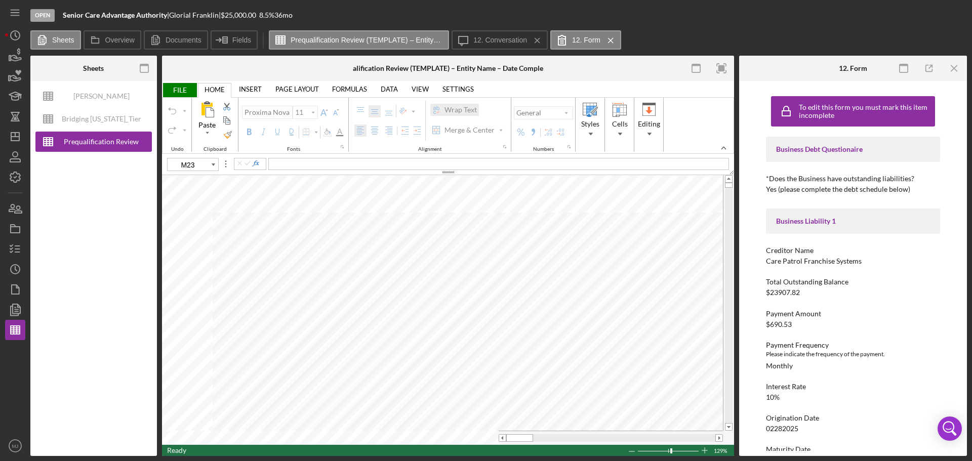
click at [188, 87] on span "FILE" at bounding box center [179, 90] width 35 height 14
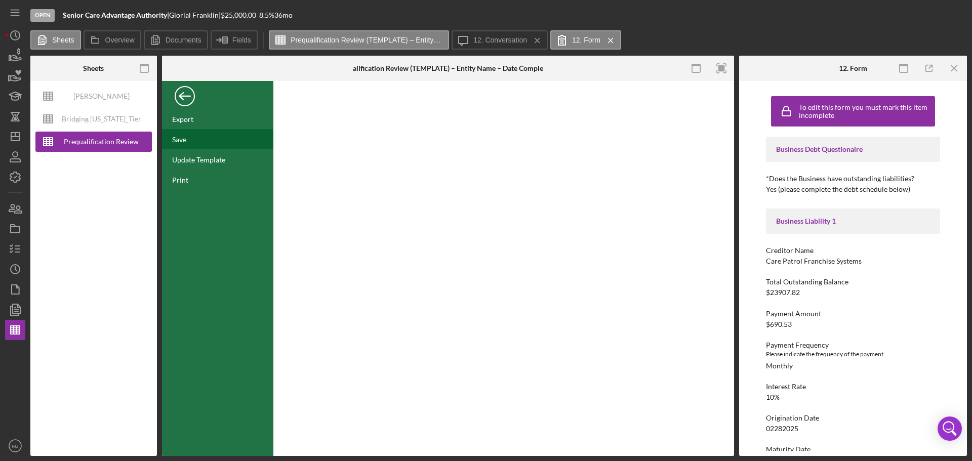
click at [181, 145] on div "Save" at bounding box center [217, 139] width 111 height 20
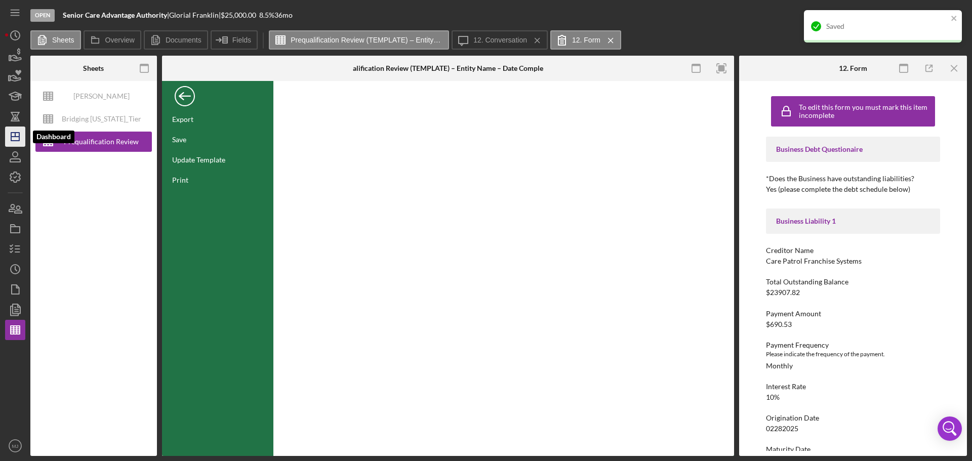
click at [15, 133] on polygon "button" at bounding box center [15, 137] width 8 height 8
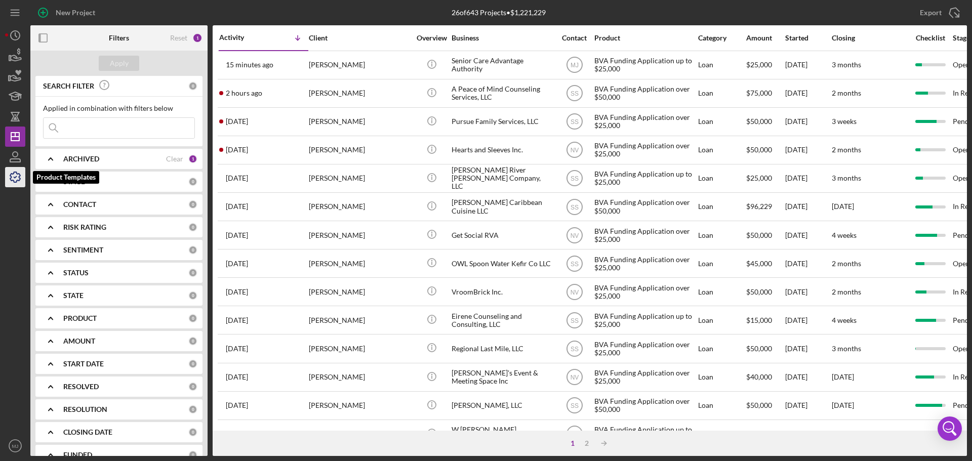
click at [13, 177] on icon "button" at bounding box center [15, 177] width 25 height 25
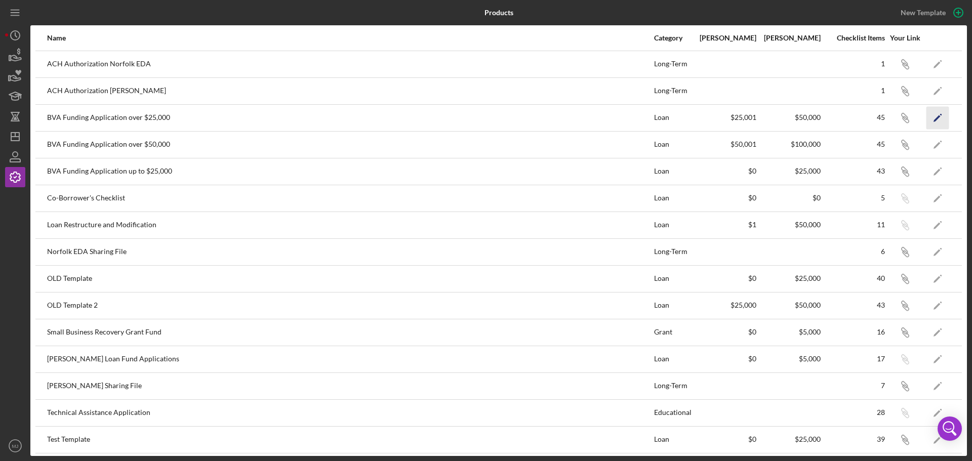
click at [931, 115] on icon "Icon/Edit" at bounding box center [937, 117] width 23 height 23
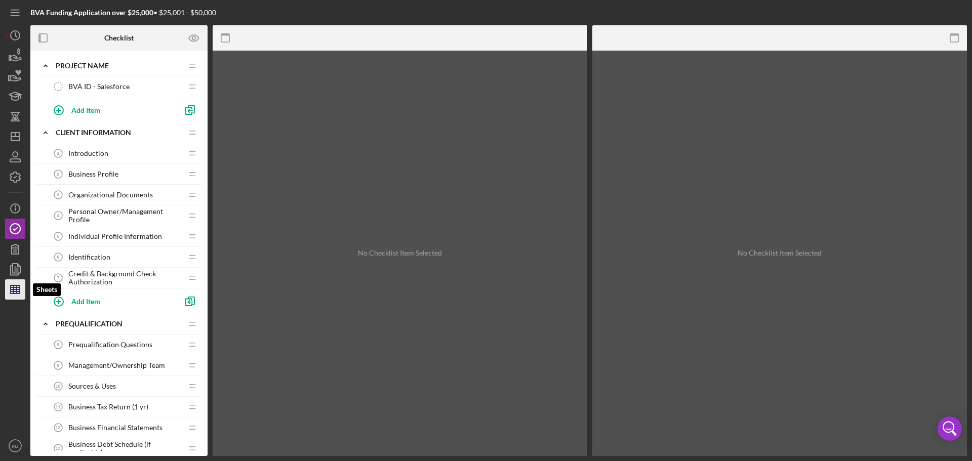
click at [15, 295] on icon "button" at bounding box center [15, 289] width 25 height 25
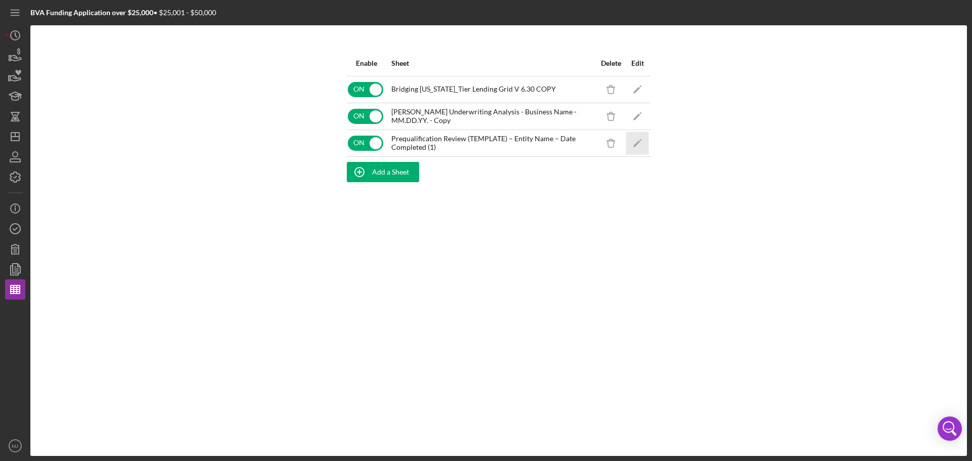
click at [642, 136] on icon "Icon/Edit" at bounding box center [637, 143] width 23 height 23
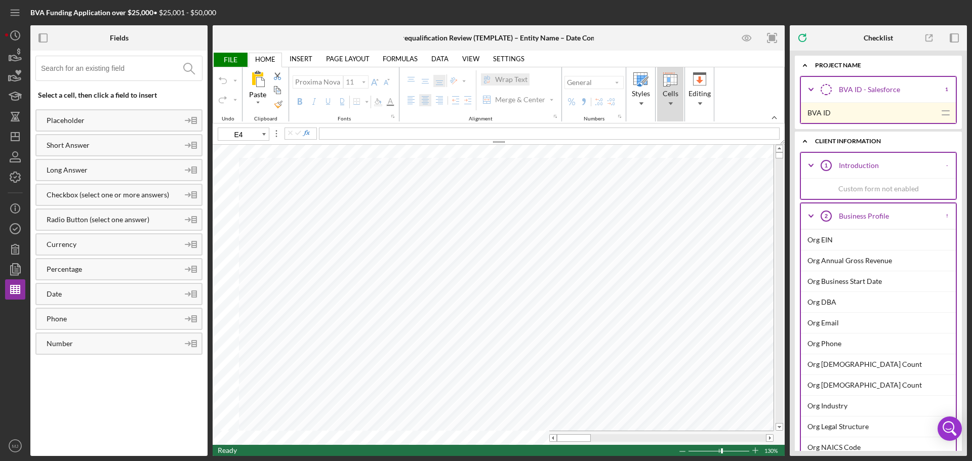
click at [669, 105] on span "Cells" at bounding box center [670, 103] width 18 height 7
click at [726, 154] on div "Format" at bounding box center [728, 151] width 27 height 10
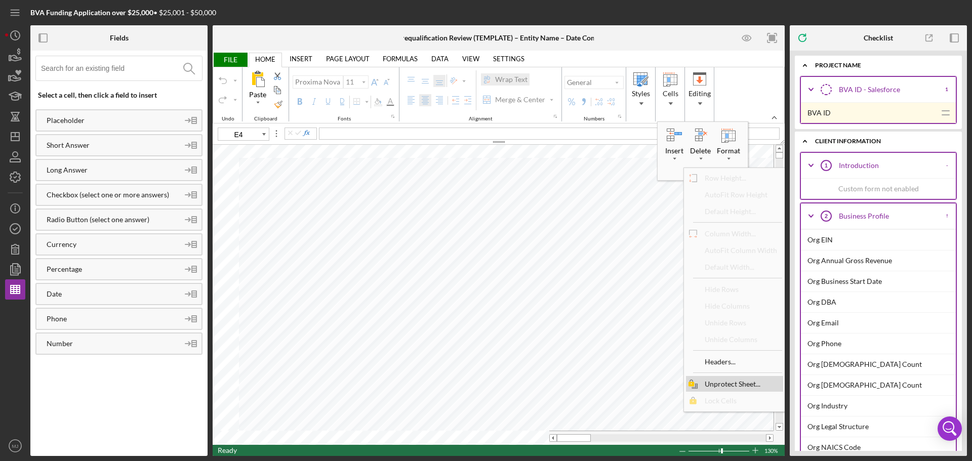
click at [717, 386] on div "Unprotect Sheet..." at bounding box center [733, 384] width 66 height 14
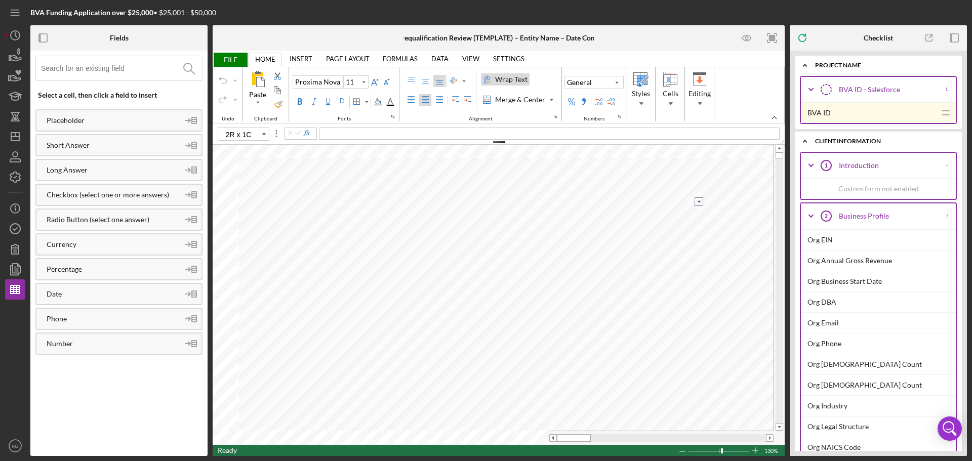
type input "F5"
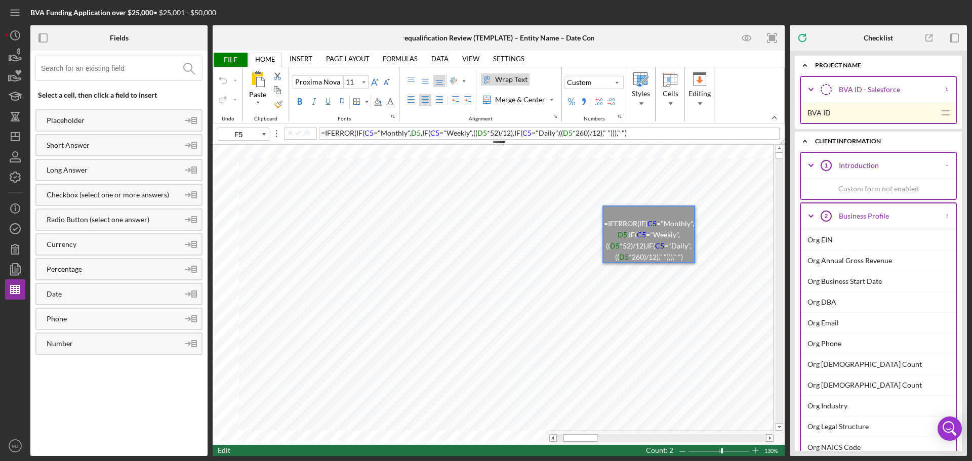
click at [417, 131] on span "D5" at bounding box center [416, 133] width 10 height 9
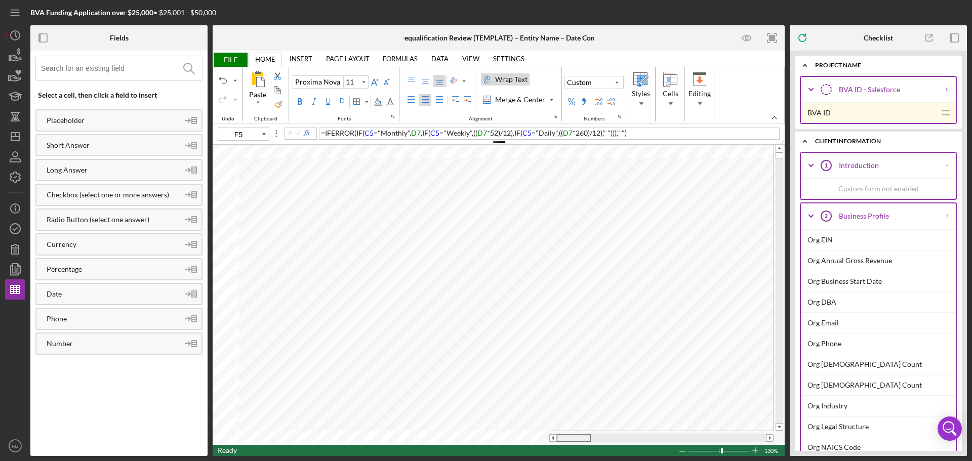
click at [548, 439] on tr at bounding box center [493, 438] width 561 height 14
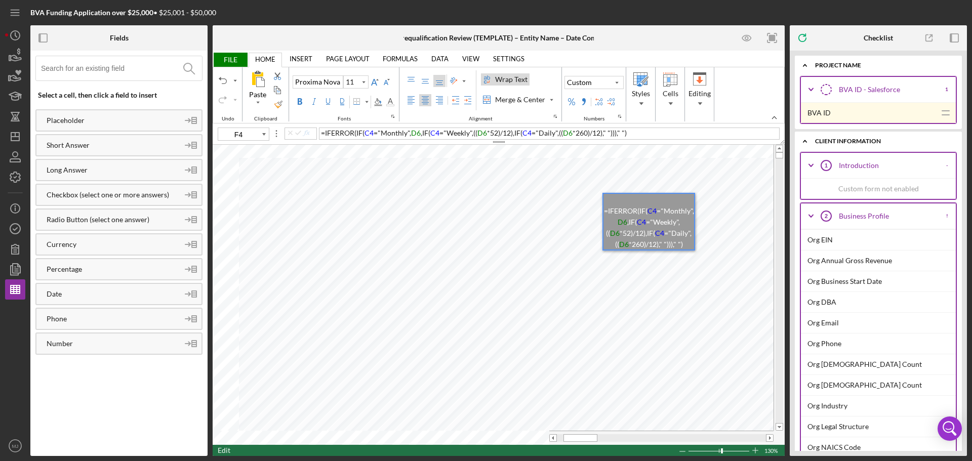
click at [418, 134] on span "D6" at bounding box center [416, 133] width 10 height 9
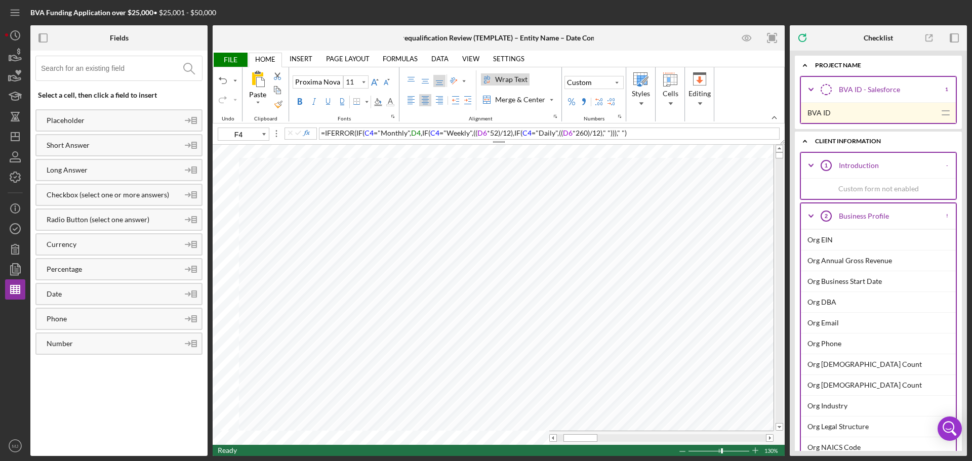
click at [570, 135] on span "D6" at bounding box center [568, 133] width 10 height 9
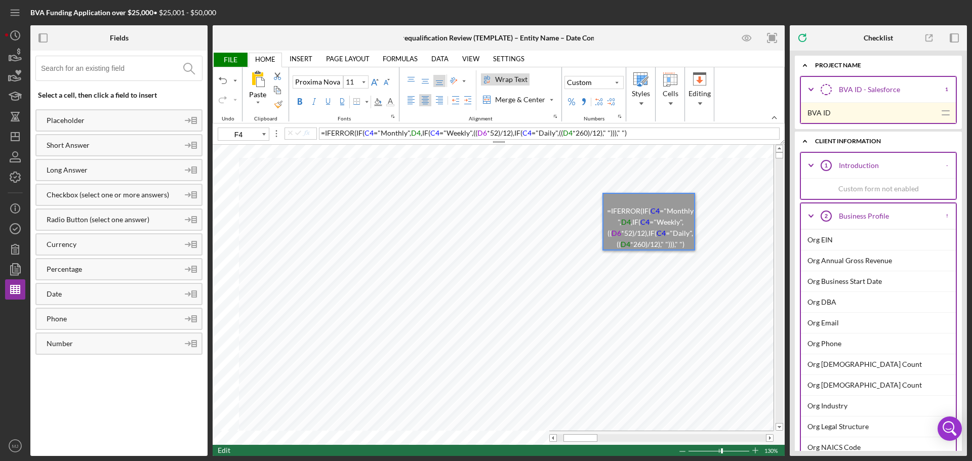
click at [484, 132] on span "D6" at bounding box center [482, 133] width 10 height 9
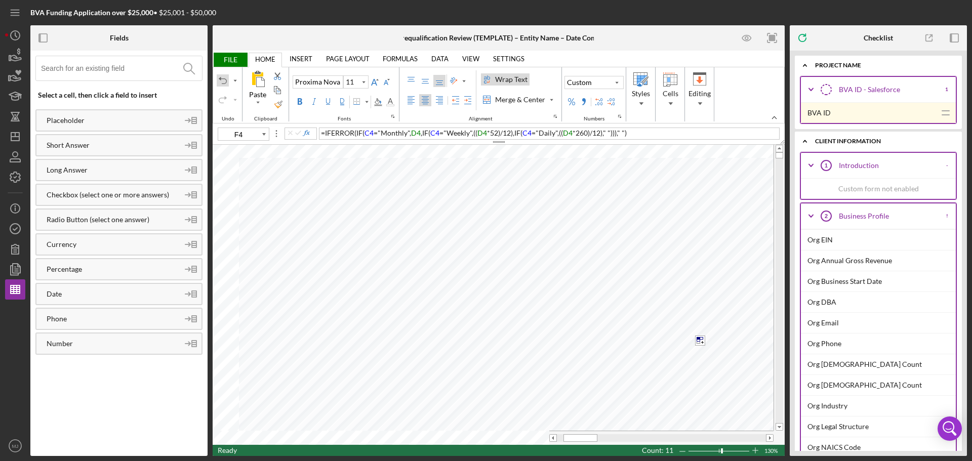
click at [222, 83] on div "Undo" at bounding box center [223, 80] width 8 height 8
type input "F12"
click at [235, 55] on span "FILE" at bounding box center [230, 60] width 35 height 14
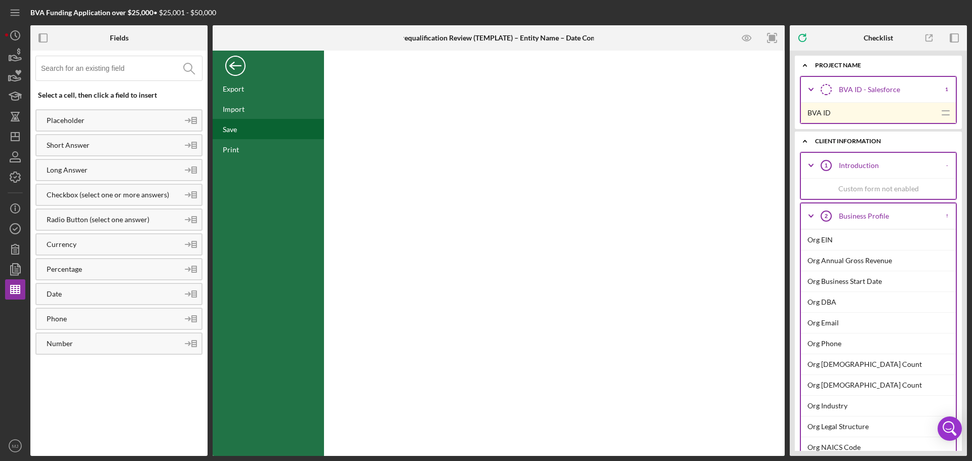
click at [252, 136] on div "Save" at bounding box center [268, 129] width 111 height 20
click at [18, 174] on icon "button" at bounding box center [15, 177] width 10 height 10
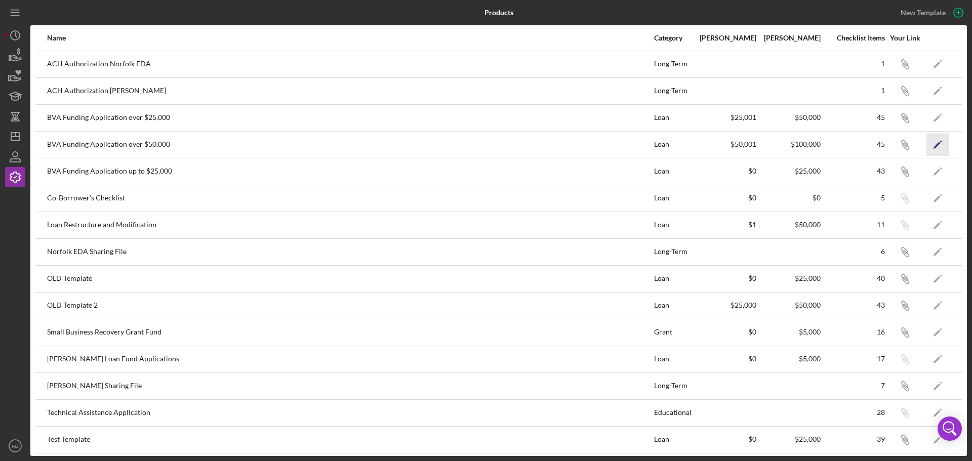
click at [937, 141] on icon "Icon/Edit" at bounding box center [937, 144] width 23 height 23
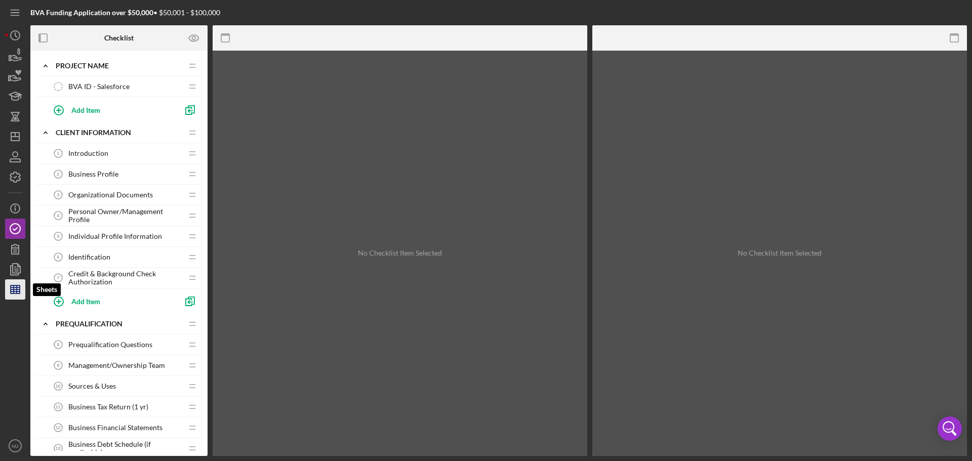
click at [14, 289] on line "button" at bounding box center [14, 290] width 0 height 8
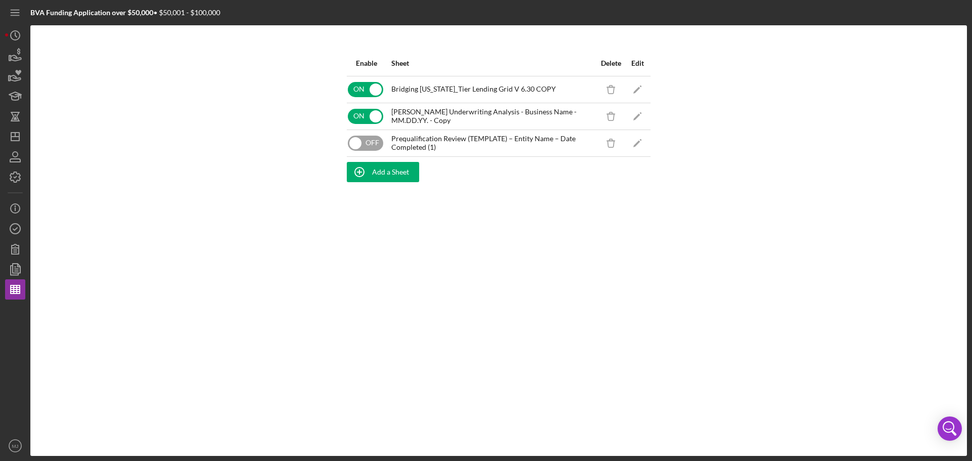
click at [370, 138] on input "checkbox" at bounding box center [365, 143] width 35 height 15
checkbox input "true"
click at [642, 141] on icon "Icon/Edit" at bounding box center [637, 143] width 23 height 23
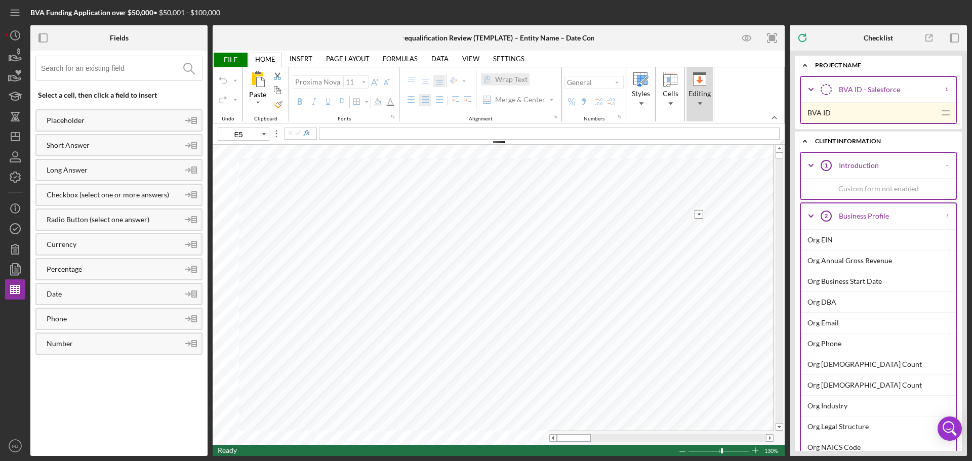
click at [696, 102] on span "Editing" at bounding box center [700, 103] width 18 height 7
click at [676, 103] on span "Cells" at bounding box center [670, 103] width 18 height 7
click at [736, 161] on div "Format" at bounding box center [728, 146] width 27 height 41
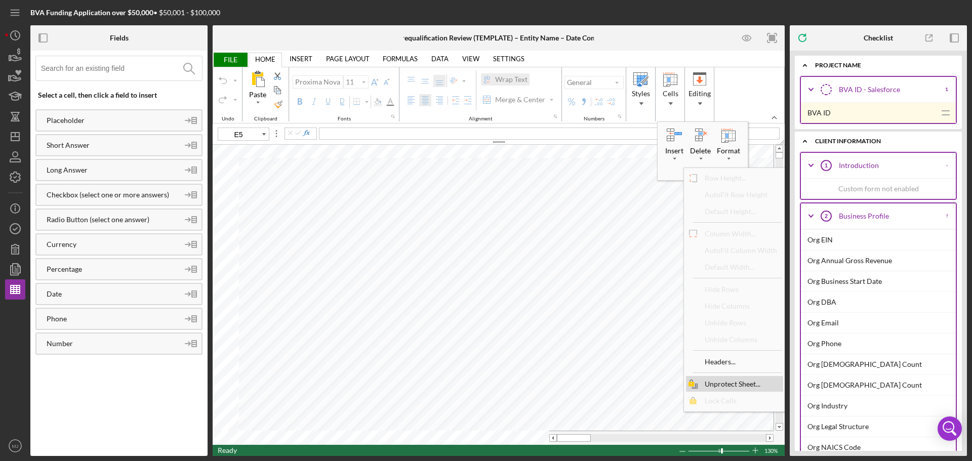
click at [721, 387] on div "Unprotect Sheet..." at bounding box center [733, 384] width 66 height 14
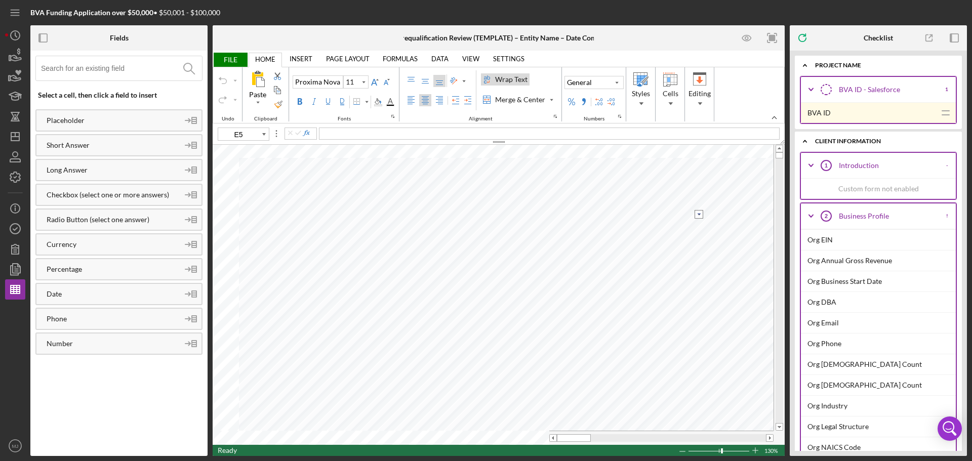
type input "F4"
click at [419, 131] on span "D6" at bounding box center [416, 133] width 10 height 9
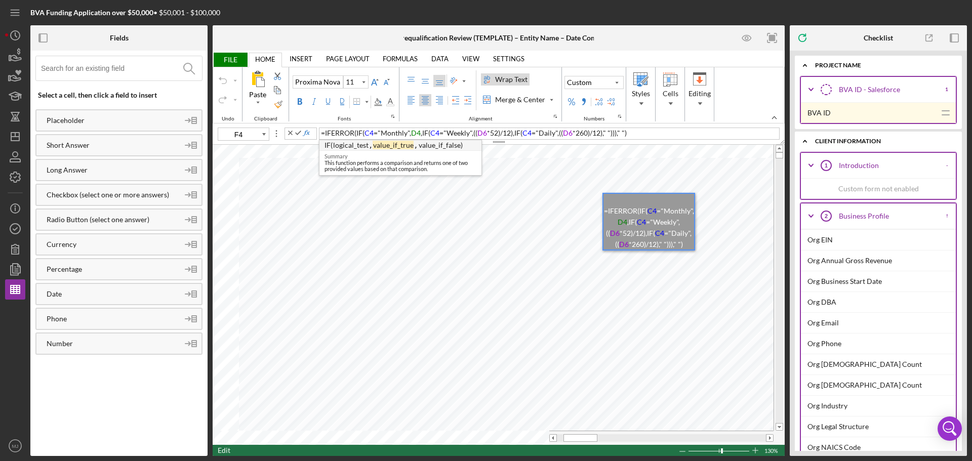
click at [486, 133] on span "D6" at bounding box center [482, 133] width 10 height 9
click at [568, 133] on span "D6" at bounding box center [568, 133] width 10 height 9
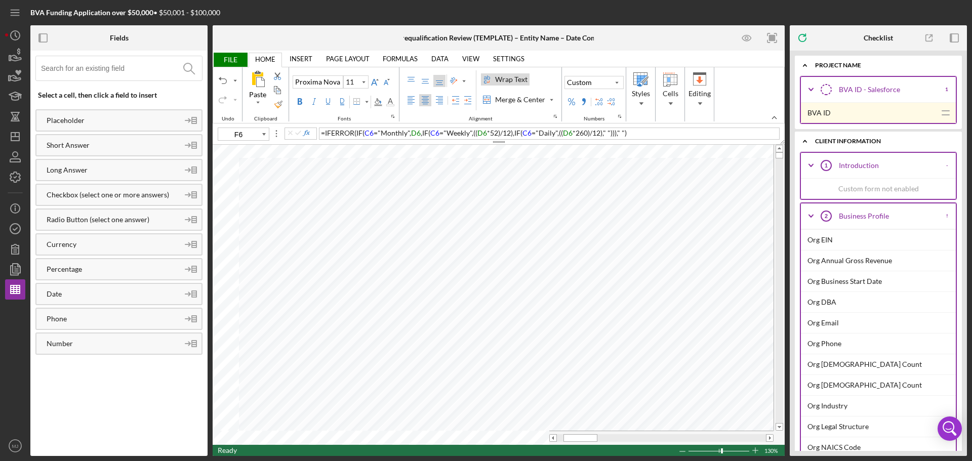
click at [236, 65] on span "FILE" at bounding box center [230, 60] width 35 height 14
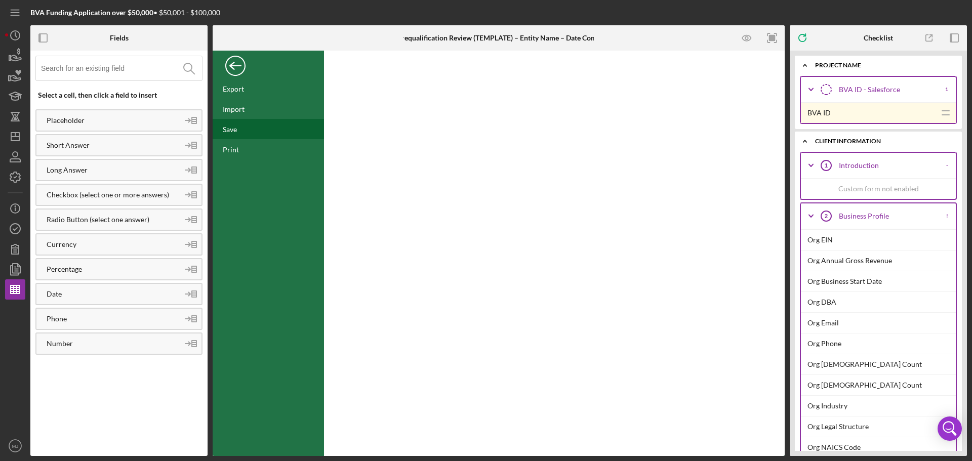
click at [228, 137] on div "Save" at bounding box center [268, 129] width 111 height 20
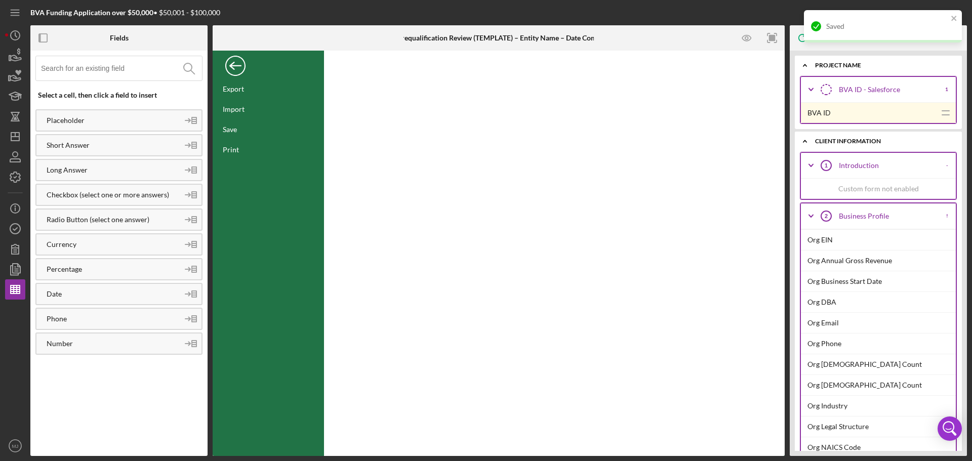
click at [233, 61] on div "Back" at bounding box center [235, 63] width 20 height 20
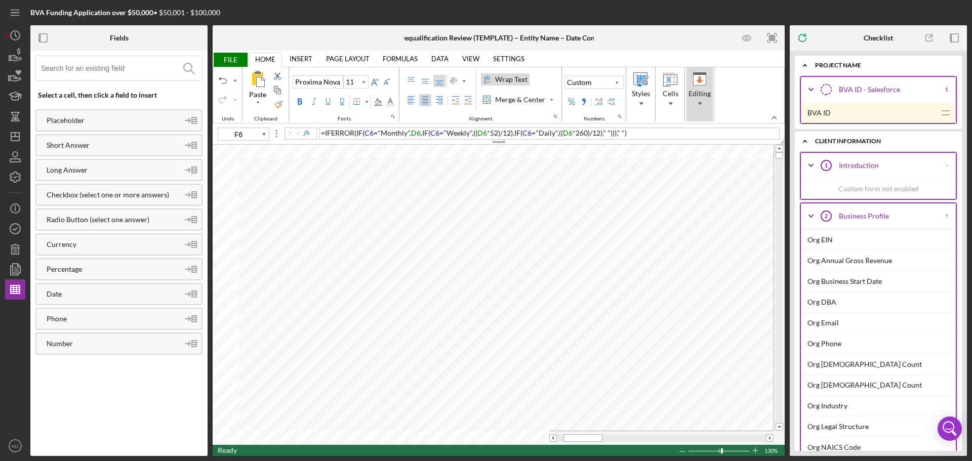
click at [697, 96] on span "Editing" at bounding box center [700, 94] width 22 height 8
click at [675, 103] on span "Cells" at bounding box center [670, 103] width 18 height 7
click at [725, 153] on div "Format" at bounding box center [728, 151] width 27 height 10
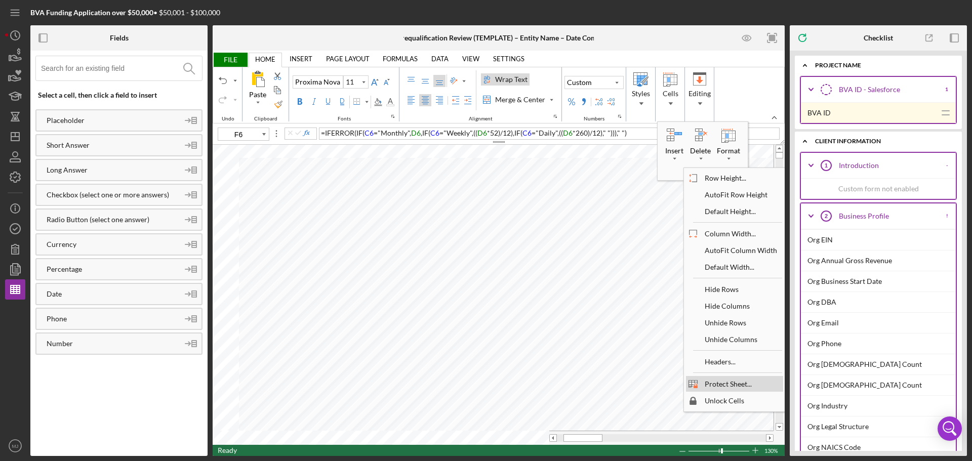
click at [730, 388] on div "Protect Sheet..." at bounding box center [728, 384] width 57 height 14
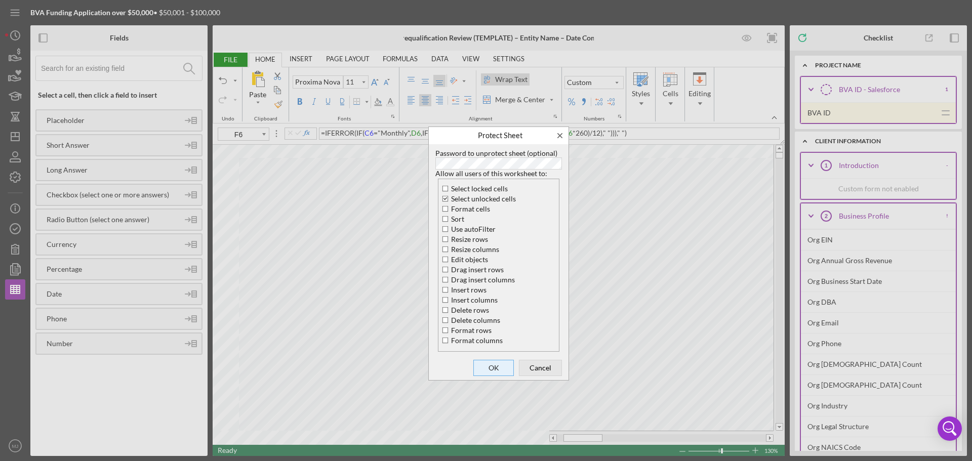
click at [493, 373] on span "OK" at bounding box center [493, 368] width 33 height 14
type input "A7"
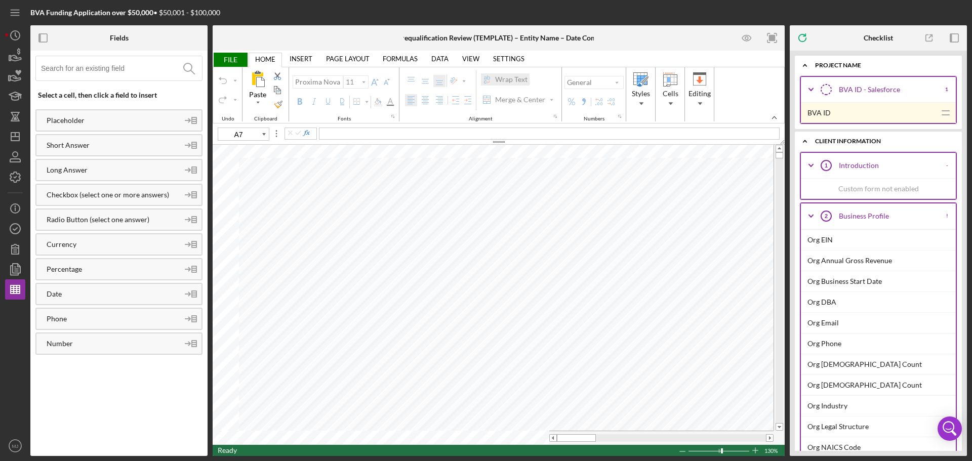
click at [239, 56] on span "FILE" at bounding box center [230, 60] width 35 height 14
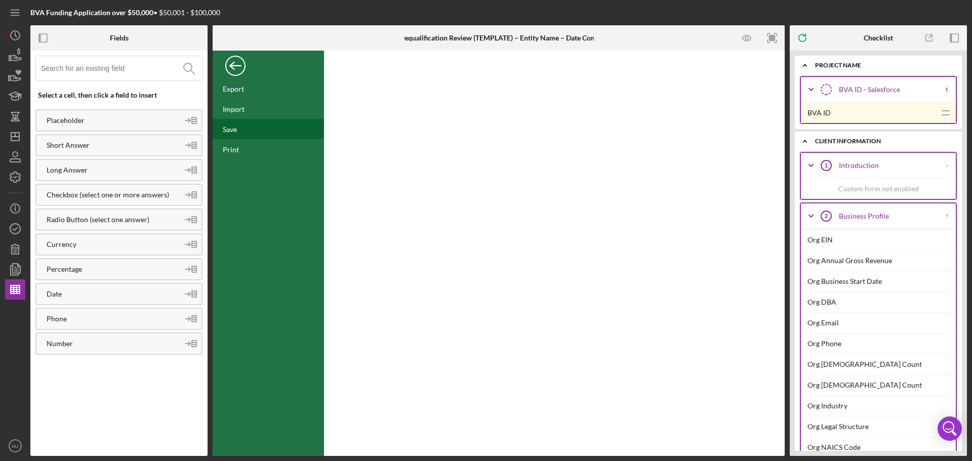
click at [233, 132] on div "Save" at bounding box center [230, 129] width 14 height 9
click at [22, 179] on icon "button" at bounding box center [15, 177] width 25 height 25
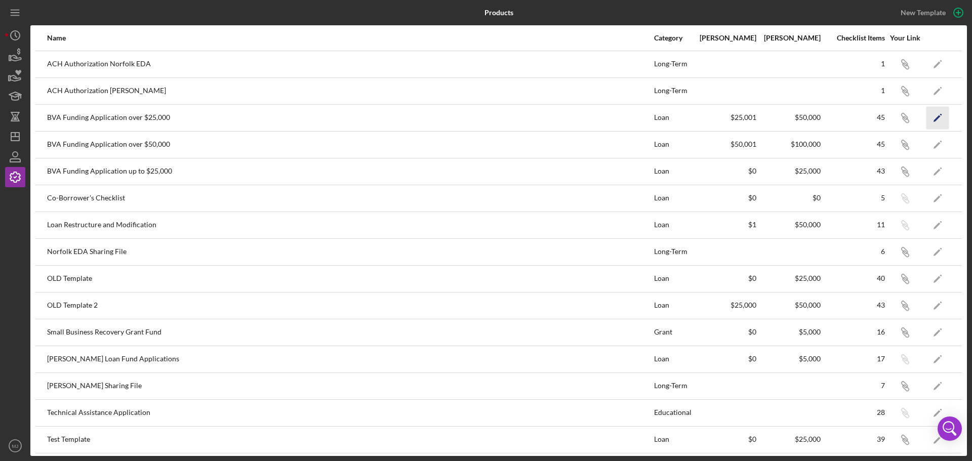
click at [932, 113] on icon "Icon/Edit" at bounding box center [937, 117] width 23 height 23
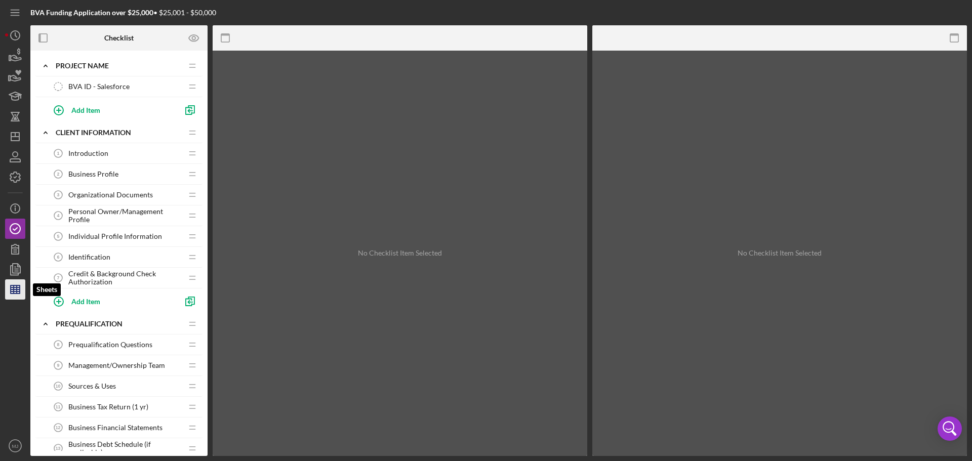
click at [19, 290] on line "button" at bounding box center [15, 290] width 9 height 0
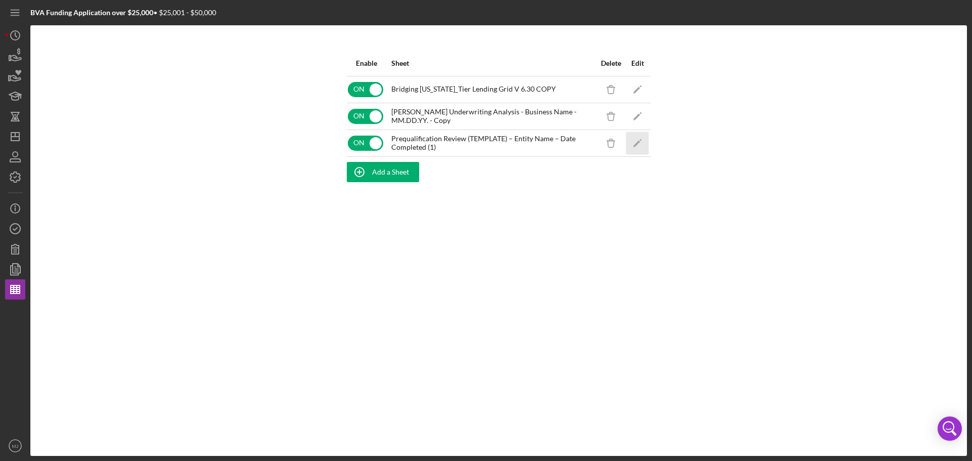
click at [643, 145] on icon "Icon/Edit" at bounding box center [637, 143] width 23 height 23
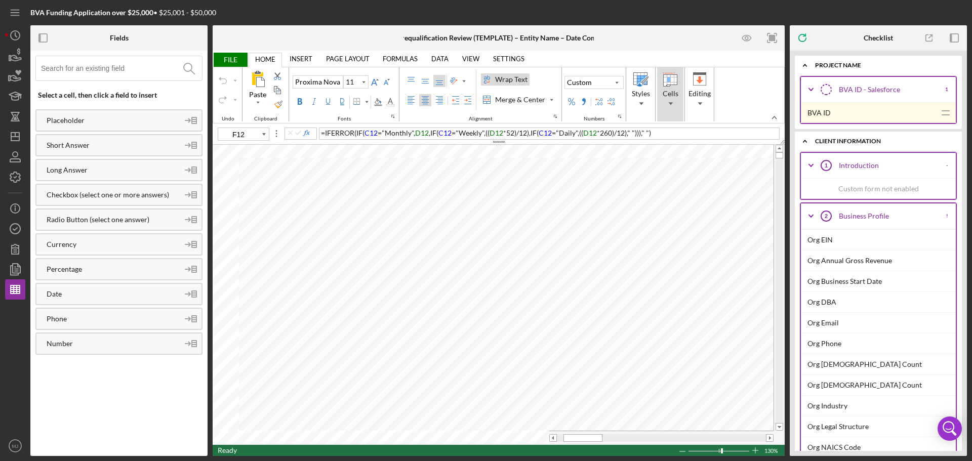
click at [671, 101] on span "Cells" at bounding box center [670, 103] width 18 height 7
click at [727, 159] on div "Format" at bounding box center [728, 158] width 5 height 5
click at [705, 104] on span "Editing" at bounding box center [700, 103] width 18 height 7
click at [673, 102] on span "Cells" at bounding box center [670, 103] width 18 height 7
click at [733, 154] on div "Format" at bounding box center [728, 151] width 27 height 10
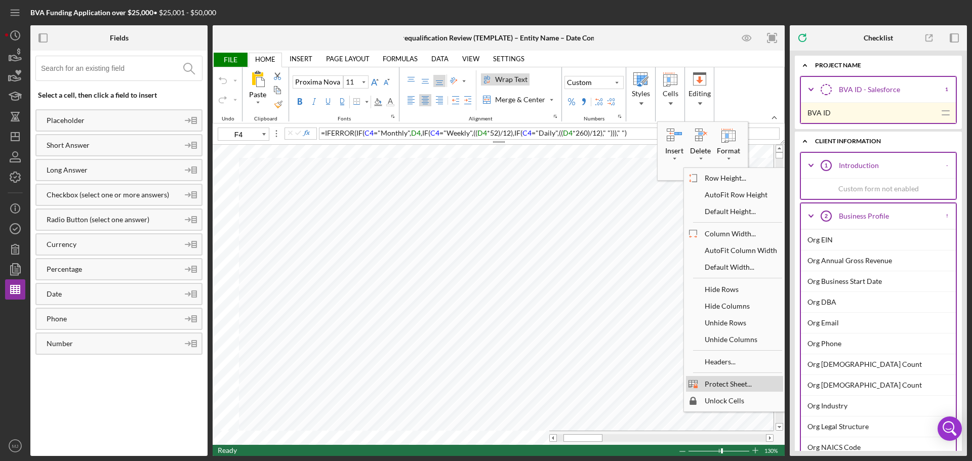
click at [720, 382] on div "Protect Sheet..." at bounding box center [728, 384] width 57 height 14
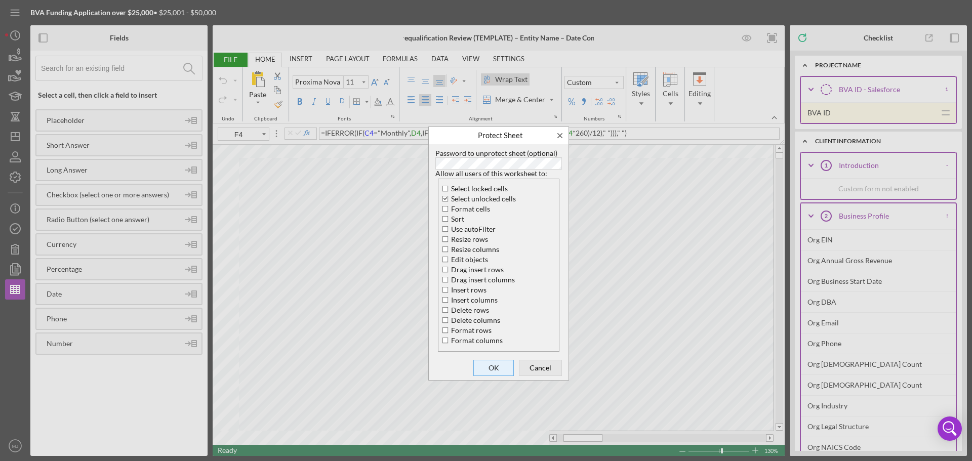
click at [499, 366] on span "OK" at bounding box center [493, 368] width 33 height 14
type input "A5"
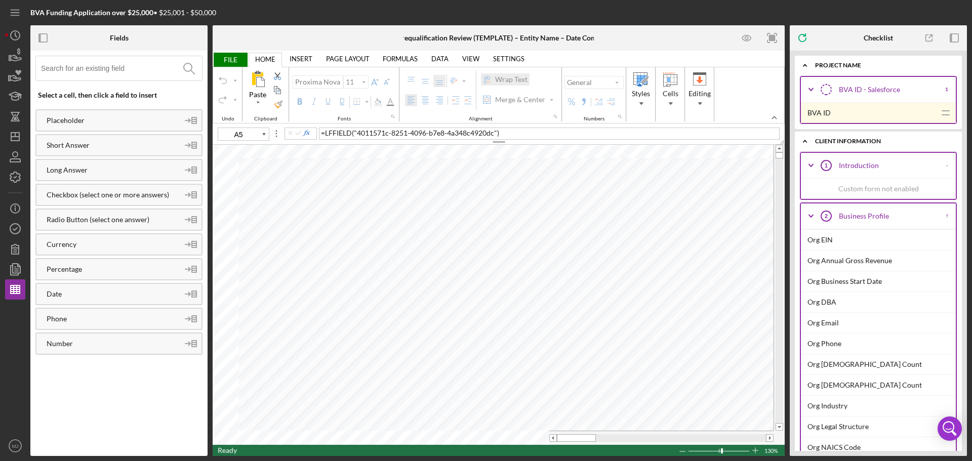
click at [233, 57] on span "FILE" at bounding box center [230, 60] width 35 height 14
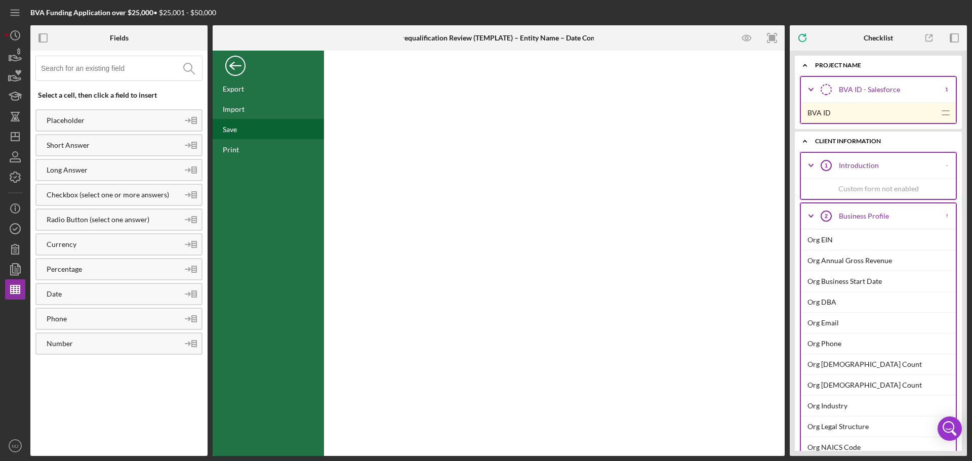
click at [237, 129] on div "Save" at bounding box center [230, 129] width 14 height 9
click at [11, 286] on polygon "button" at bounding box center [15, 290] width 9 height 8
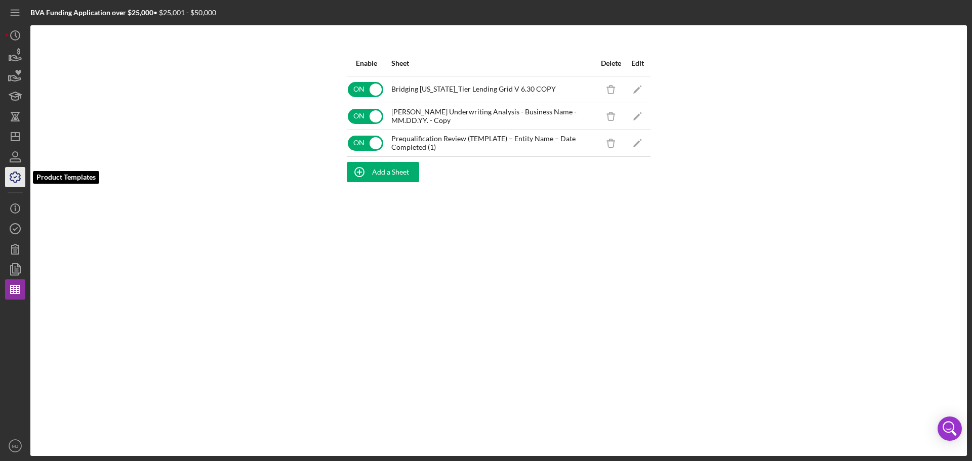
click at [19, 170] on icon "button" at bounding box center [15, 177] width 25 height 25
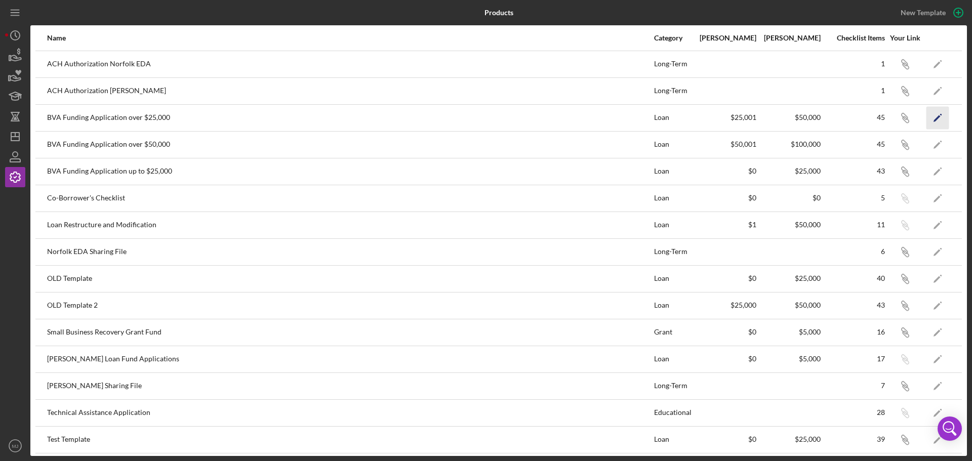
click at [930, 114] on icon "Icon/Edit" at bounding box center [937, 117] width 23 height 23
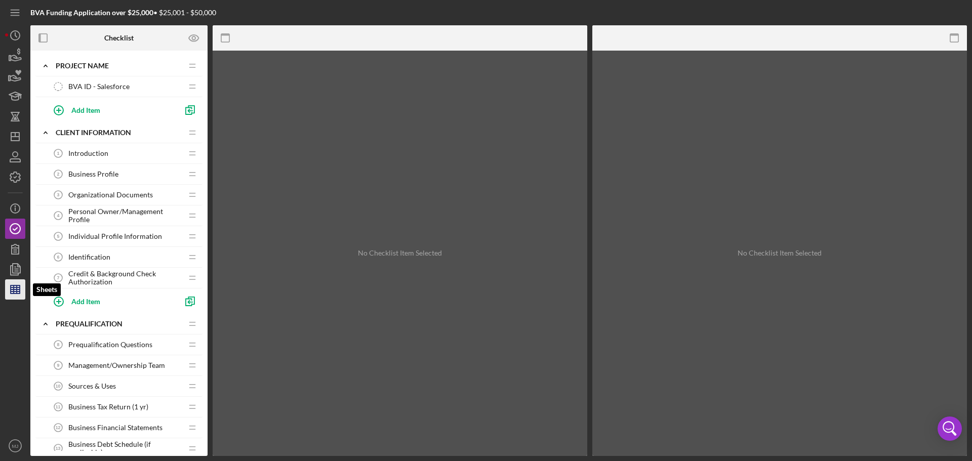
click at [19, 282] on icon "button" at bounding box center [15, 289] width 25 height 25
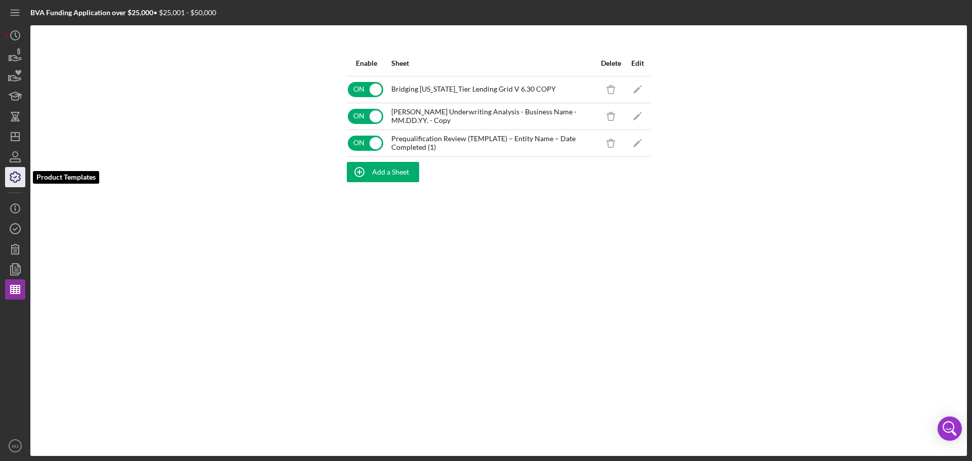
click at [15, 179] on icon "button" at bounding box center [15, 177] width 25 height 25
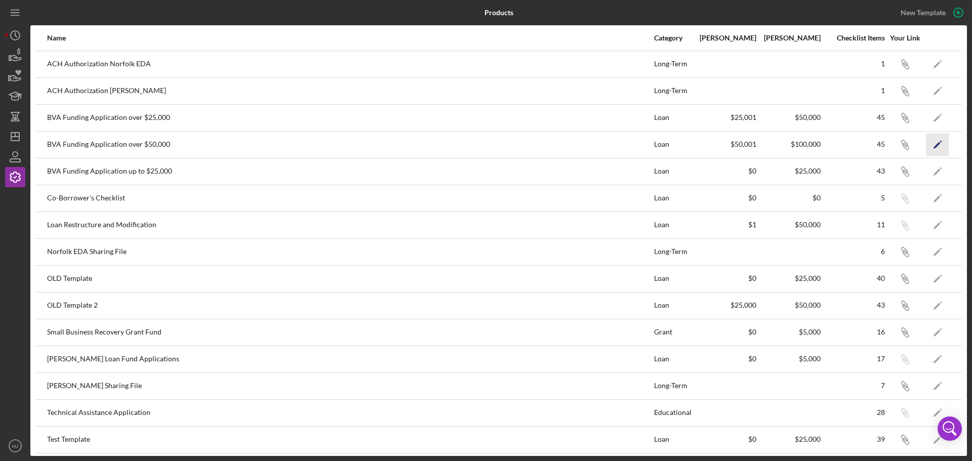
click at [935, 145] on icon "Icon/Edit" at bounding box center [937, 144] width 23 height 23
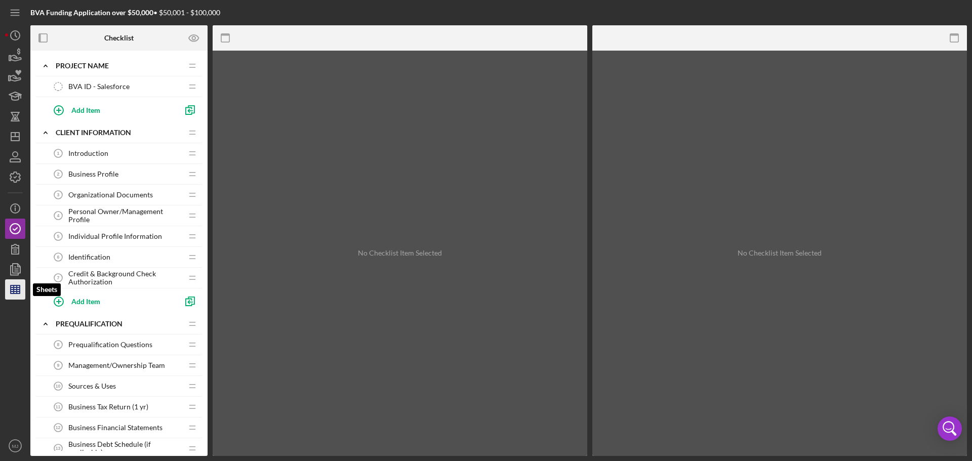
click at [19, 284] on icon "button" at bounding box center [15, 289] width 25 height 25
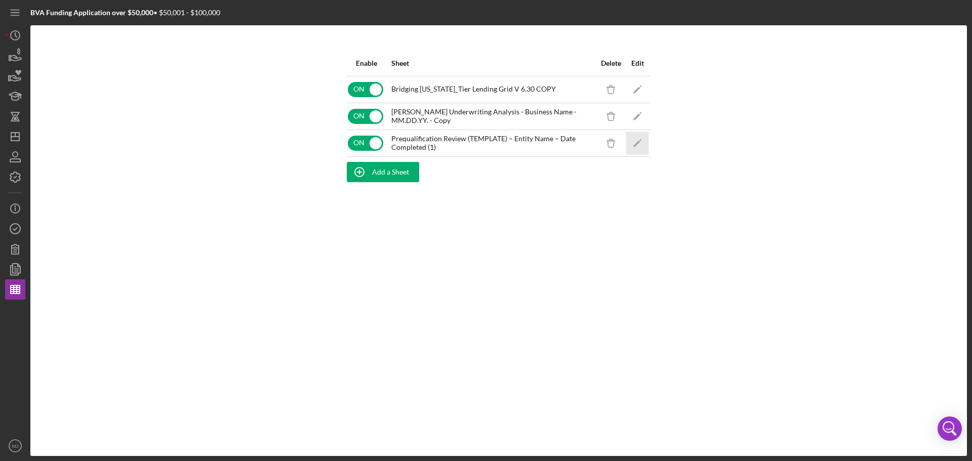
click at [641, 141] on icon "Icon/Edit" at bounding box center [637, 143] width 23 height 23
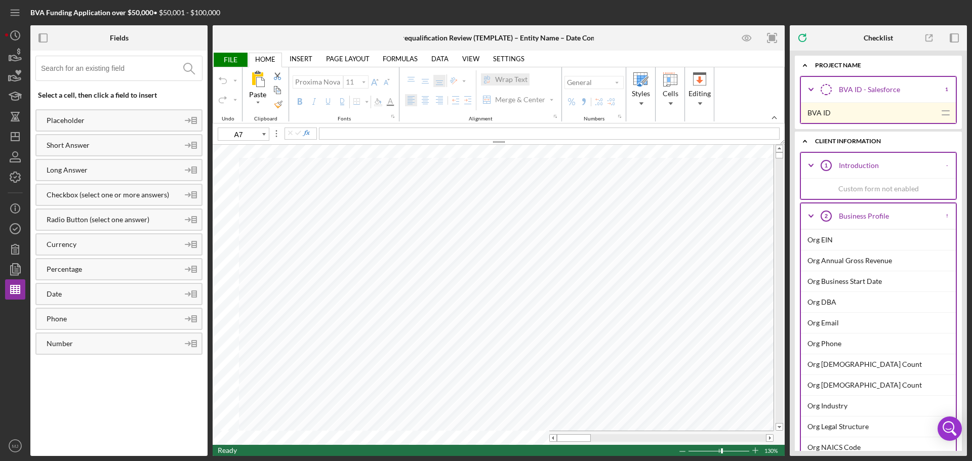
type input "D5"
type input "10"
type input "D4"
type input "11"
click at [514, 198] on input "image" at bounding box center [516, 201] width 9 height 9
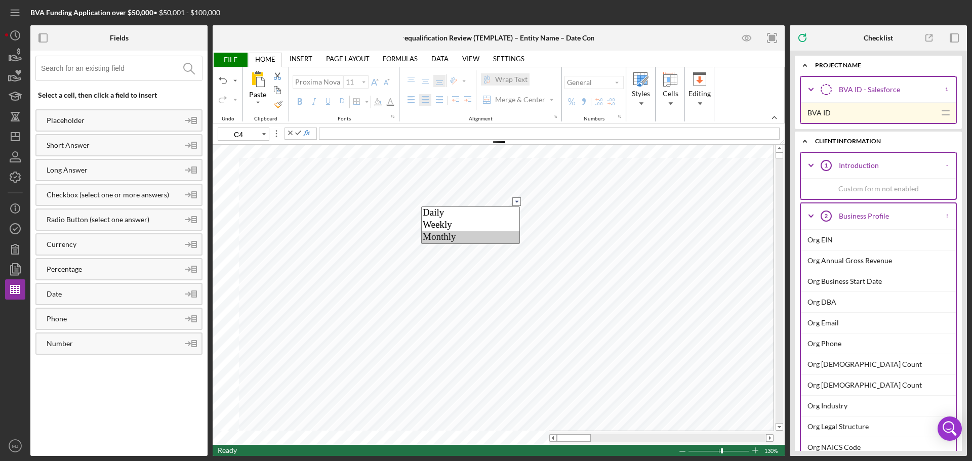
click at [470, 239] on option "Monthly" at bounding box center [471, 237] width 98 height 12
type input "C4"
type input "10"
type input "D4"
type input "11"
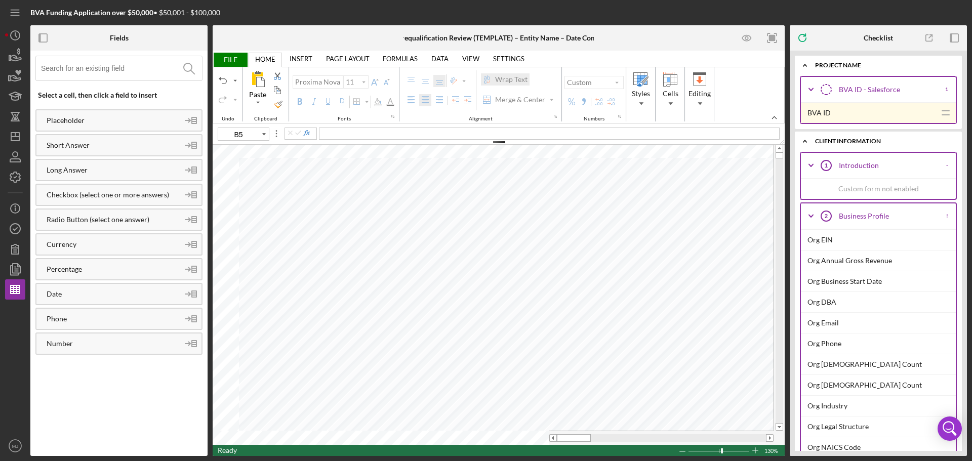
type input "B4"
type input "10"
type input "A4"
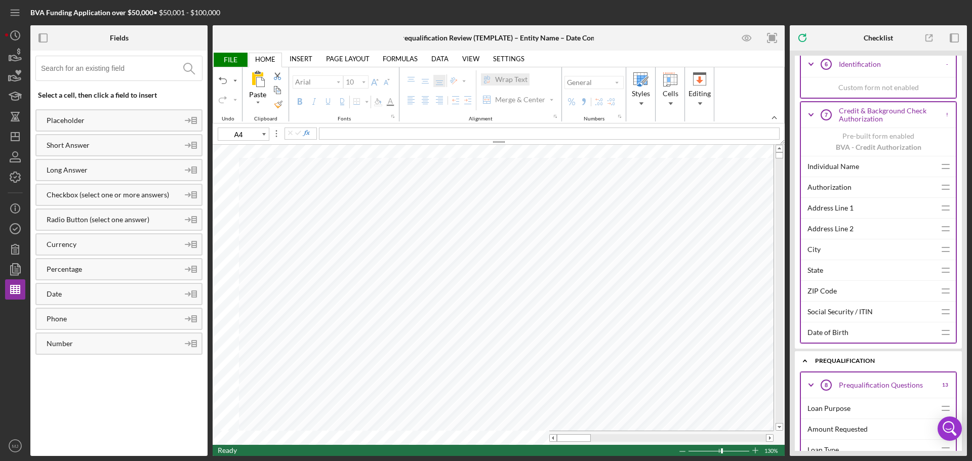
scroll to position [1519, 0]
click at [16, 176] on icon "button" at bounding box center [15, 177] width 25 height 25
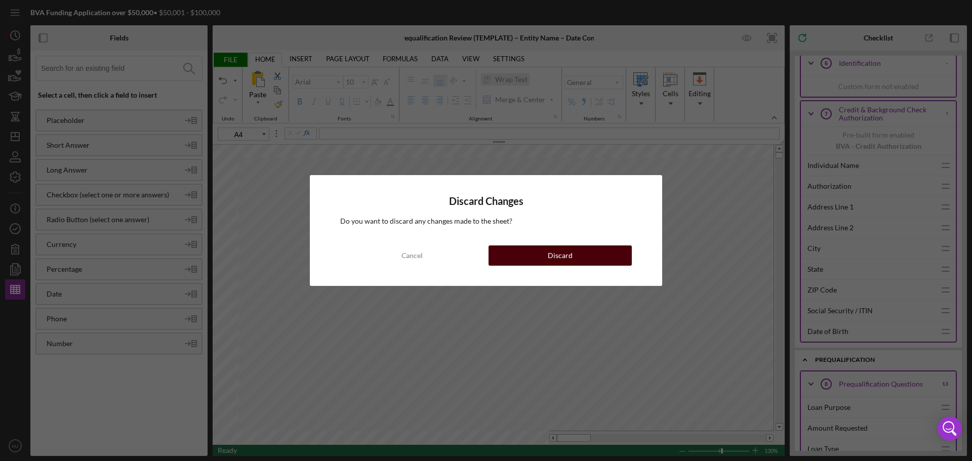
click at [621, 260] on button "Discard" at bounding box center [560, 256] width 143 height 20
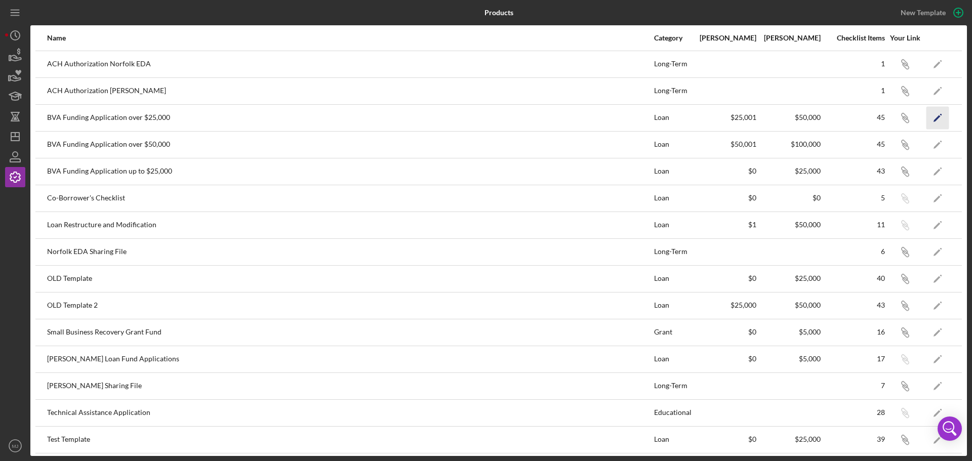
click at [931, 112] on icon "Icon/Edit" at bounding box center [937, 117] width 23 height 23
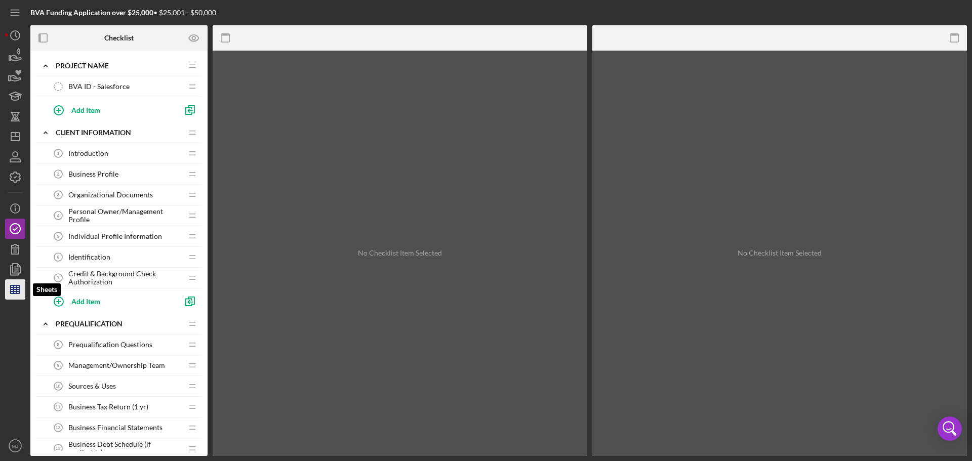
click at [17, 287] on line "button" at bounding box center [17, 290] width 0 height 8
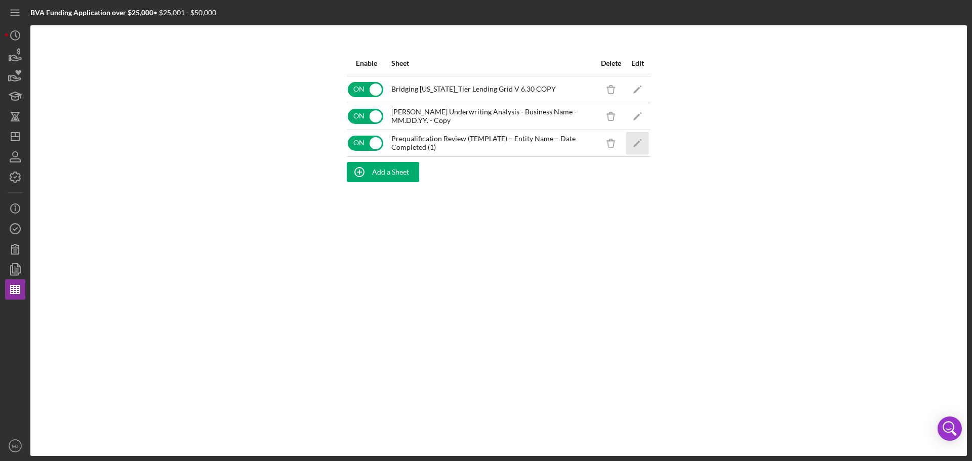
click at [637, 145] on icon "Icon/Edit" at bounding box center [637, 143] width 23 height 23
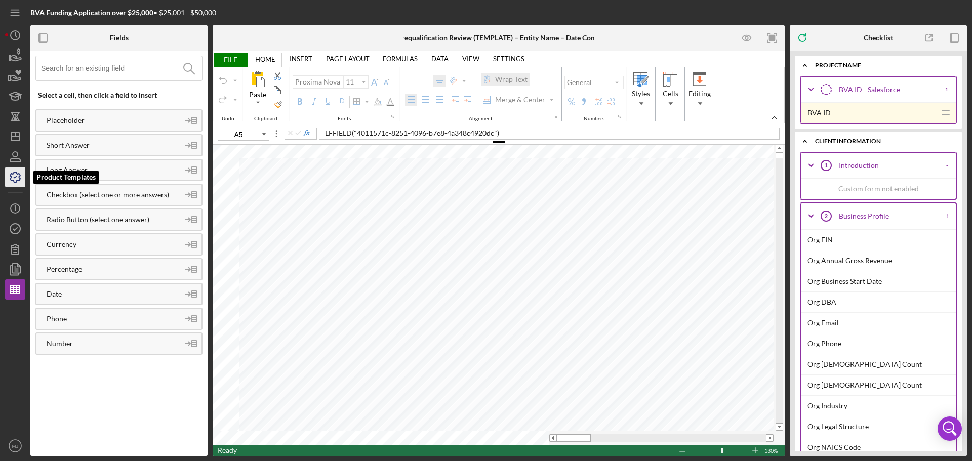
click at [18, 180] on icon "button" at bounding box center [15, 177] width 25 height 25
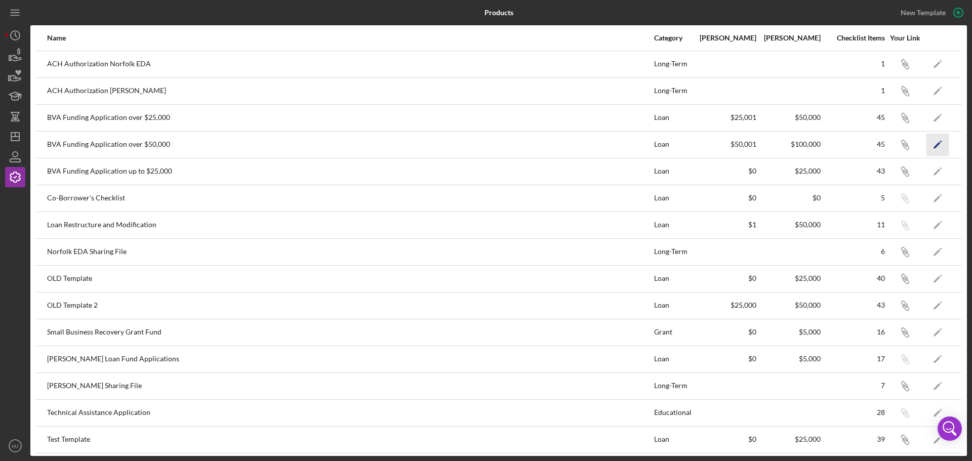
click at [936, 144] on icon "Icon/Edit" at bounding box center [937, 144] width 23 height 23
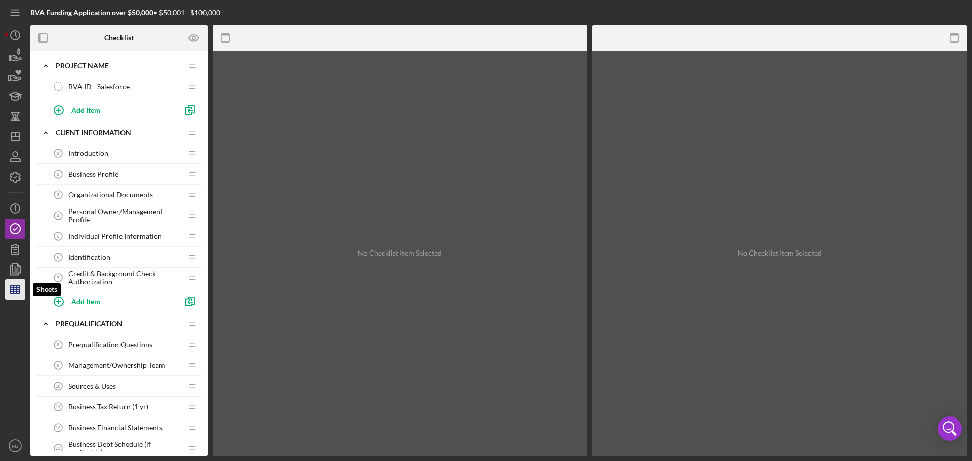
click at [17, 291] on line "button" at bounding box center [17, 290] width 0 height 8
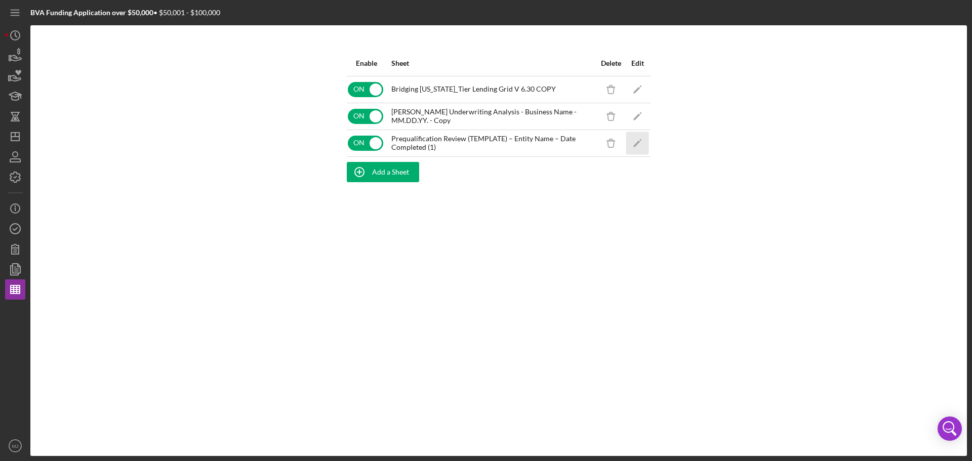
click at [641, 145] on icon "Icon/Edit" at bounding box center [637, 143] width 23 height 23
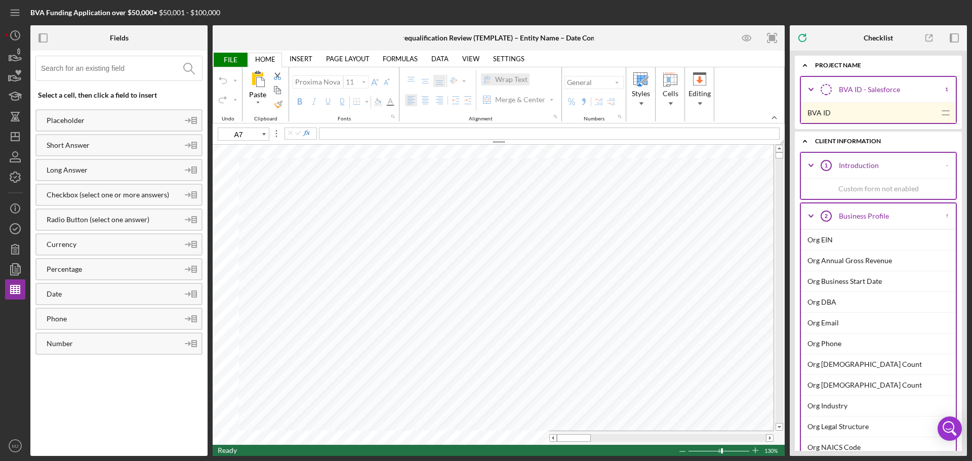
type input "10"
type input "A4"
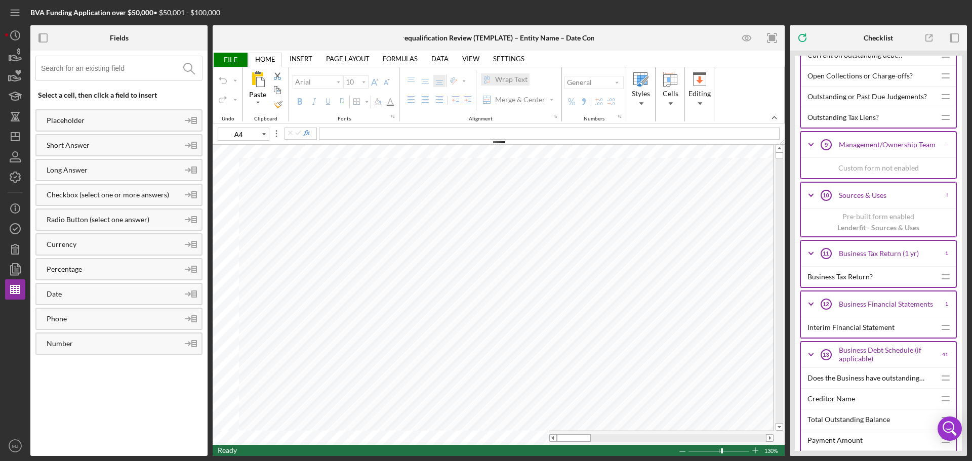
scroll to position [2278, 0]
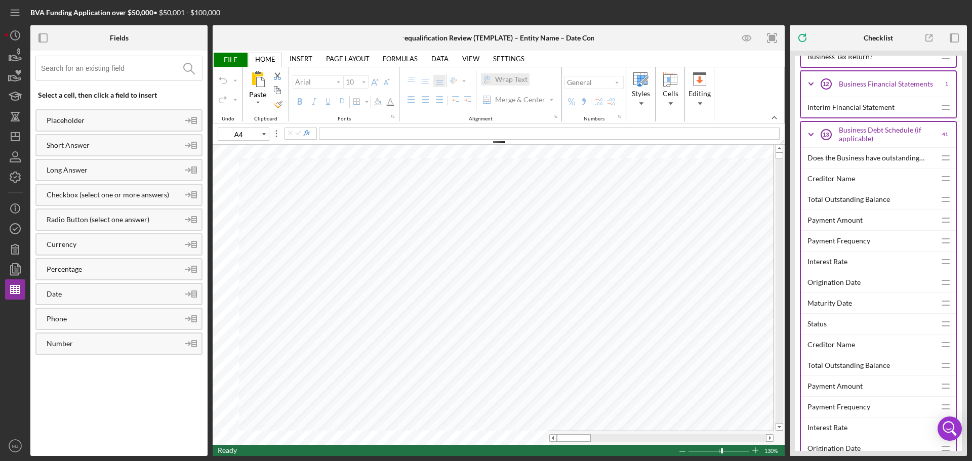
click at [837, 180] on div "Creditor Name" at bounding box center [871, 179] width 128 height 20
type input "11"
click at [827, 200] on div "Total Outstanding Balance" at bounding box center [871, 199] width 128 height 20
type input "C4"
click at [837, 246] on div "Payment Frequency" at bounding box center [871, 241] width 128 height 20
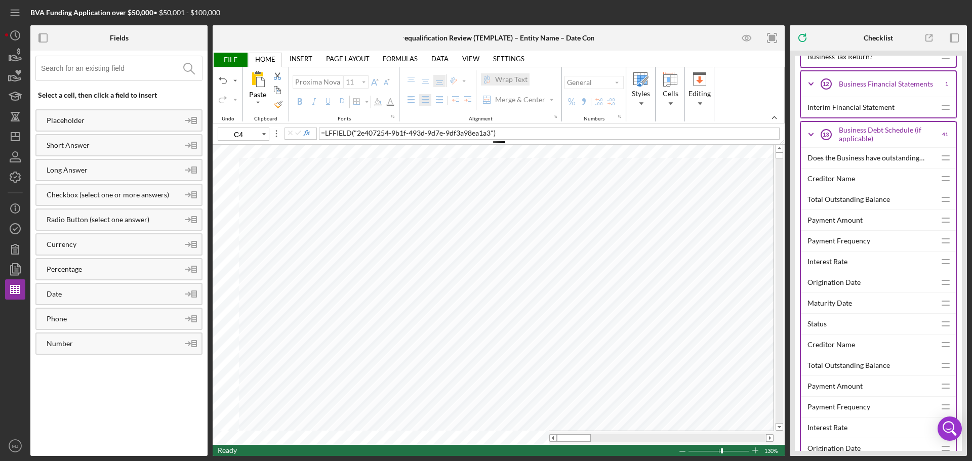
type input "10"
type input "D4"
click at [827, 215] on div "Payment Amount" at bounding box center [871, 220] width 128 height 20
type input "11"
click at [830, 343] on div "Creditor Name" at bounding box center [871, 345] width 128 height 20
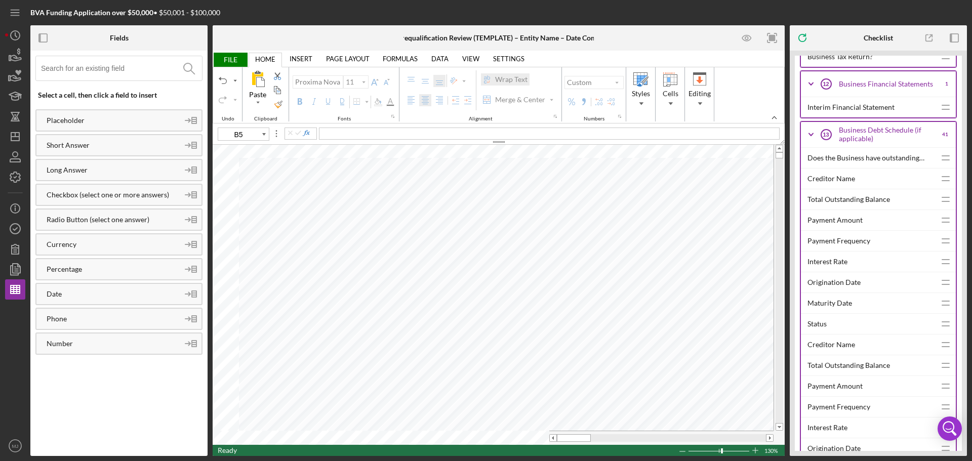
click at [843, 369] on div "Total Outstanding Balance" at bounding box center [871, 365] width 128 height 20
click at [852, 407] on div "Payment Frequency" at bounding box center [871, 407] width 128 height 20
click at [840, 385] on div "Payment Amount" at bounding box center [871, 386] width 128 height 20
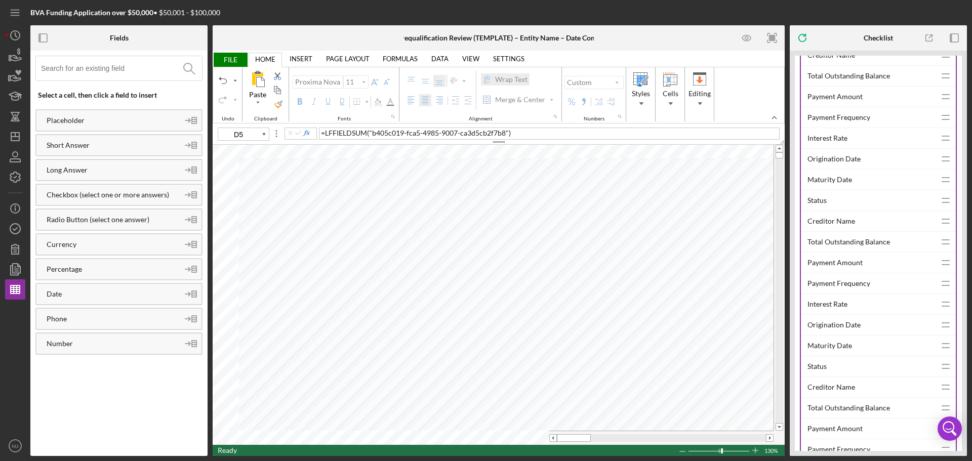
scroll to position [2683, 0]
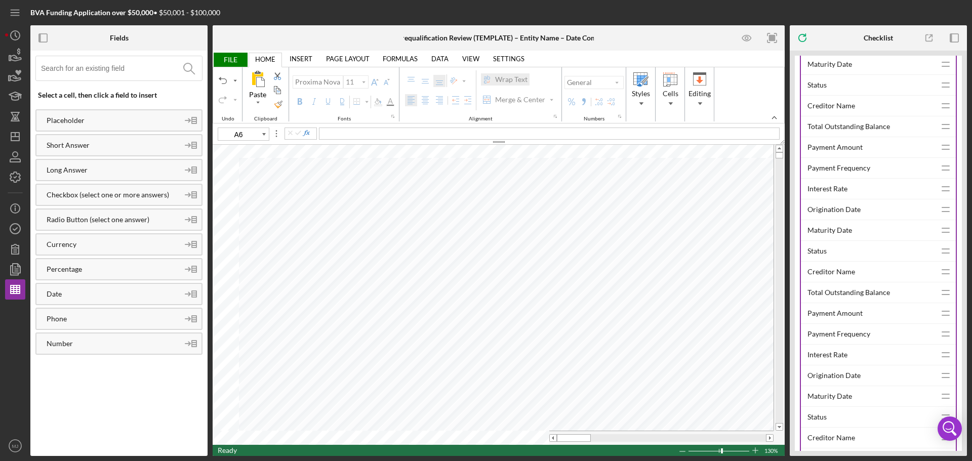
click at [832, 107] on div "Creditor Name" at bounding box center [871, 106] width 128 height 20
click at [827, 129] on div "Total Outstanding Balance" at bounding box center [871, 126] width 128 height 20
click at [855, 170] on div "Payment Frequency" at bounding box center [871, 168] width 128 height 20
click at [834, 149] on div "Payment Amount" at bounding box center [871, 147] width 128 height 20
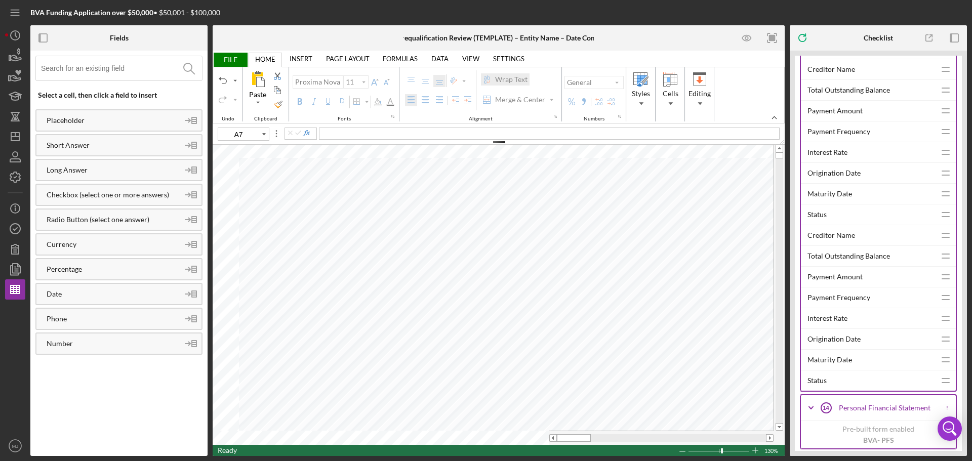
click at [836, 69] on div "Creditor Name" at bounding box center [871, 69] width 128 height 20
click at [846, 93] on div "Total Outstanding Balance" at bounding box center [871, 90] width 128 height 20
click at [832, 132] on div "Payment Frequency" at bounding box center [871, 132] width 128 height 20
click at [844, 113] on div "Payment Amount" at bounding box center [871, 111] width 128 height 20
click at [833, 235] on div "Creditor Name" at bounding box center [871, 235] width 128 height 20
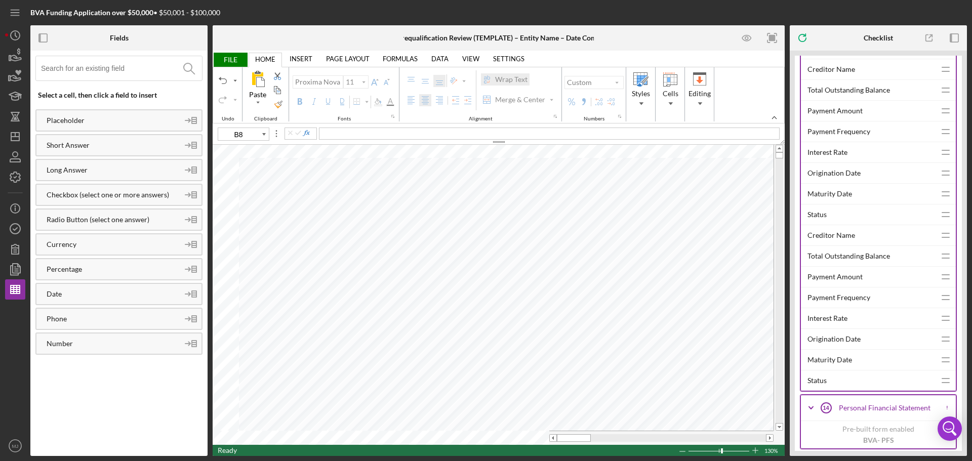
click at [832, 261] on div "Total Outstanding Balance" at bounding box center [871, 256] width 128 height 20
click at [814, 294] on div "Payment Frequency" at bounding box center [871, 298] width 128 height 20
click at [834, 279] on div "Payment Amount" at bounding box center [871, 277] width 128 height 20
click at [235, 62] on span "FILE" at bounding box center [230, 60] width 35 height 14
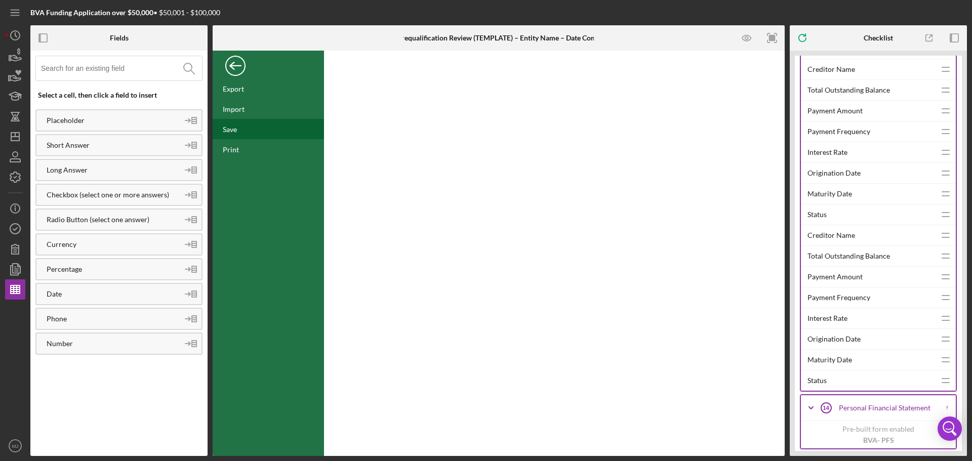
click at [230, 125] on div "Save" at bounding box center [230, 129] width 14 height 9
click at [232, 69] on div "Back" at bounding box center [235, 63] width 20 height 20
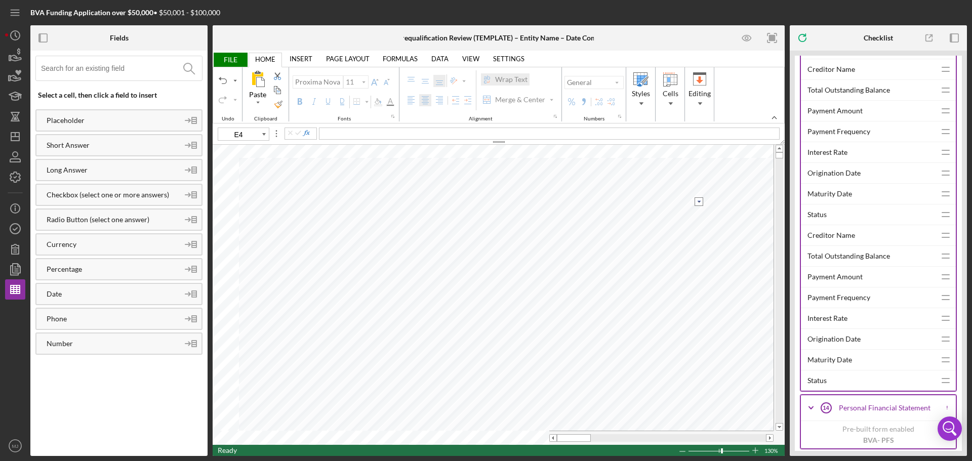
type input "E6"
click at [17, 169] on icon "button" at bounding box center [15, 177] width 25 height 25
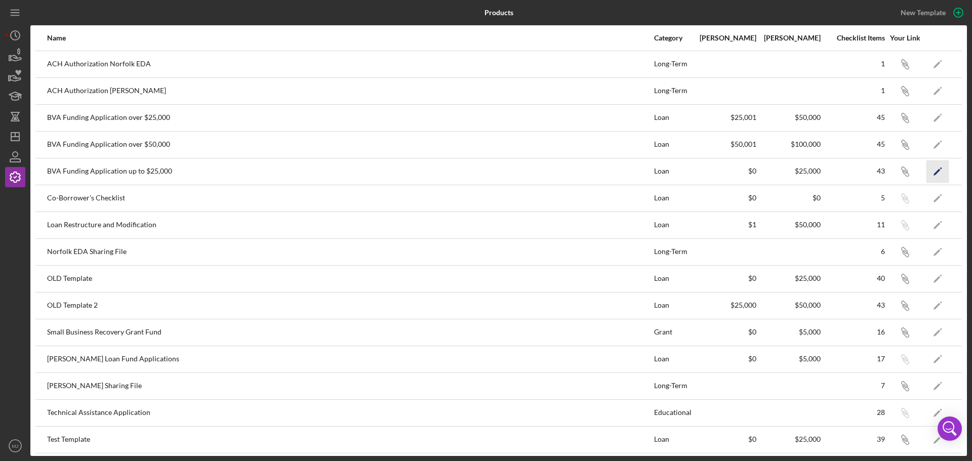
click at [926, 168] on icon "Icon/Edit" at bounding box center [937, 171] width 23 height 23
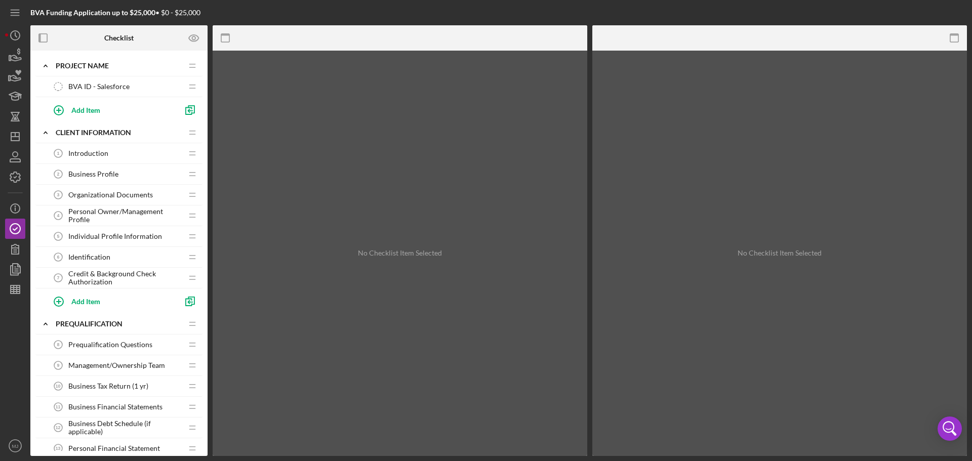
click at [3, 289] on div "BVA Funding Application up to $25,000 • $0 - $25,000 Checklist Preview as Icon/…" at bounding box center [486, 230] width 972 height 461
click at [6, 290] on icon "button" at bounding box center [15, 289] width 25 height 25
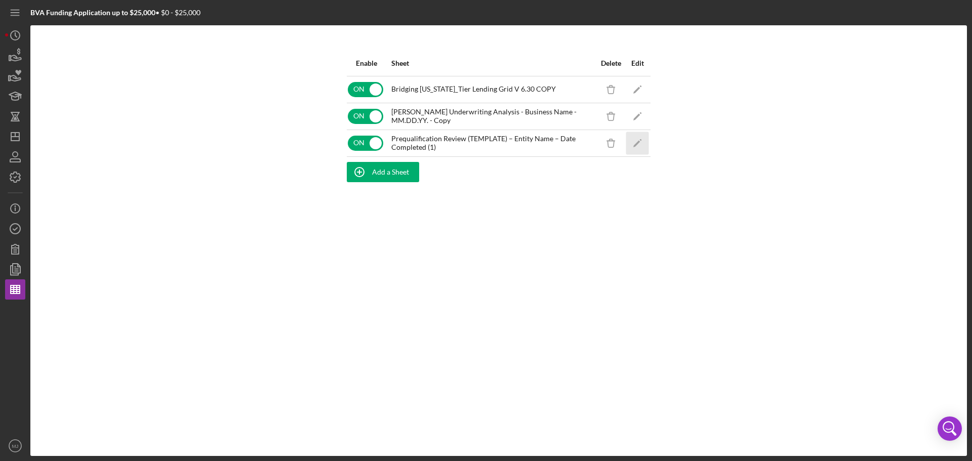
click at [635, 147] on icon "Icon/Edit" at bounding box center [637, 143] width 23 height 23
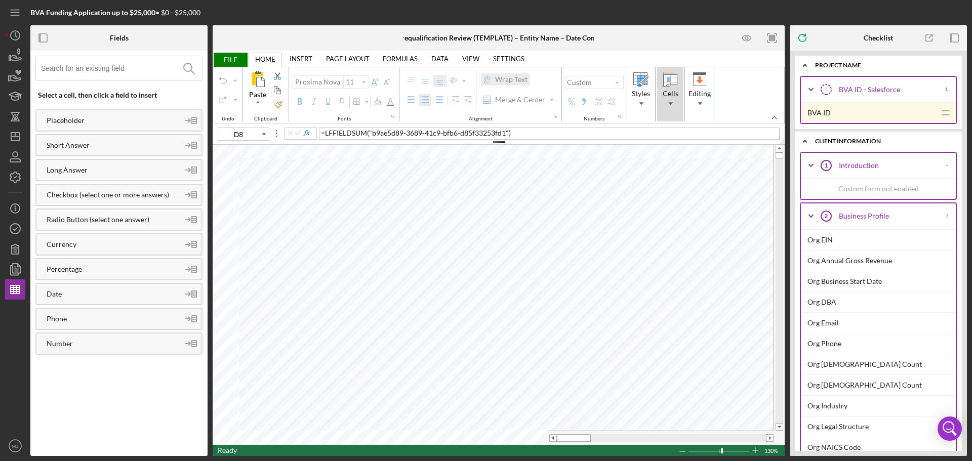
click at [664, 99] on div "Cells" at bounding box center [670, 94] width 26 height 54
click at [737, 143] on div "Format" at bounding box center [728, 136] width 16 height 16
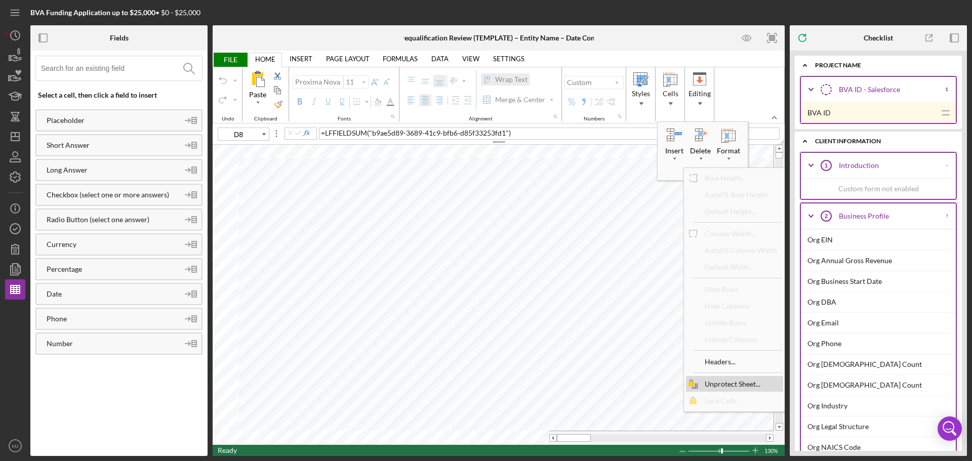
click at [724, 389] on div "Unprotect Sheet..." at bounding box center [733, 384] width 66 height 14
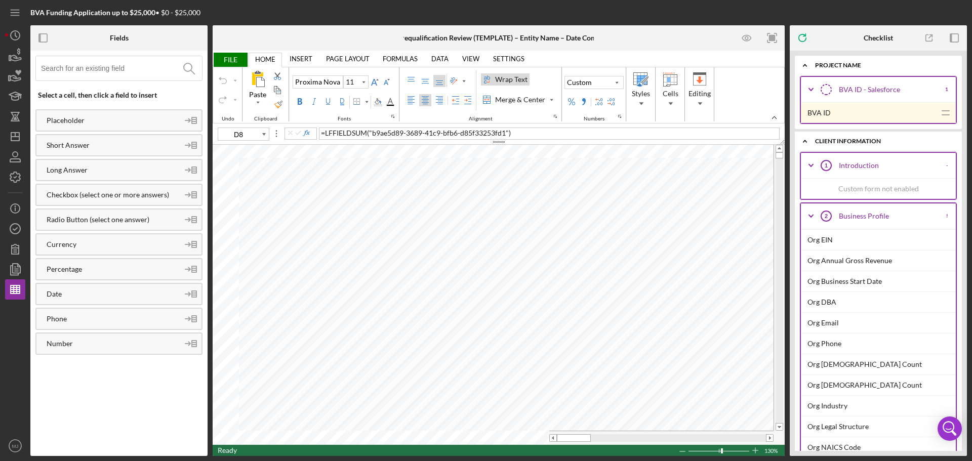
type input "F4"
click at [417, 133] on span "D6" at bounding box center [416, 133] width 10 height 9
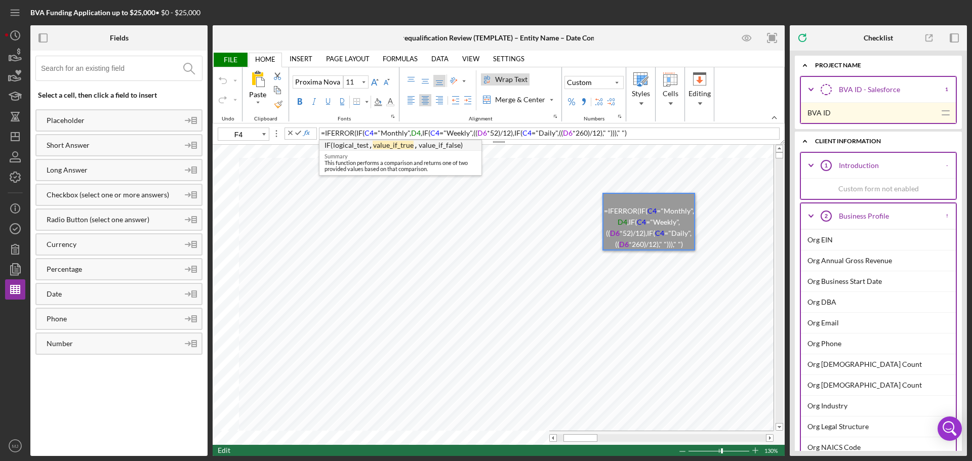
click at [487, 134] on span "*" at bounding box center [488, 133] width 3 height 9
click at [570, 132] on span "D6" at bounding box center [568, 133] width 10 height 9
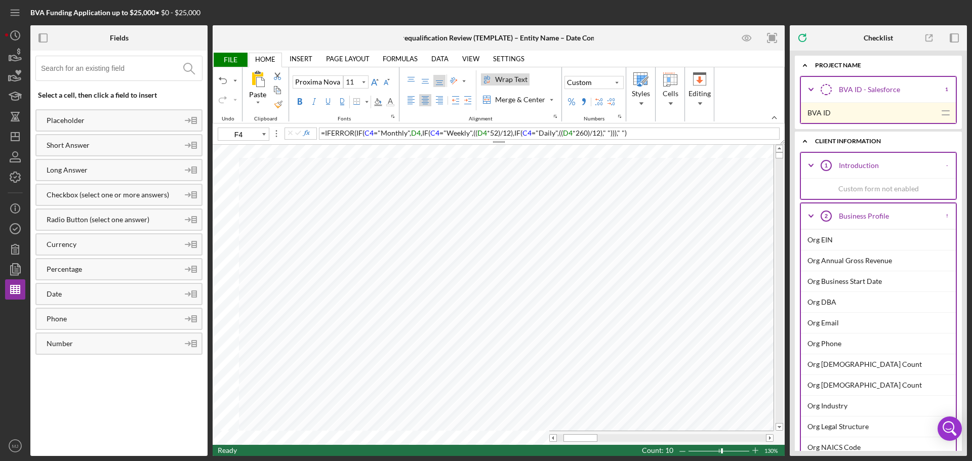
click at [235, 60] on span "FILE" at bounding box center [230, 60] width 35 height 14
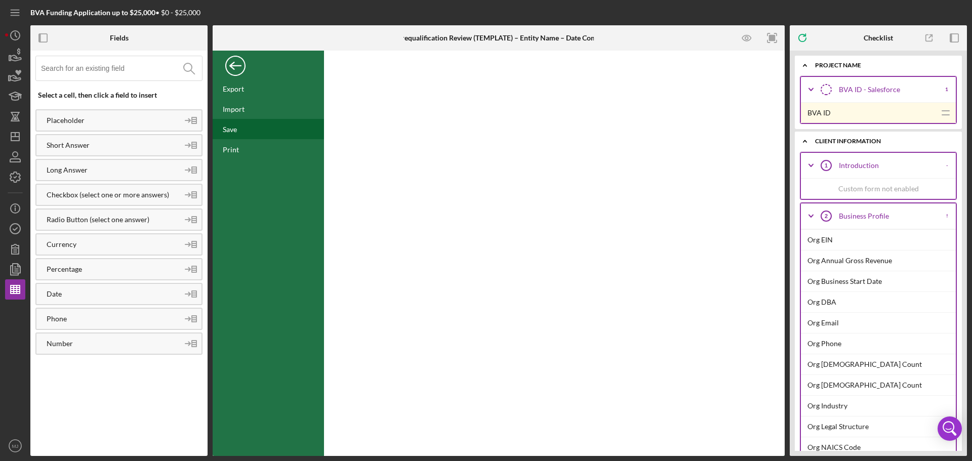
click at [235, 127] on div "Save" at bounding box center [230, 129] width 14 height 9
click at [236, 66] on div "Back" at bounding box center [235, 63] width 20 height 20
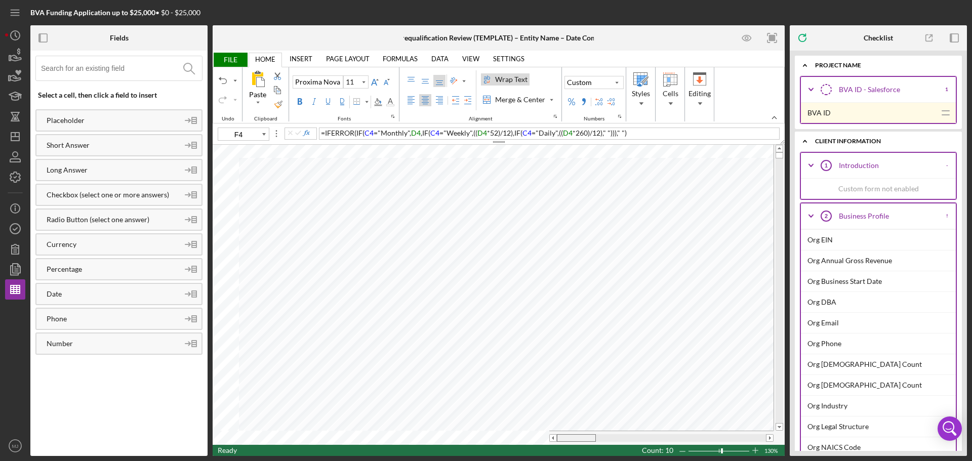
click at [535, 428] on table at bounding box center [499, 295] width 572 height 300
click at [668, 102] on span "Cells" at bounding box center [670, 103] width 18 height 7
click at [728, 150] on div "Format" at bounding box center [728, 151] width 27 height 10
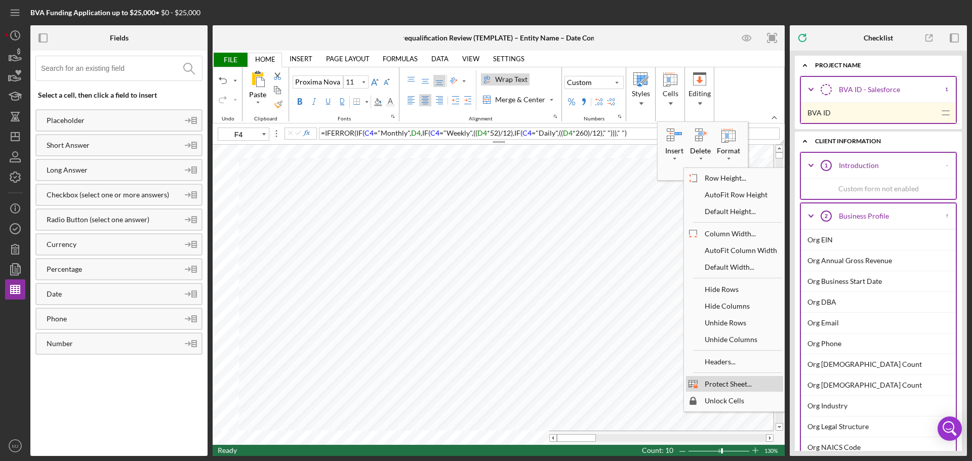
click at [742, 384] on div "Protect Sheet..." at bounding box center [728, 384] width 57 height 14
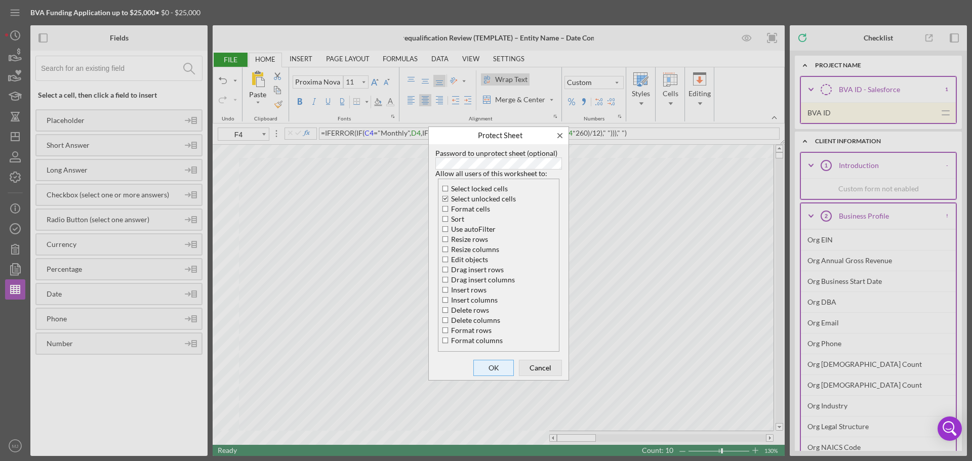
click at [481, 366] on span "OK" at bounding box center [493, 368] width 33 height 14
type input "A5"
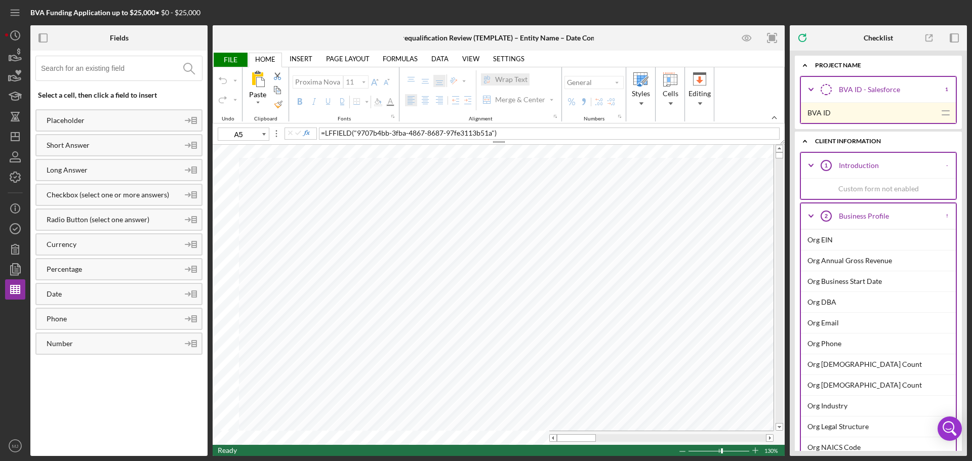
click at [240, 55] on span "FILE" at bounding box center [230, 60] width 35 height 14
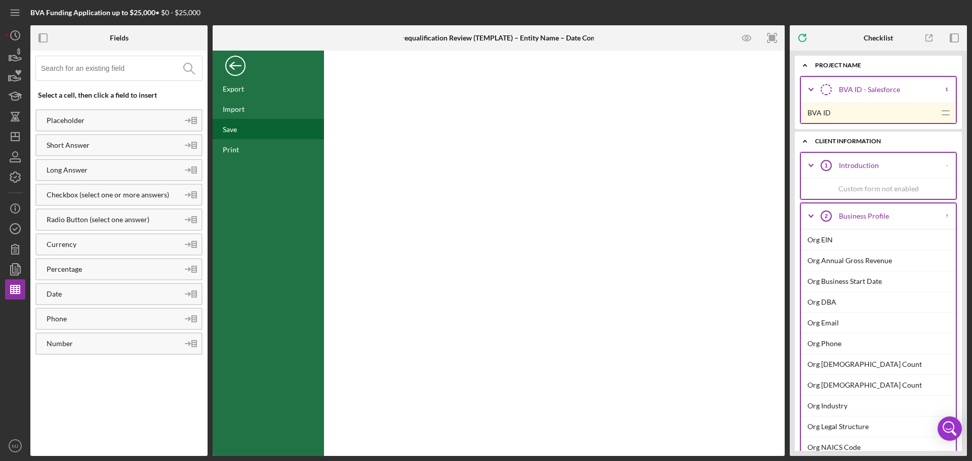
click at [237, 134] on div "Save" at bounding box center [268, 129] width 111 height 20
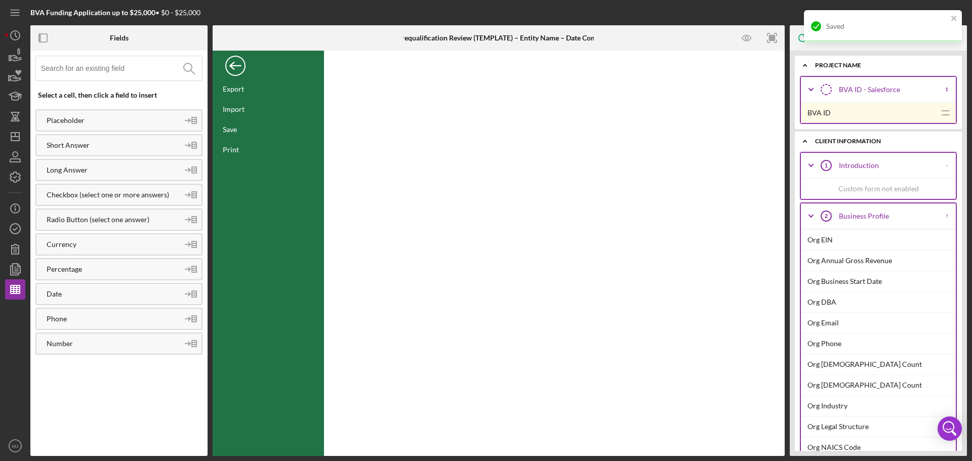
click at [238, 71] on div "Back" at bounding box center [235, 63] width 20 height 20
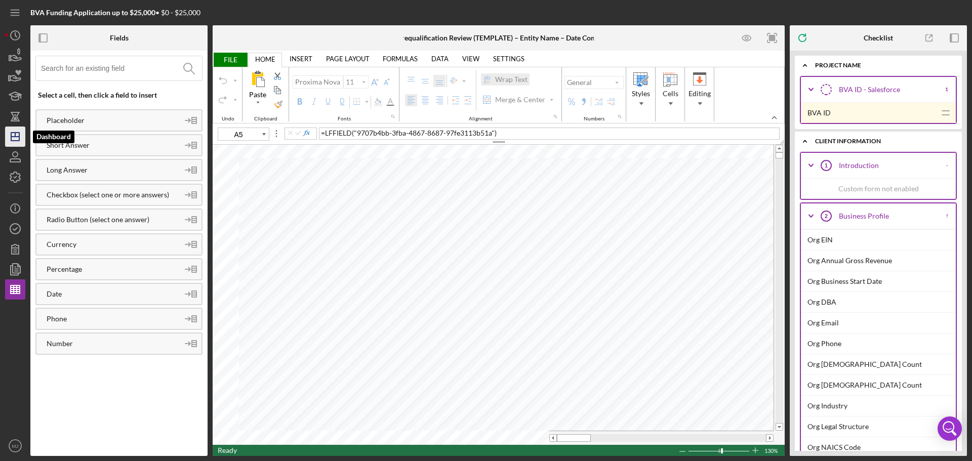
click at [21, 136] on icon "Icon/Dashboard" at bounding box center [15, 136] width 25 height 25
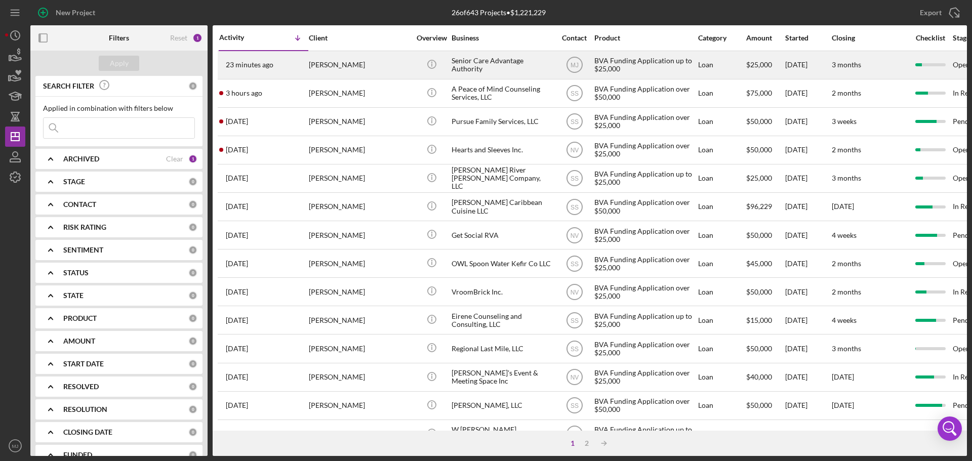
click at [331, 68] on div "[PERSON_NAME]" at bounding box center [359, 65] width 101 height 27
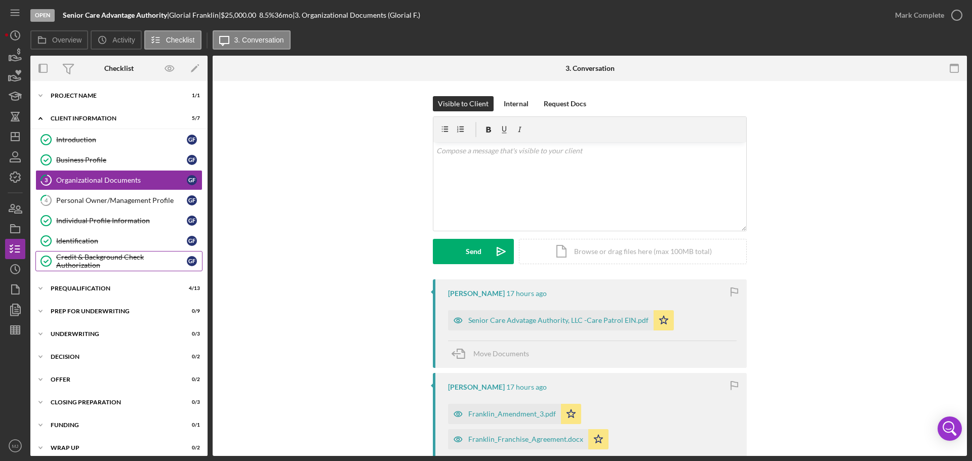
scroll to position [8, 0]
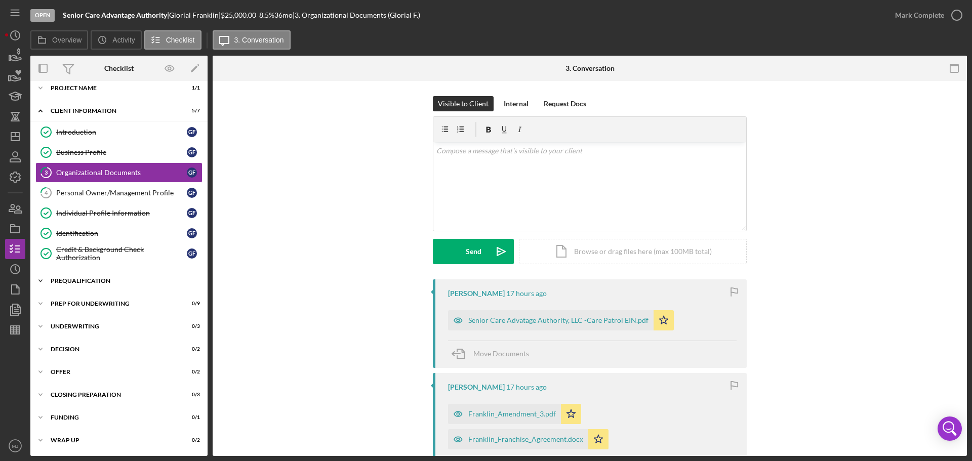
click at [94, 276] on div "Icon/Expander Prequalification 4 / 13" at bounding box center [118, 281] width 177 height 20
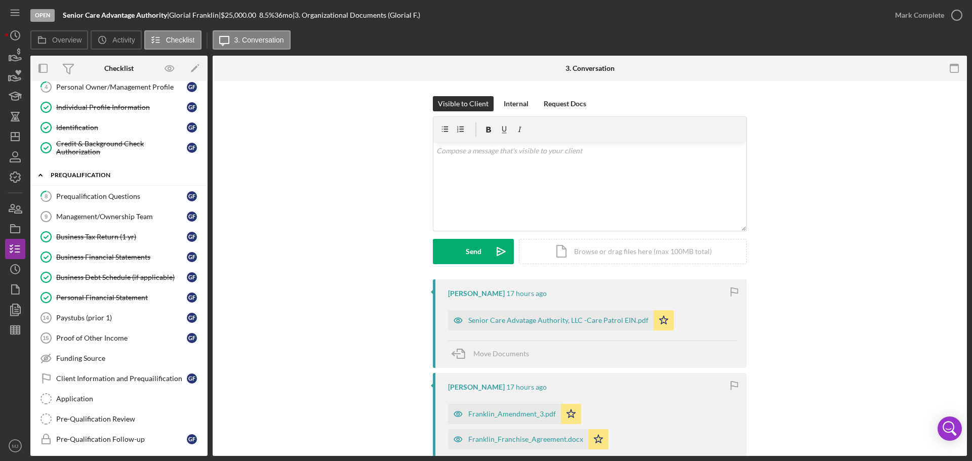
scroll to position [159, 0]
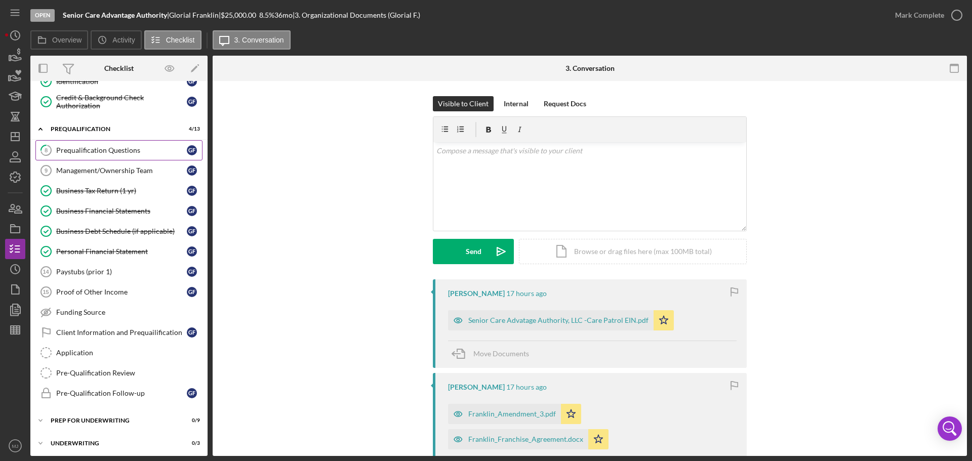
click at [102, 148] on div "Prequalification Questions" at bounding box center [121, 150] width 131 height 8
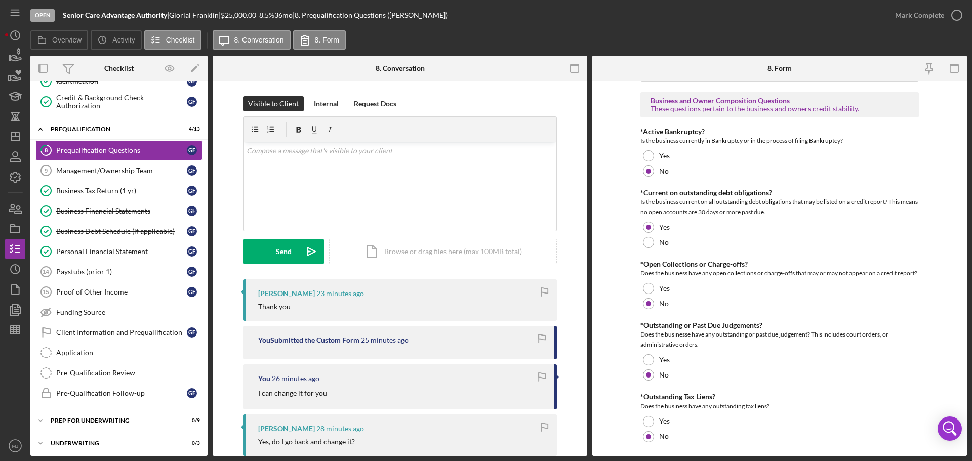
scroll to position [608, 0]
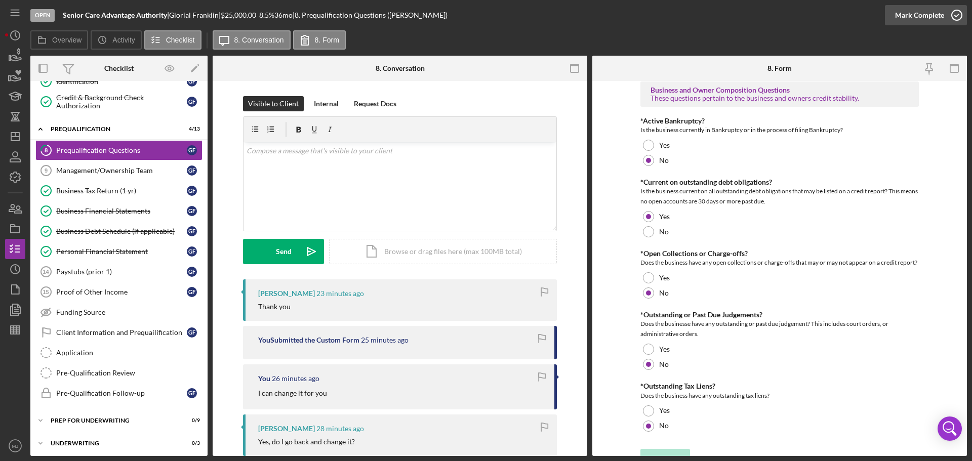
click at [935, 15] on div "Mark Complete" at bounding box center [919, 15] width 49 height 20
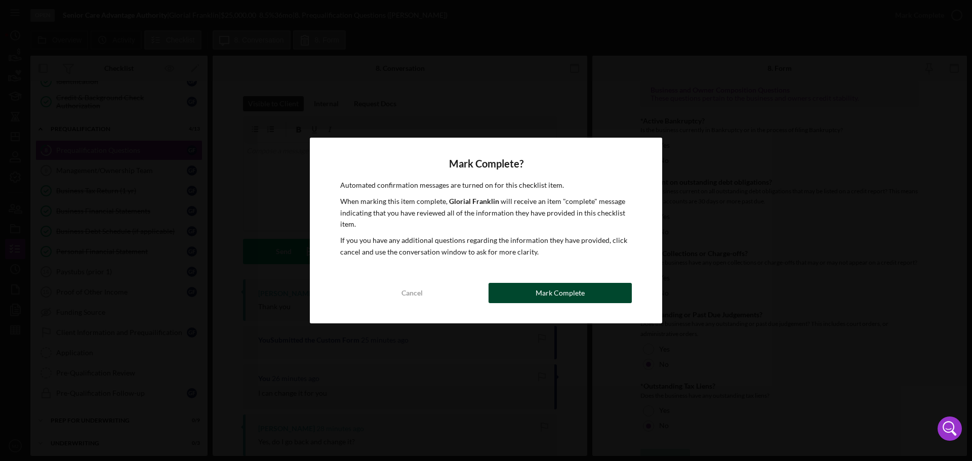
click at [541, 299] on div "Mark Complete" at bounding box center [560, 293] width 49 height 20
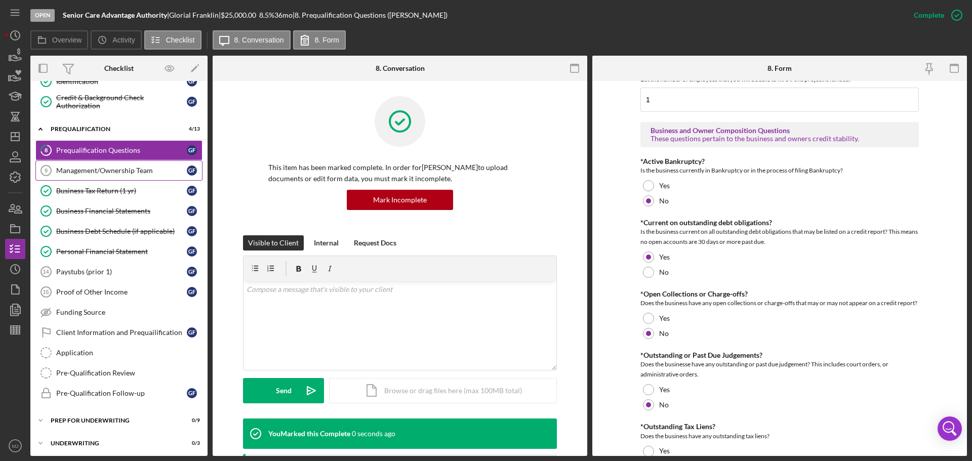
scroll to position [648, 0]
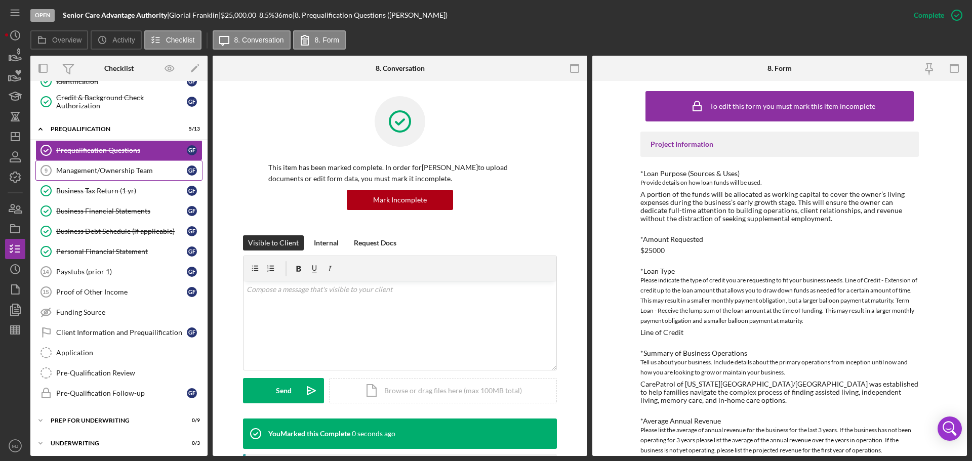
click at [103, 171] on div "Management/Ownership Team" at bounding box center [121, 171] width 131 height 8
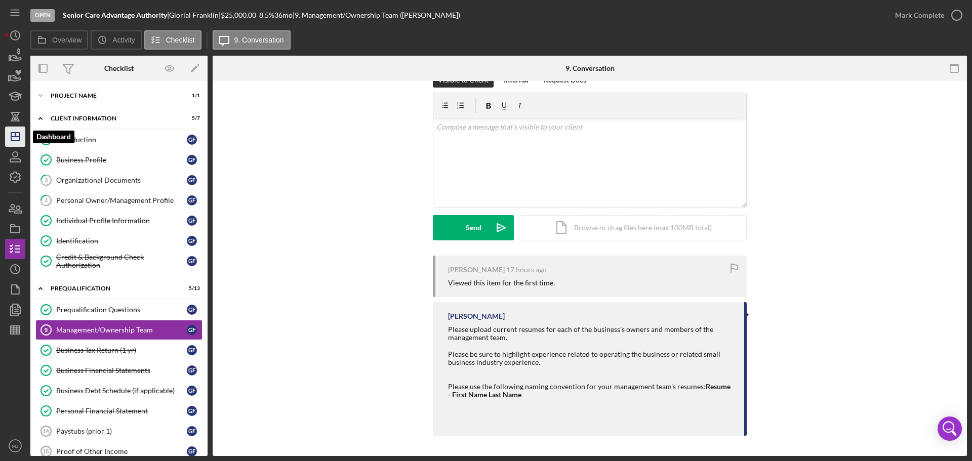
click at [12, 132] on icon "Icon/Dashboard" at bounding box center [15, 136] width 25 height 25
